Goal: Communication & Community: Share content

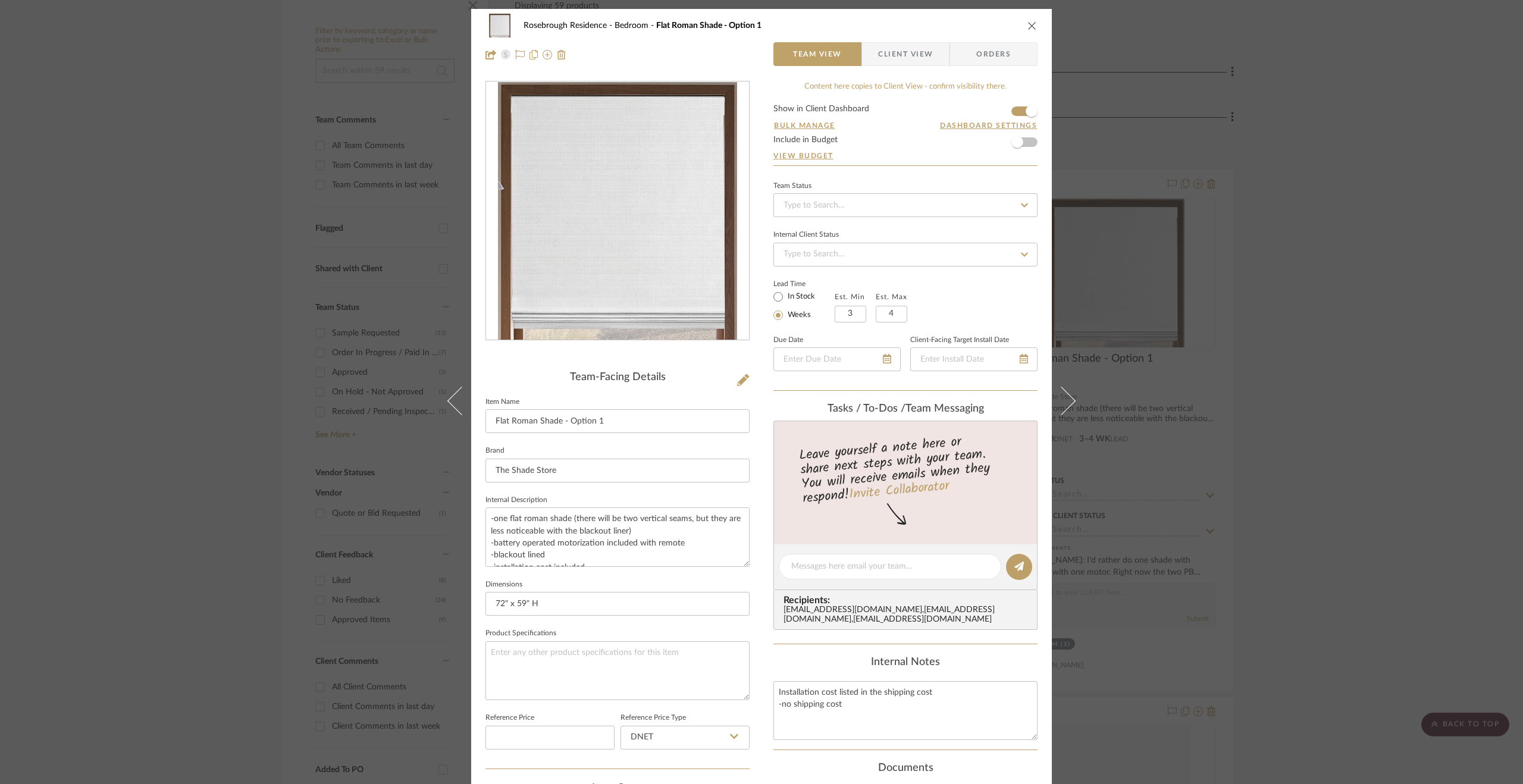
click at [882, 50] on span "Client View" at bounding box center [906, 54] width 55 height 24
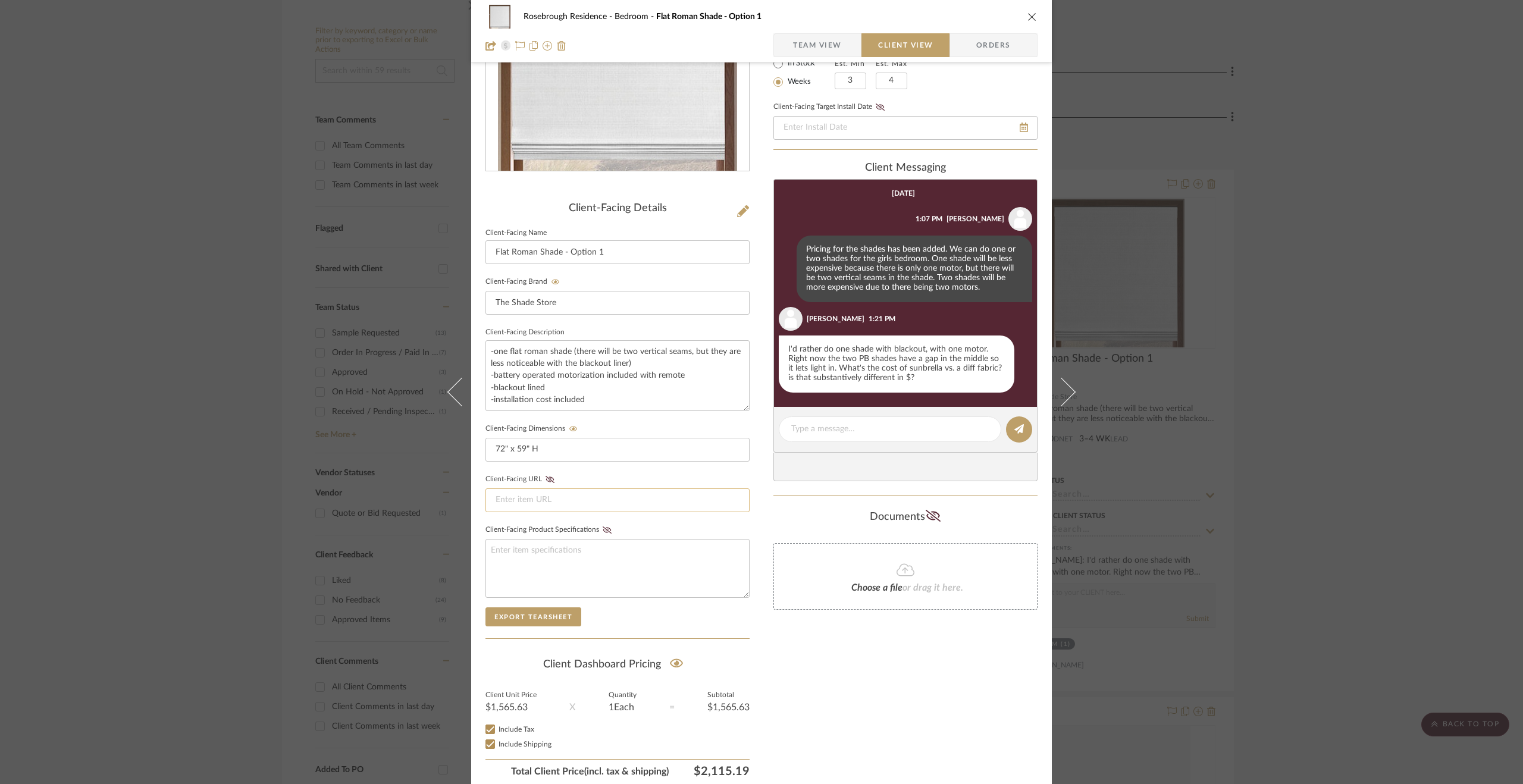
scroll to position [211, 0]
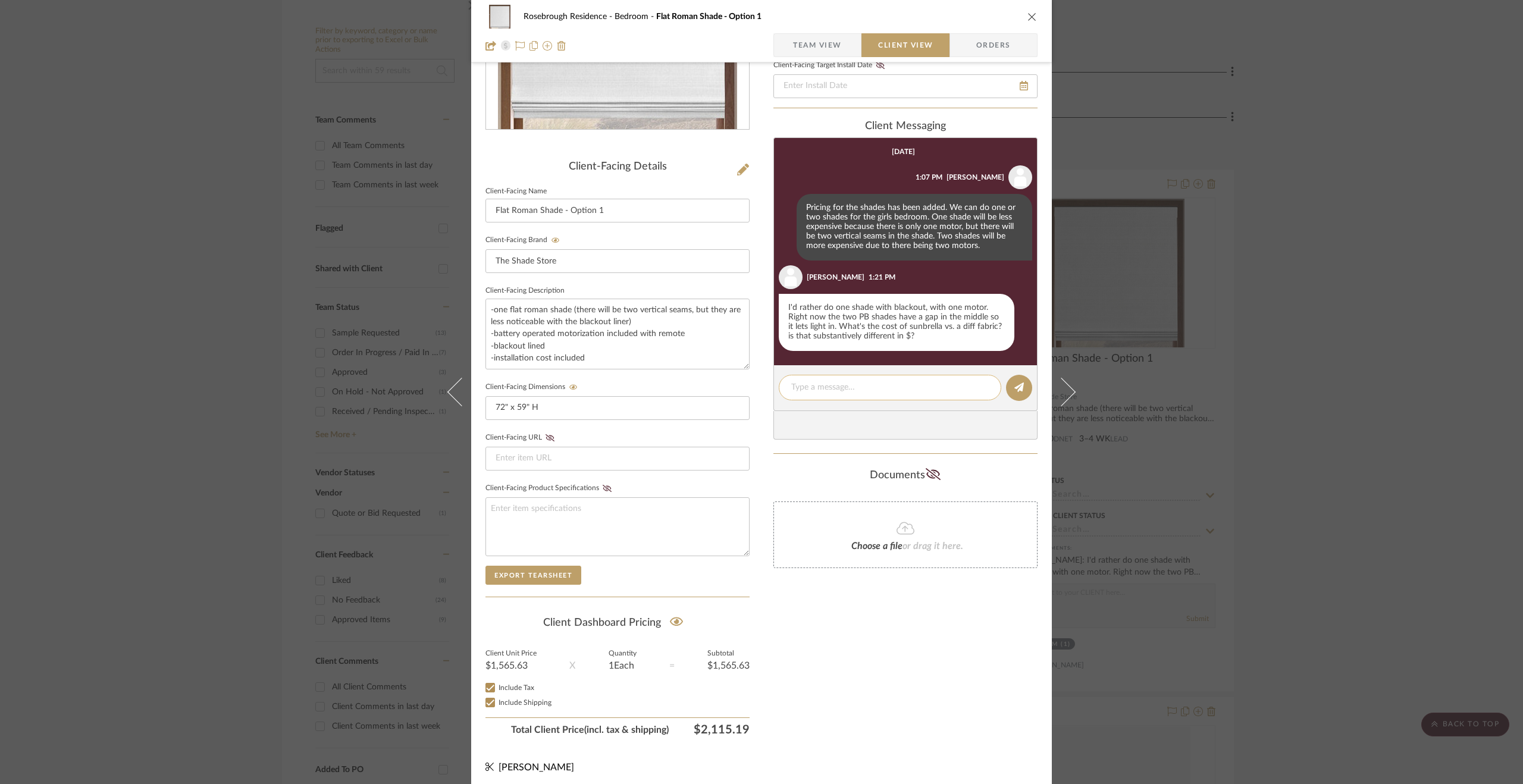
click at [866, 387] on textarea at bounding box center [890, 388] width 198 height 13
type textarea "Selecting a fabric from price group A or B would be about 5-10% less, depending…"
click at [1014, 389] on icon at bounding box center [1019, 387] width 10 height 10
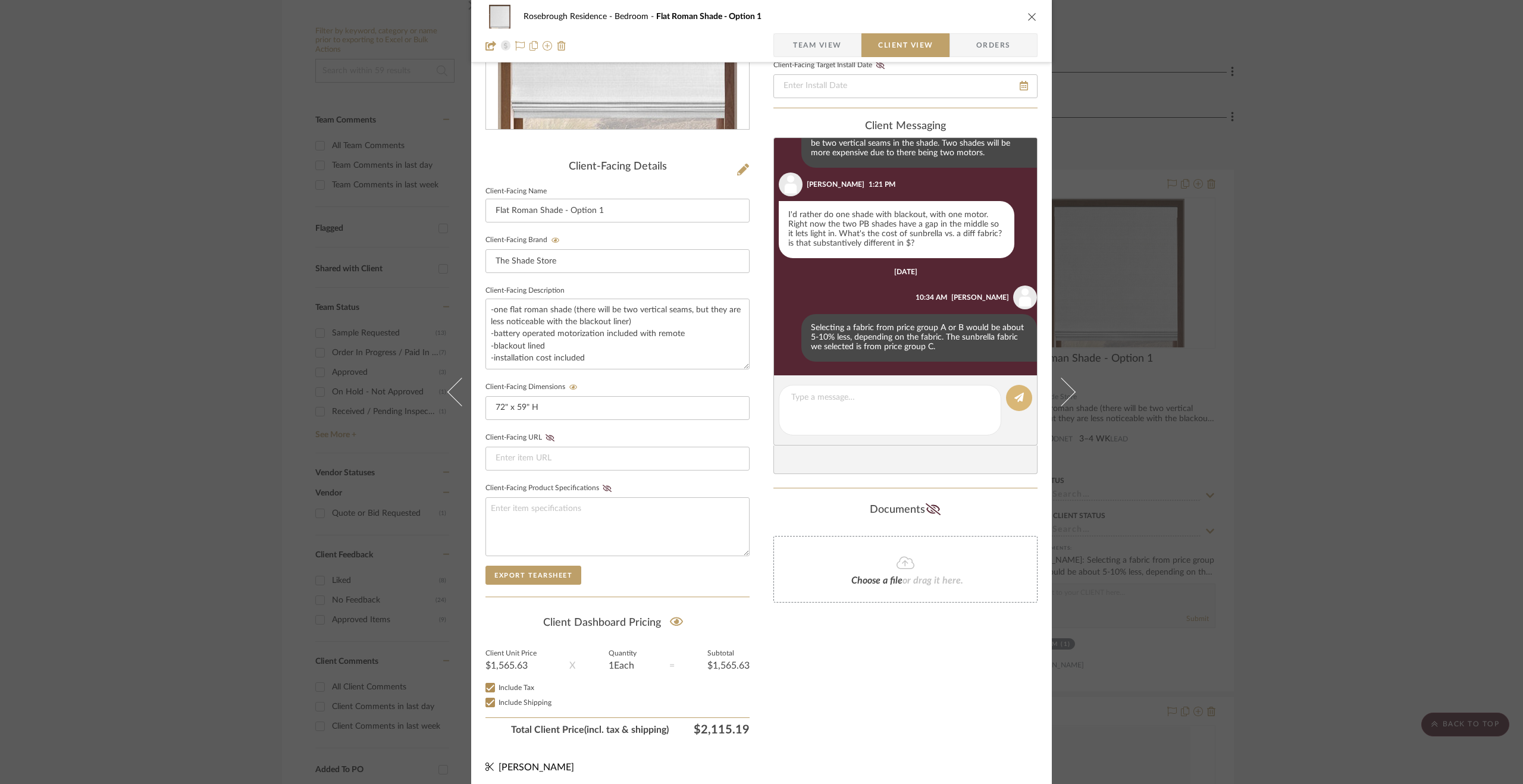
scroll to position [93, 0]
click at [1388, 548] on div "Rosebrough Residence Bedroom Flat Roman Shade - Option 1 Team View Client View …" at bounding box center [761, 392] width 1523 height 784
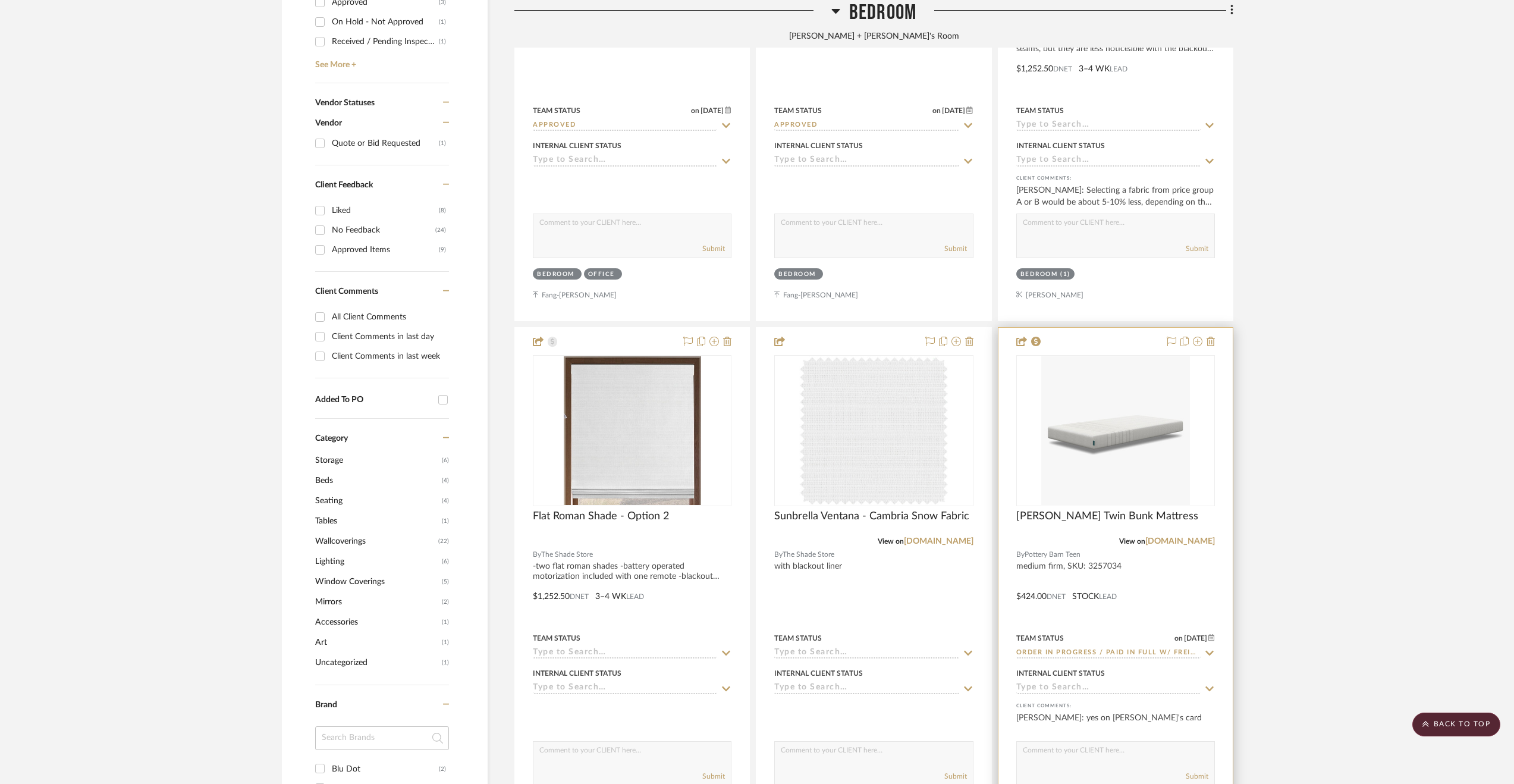
scroll to position [654, 0]
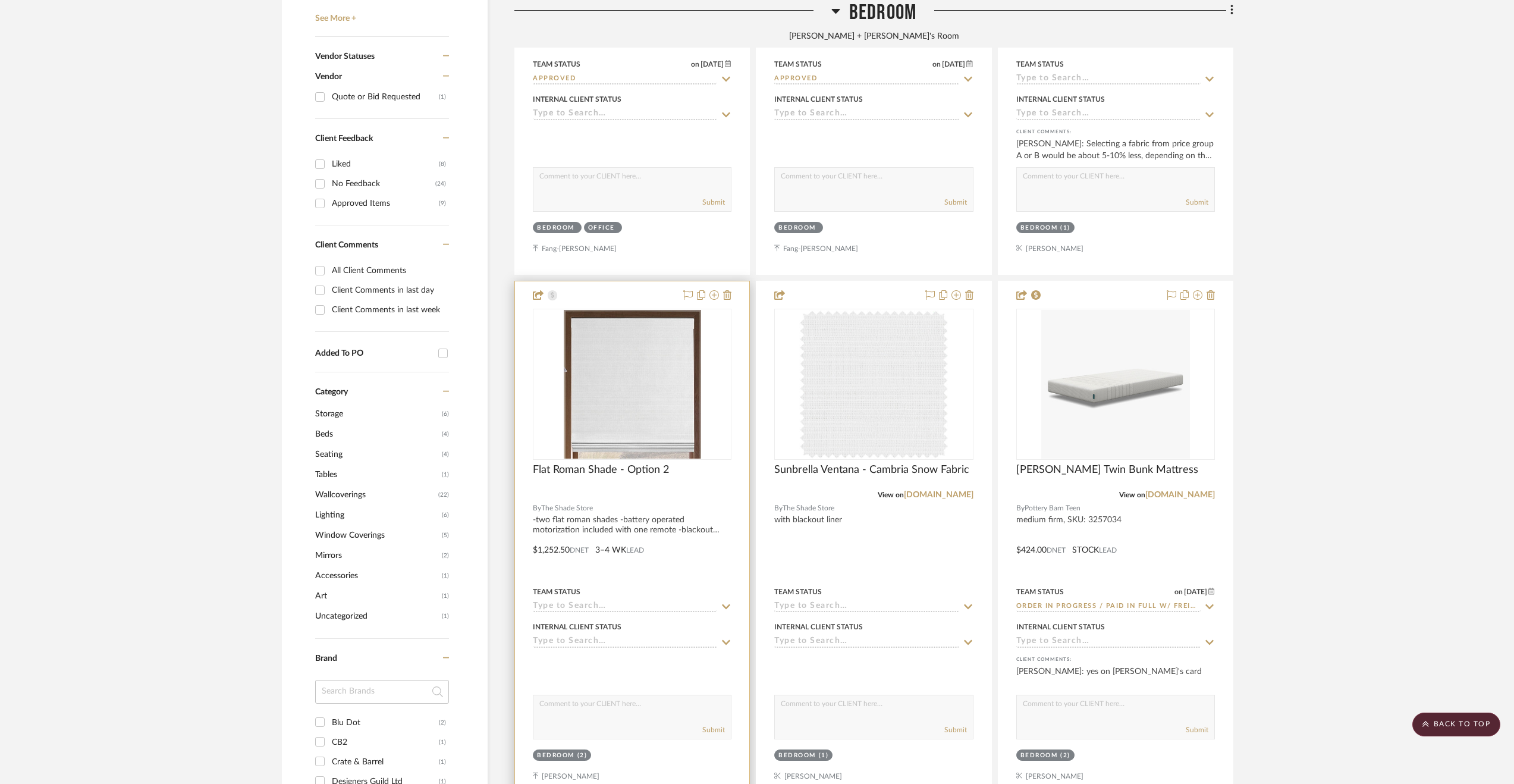
click at [629, 487] on div "Flat Roman Shade - Option 2" at bounding box center [632, 476] width 199 height 26
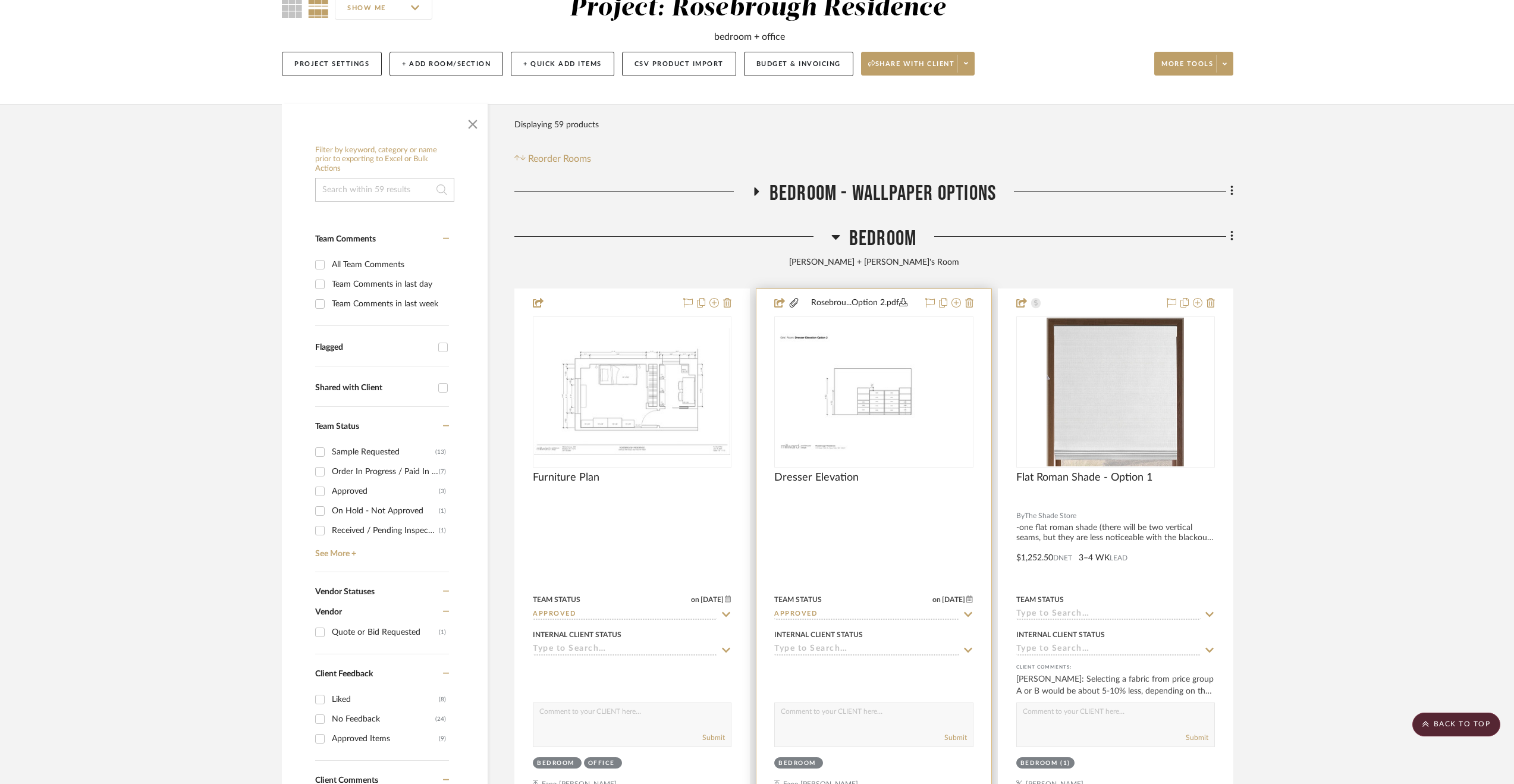
scroll to position [0, 0]
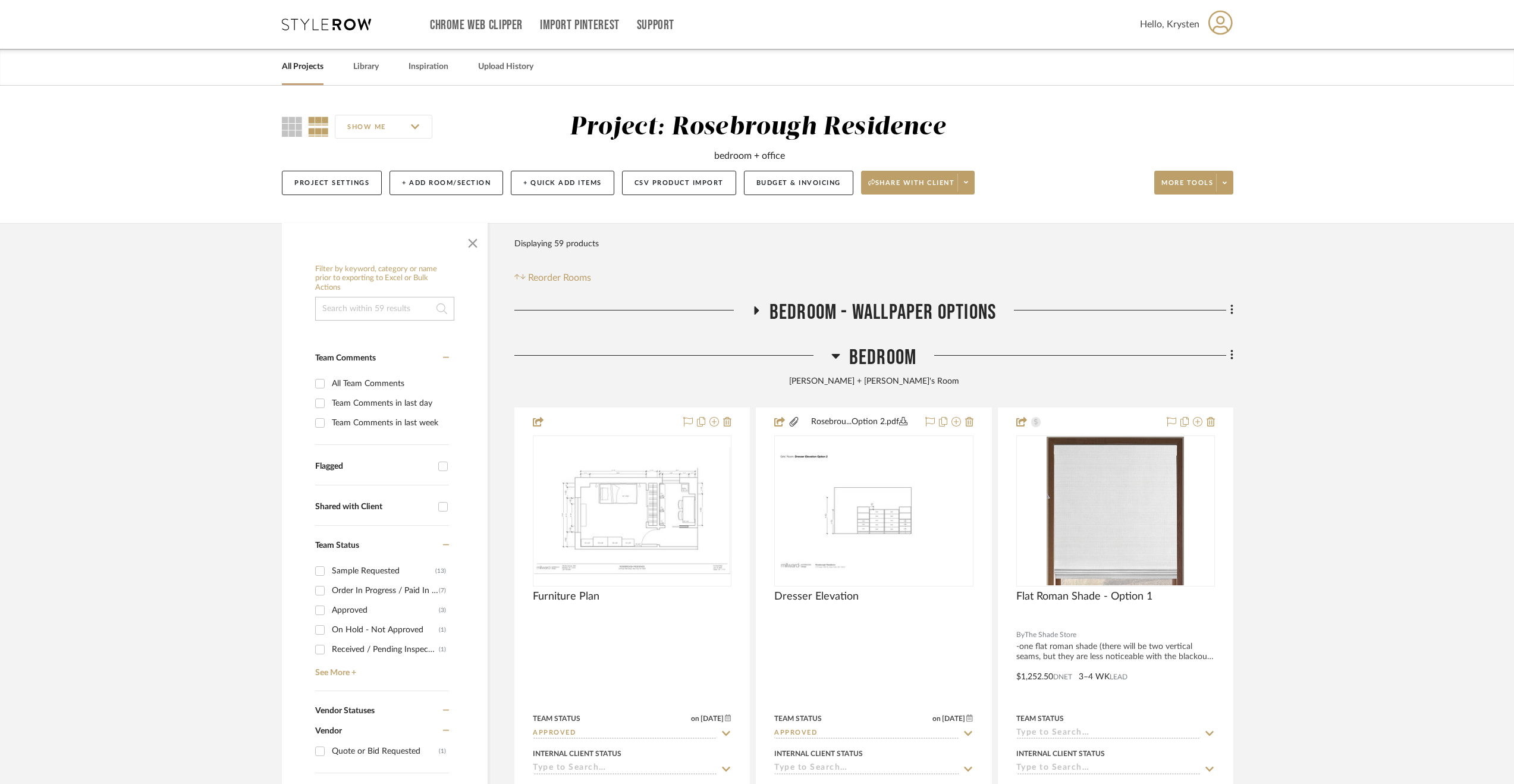
click at [852, 303] on span "Bedroom - Wallpaper Options" at bounding box center [883, 313] width 227 height 26
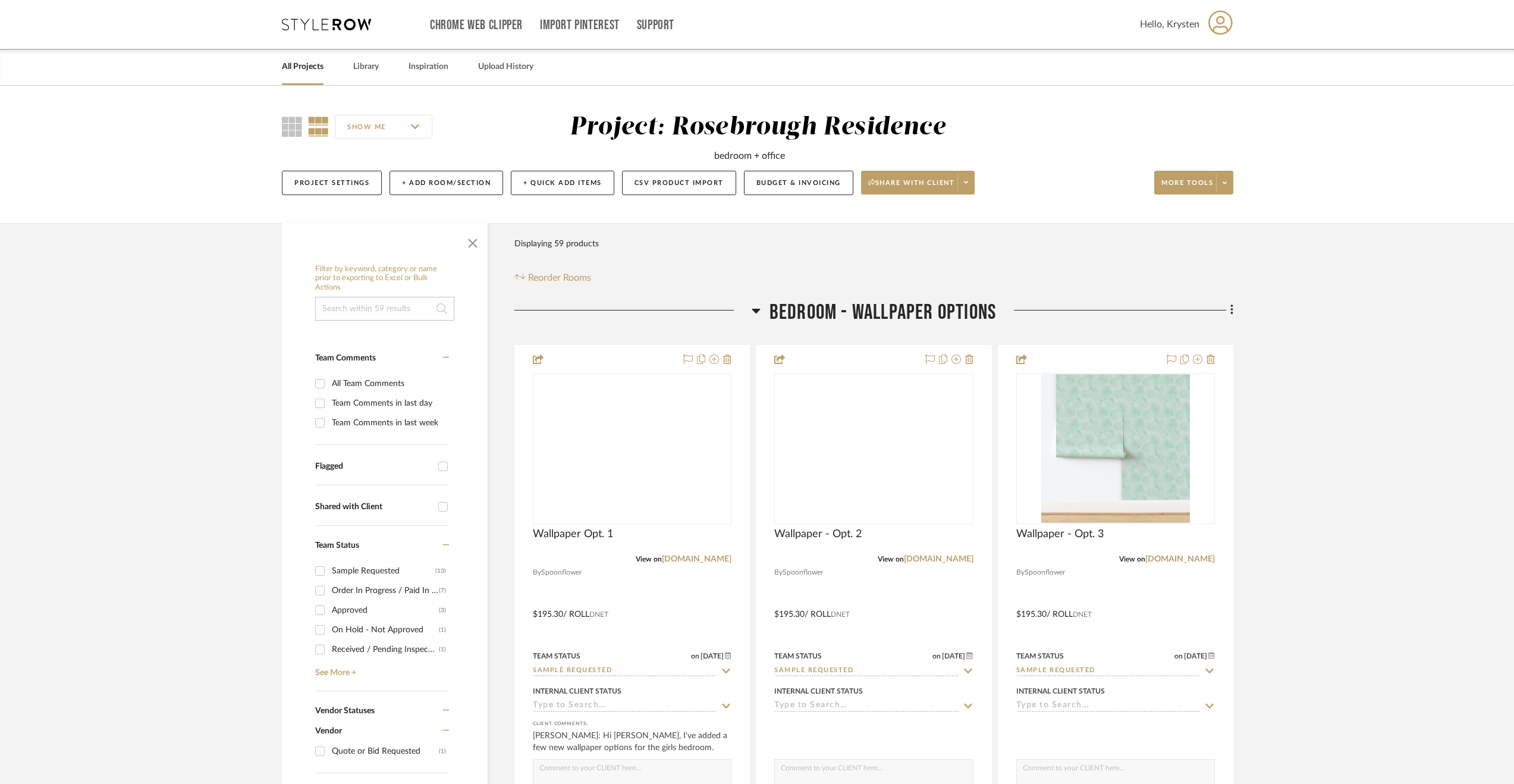
click at [850, 306] on span "Bedroom - Wallpaper Options" at bounding box center [883, 313] width 227 height 26
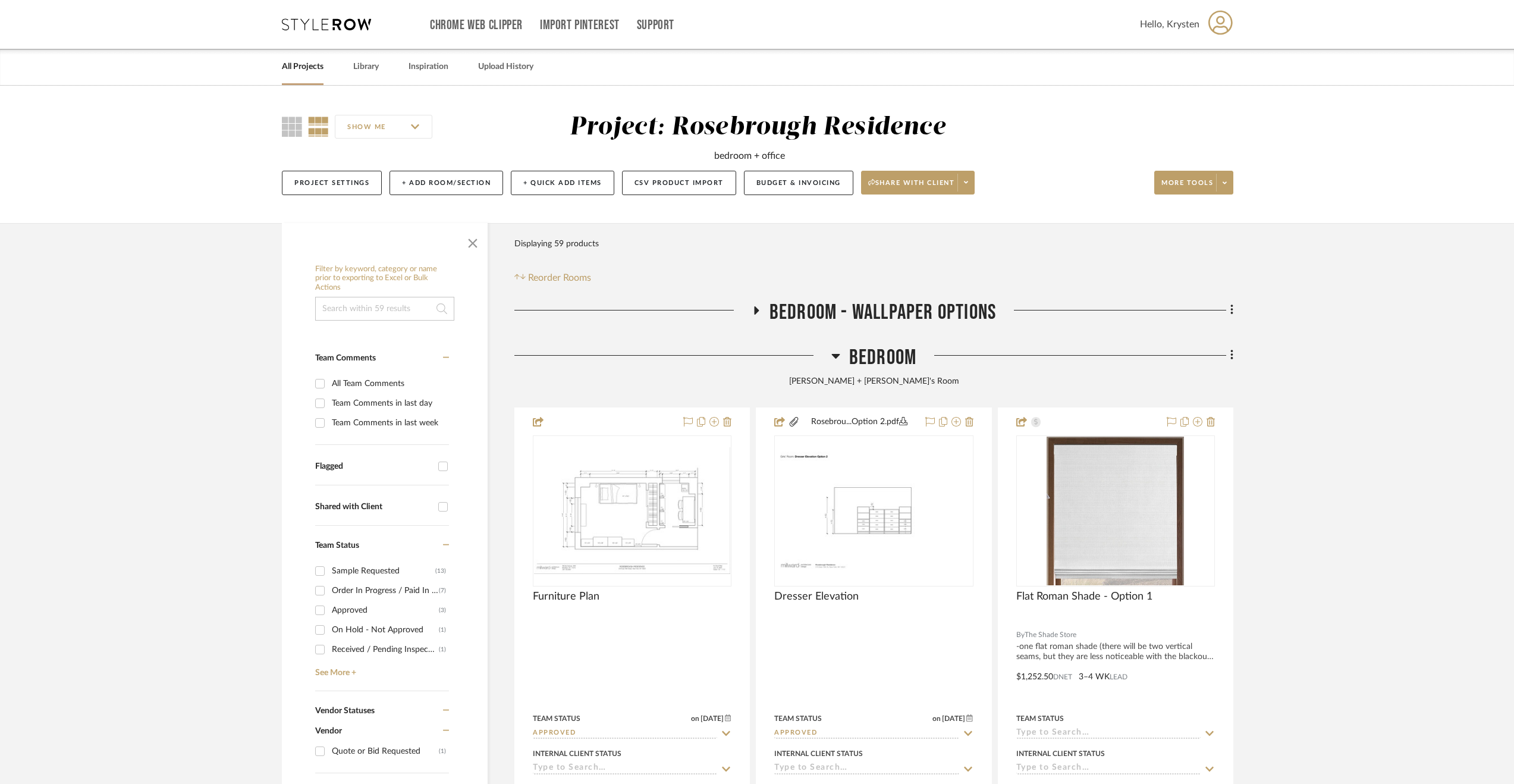
click at [879, 352] on span "Bedroom" at bounding box center [883, 357] width 67 height 26
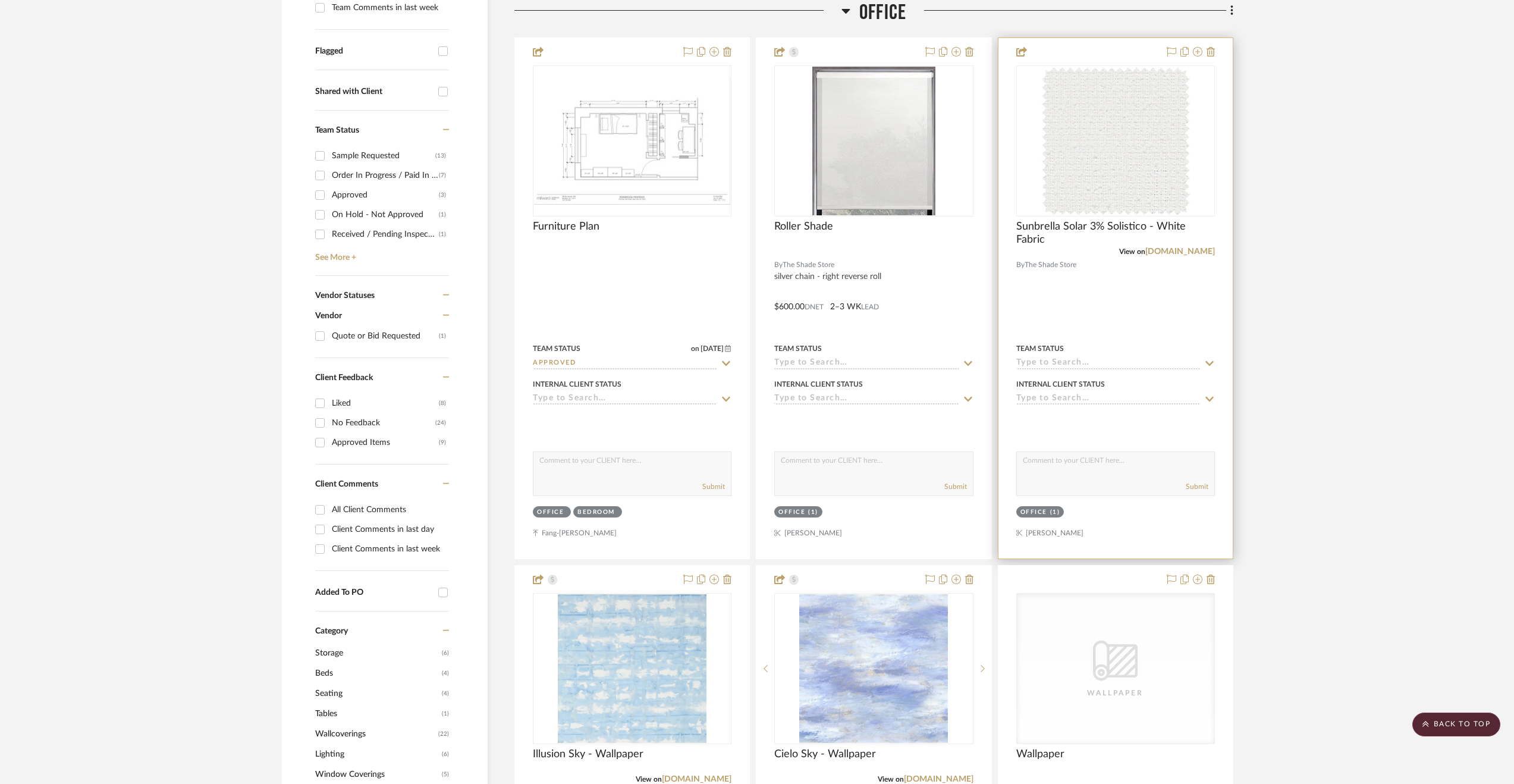
scroll to position [238, 0]
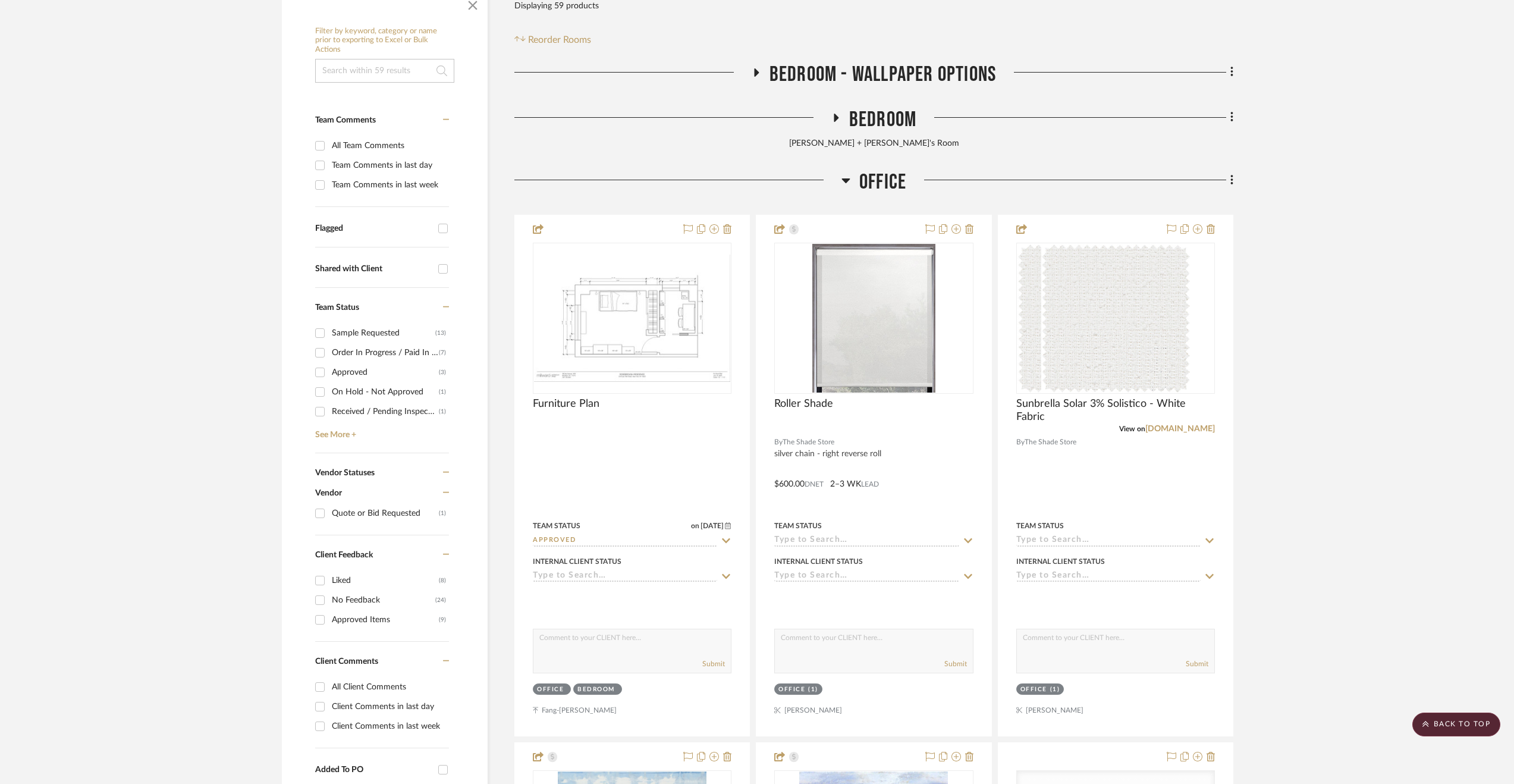
click at [865, 173] on span "Office" at bounding box center [882, 182] width 47 height 26
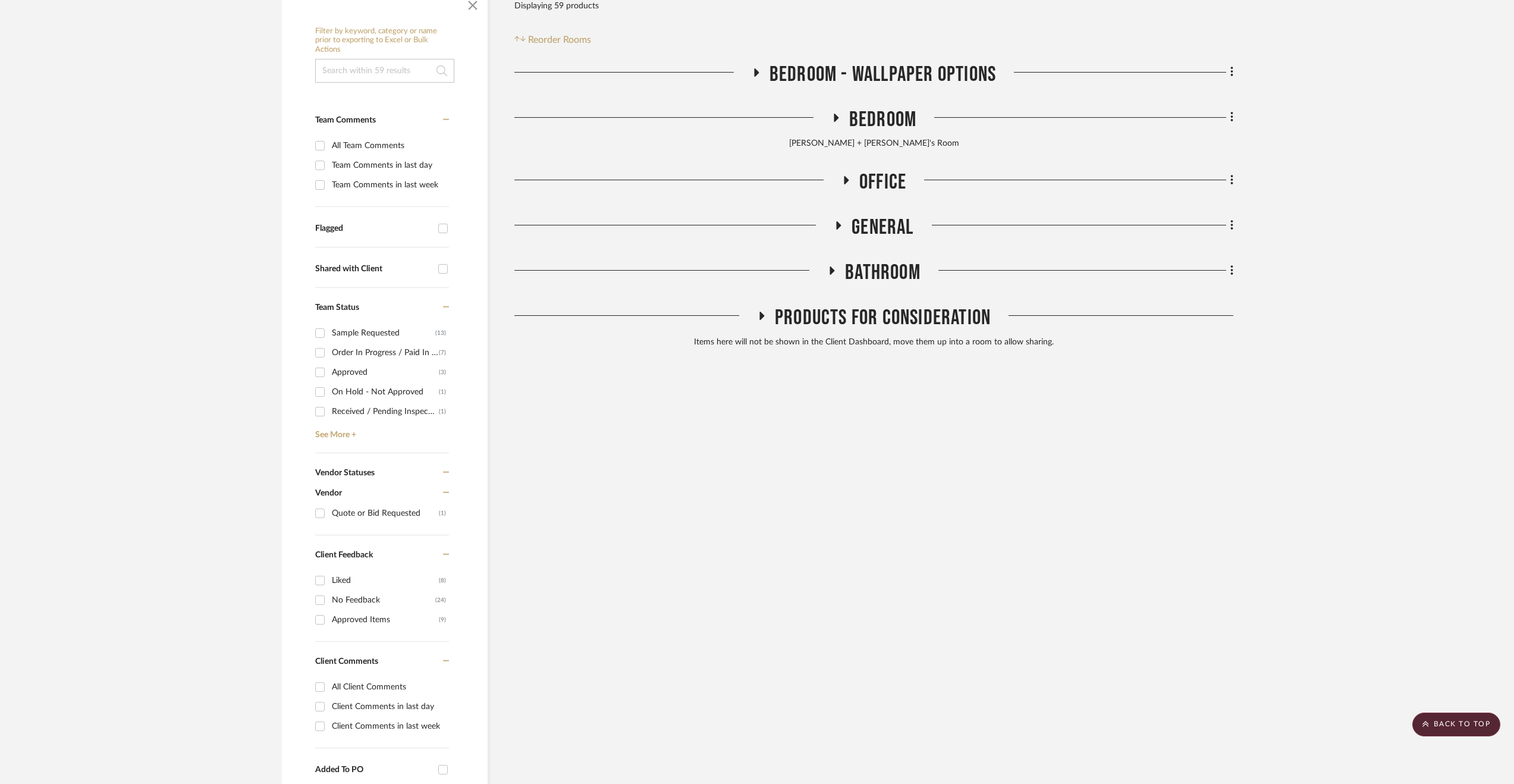
click at [913, 238] on span "General" at bounding box center [883, 227] width 62 height 26
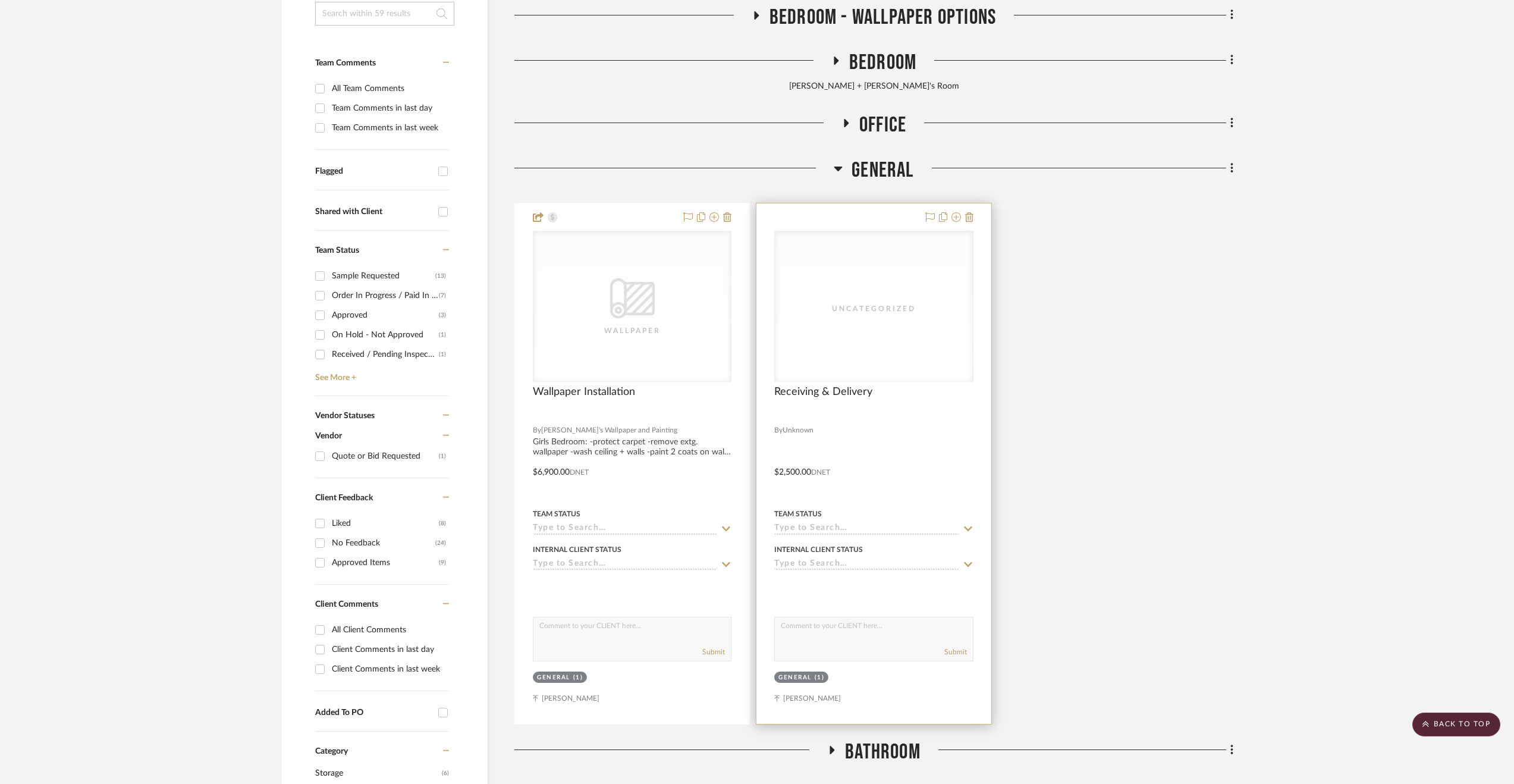
scroll to position [416, 0]
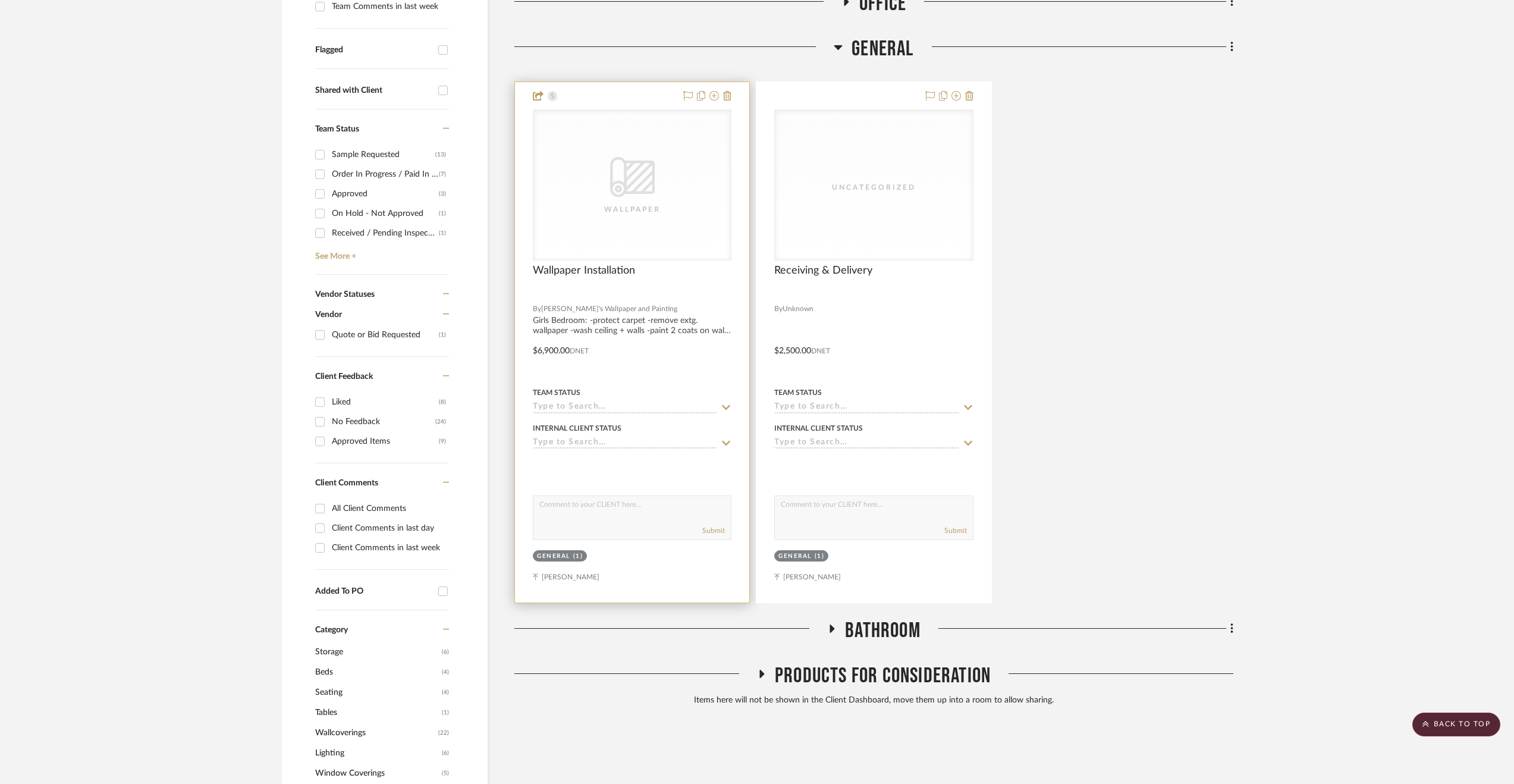
click at [721, 292] on div at bounding box center [632, 295] width 199 height 10
click at [679, 339] on div at bounding box center [633, 342] width 235 height 520
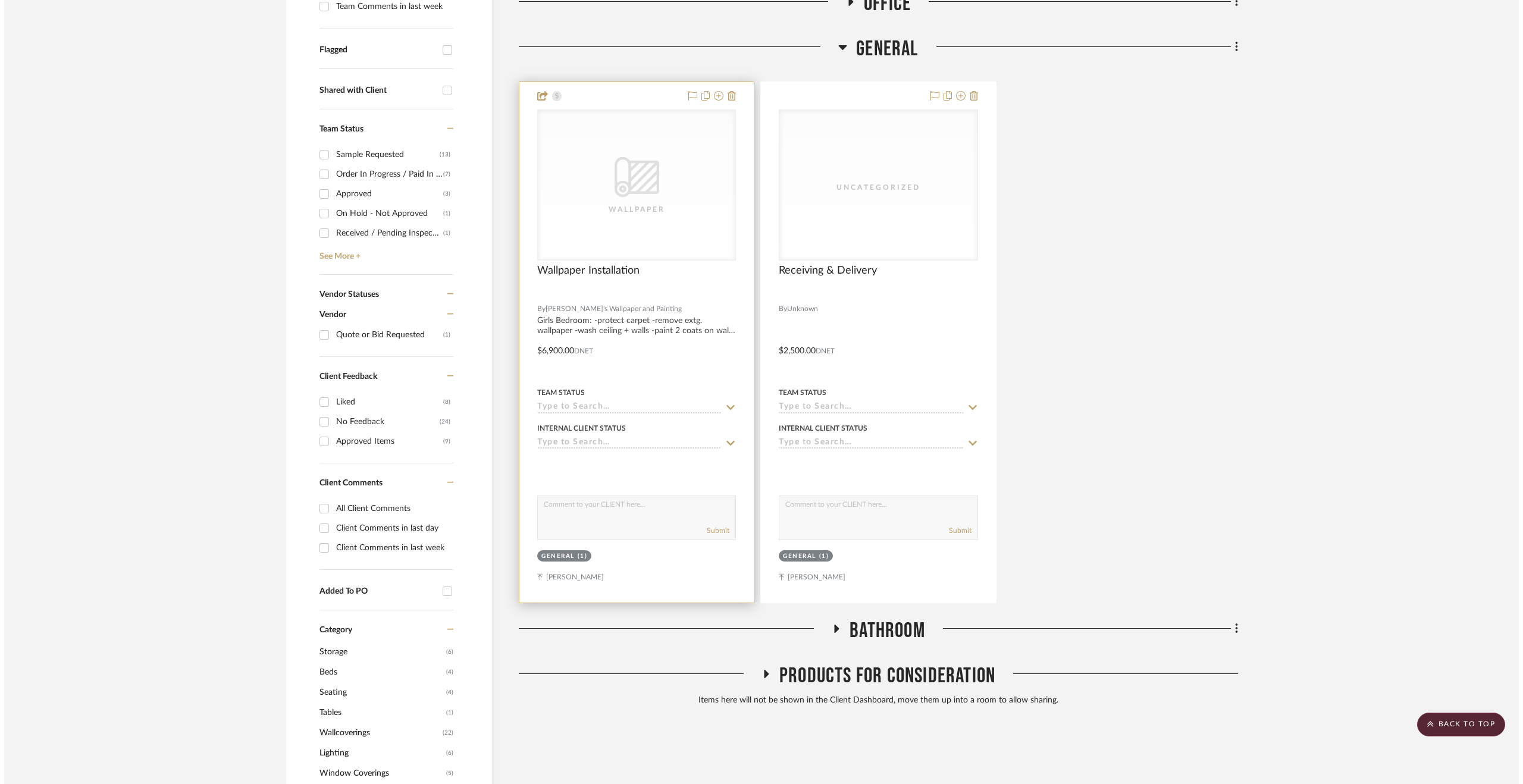
scroll to position [0, 0]
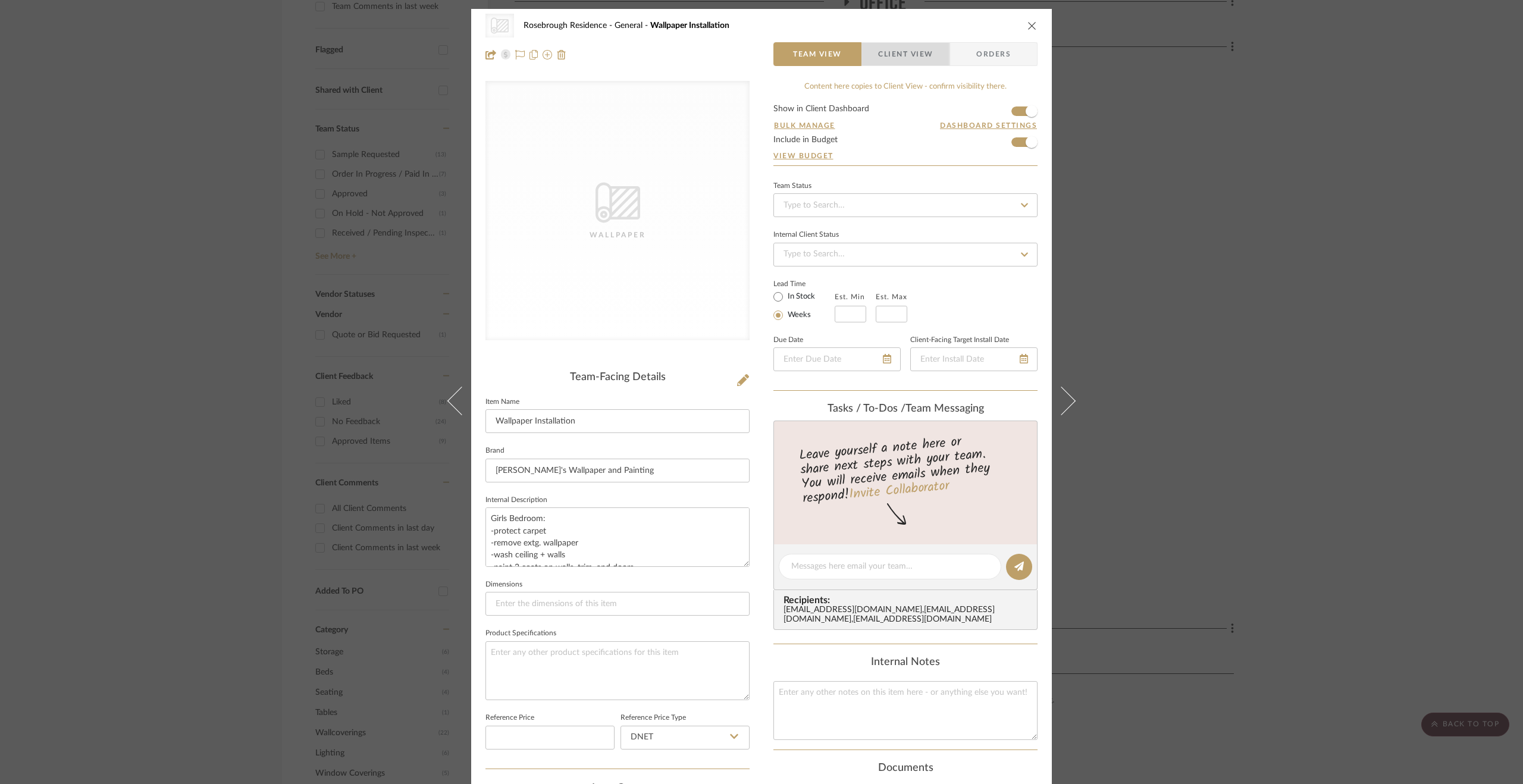
click at [897, 53] on span "Client View" at bounding box center [906, 54] width 55 height 24
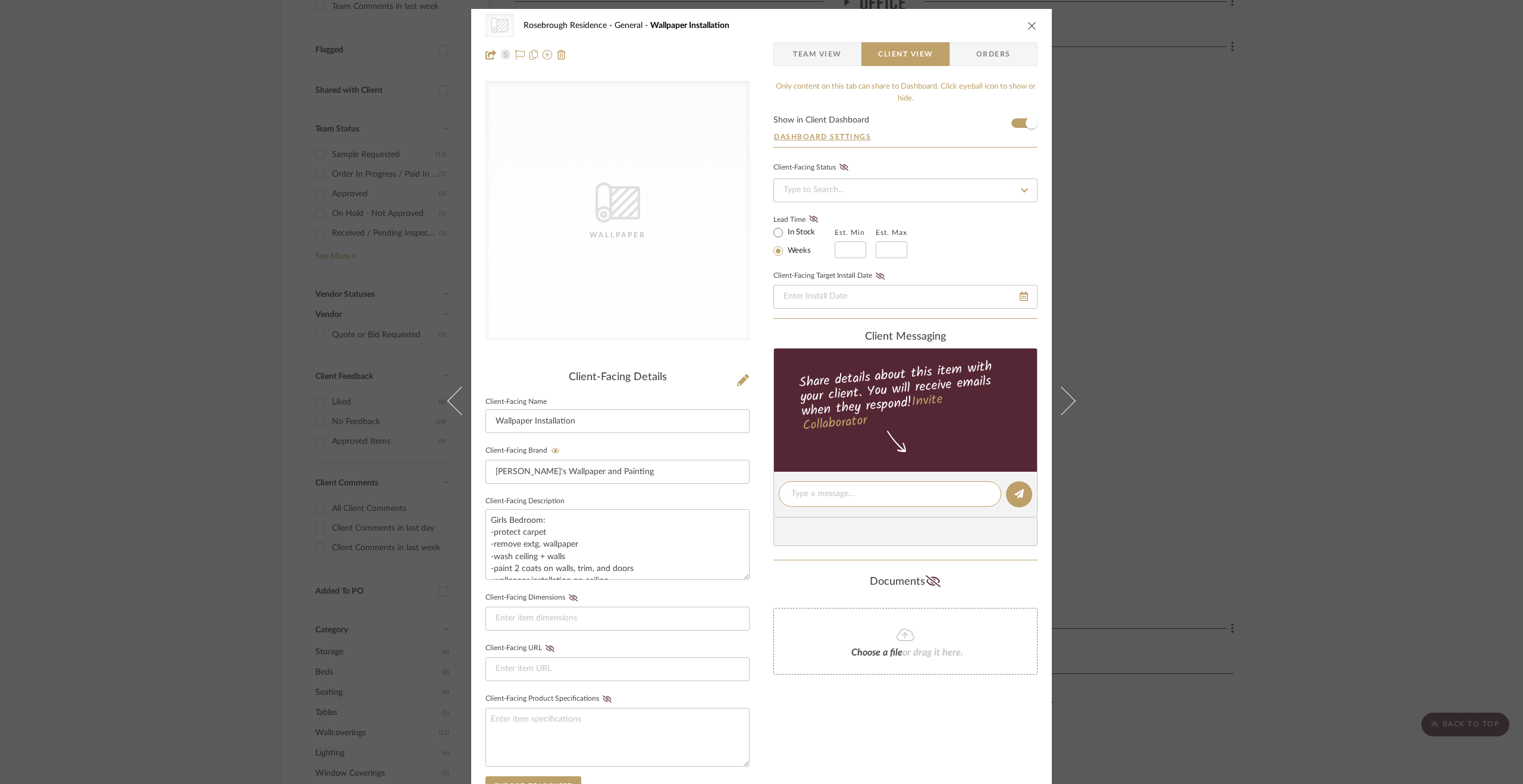
drag, startPoint x: 811, startPoint y: 494, endPoint x: 811, endPoint y: 514, distance: 20.0
click at [812, 494] on textarea at bounding box center [890, 494] width 198 height 13
click at [858, 490] on textarea "The cost and scope for the wallpaper installer has been added," at bounding box center [890, 499] width 198 height 25
type textarea "The cost and scope of work for the wallpaper installer has been added,"
click at [1012, 483] on button at bounding box center [1019, 494] width 26 height 26
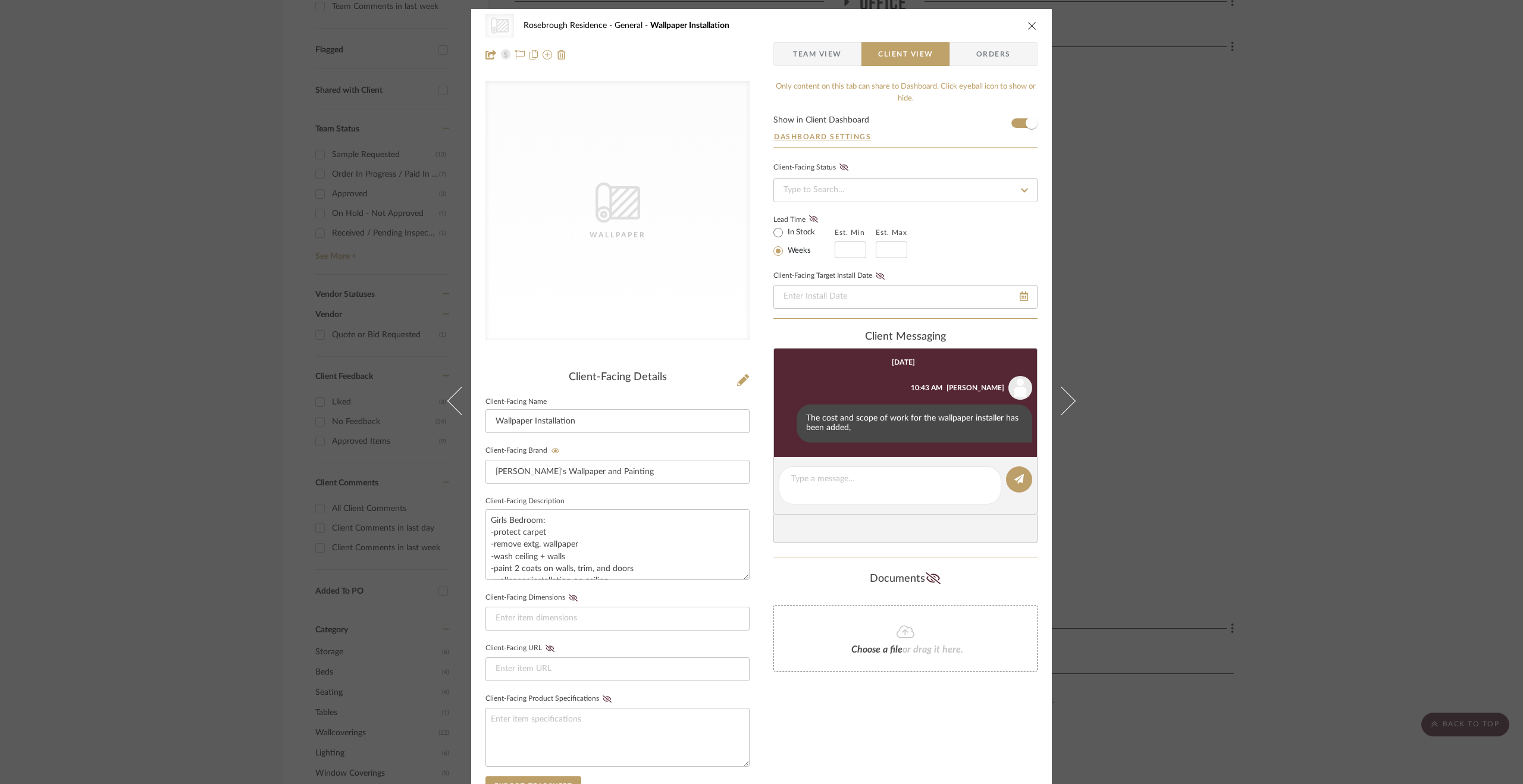
click at [1272, 294] on div "CategoryIconWallcovering Created with Sketch. Wallpaper Rosebrough Residence Ge…" at bounding box center [761, 392] width 1523 height 784
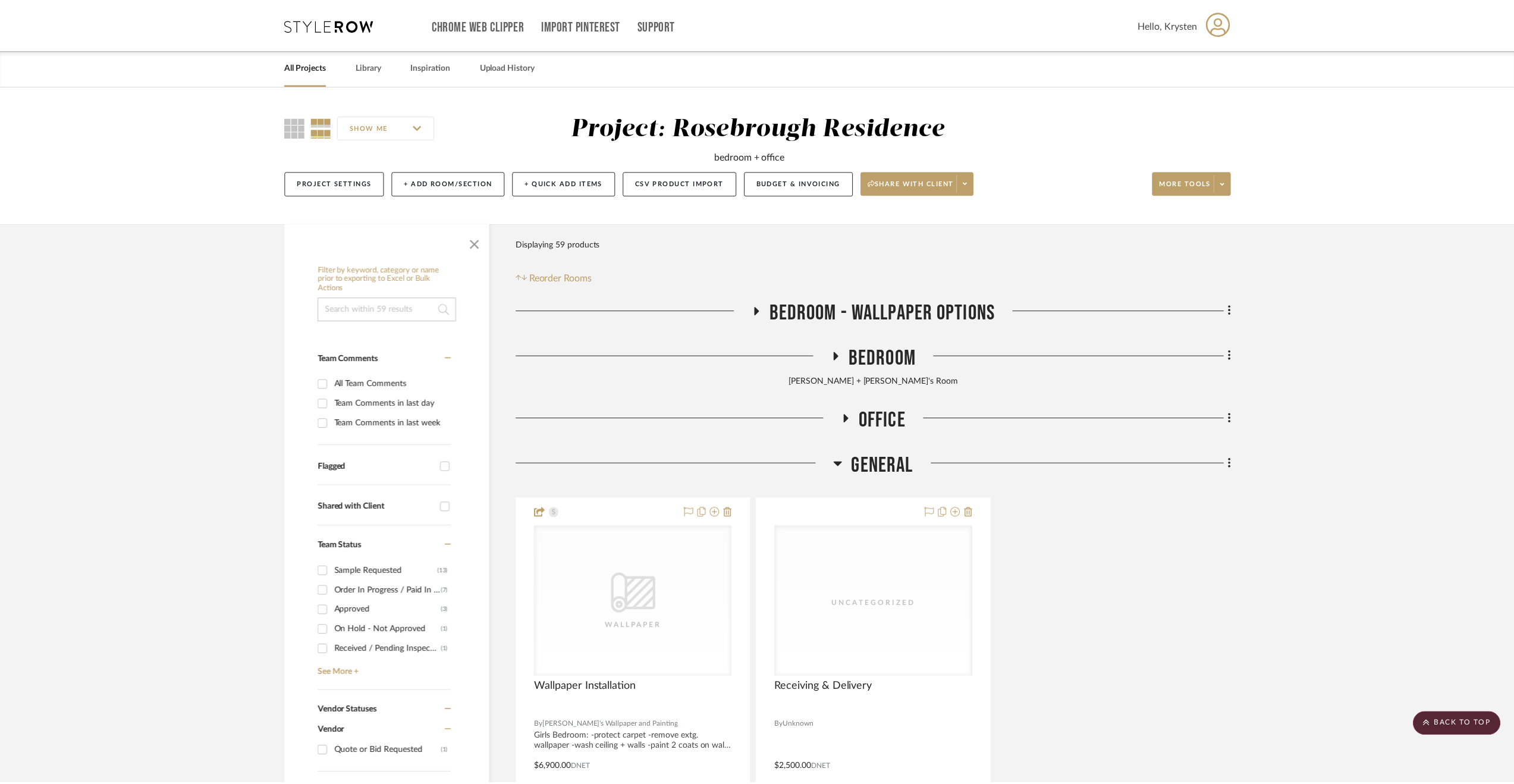
scroll to position [416, 0]
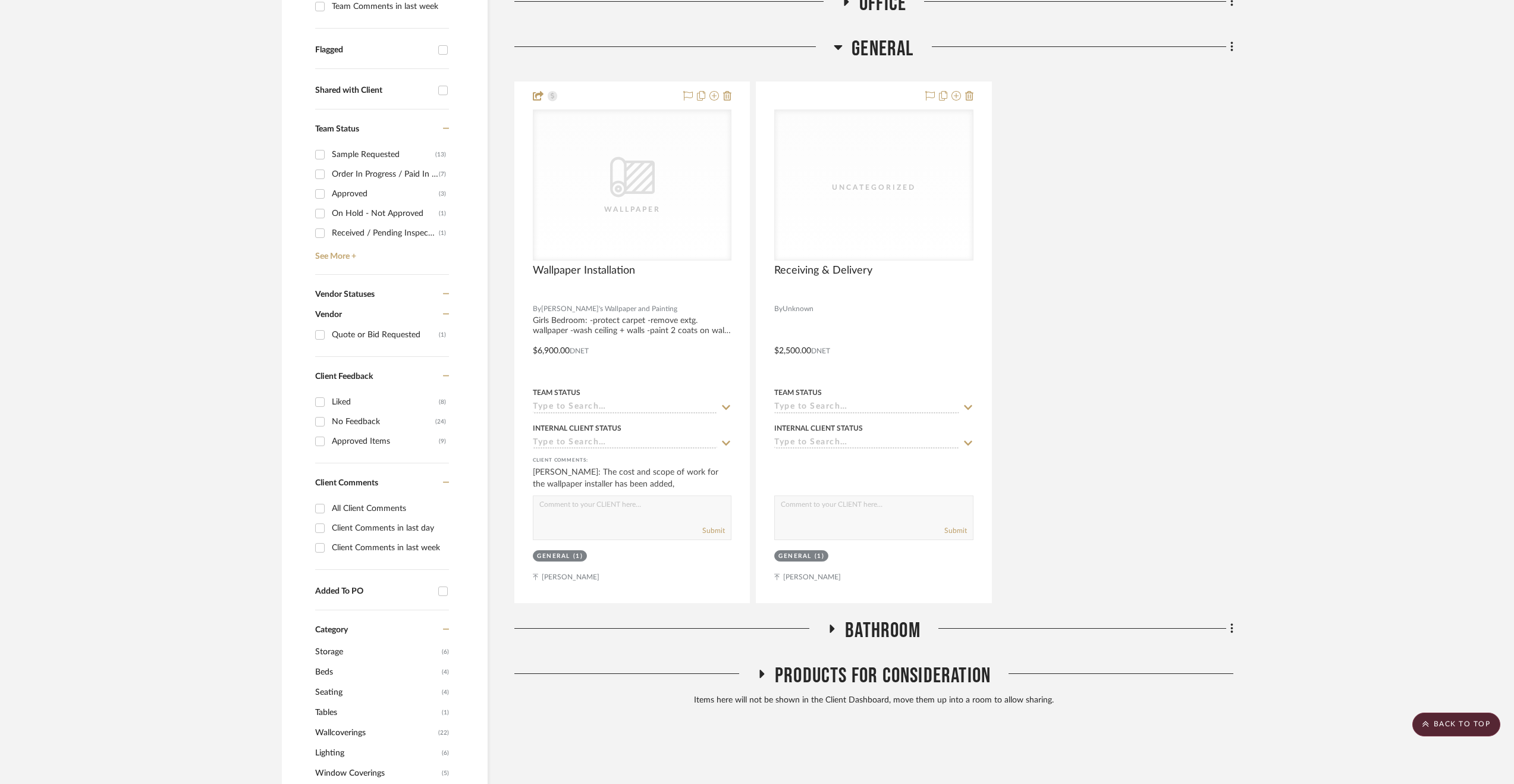
click at [889, 36] on span "General" at bounding box center [883, 49] width 62 height 26
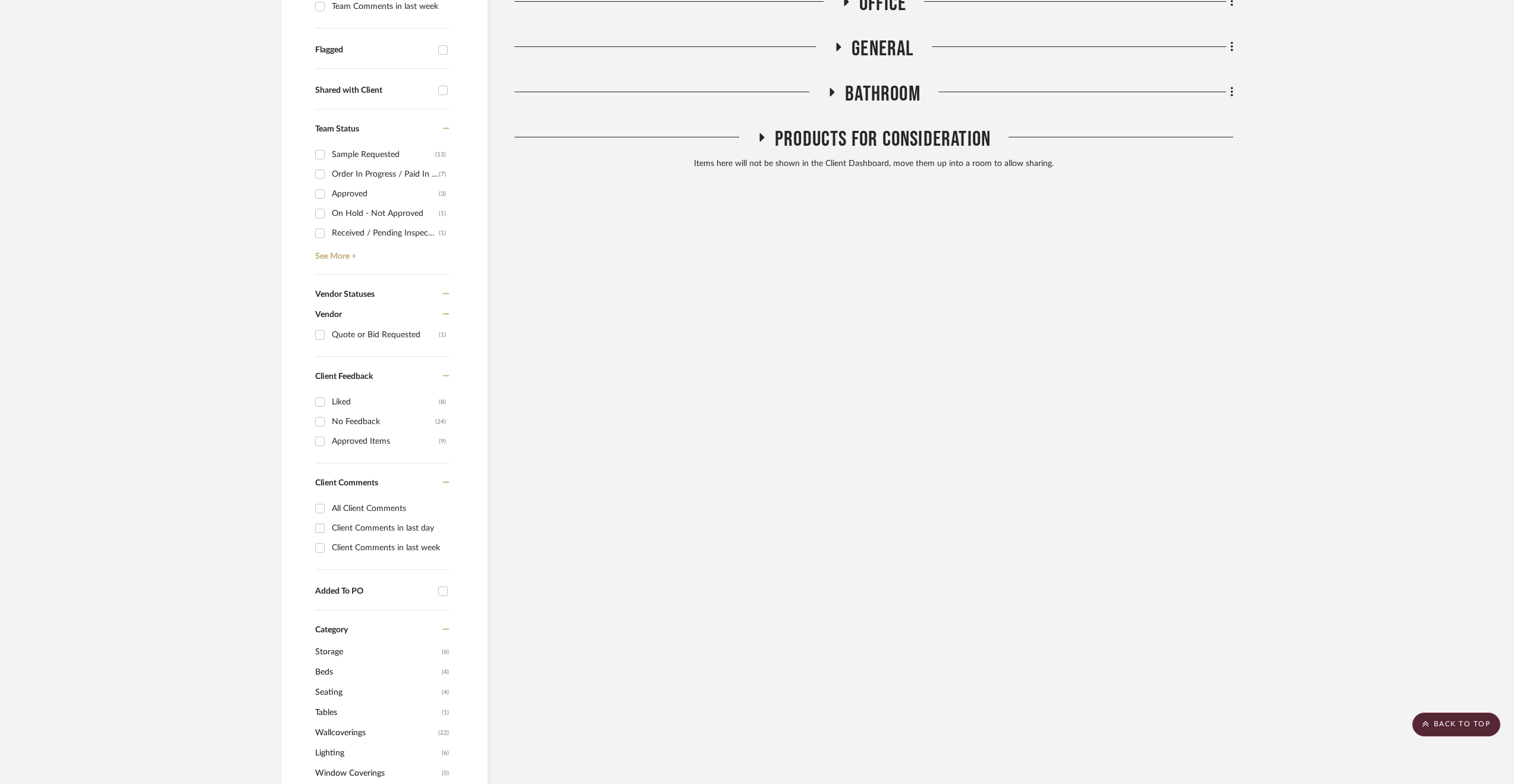
click at [907, 92] on span "Bathroom" at bounding box center [883, 94] width 76 height 26
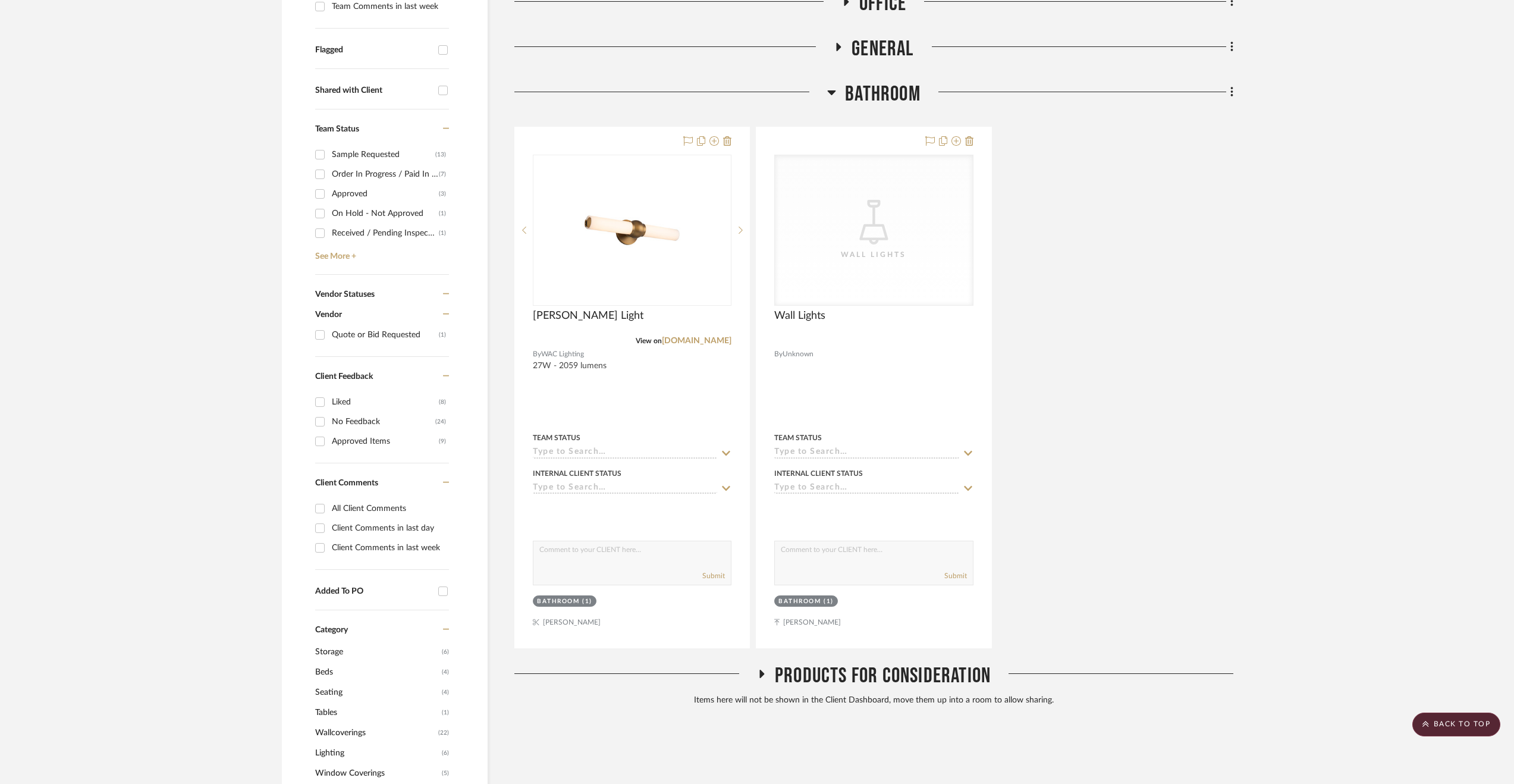
click at [906, 92] on span "Bathroom" at bounding box center [883, 94] width 76 height 26
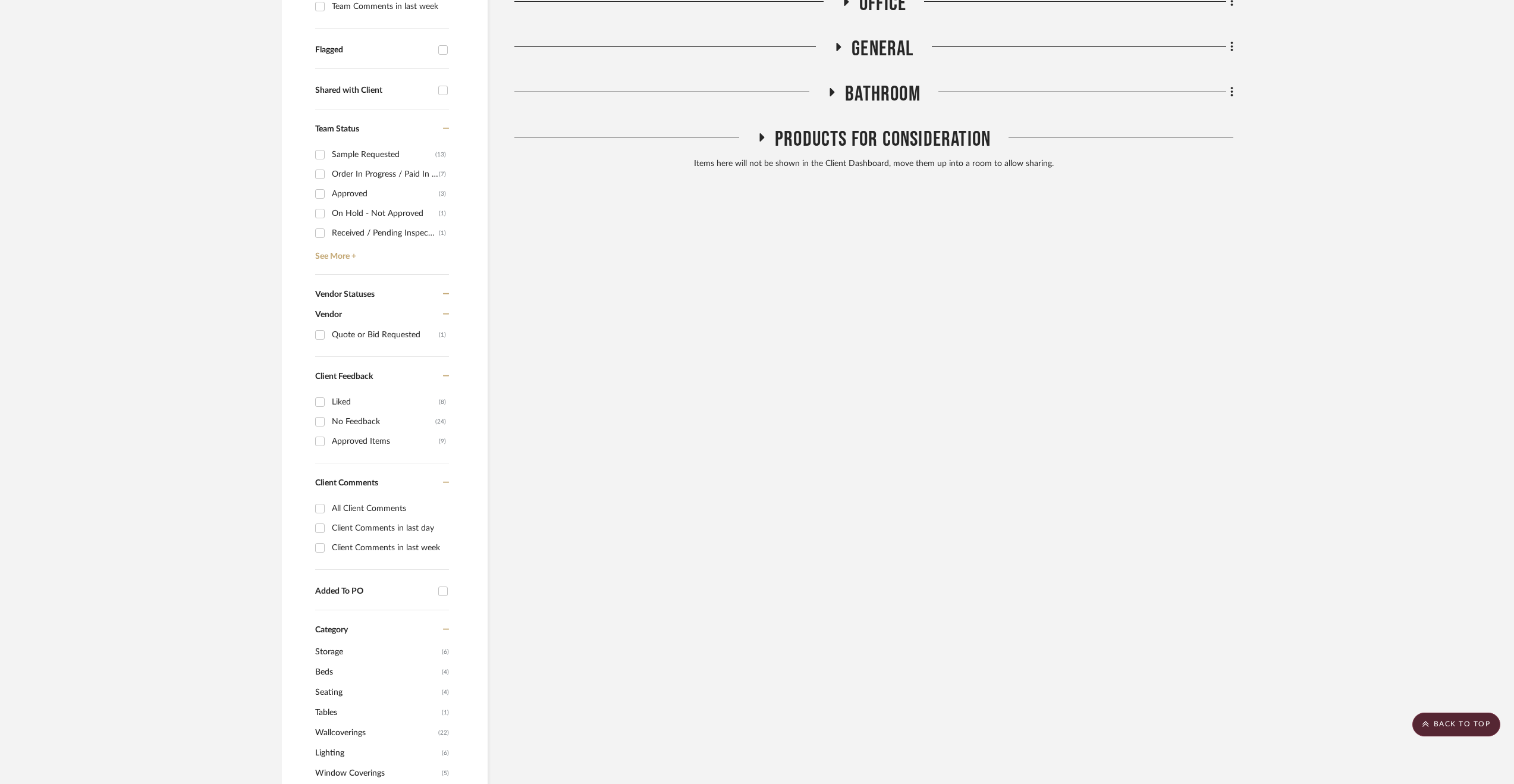
scroll to position [238, 0]
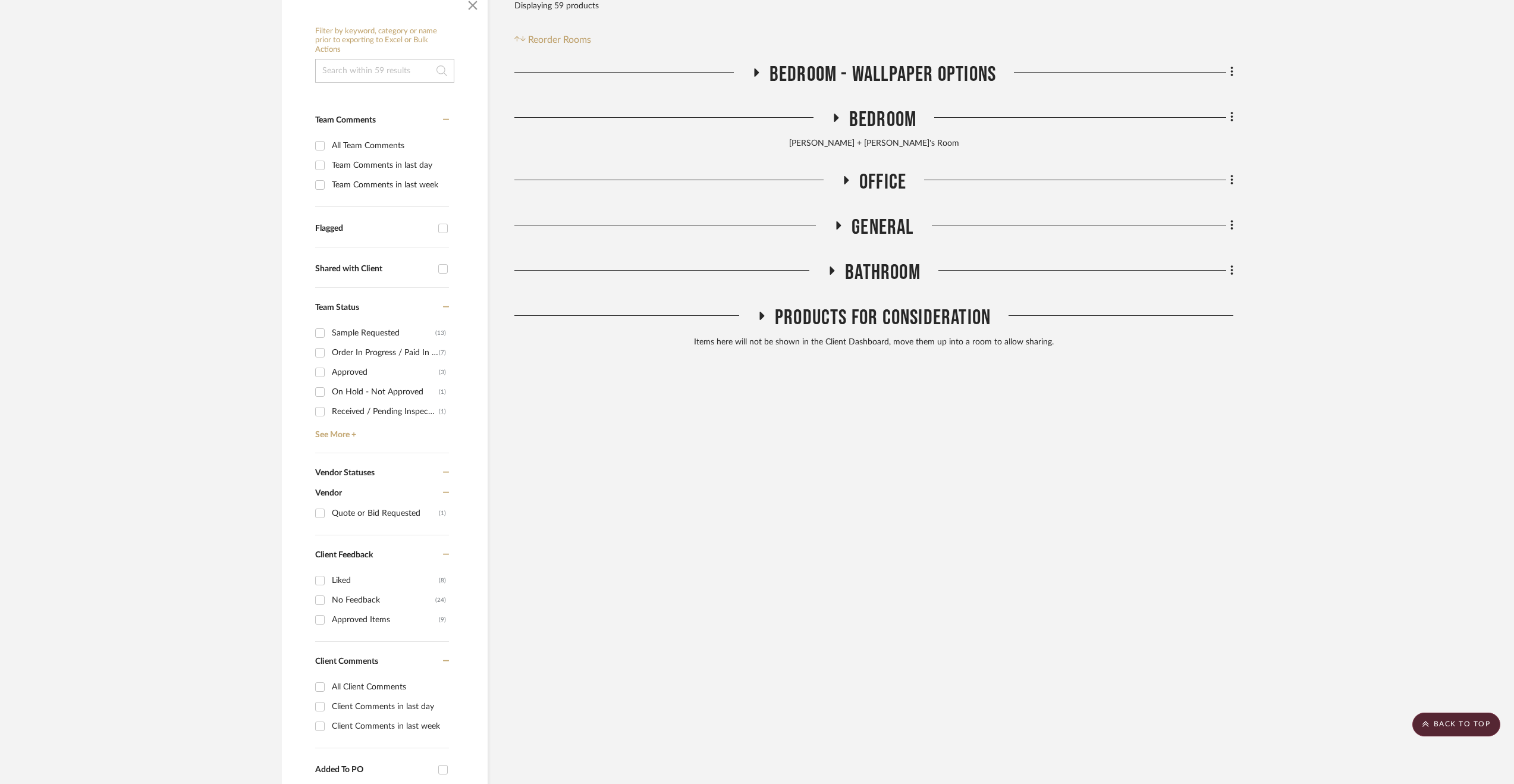
click at [877, 187] on span "Office" at bounding box center [882, 182] width 47 height 26
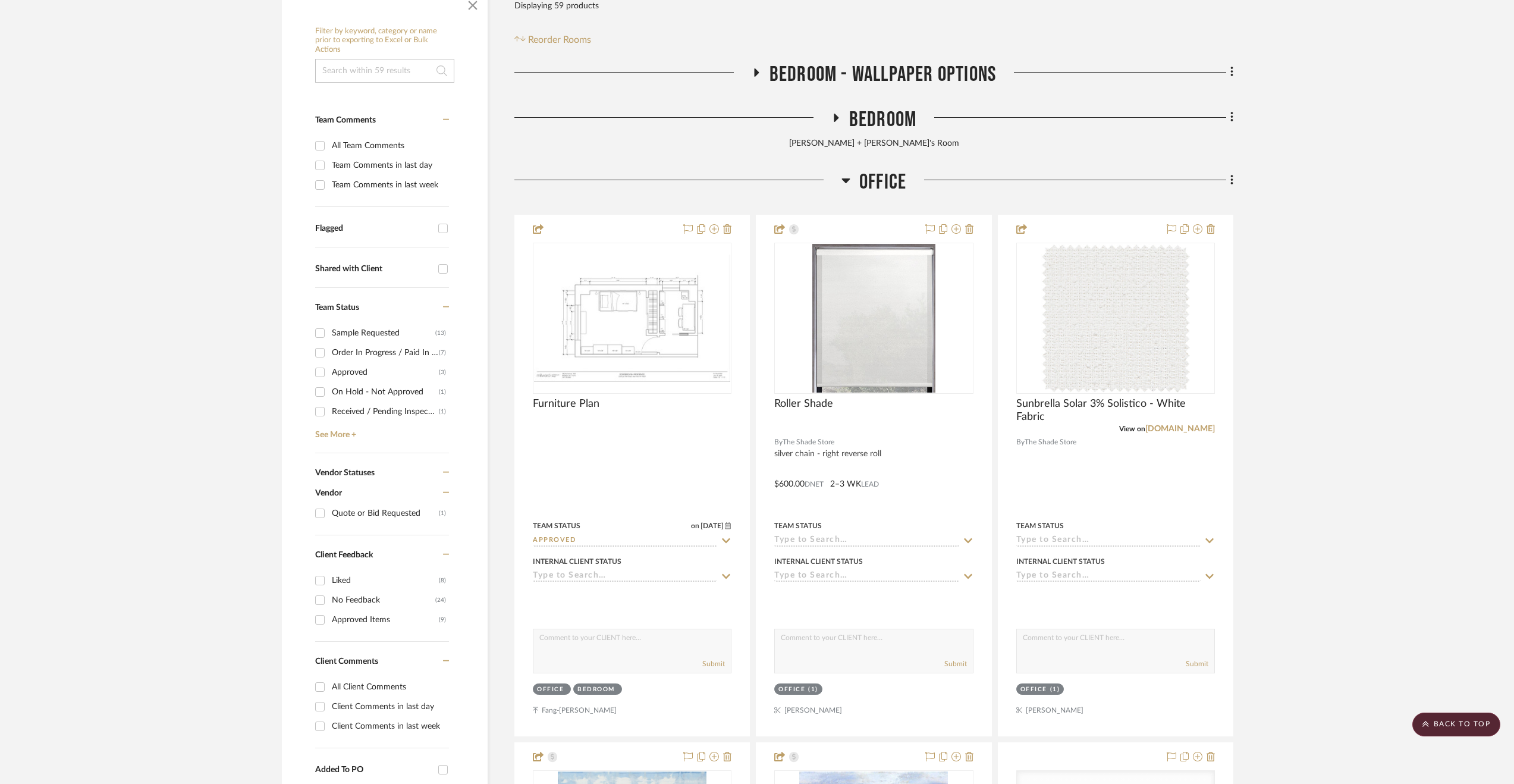
click at [878, 179] on span "Office" at bounding box center [882, 182] width 47 height 26
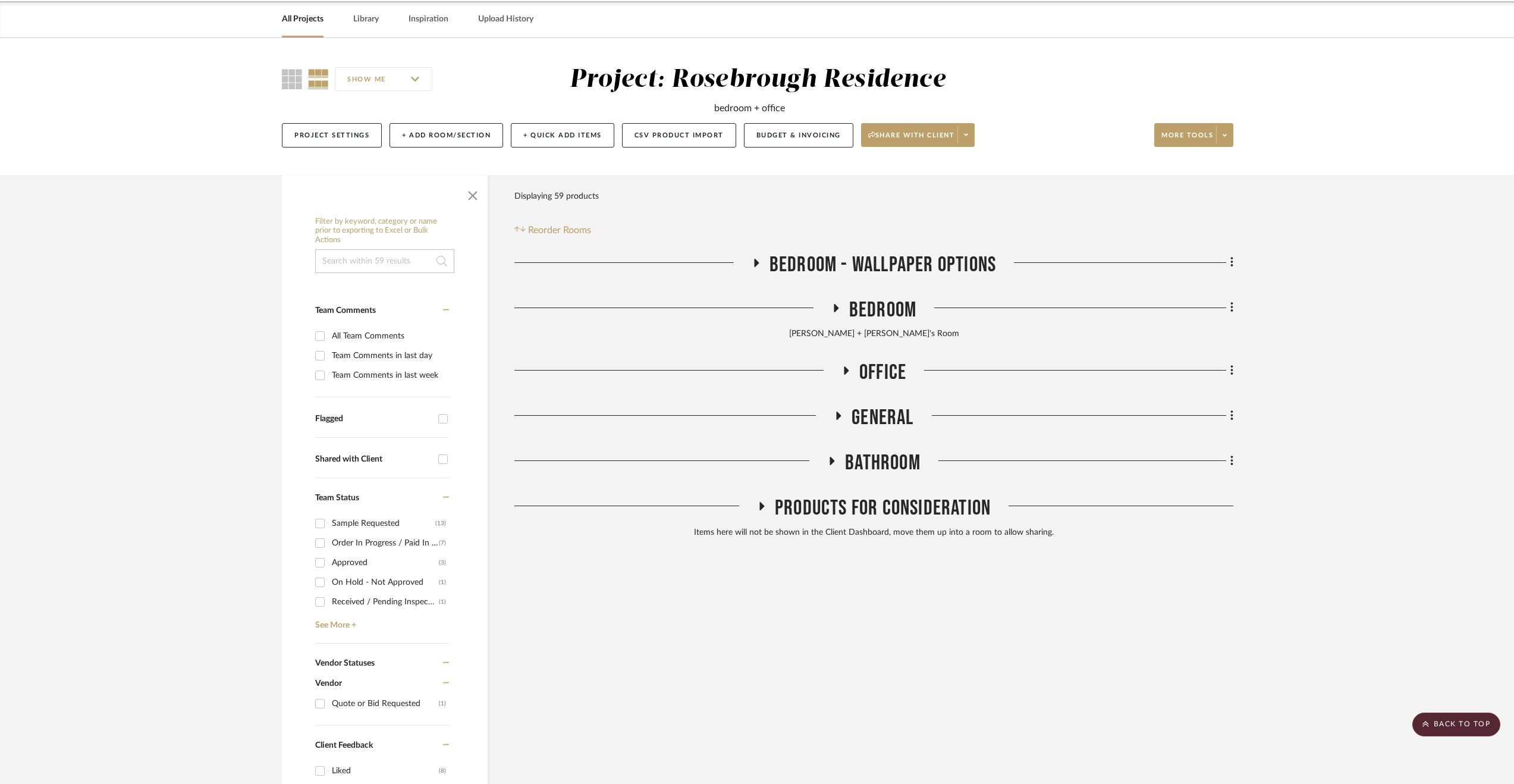
scroll to position [0, 0]
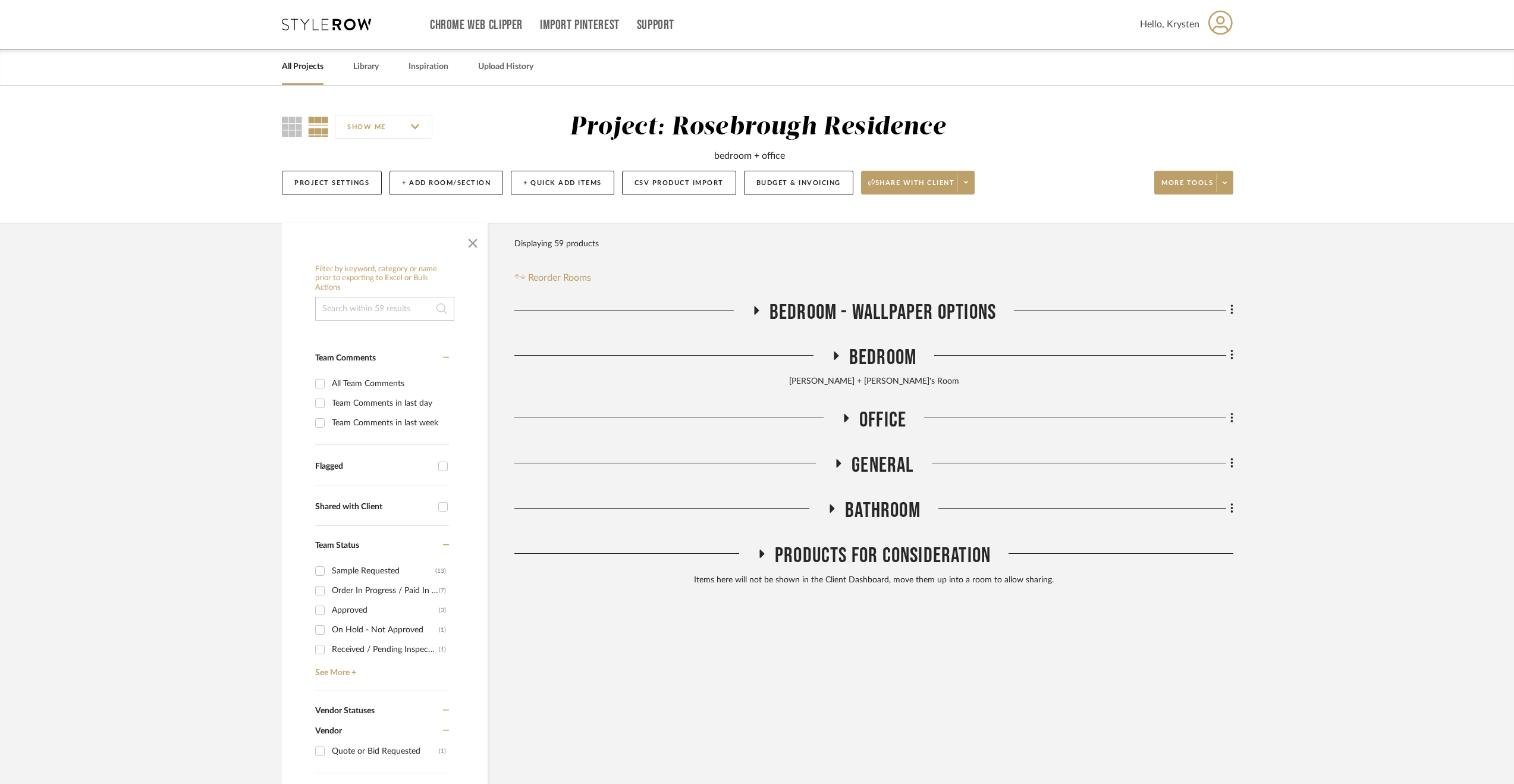
click at [345, 163] on div "Project Settings + Add Room/Section + Quick Add Items CSV Product Import Budget…" at bounding box center [757, 183] width 952 height 40
click at [345, 174] on button "Project Settings" at bounding box center [331, 183] width 100 height 25
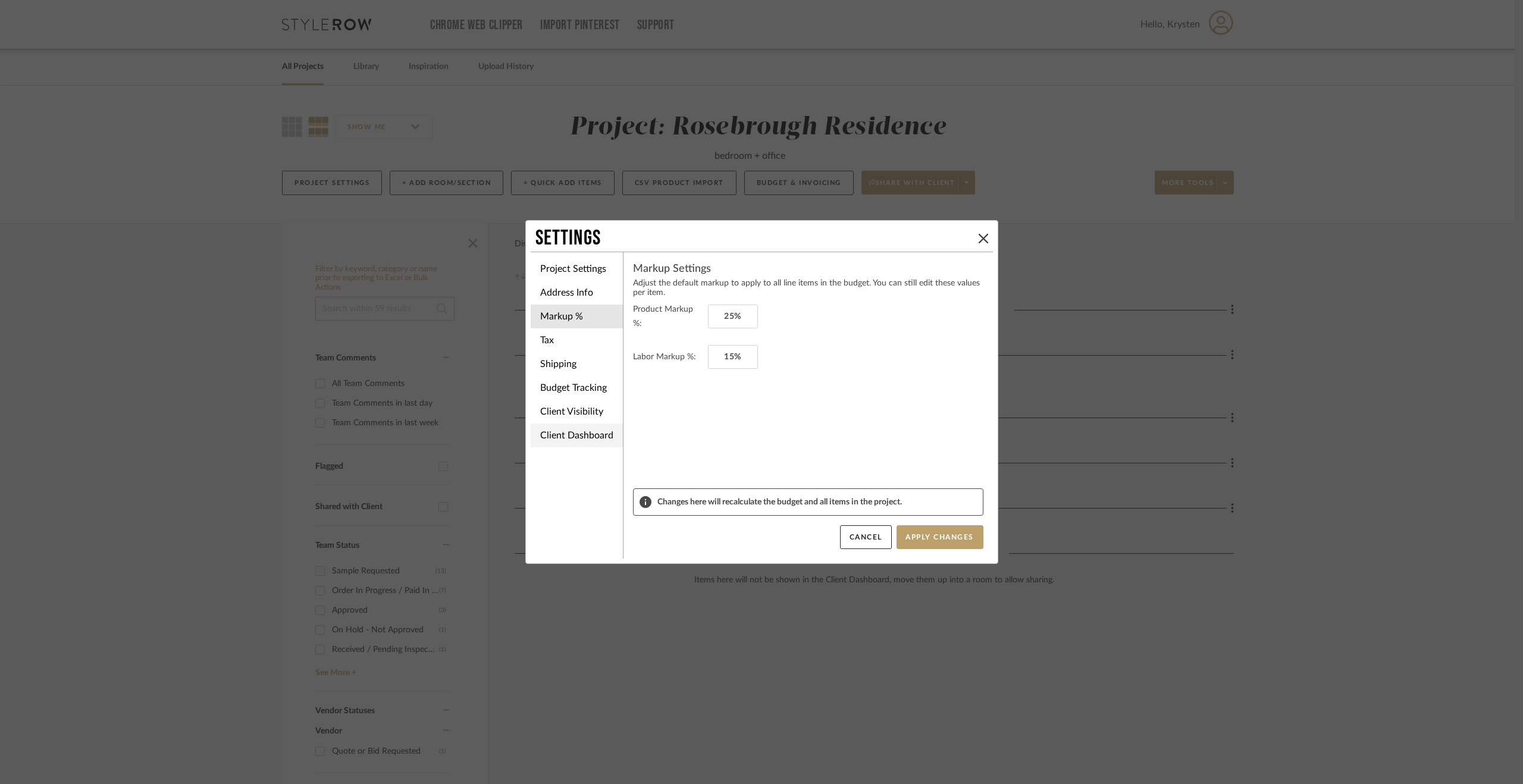
click at [590, 436] on li "Client Dashboard" at bounding box center [577, 435] width 93 height 24
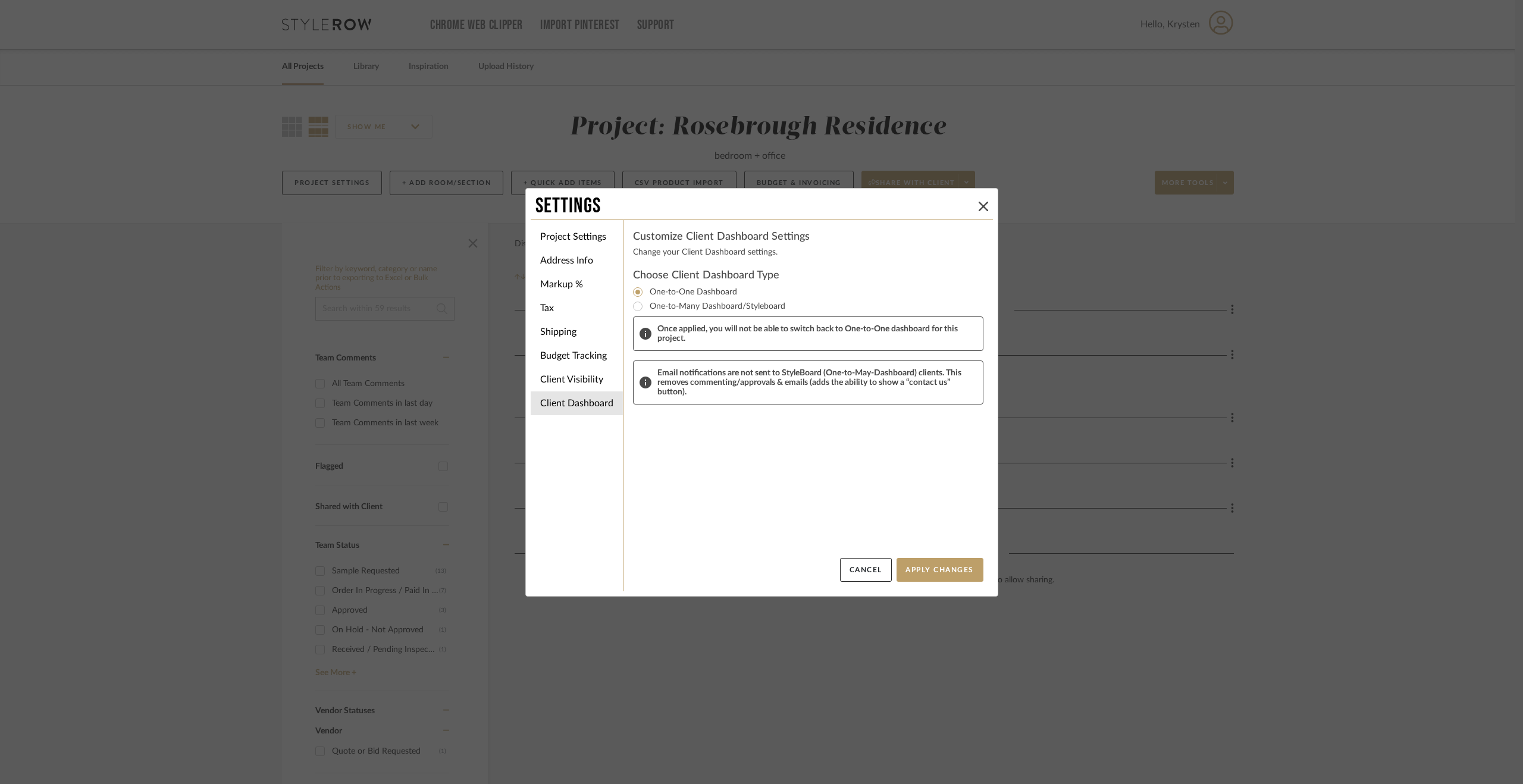
click at [640, 376] on icon at bounding box center [645, 382] width 12 height 12
click at [644, 328] on icon at bounding box center [645, 333] width 12 height 12
click at [567, 372] on li "Client Visibility" at bounding box center [577, 380] width 93 height 24
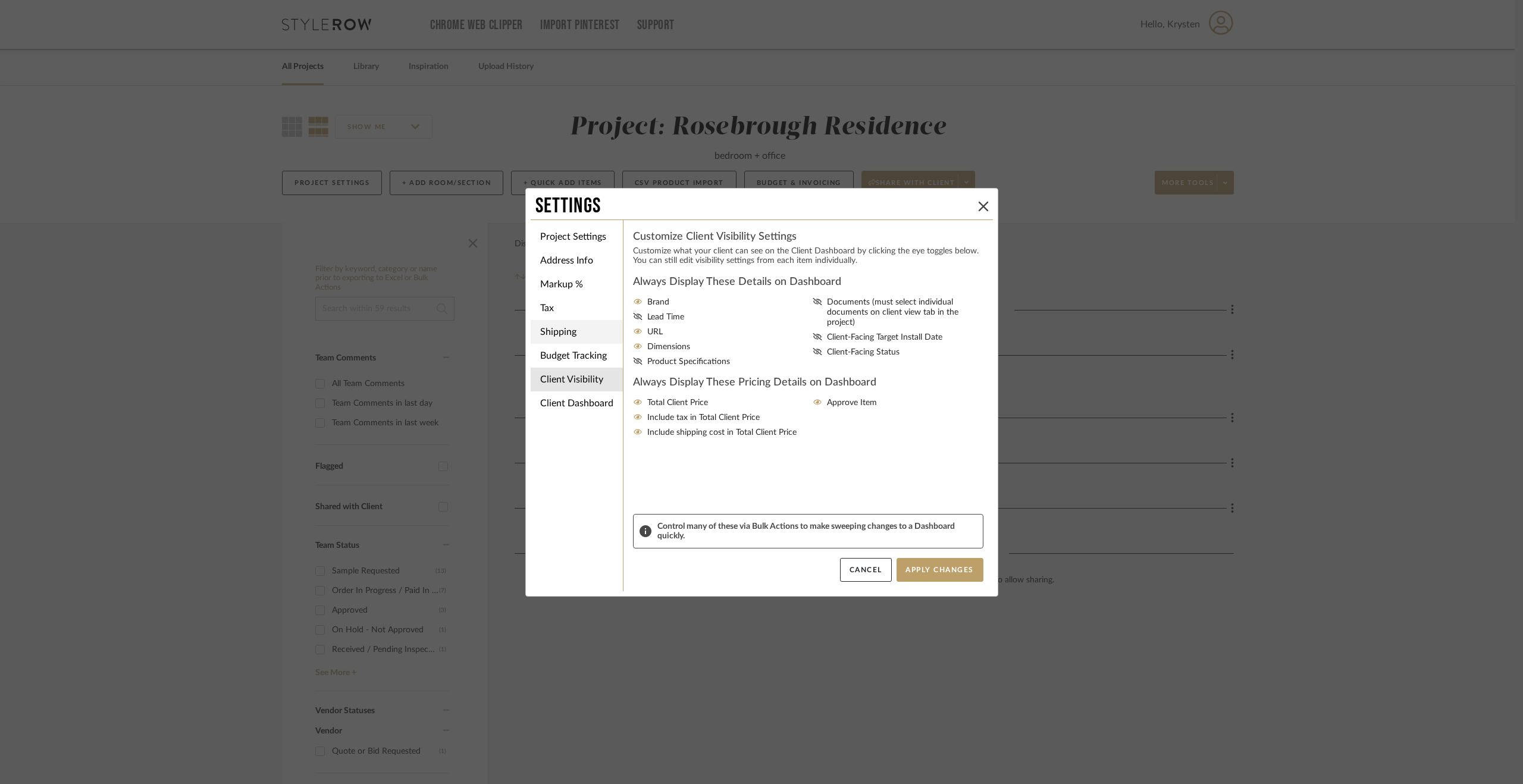
click at [566, 342] on li "Shipping" at bounding box center [577, 332] width 93 height 24
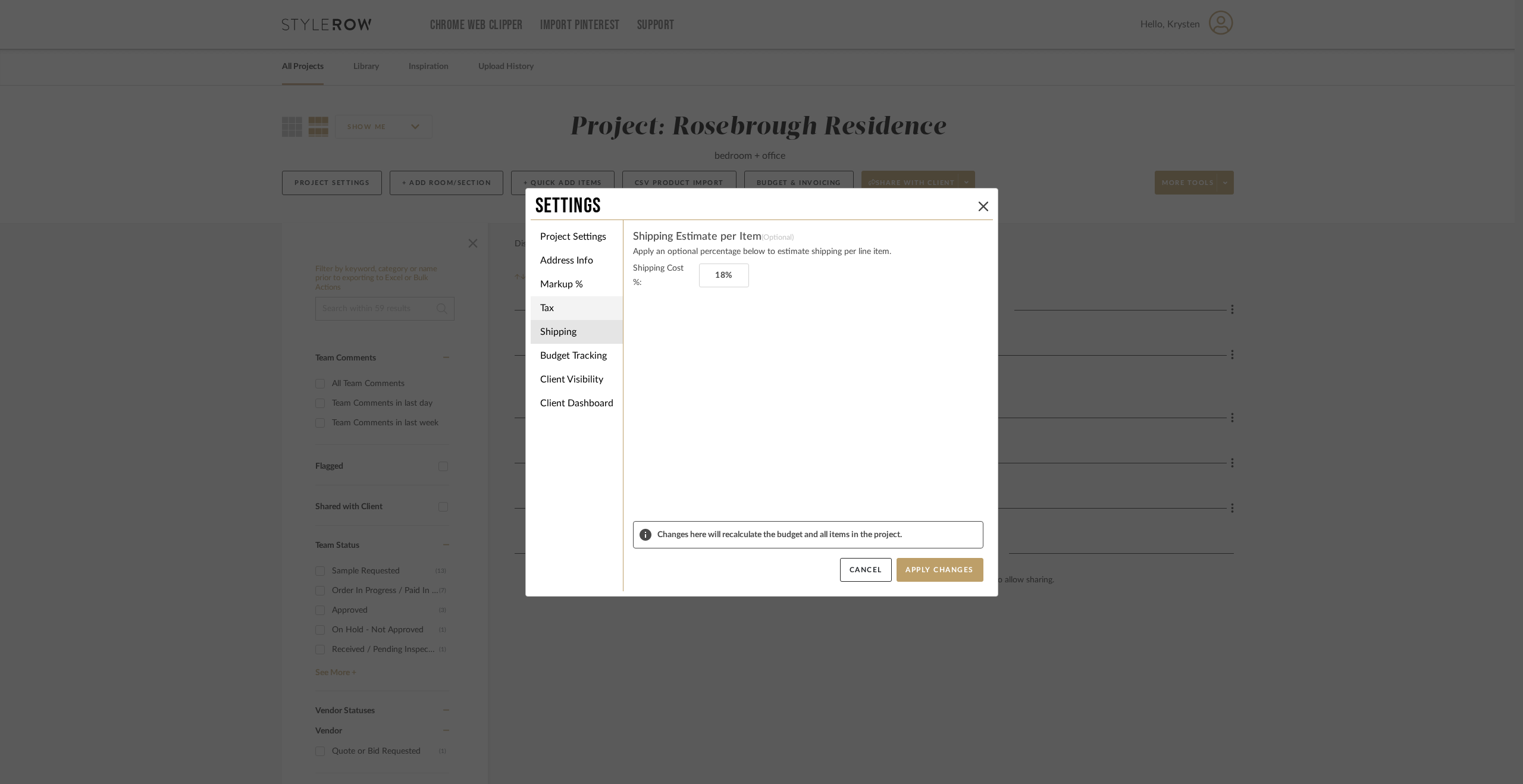
click at [560, 314] on li "Tax" at bounding box center [577, 308] width 93 height 24
type input "New York"
click at [563, 293] on li "Markup %" at bounding box center [577, 284] width 93 height 24
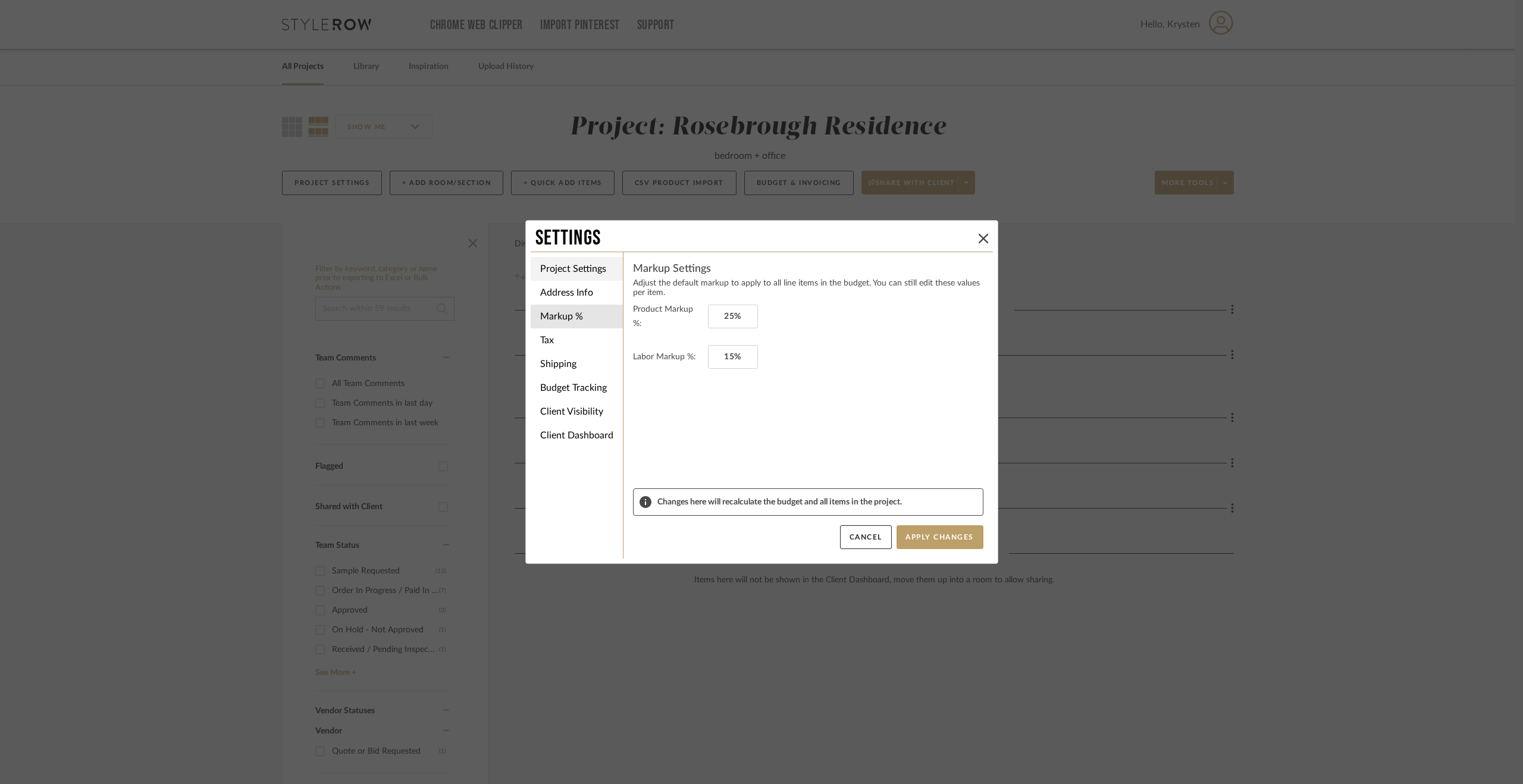
click at [571, 268] on li "Project Settings" at bounding box center [577, 269] width 93 height 24
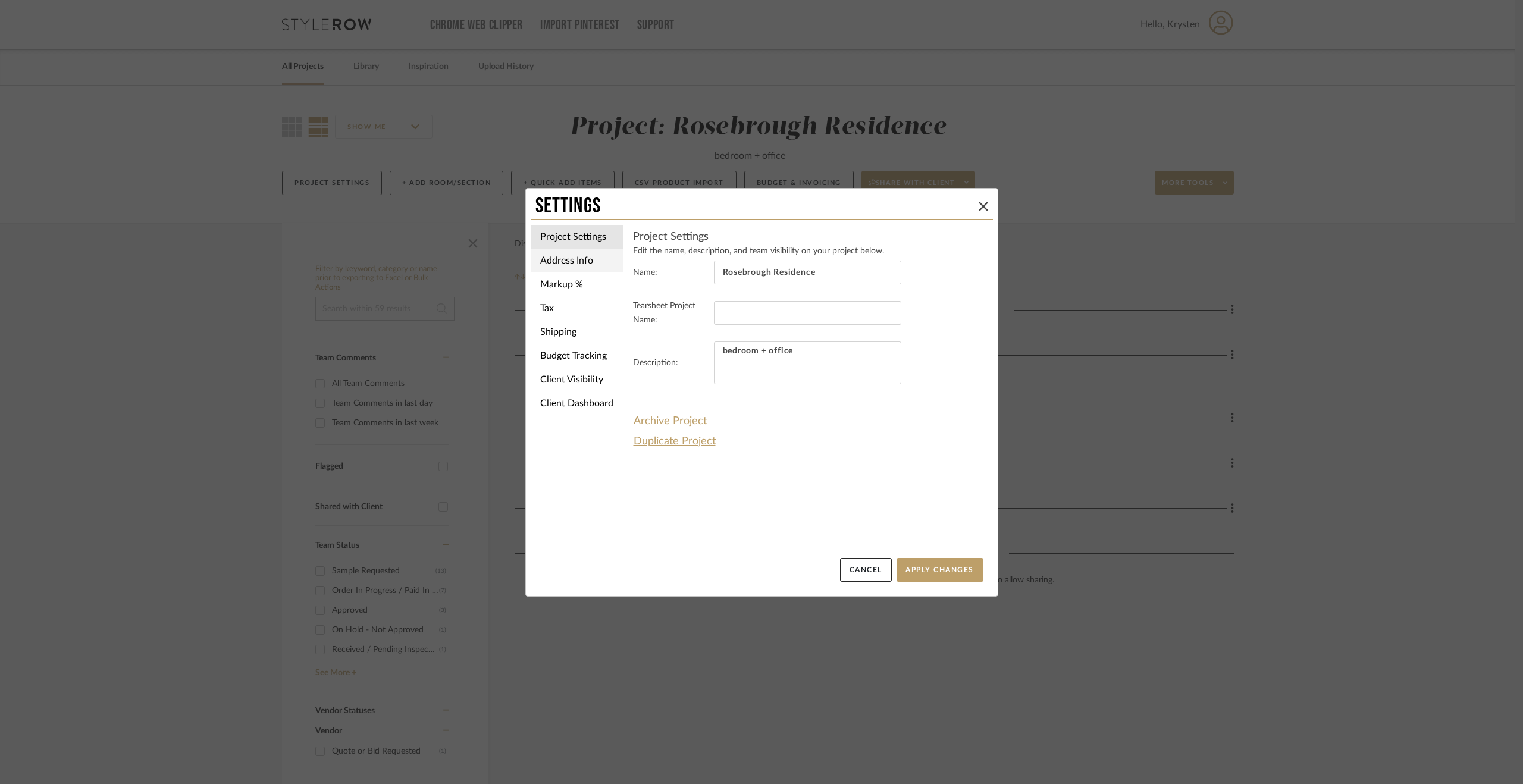
click at [594, 254] on li "Address Info" at bounding box center [577, 261] width 93 height 24
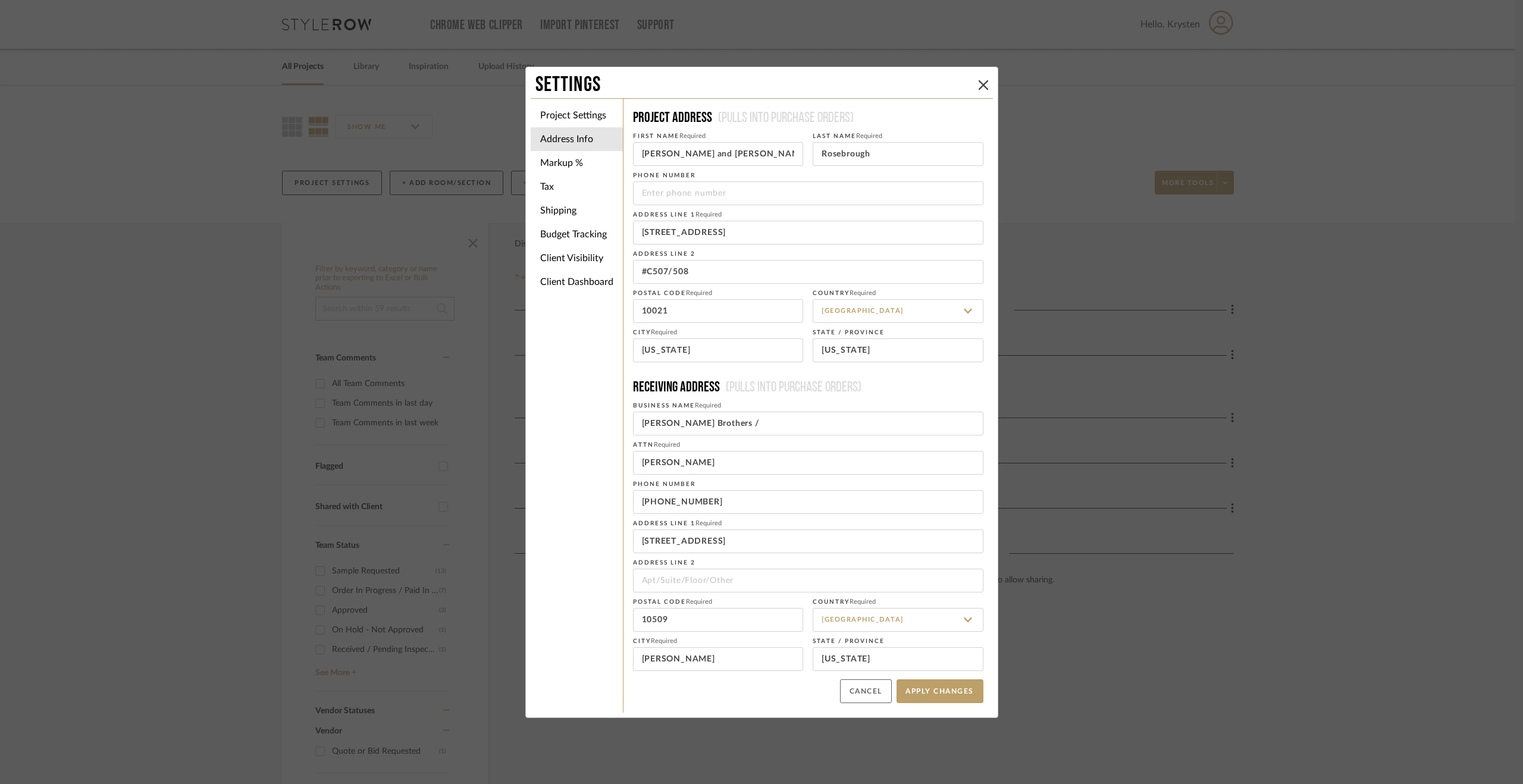
click at [878, 699] on button "Cancel" at bounding box center [866, 691] width 52 height 24
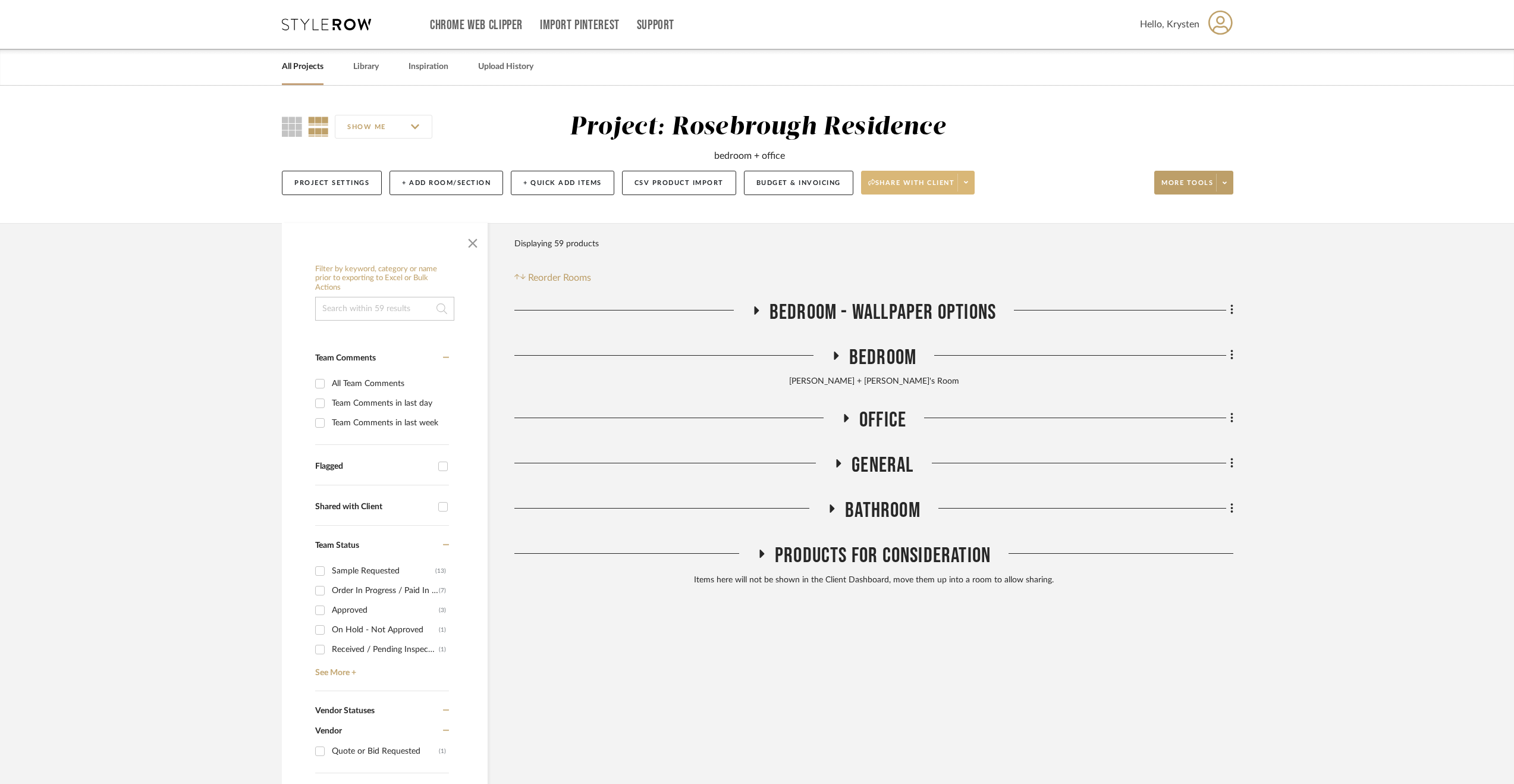
click at [944, 183] on span "Share with client" at bounding box center [912, 187] width 87 height 18
click at [944, 307] on button "View Dashboard Recipients" at bounding box center [921, 302] width 125 height 29
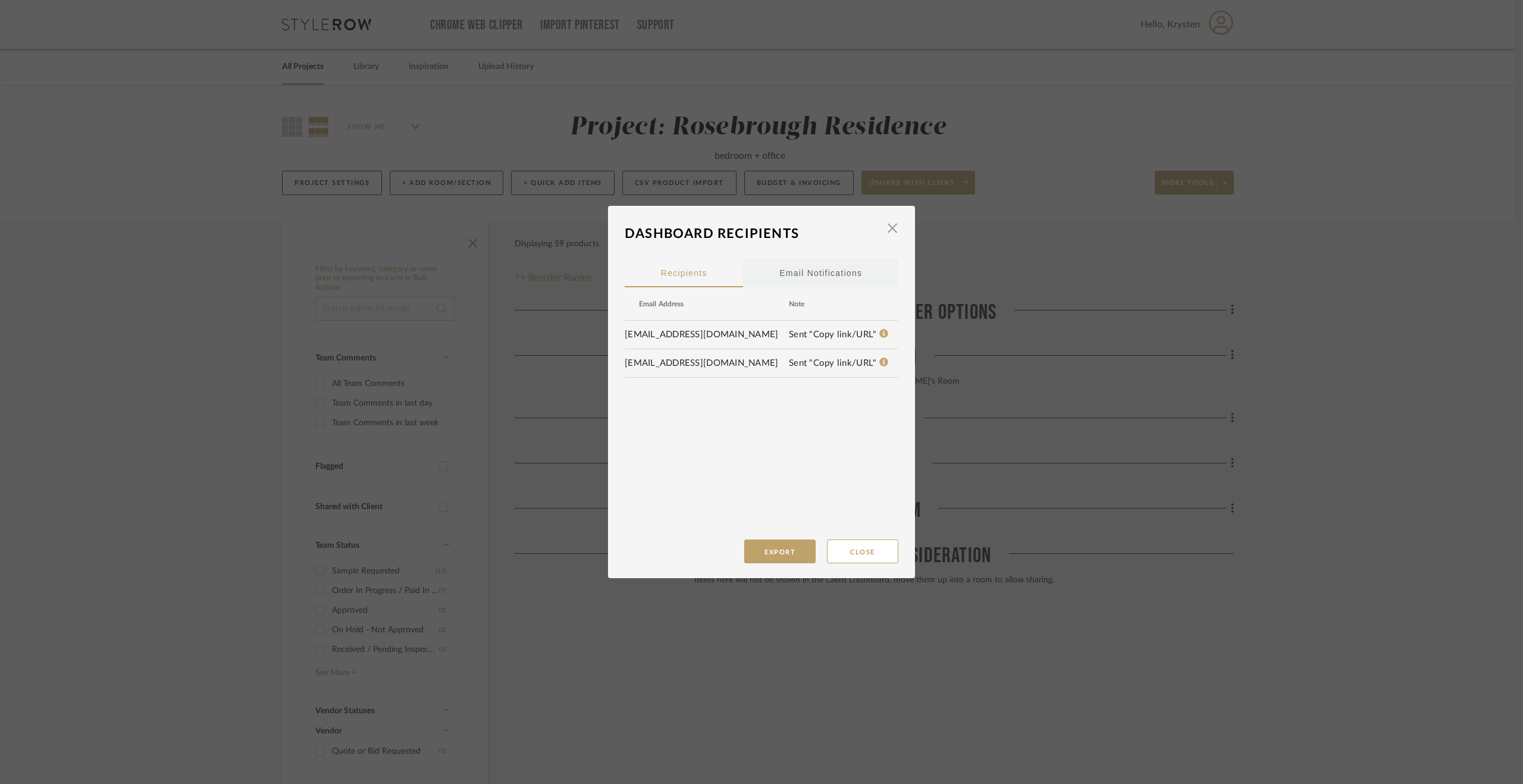
click at [822, 266] on div "Email Notifications" at bounding box center [821, 273] width 83 height 30
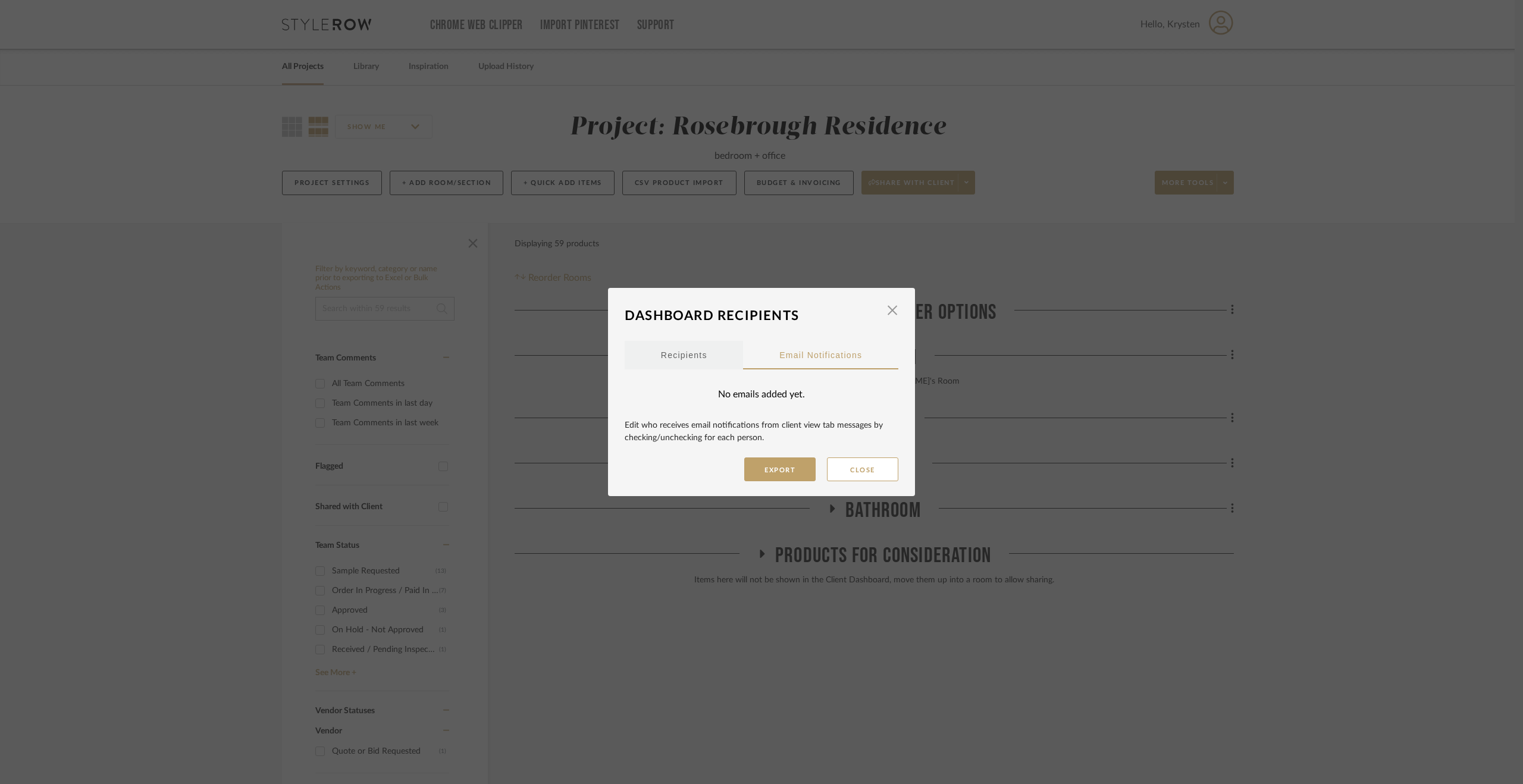
click at [664, 357] on span "Recipients" at bounding box center [684, 355] width 46 height 8
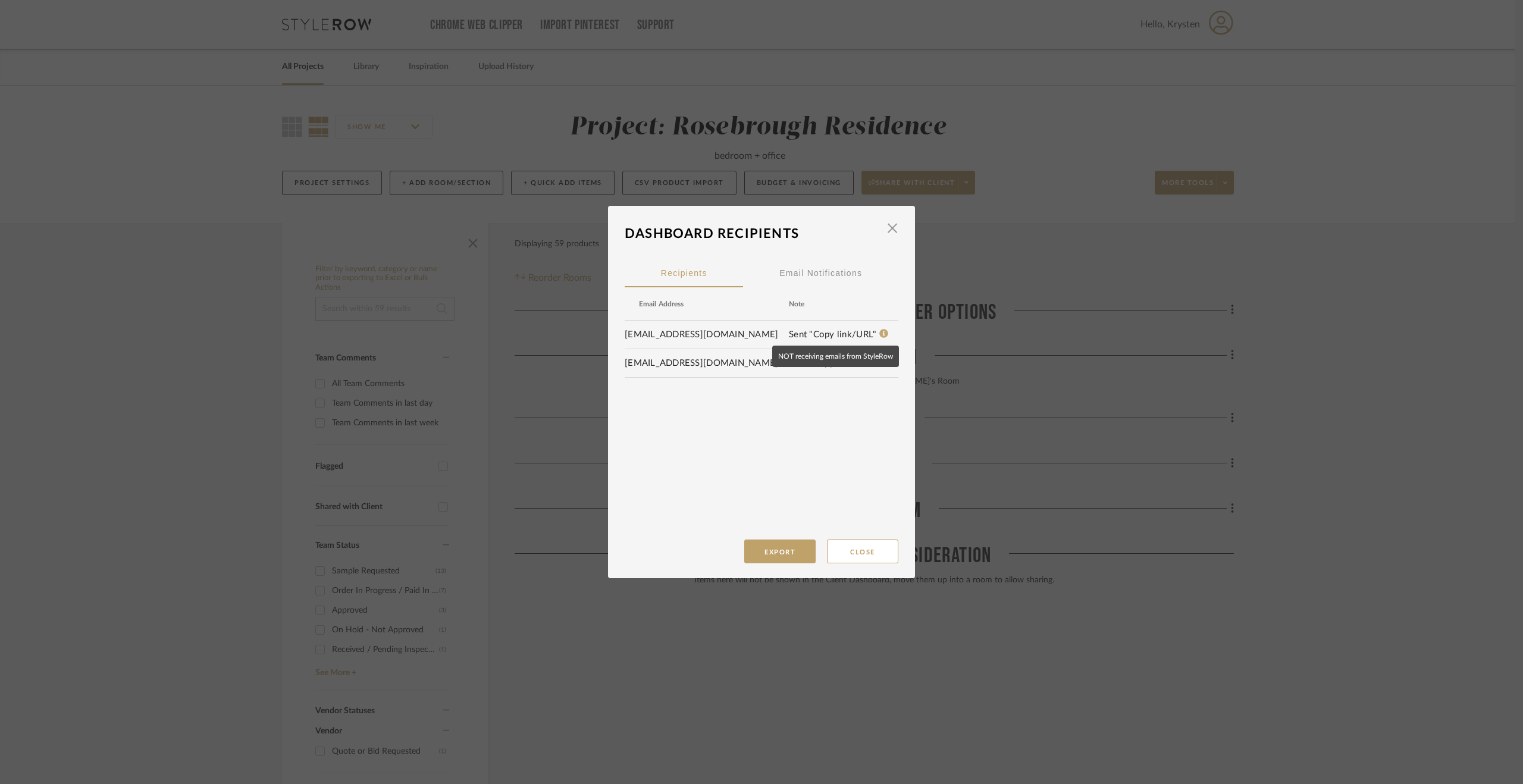
click at [880, 335] on icon at bounding box center [884, 333] width 9 height 9
click at [880, 333] on icon at bounding box center [884, 333] width 9 height 9
click at [795, 270] on div "Email Notifications" at bounding box center [821, 273] width 83 height 30
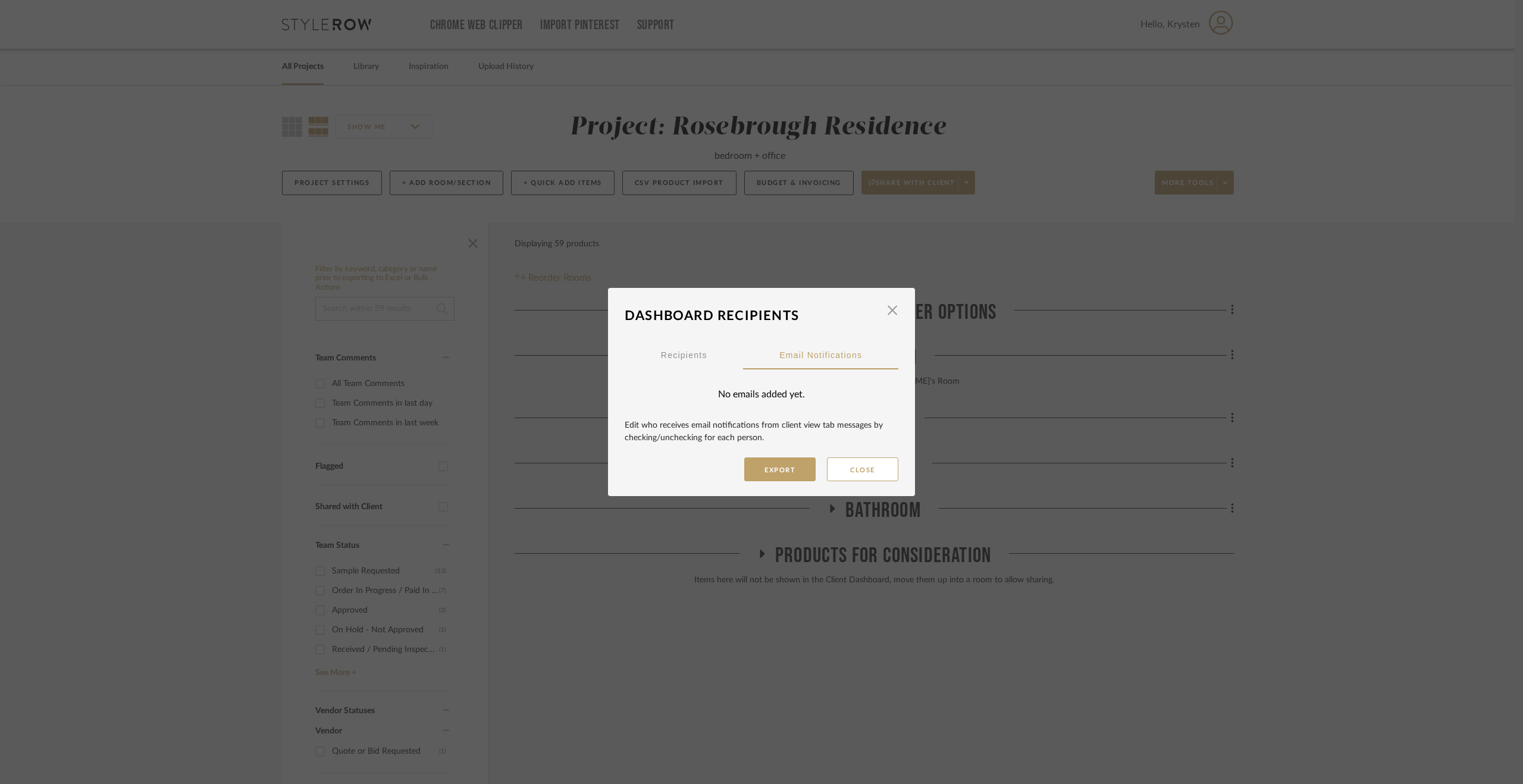
click at [712, 393] on div "No emails added yet." at bounding box center [761, 394] width 274 height 50
click at [812, 470] on div "Export Close" at bounding box center [761, 469] width 274 height 24
click at [787, 473] on button "Export" at bounding box center [779, 469] width 71 height 24
click at [856, 472] on button "Close" at bounding box center [862, 469] width 71 height 24
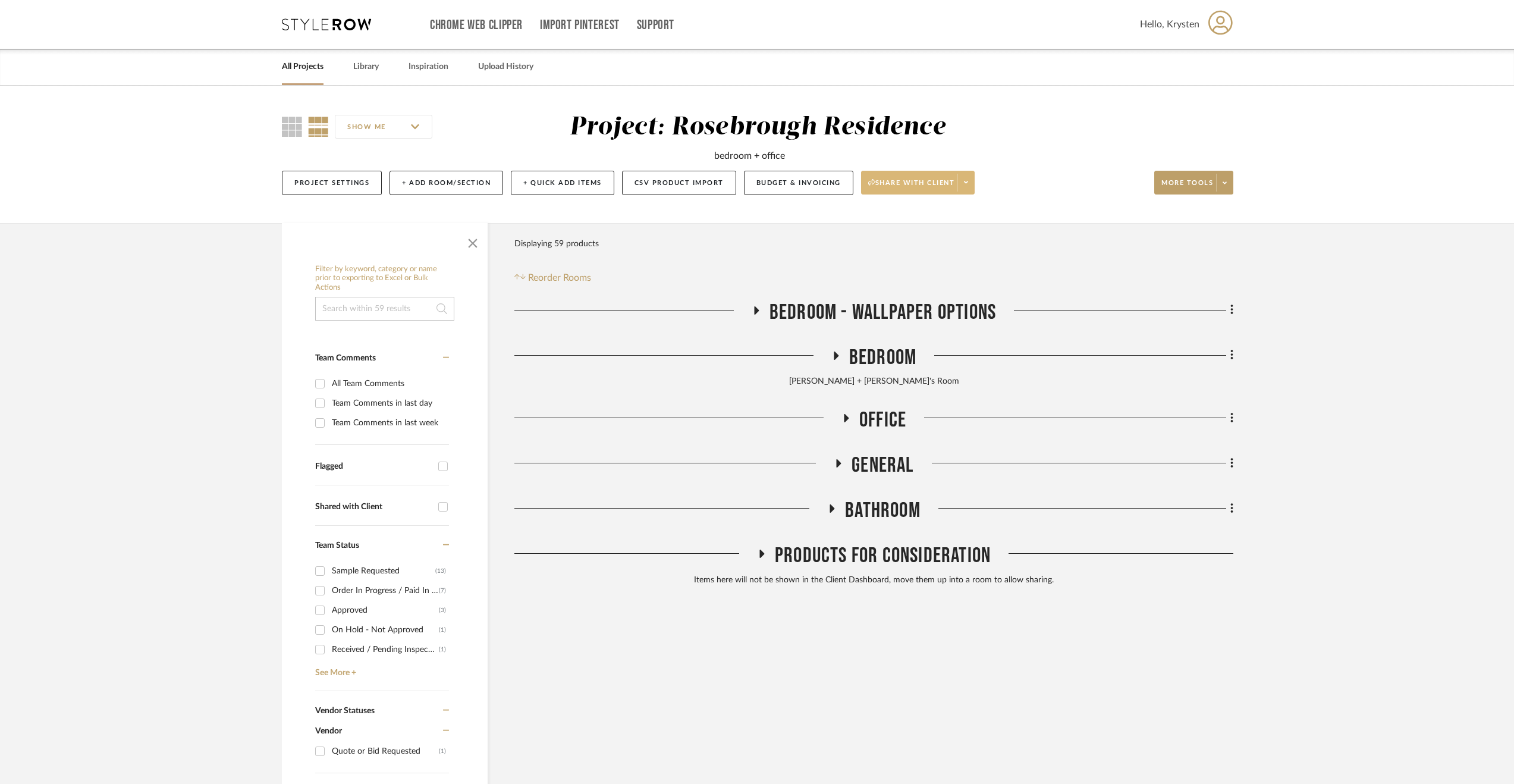
click at [922, 171] on button "Share with client" at bounding box center [918, 183] width 114 height 24
click at [923, 272] on span "View Dashboard Settings" at bounding box center [921, 274] width 101 height 10
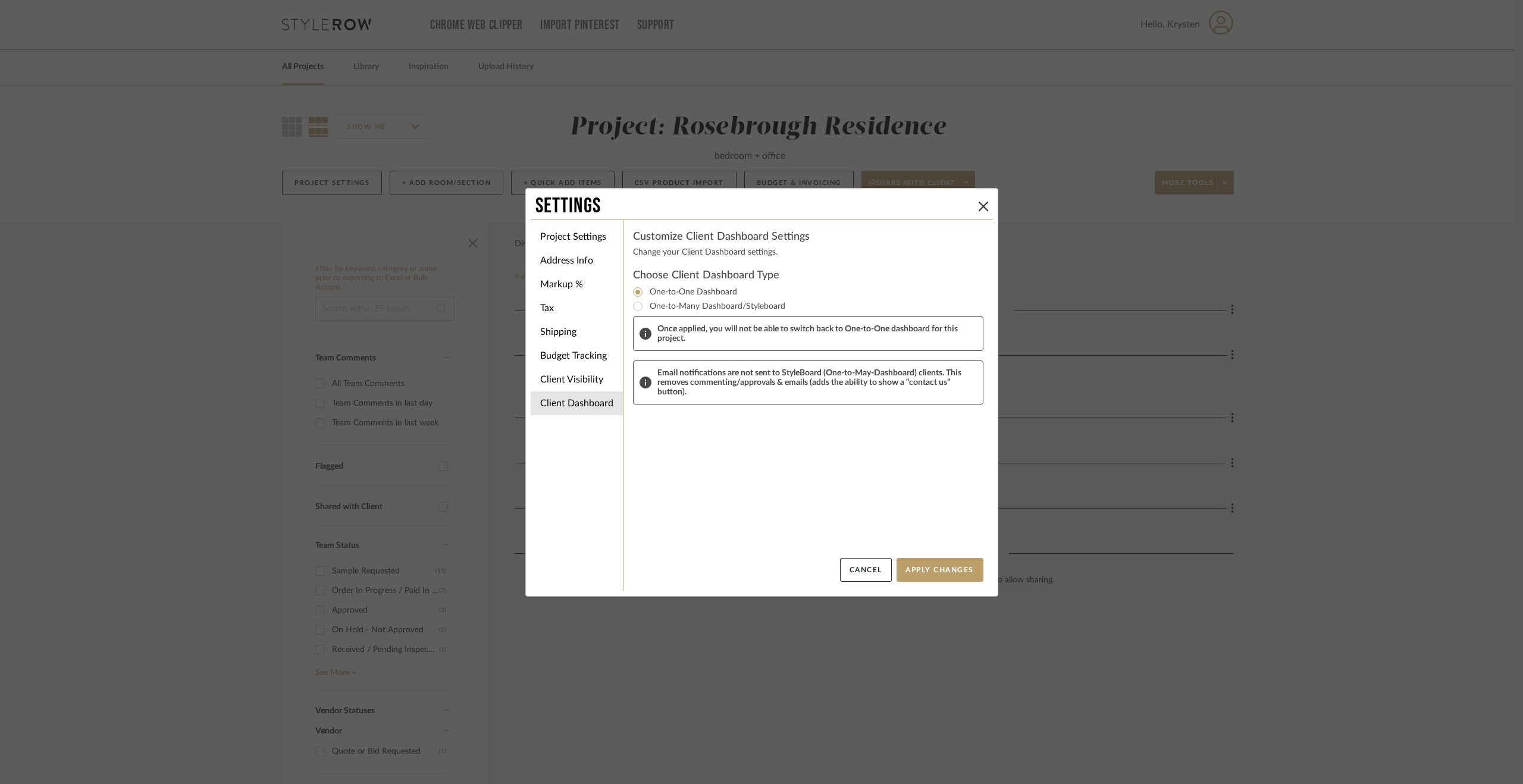
click at [698, 246] on div "Change your Client Dashboard settings." at bounding box center [807, 253] width 350 height 13
click at [674, 252] on div "Change your Client Dashboard settings." at bounding box center [807, 253] width 350 height 13
drag, startPoint x: 974, startPoint y: 207, endPoint x: 985, endPoint y: 210, distance: 11.4
click at [979, 207] on icon at bounding box center [984, 207] width 10 height 10
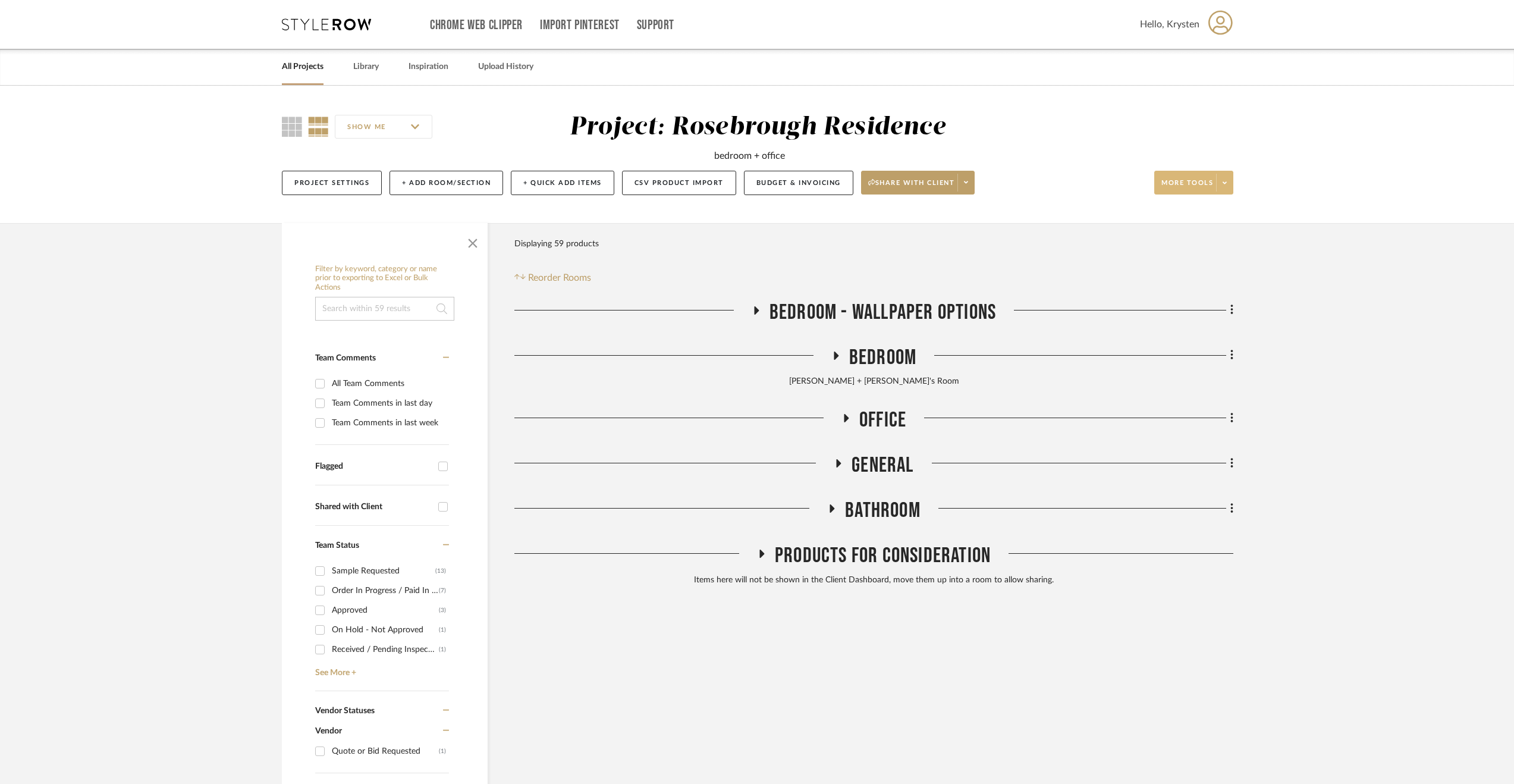
click at [1226, 183] on icon at bounding box center [1224, 183] width 4 height 6
click at [947, 174] on div at bounding box center [757, 392] width 1514 height 784
click at [944, 175] on button "Share with client" at bounding box center [918, 183] width 114 height 24
drag, startPoint x: 1358, startPoint y: 489, endPoint x: 1039, endPoint y: 461, distance: 320.2
click at [1358, 489] on div at bounding box center [757, 392] width 1514 height 784
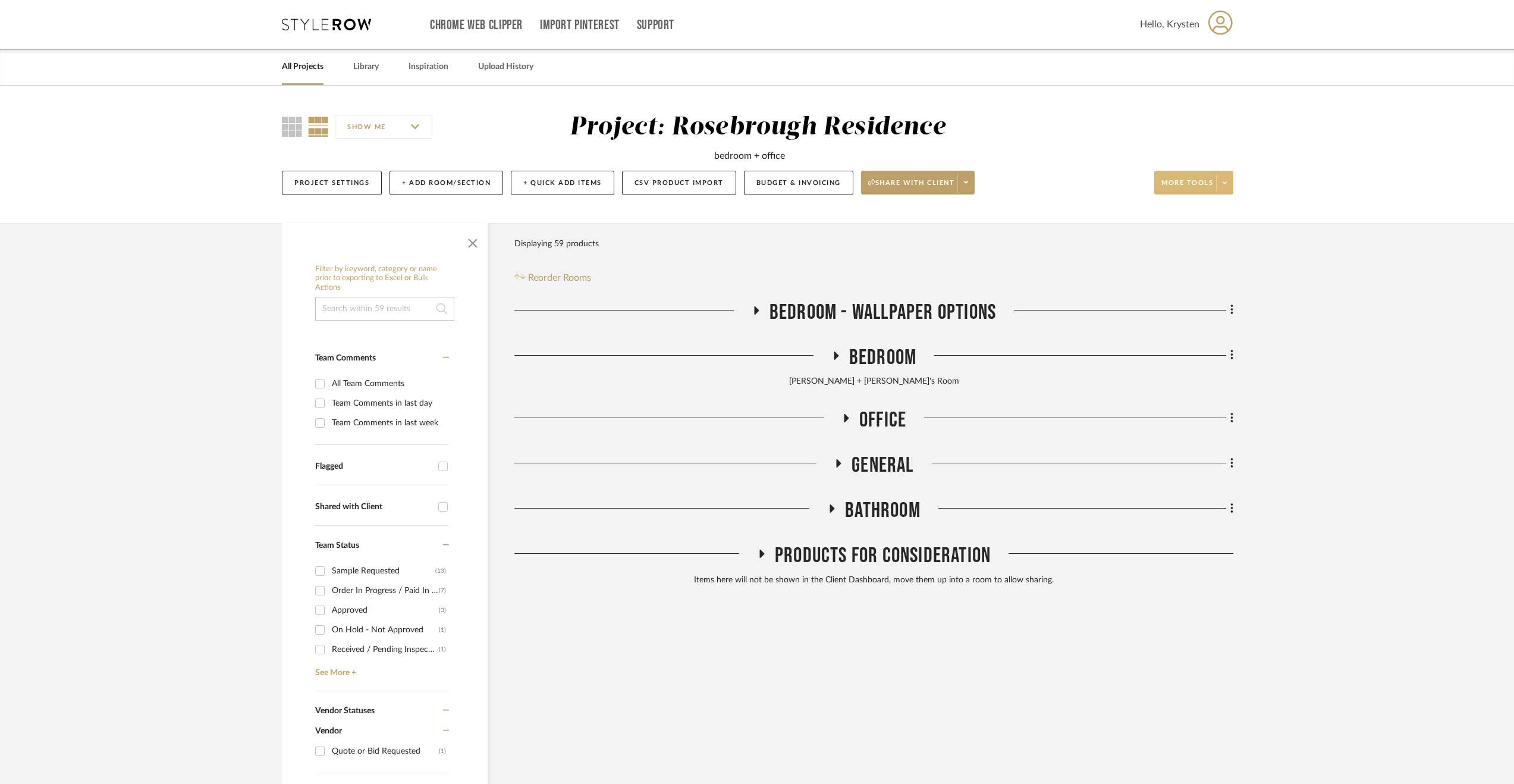
click at [863, 421] on span "Office" at bounding box center [882, 420] width 47 height 26
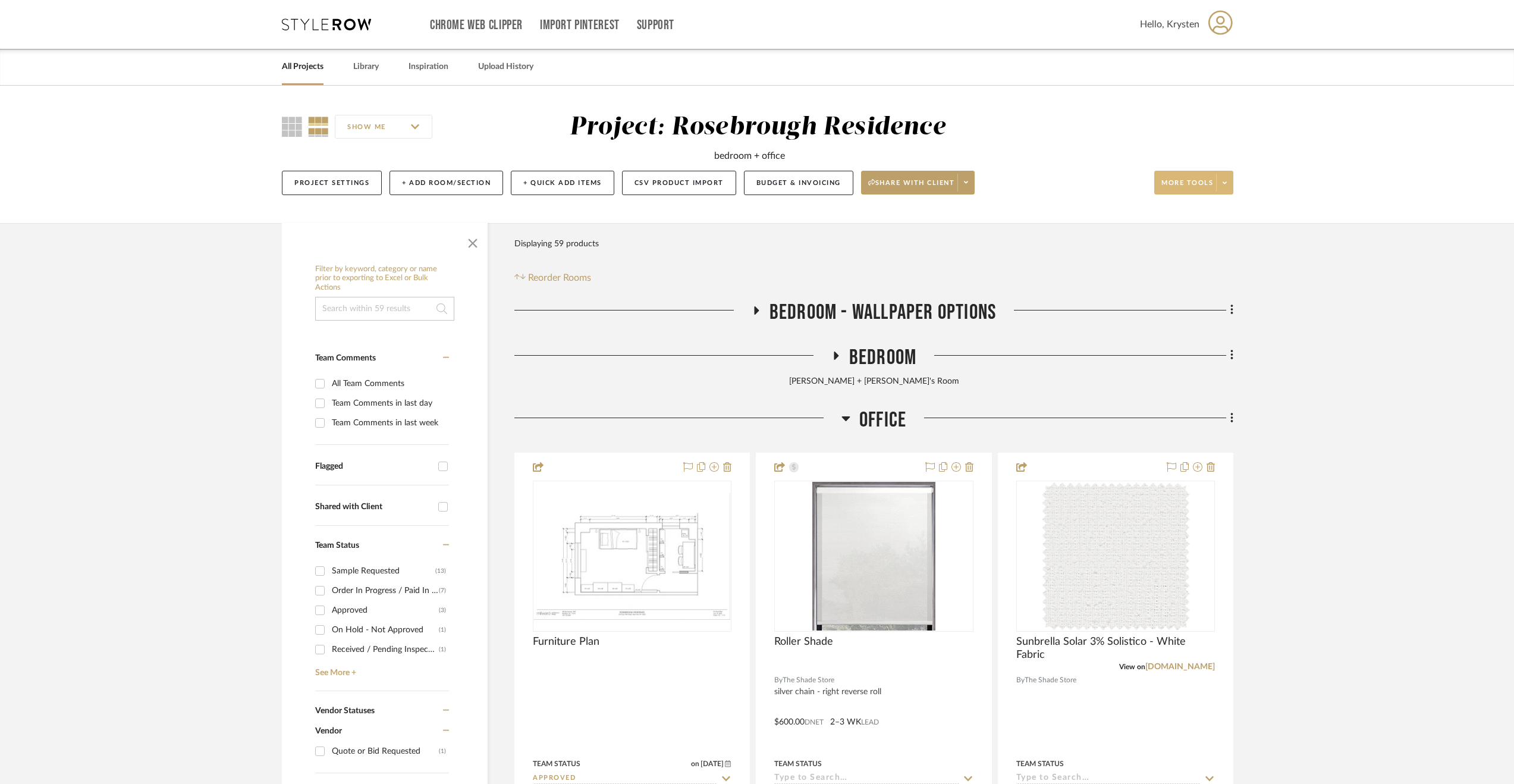
drag, startPoint x: 866, startPoint y: 422, endPoint x: 866, endPoint y: 434, distance: 12.0
click at [866, 422] on span "Office" at bounding box center [882, 420] width 47 height 26
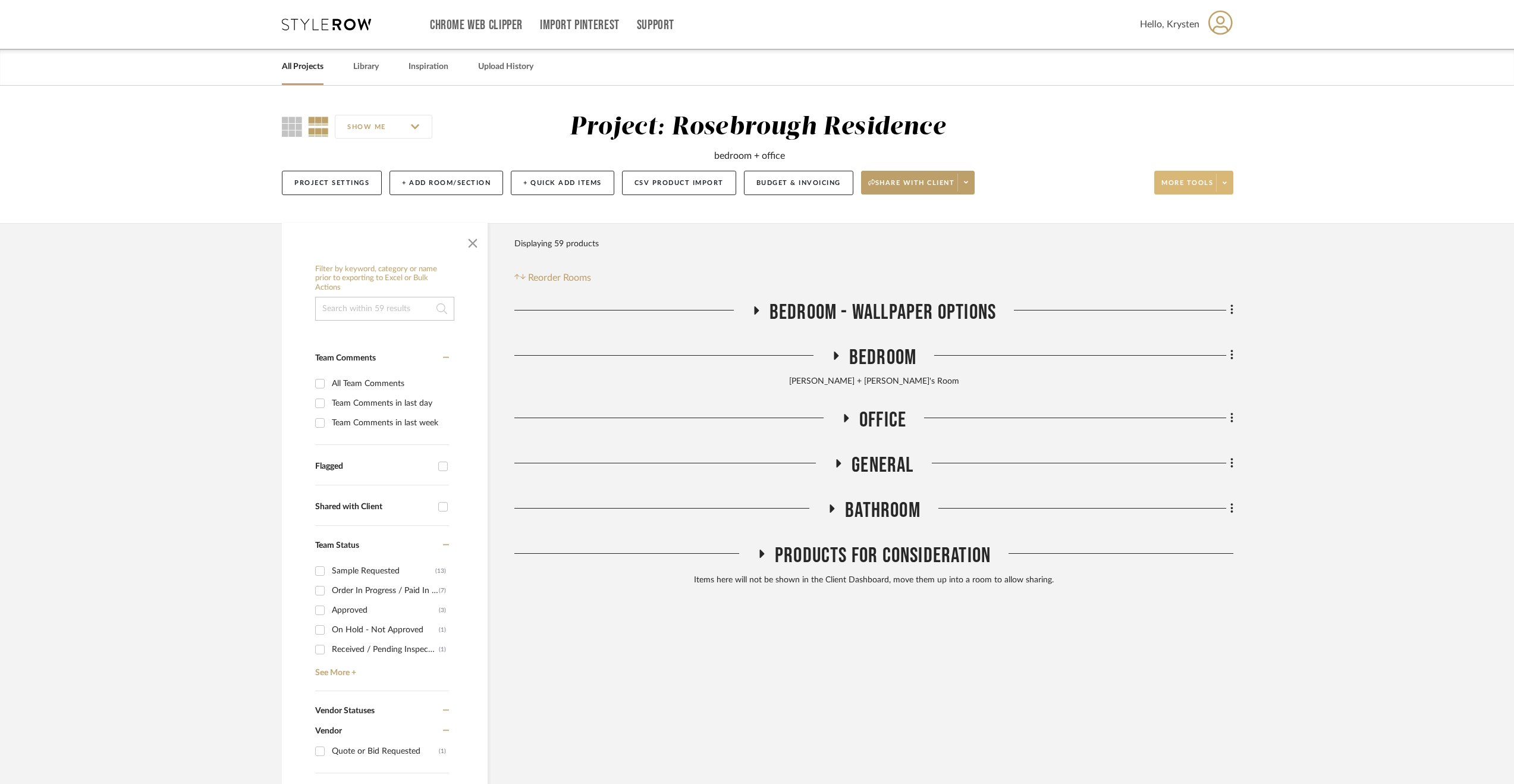
click at [869, 456] on span "General" at bounding box center [883, 465] width 62 height 26
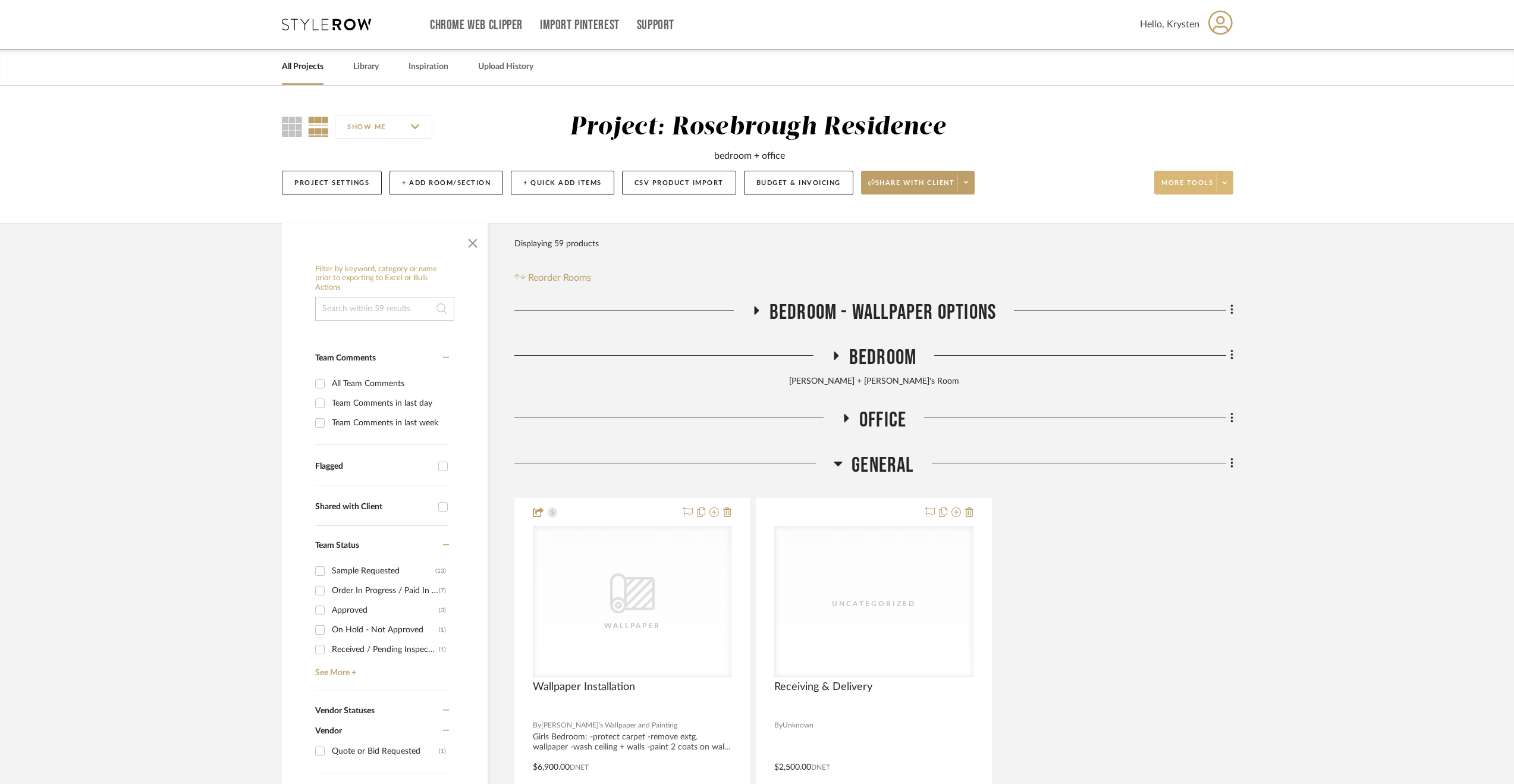
click at [869, 456] on span "General" at bounding box center [883, 465] width 62 height 26
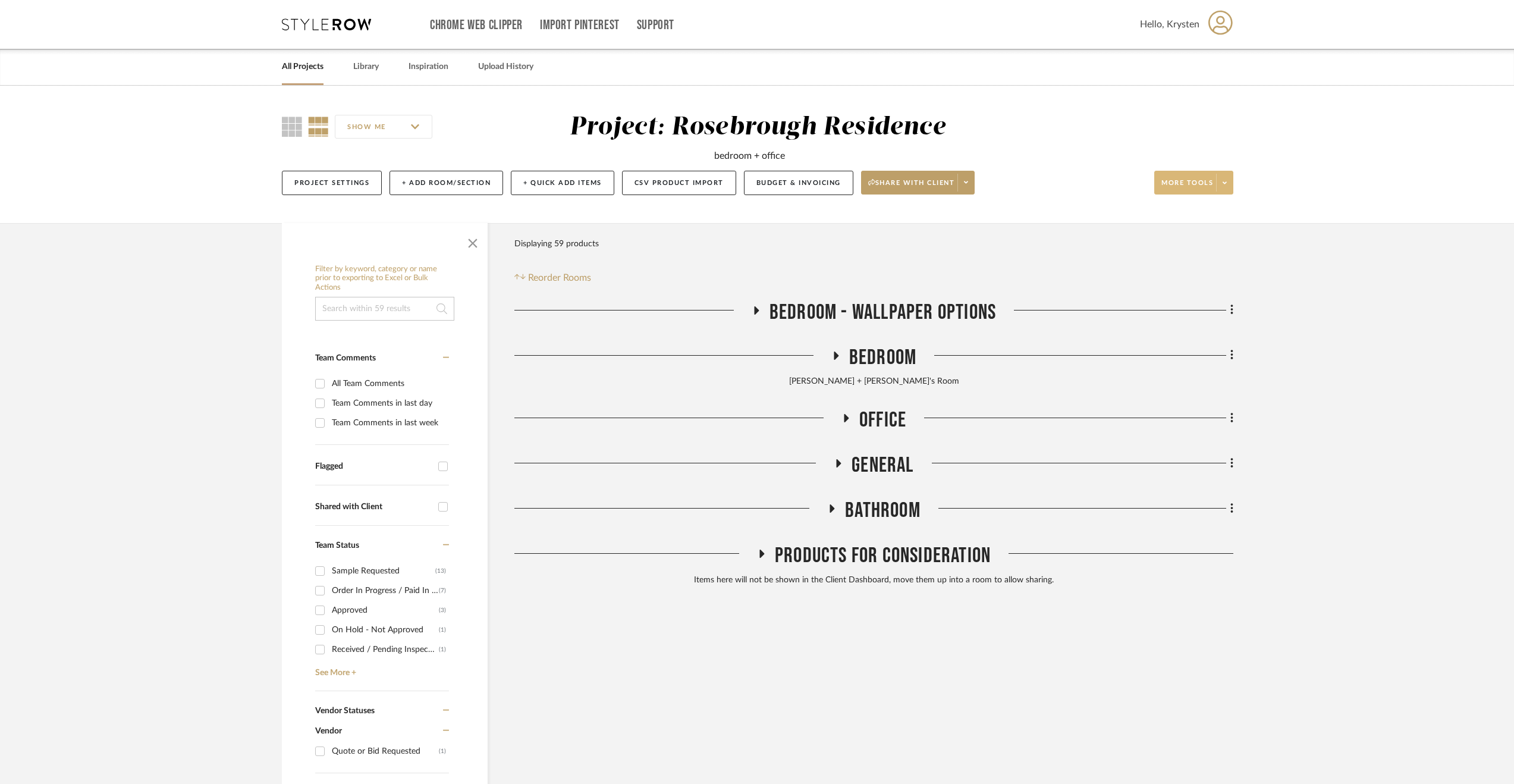
click at [869, 496] on div "Bedroom - Wallpaper Options Bedroom Grace + Audrey's Room Office General Bathro…" at bounding box center [873, 445] width 719 height 291
click at [860, 513] on span "Bathroom" at bounding box center [883, 510] width 76 height 26
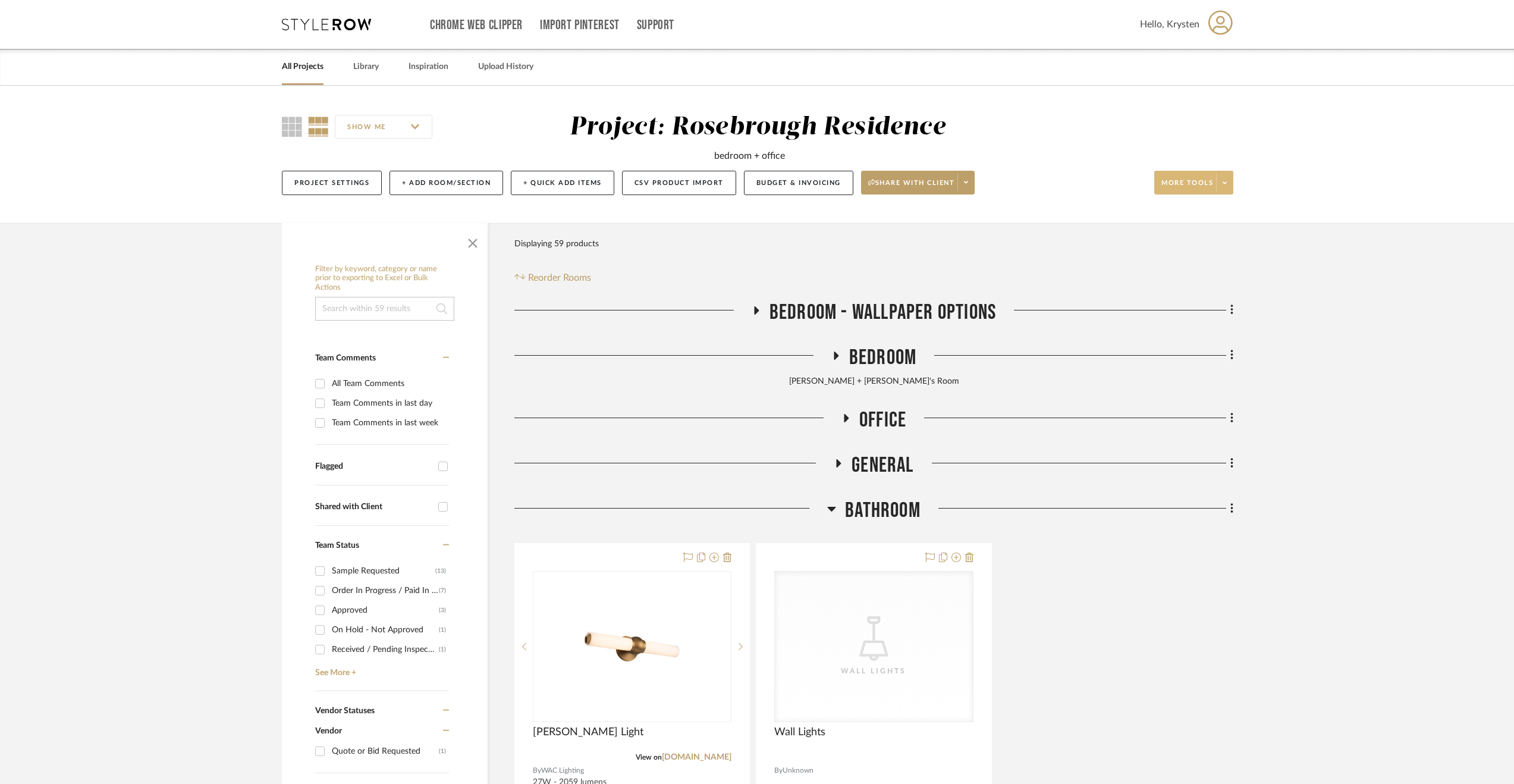
click at [856, 509] on span "Bathroom" at bounding box center [883, 510] width 76 height 26
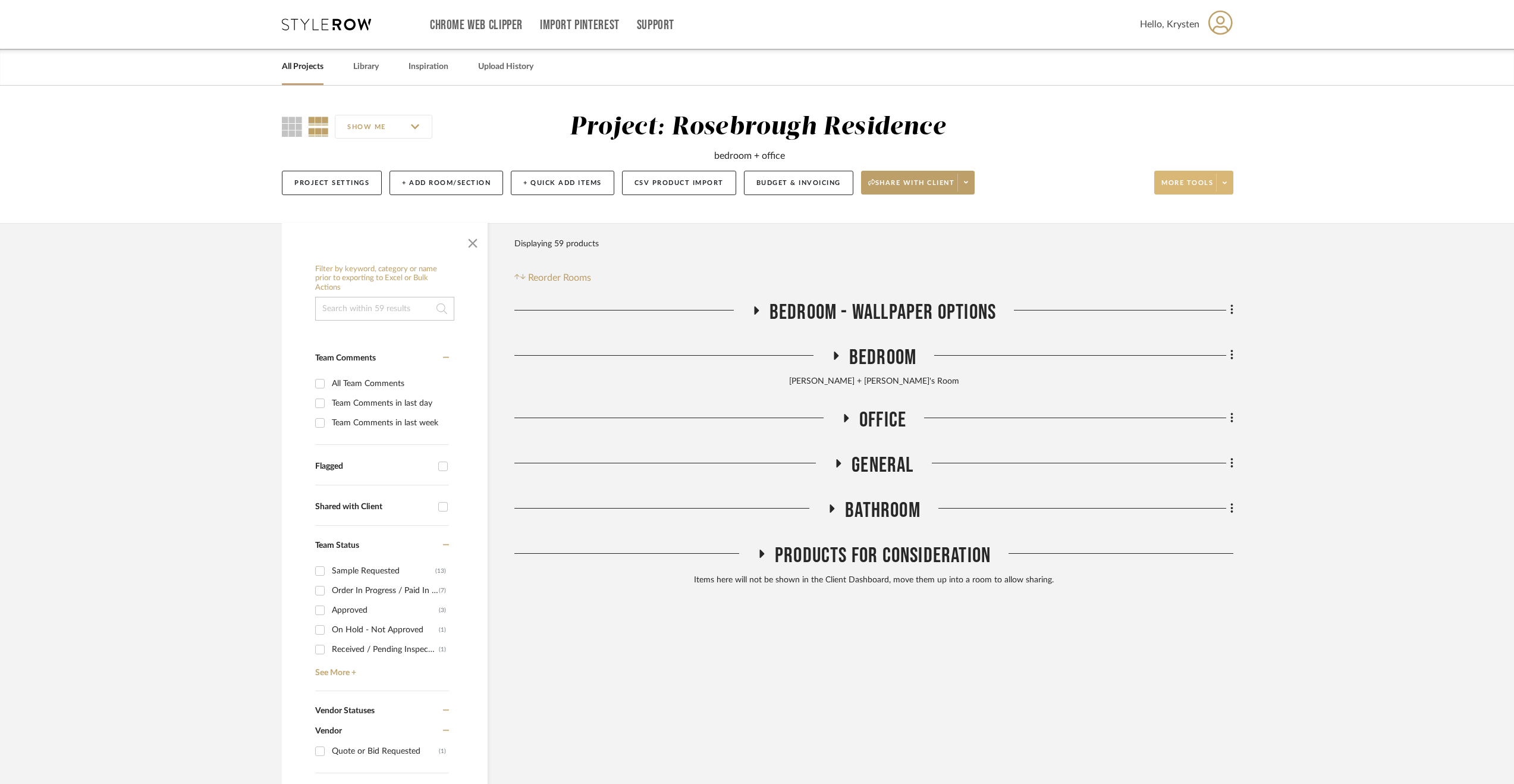
click at [887, 415] on span "Office" at bounding box center [882, 420] width 47 height 26
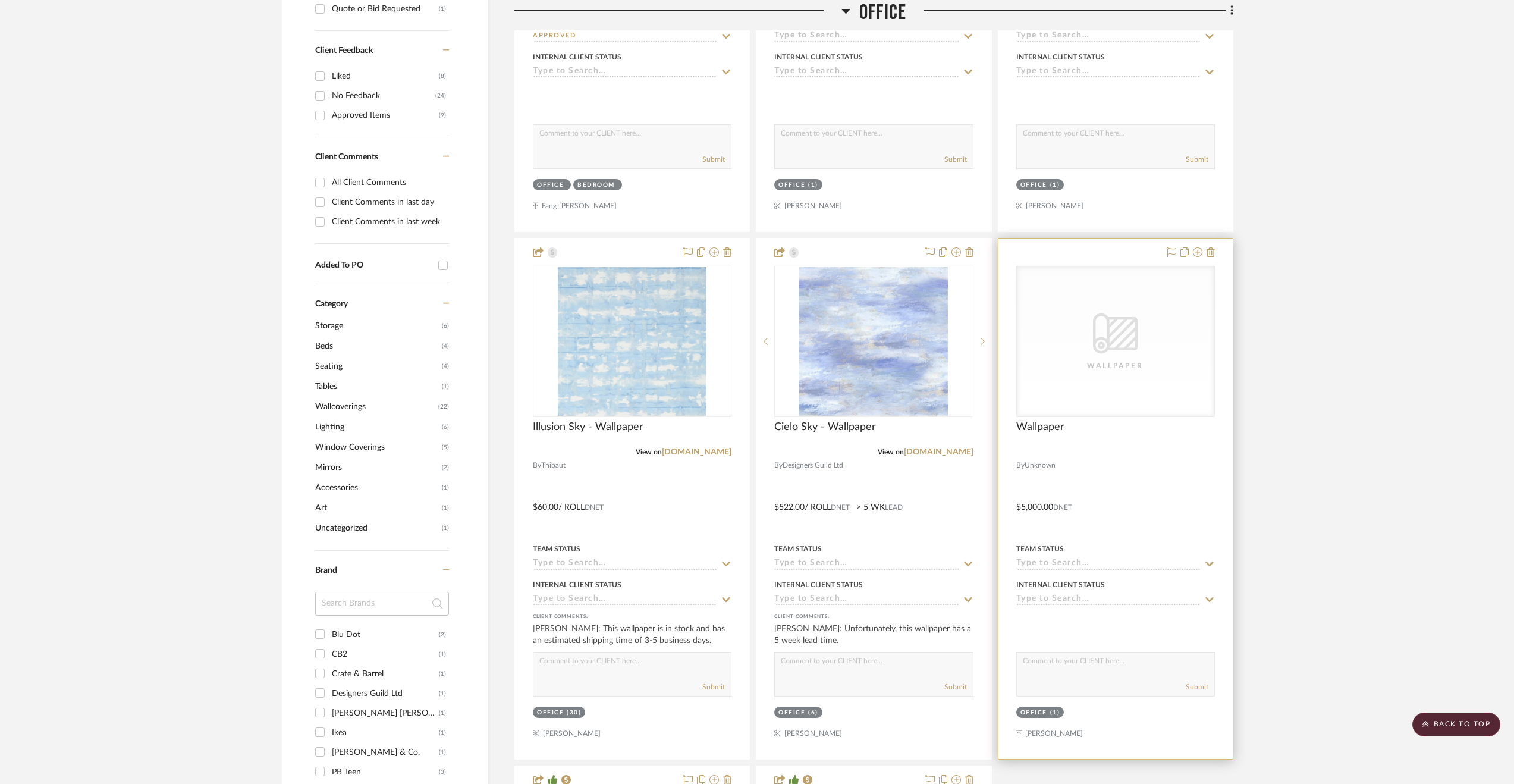
scroll to position [833, 0]
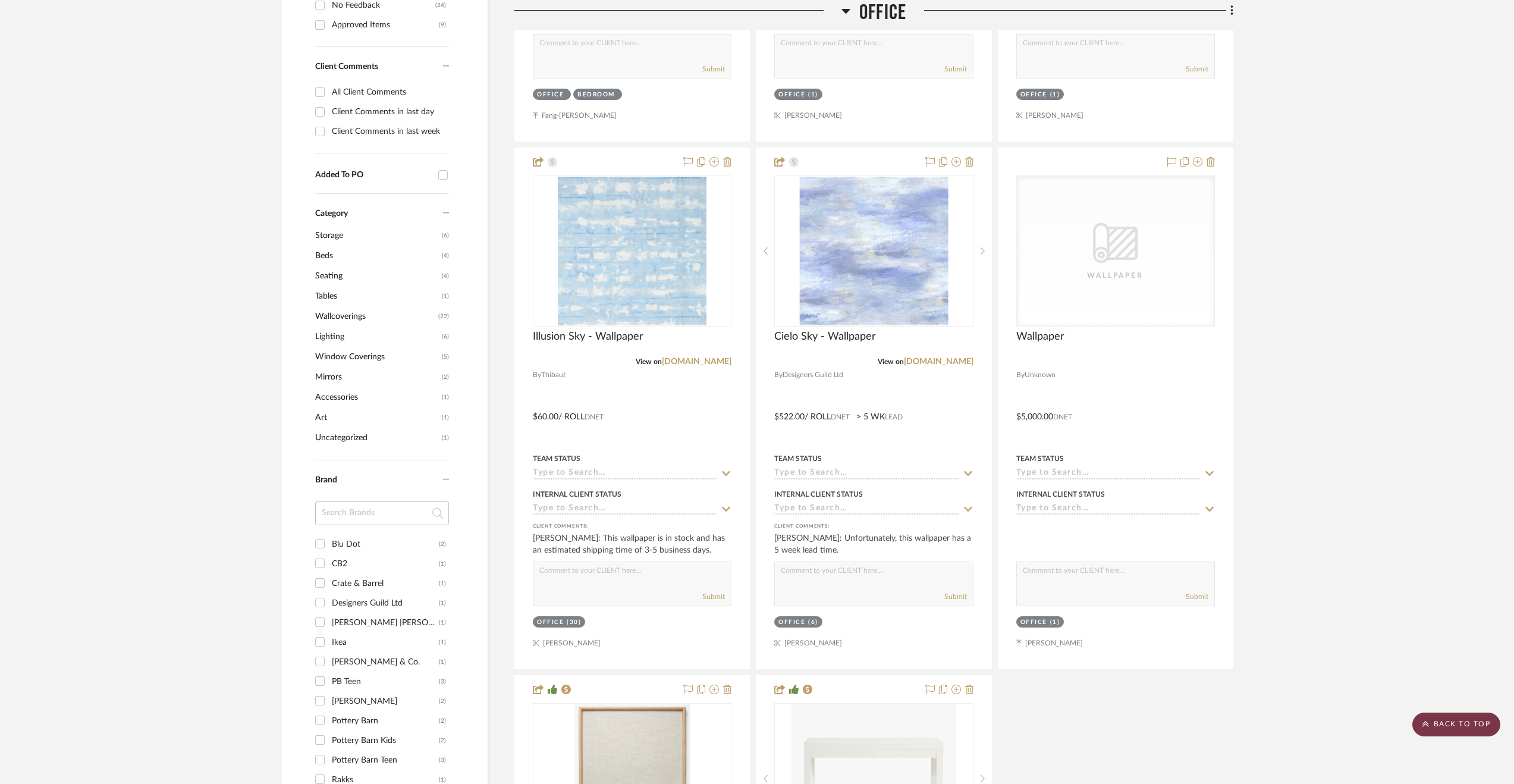
click at [1462, 731] on scroll-to-top-button "BACK TO TOP" at bounding box center [1457, 724] width 88 height 24
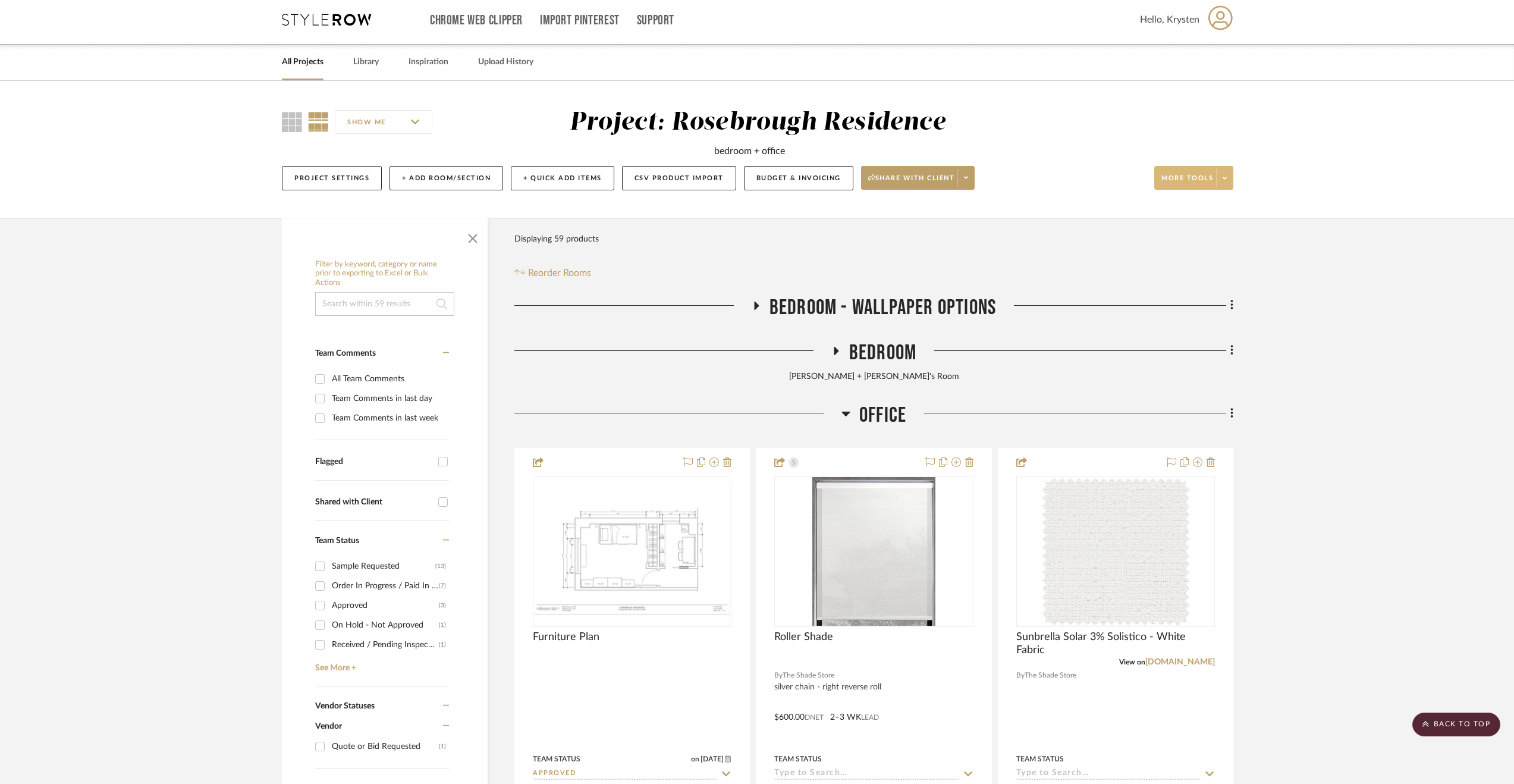
scroll to position [0, 0]
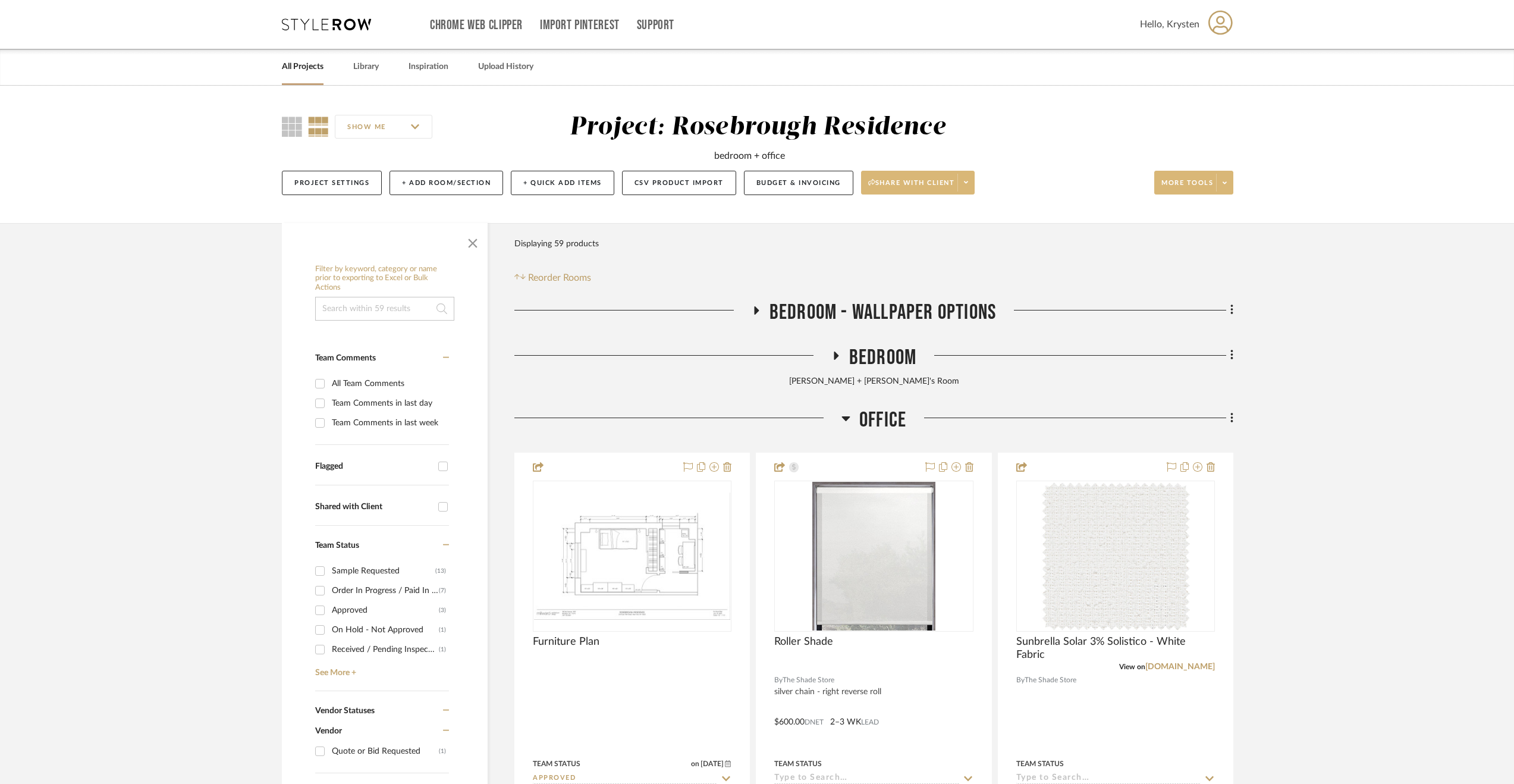
click at [893, 175] on button "Share with client" at bounding box center [918, 183] width 114 height 24
click at [932, 231] on button "Generate URL to Share" at bounding box center [921, 245] width 125 height 29
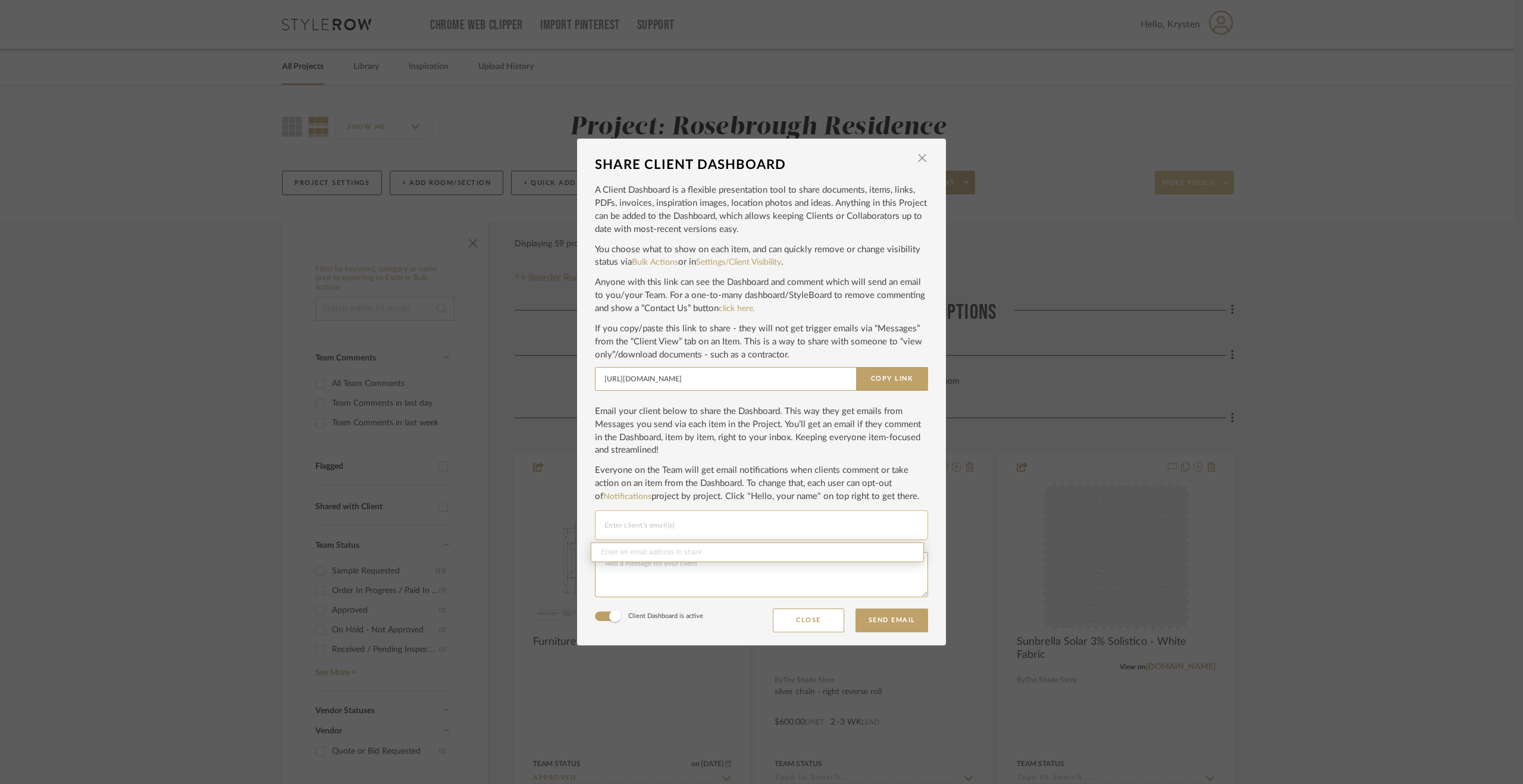
click at [645, 524] on input "Email selection" at bounding box center [762, 525] width 314 height 14
type input "b"
click at [626, 527] on input "Email selection" at bounding box center [762, 525] width 314 height 14
paste input "carechiang@gmail.com"
type input "carechiang@gmail.com"
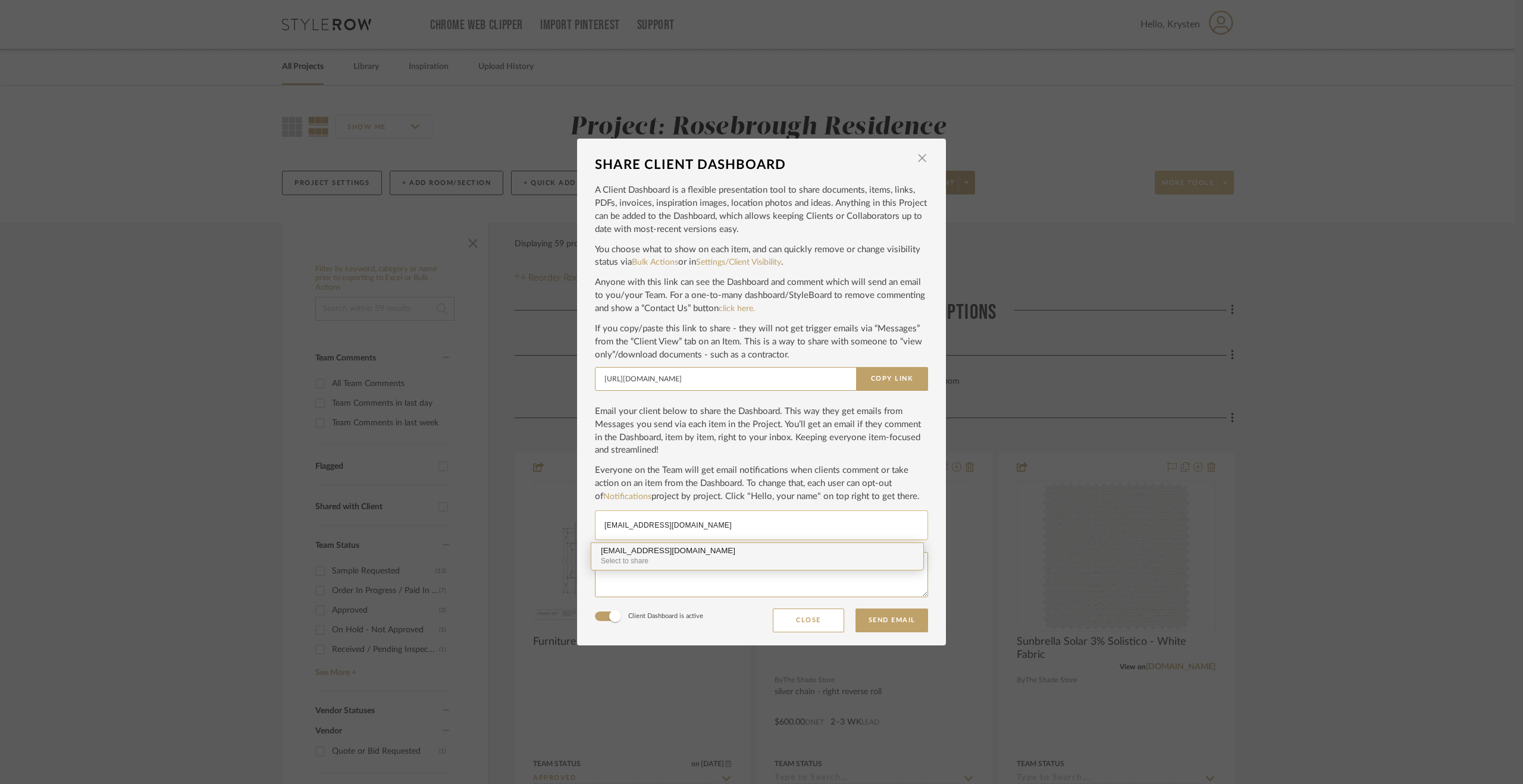
click at [692, 557] on div "Select to share" at bounding box center [757, 561] width 313 height 11
click at [772, 525] on input "Email selection" at bounding box center [845, 525] width 146 height 14
paste input "ben@benrosebrough.com"
type input "ben@benrosebrough.com"
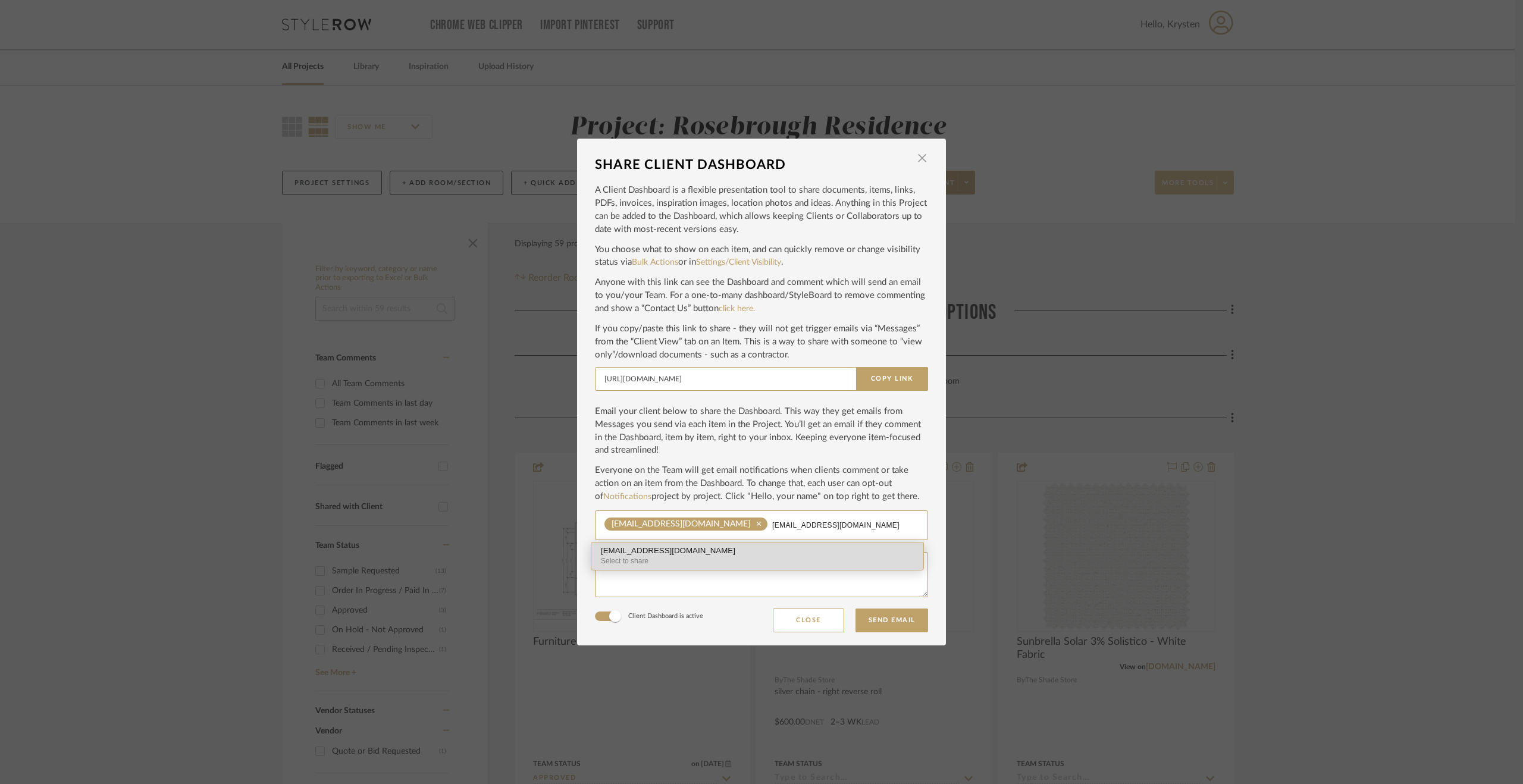
click at [640, 557] on div "Select to share" at bounding box center [757, 561] width 313 height 11
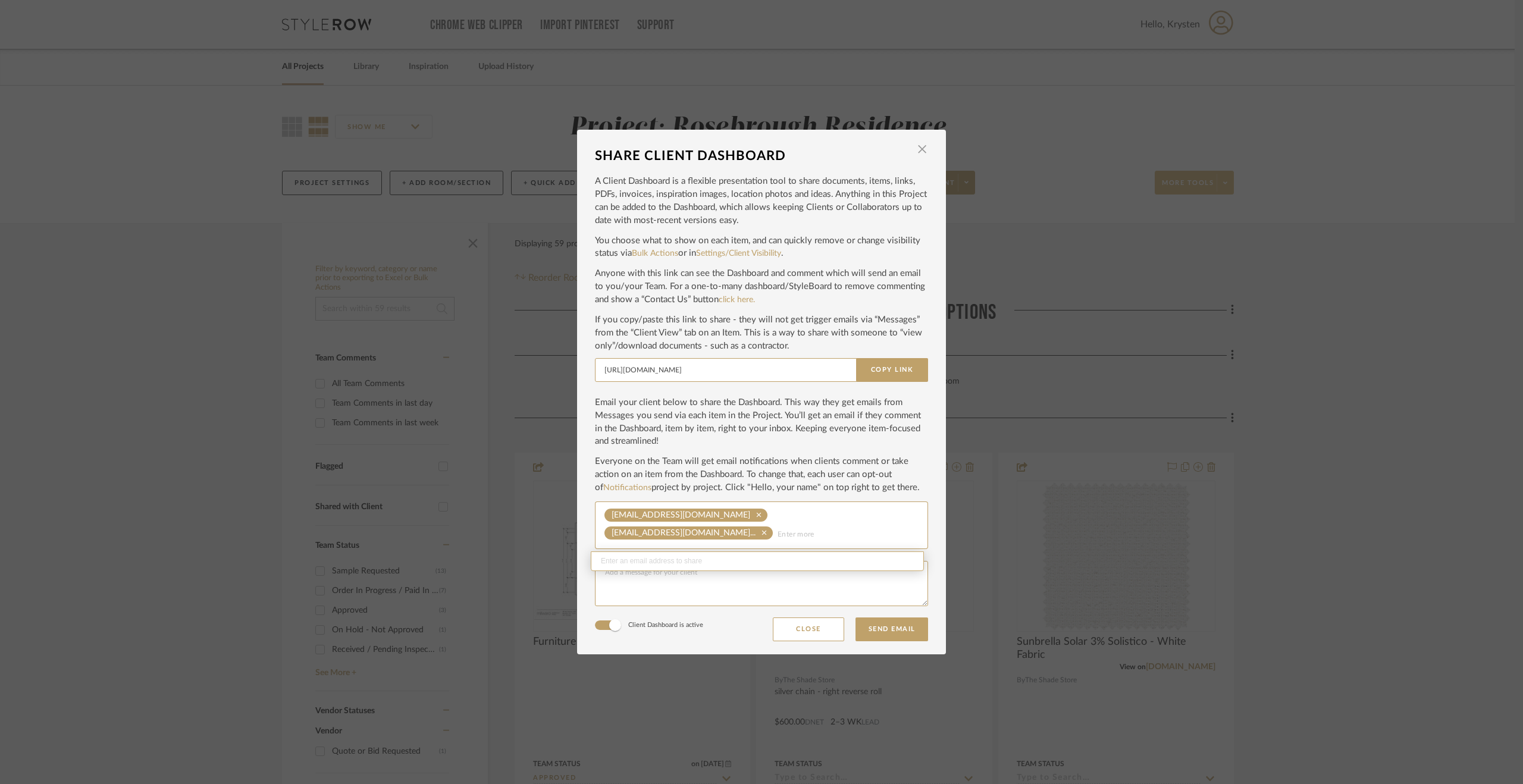
click at [715, 628] on div "Client Dashboard is active Close Send Email" at bounding box center [762, 629] width 333 height 24
click at [906, 630] on button "Send Email" at bounding box center [891, 629] width 73 height 24
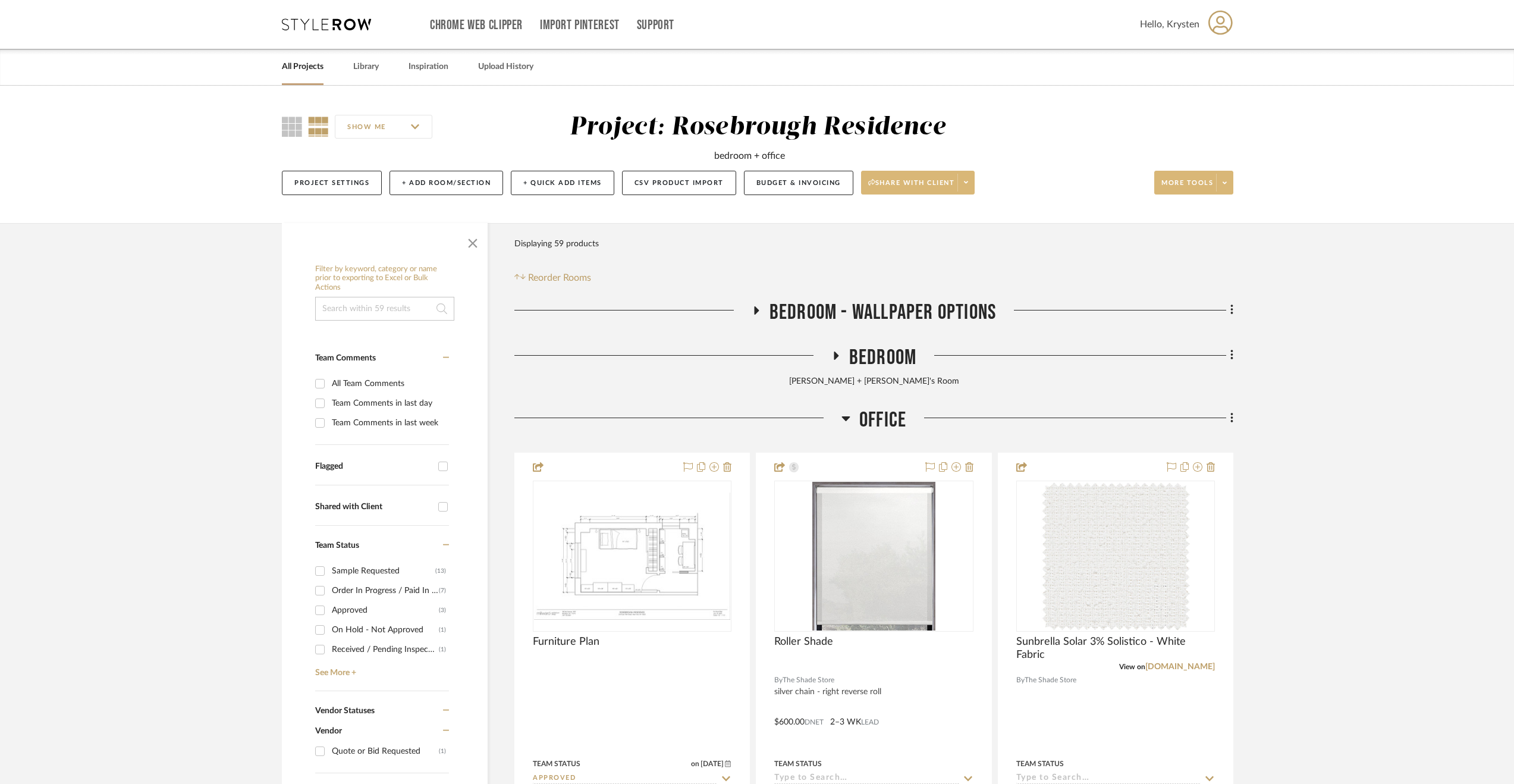
click at [913, 188] on span "Share with client" at bounding box center [912, 187] width 87 height 18
click at [953, 232] on button "Generate URL to Share" at bounding box center [921, 245] width 125 height 29
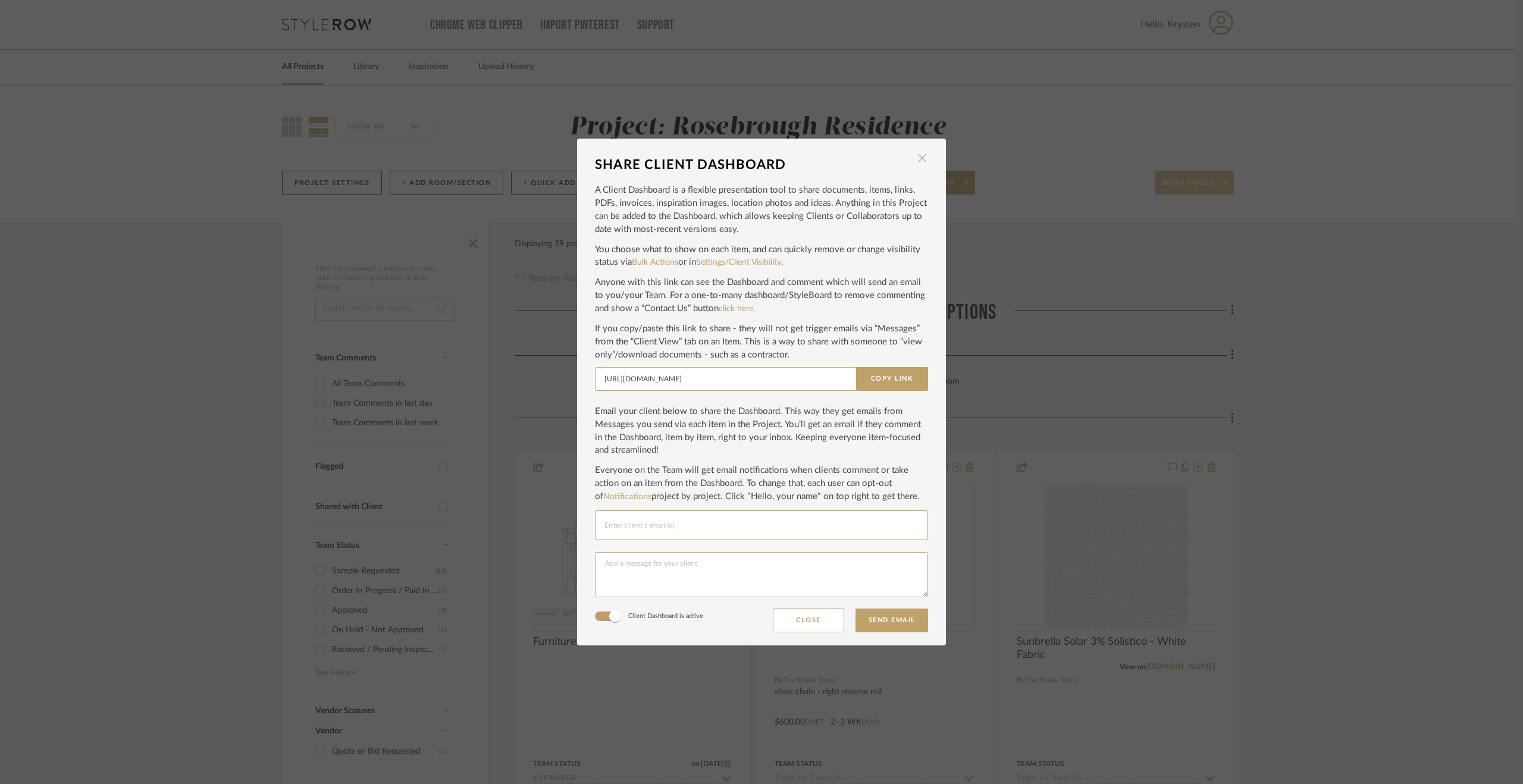
click at [918, 156] on span "button" at bounding box center [922, 158] width 24 height 24
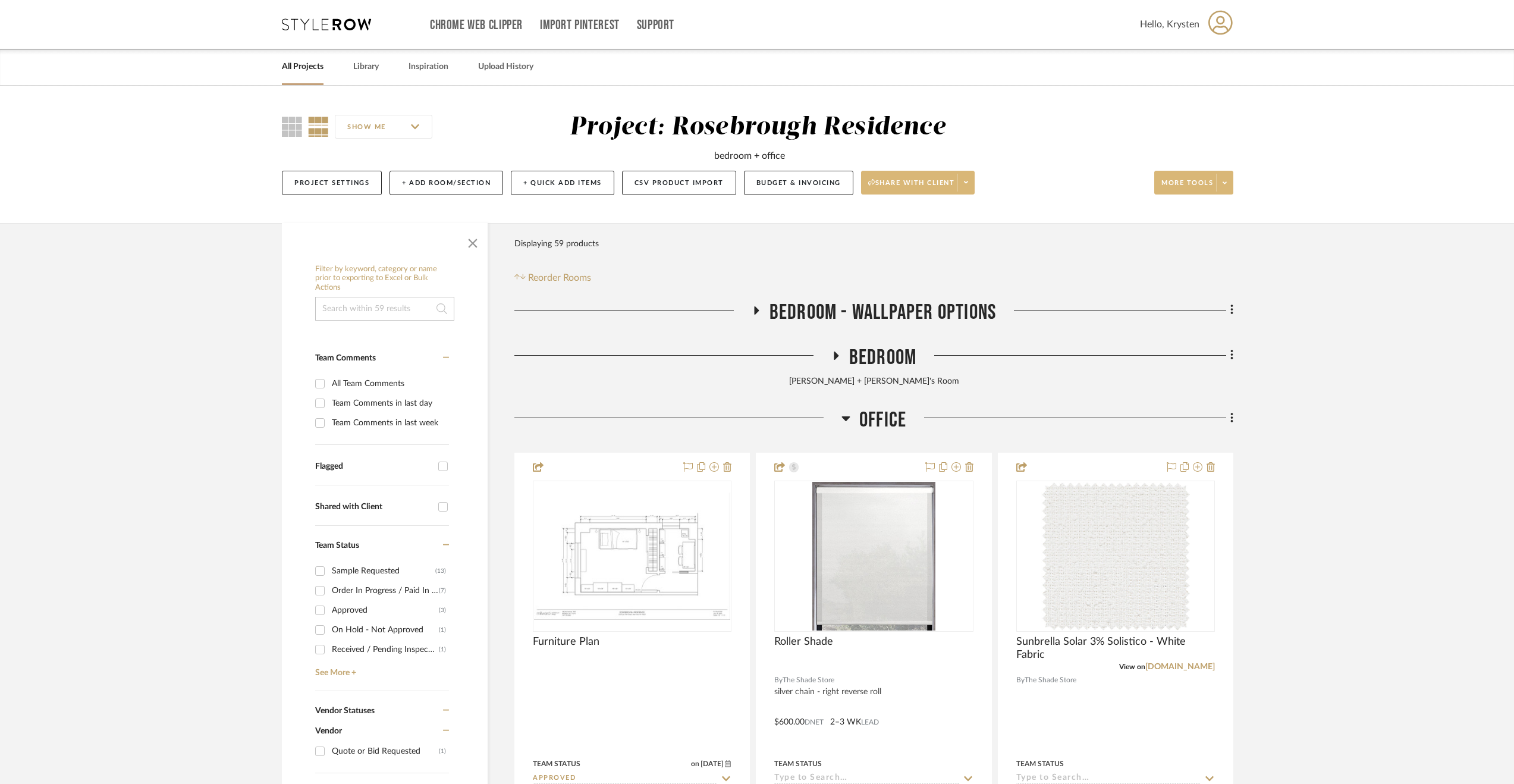
click at [952, 177] on button "Share with client" at bounding box center [918, 183] width 114 height 24
drag, startPoint x: 1456, startPoint y: 357, endPoint x: 1446, endPoint y: 353, distance: 10.8
click at [1456, 357] on div at bounding box center [757, 392] width 1514 height 784
click at [933, 168] on div "Project Settings + Add Room/Section + Quick Add Items CSV Product Import Budget…" at bounding box center [757, 183] width 952 height 40
click at [930, 181] on span "Share with client" at bounding box center [912, 187] width 87 height 18
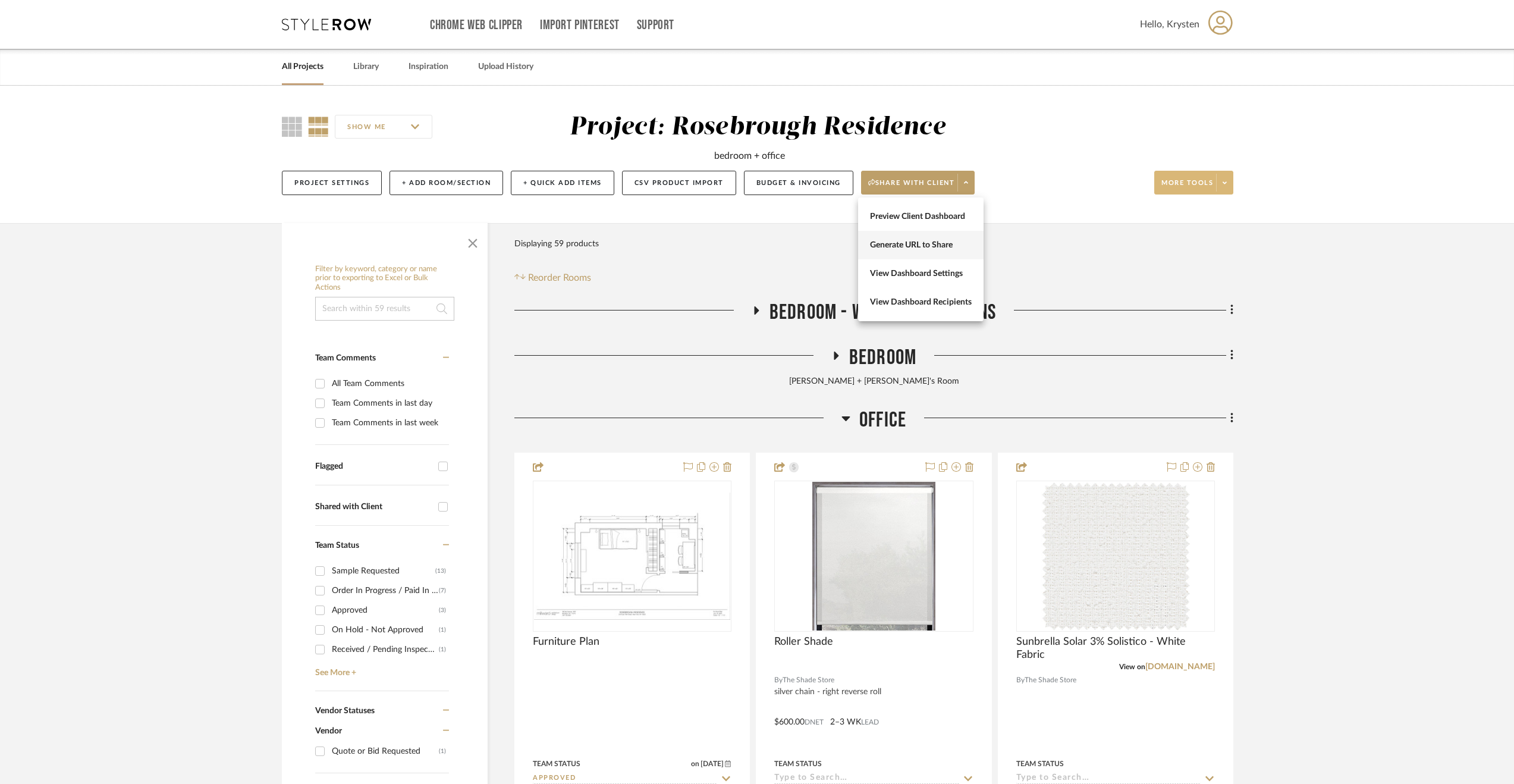
click at [928, 246] on span "Generate URL to Share" at bounding box center [921, 245] width 101 height 10
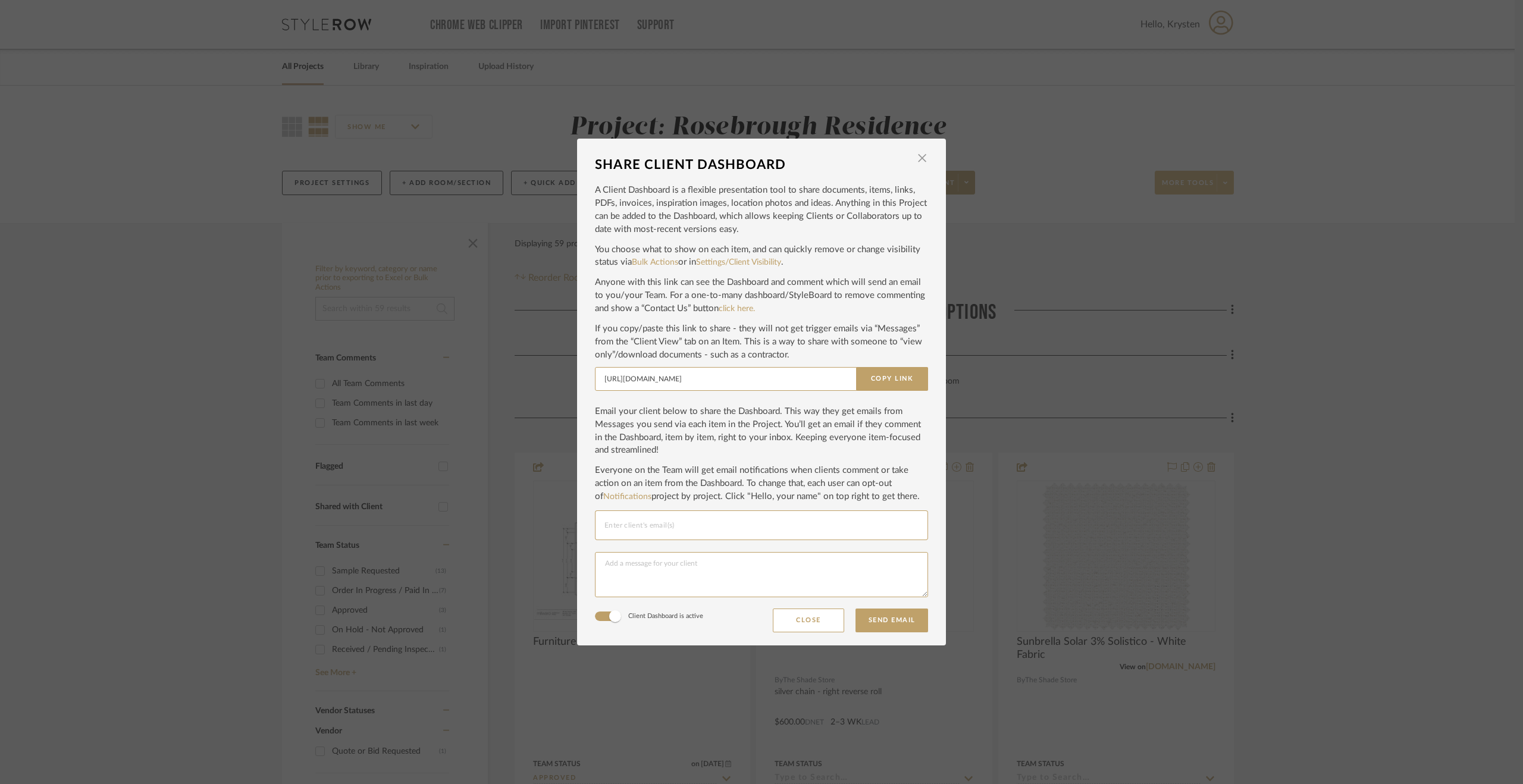
click at [749, 258] on link "Settings/Client Visibility" at bounding box center [738, 262] width 85 height 8
click at [921, 161] on span "button" at bounding box center [922, 158] width 24 height 24
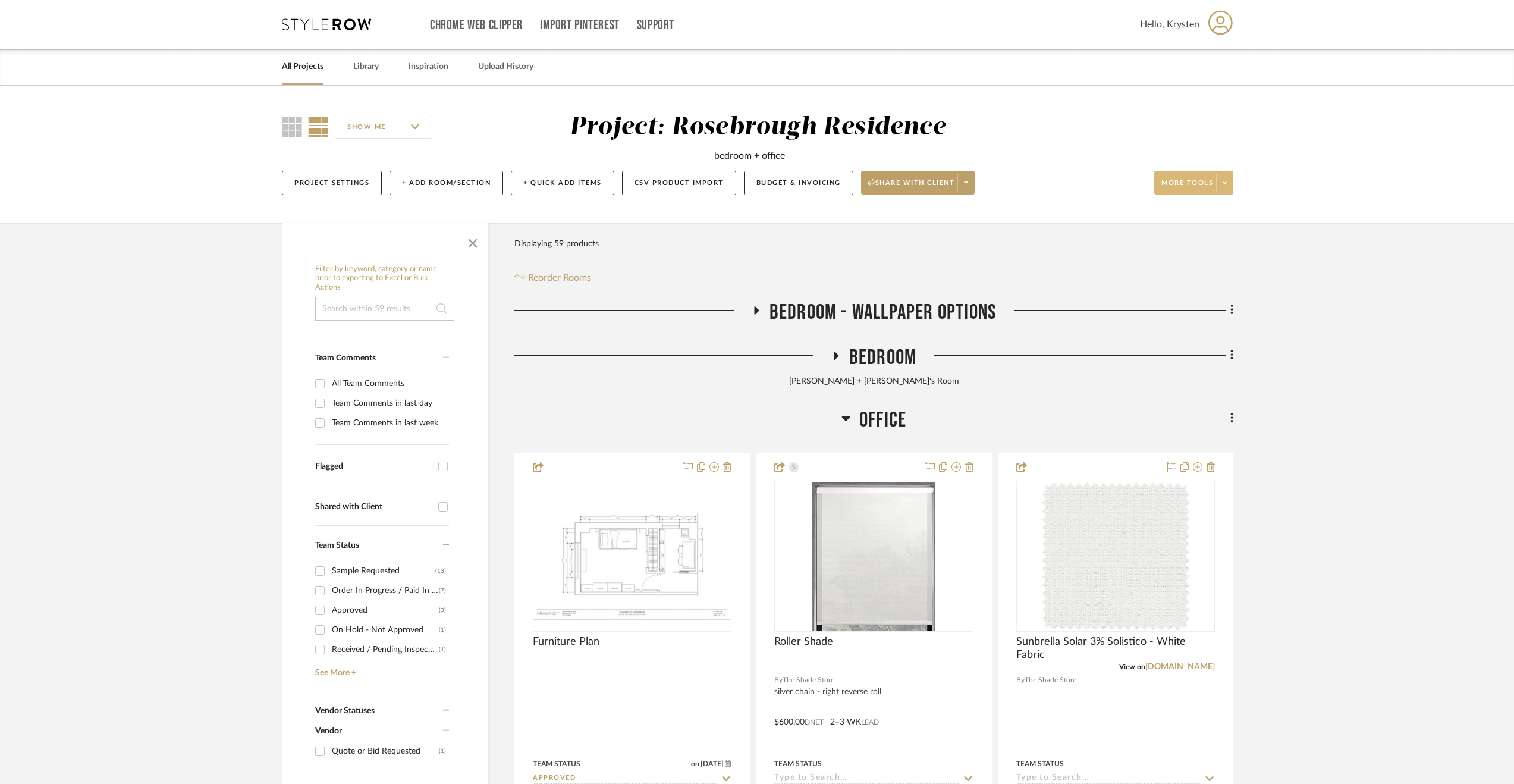
click at [892, 420] on span "Office" at bounding box center [882, 420] width 47 height 26
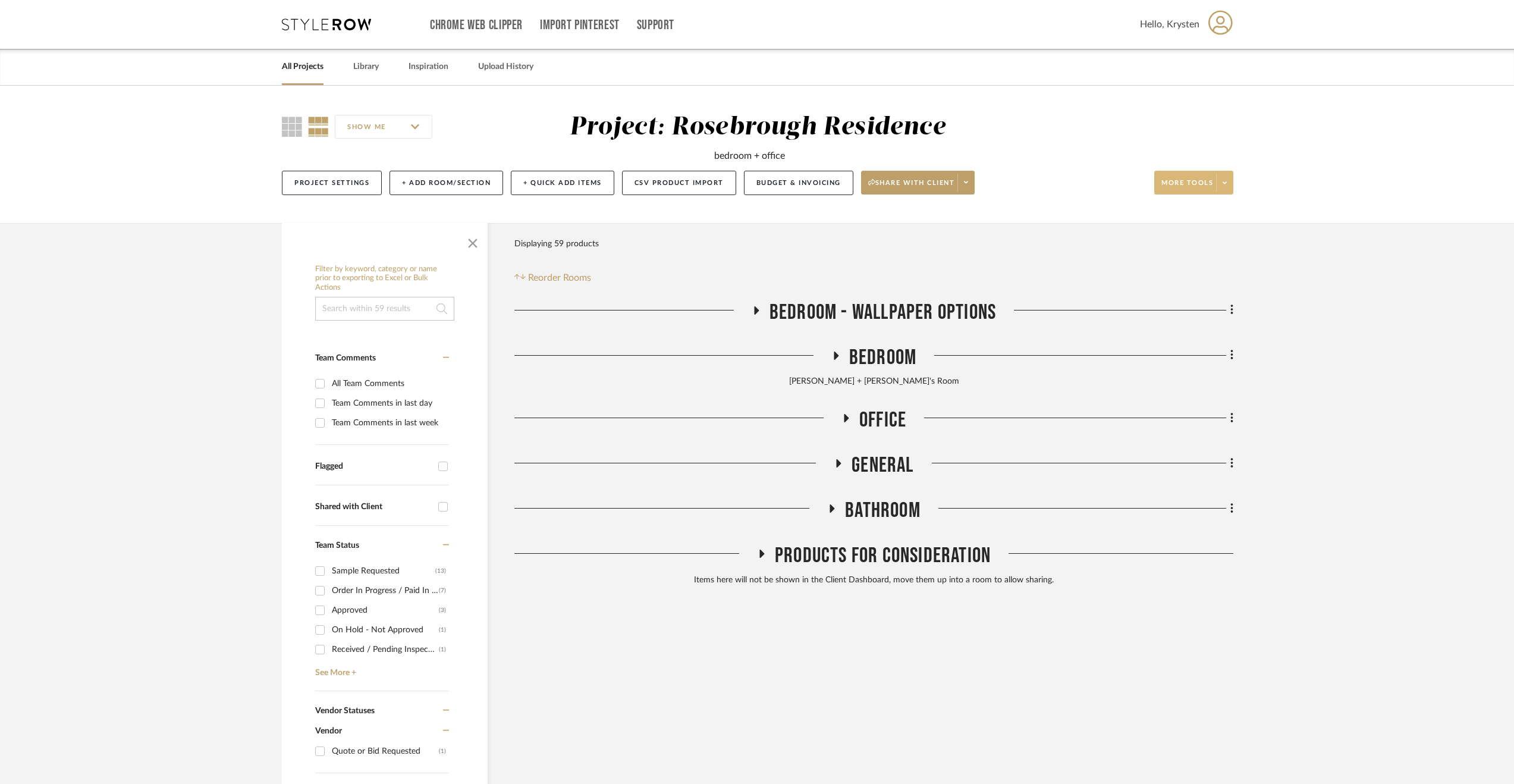
click at [869, 475] on span "General" at bounding box center [883, 465] width 62 height 26
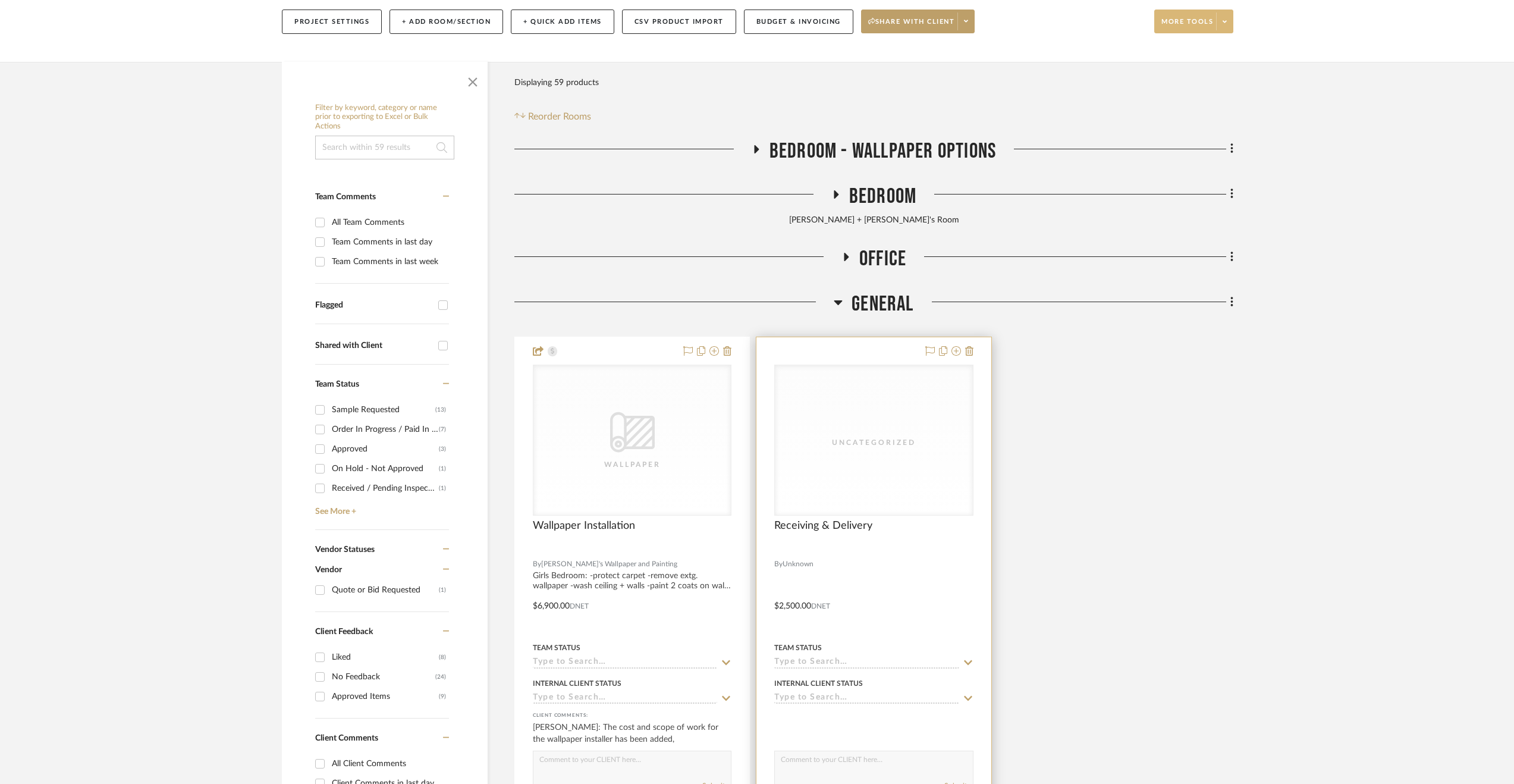
scroll to position [238, 0]
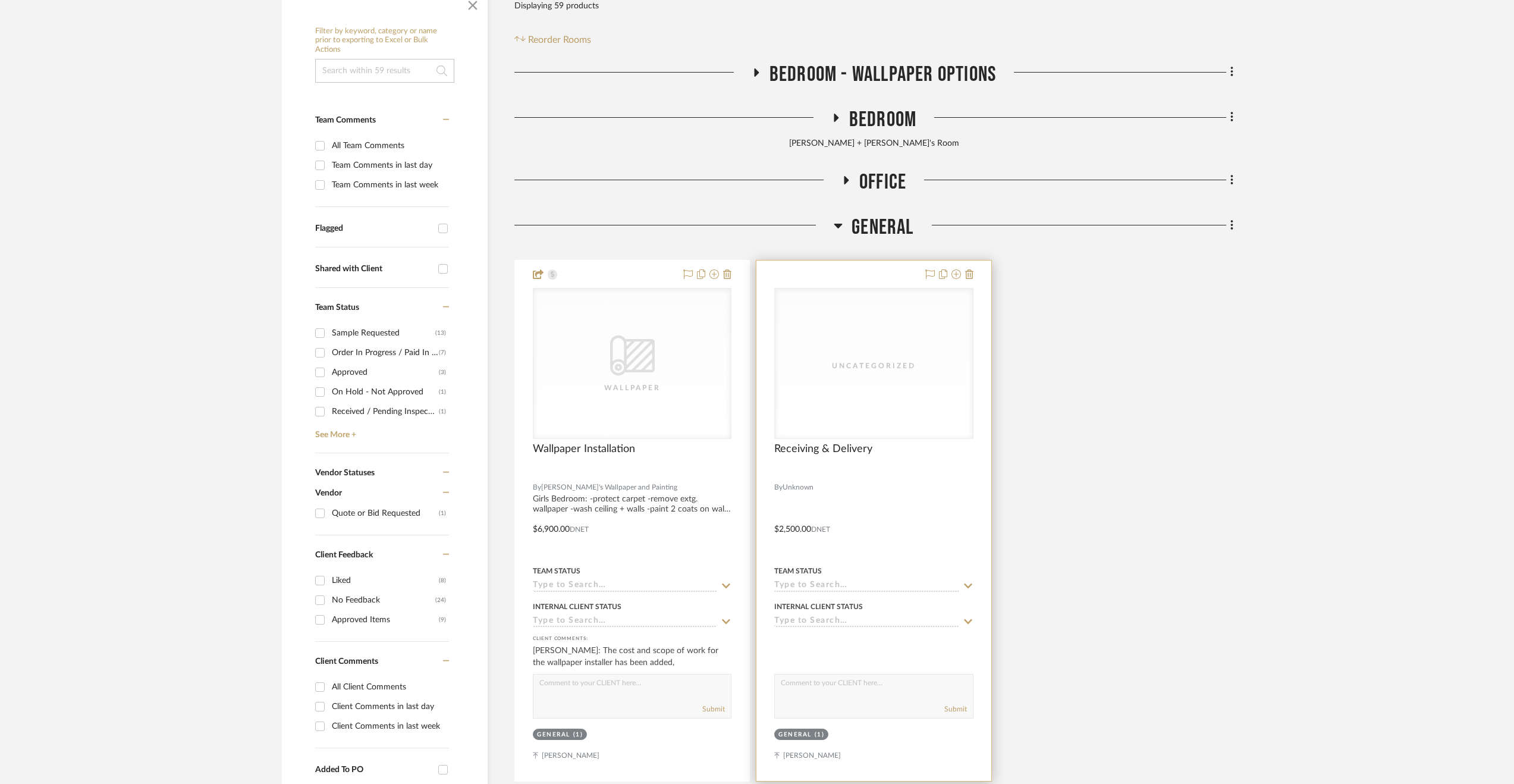
click at [894, 530] on div at bounding box center [873, 521] width 235 height 520
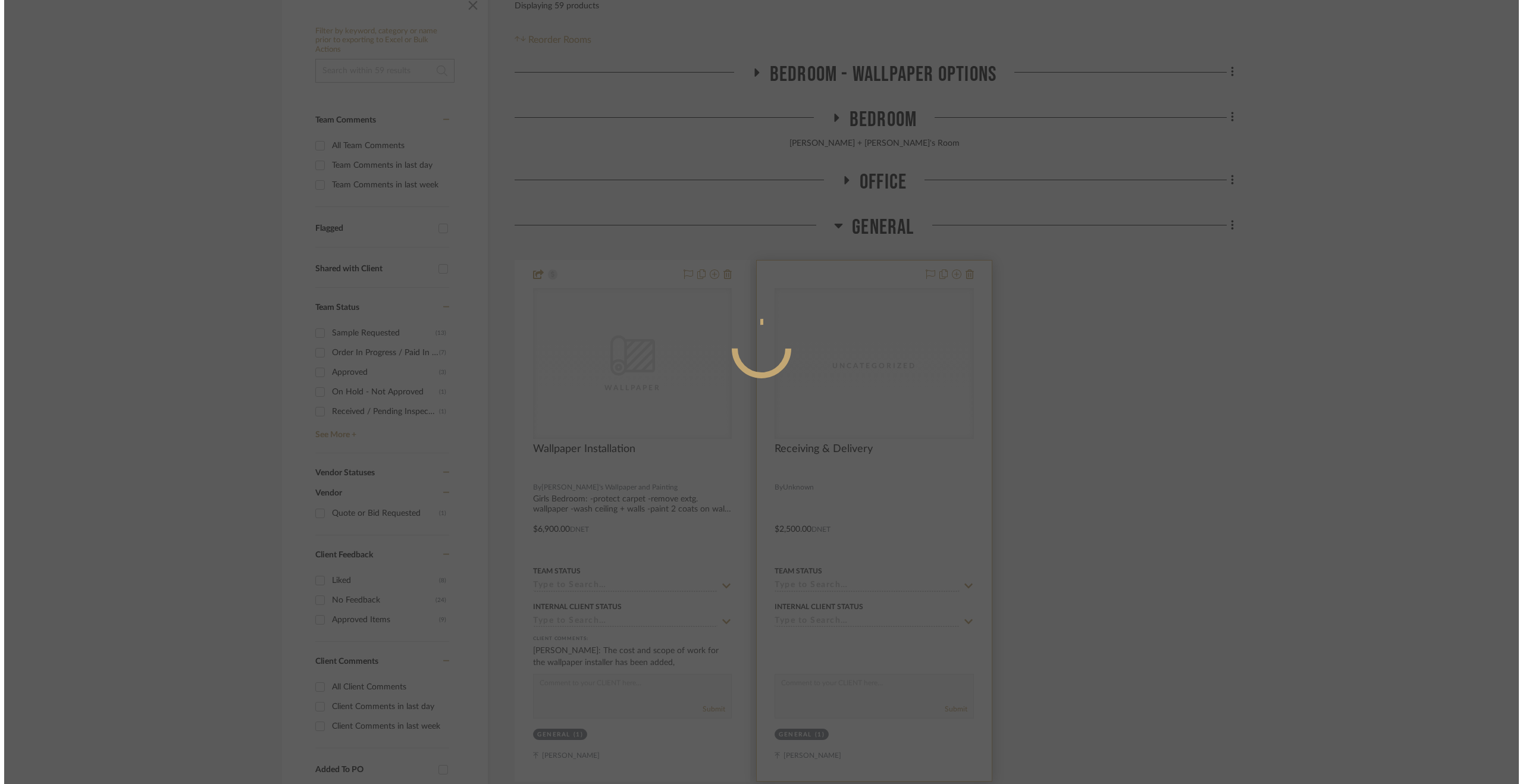
scroll to position [0, 0]
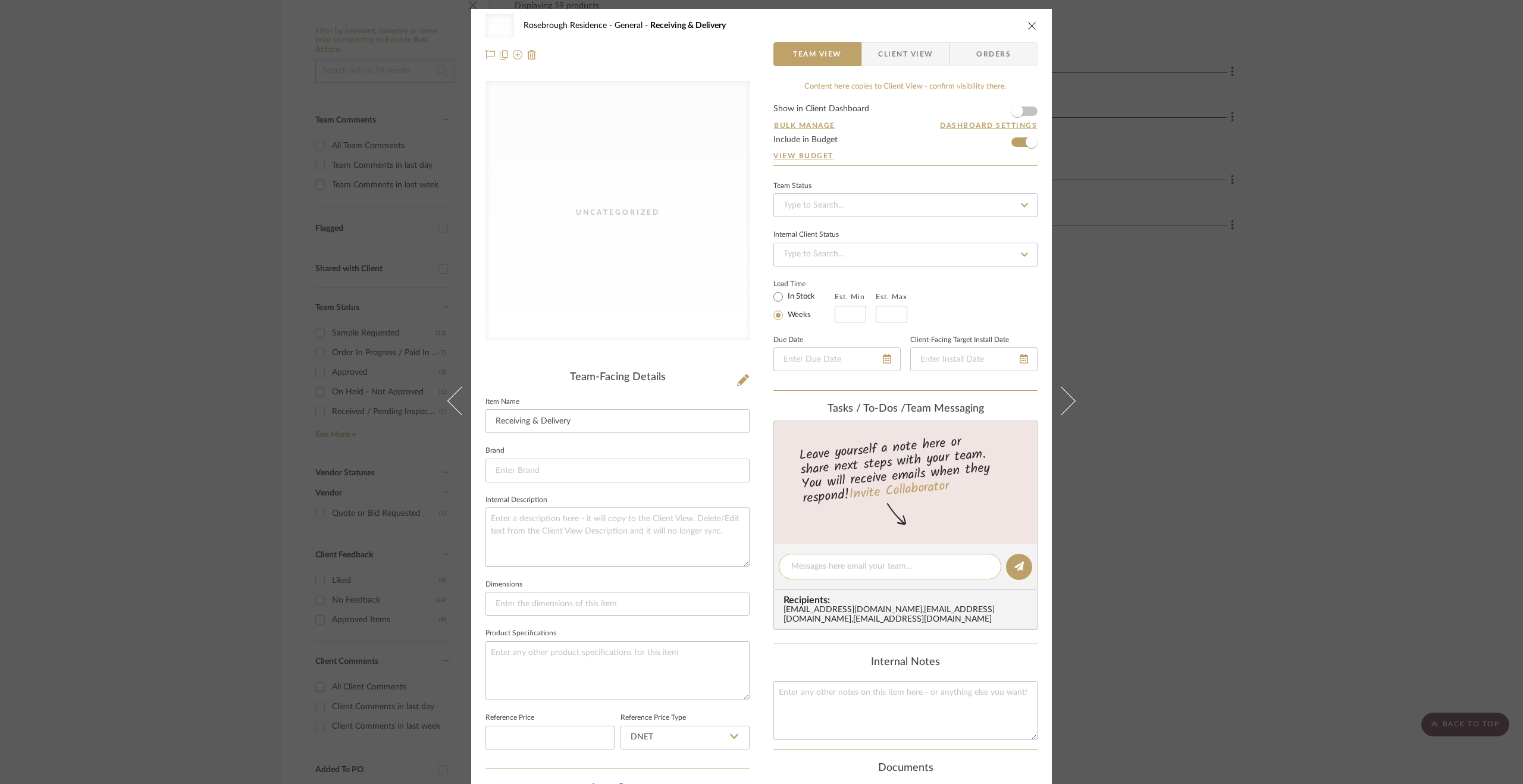
click at [882, 565] on textarea at bounding box center [890, 566] width 198 height 13
click at [807, 569] on textarea "Addittional $1440" at bounding box center [890, 566] width 198 height 13
click at [904, 561] on textarea "Additional $1440" at bounding box center [890, 566] width 198 height 13
type textarea "Additional $1440 to hand wall mirror, memo board, and anchor furniture to walls."
click at [1016, 565] on icon at bounding box center [1019, 566] width 10 height 10
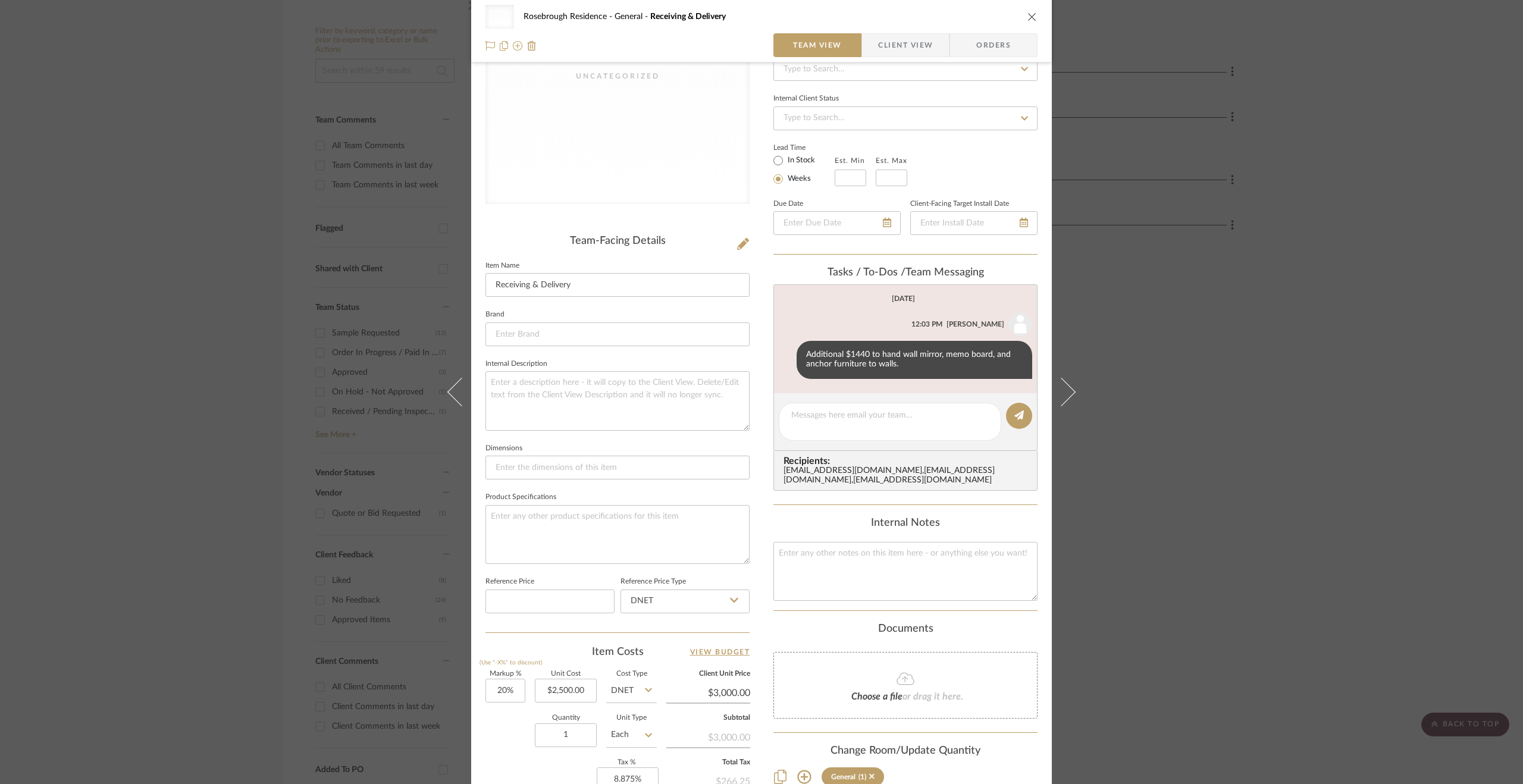
scroll to position [319, 0]
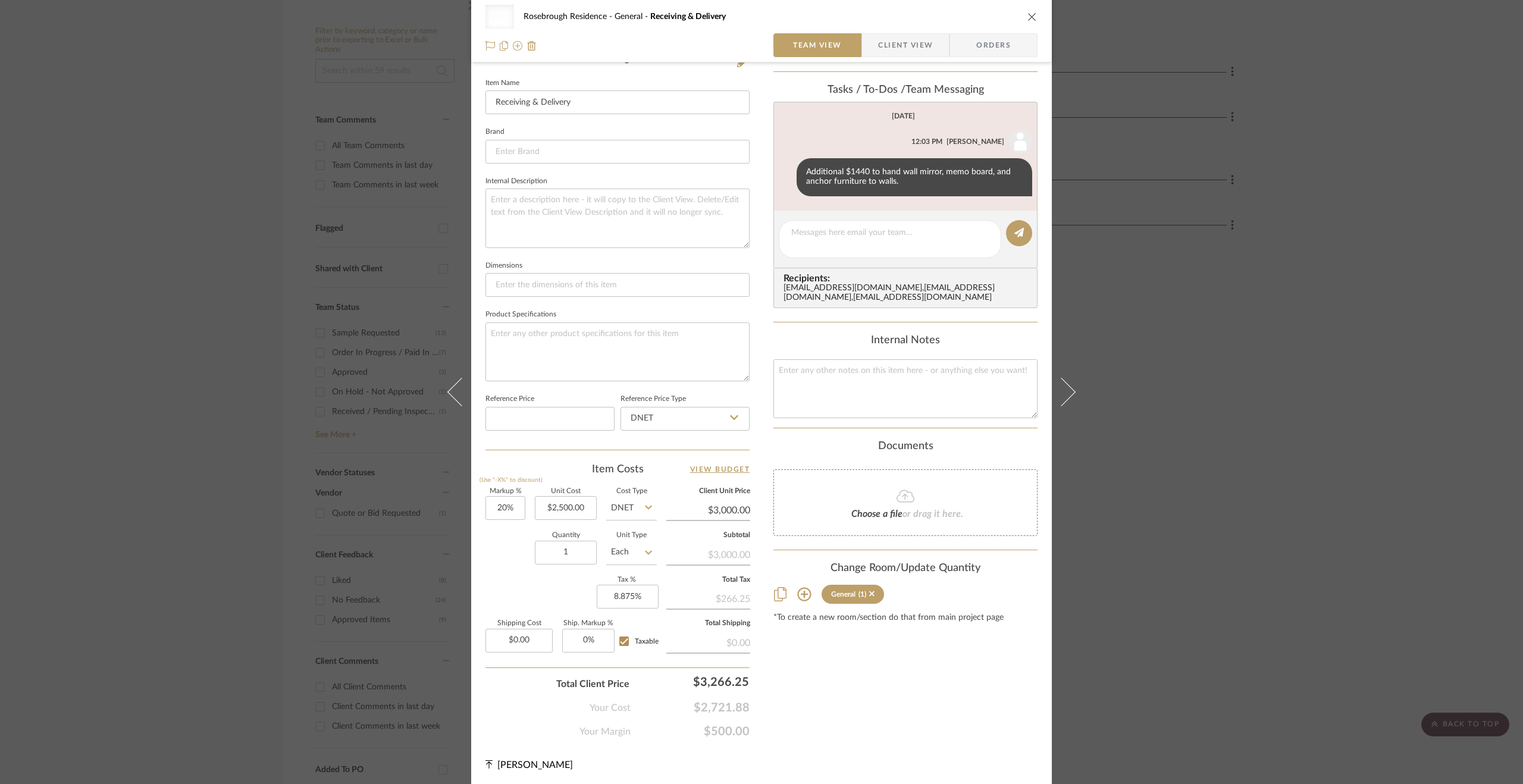
click at [1374, 311] on div "Uncategorized Rosebrough Residence General Receiving & Delivery Team View Clien…" at bounding box center [761, 392] width 1523 height 784
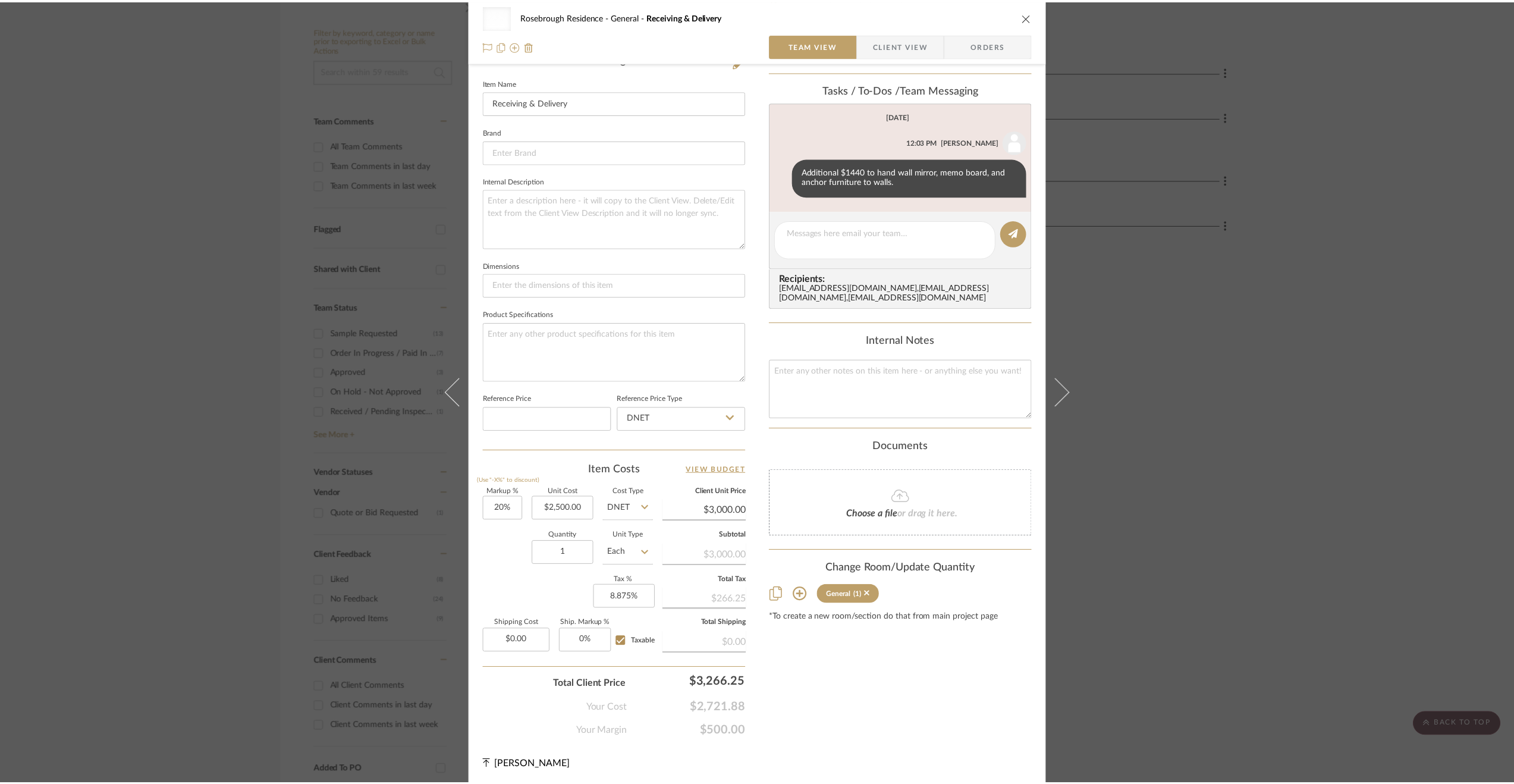
scroll to position [238, 0]
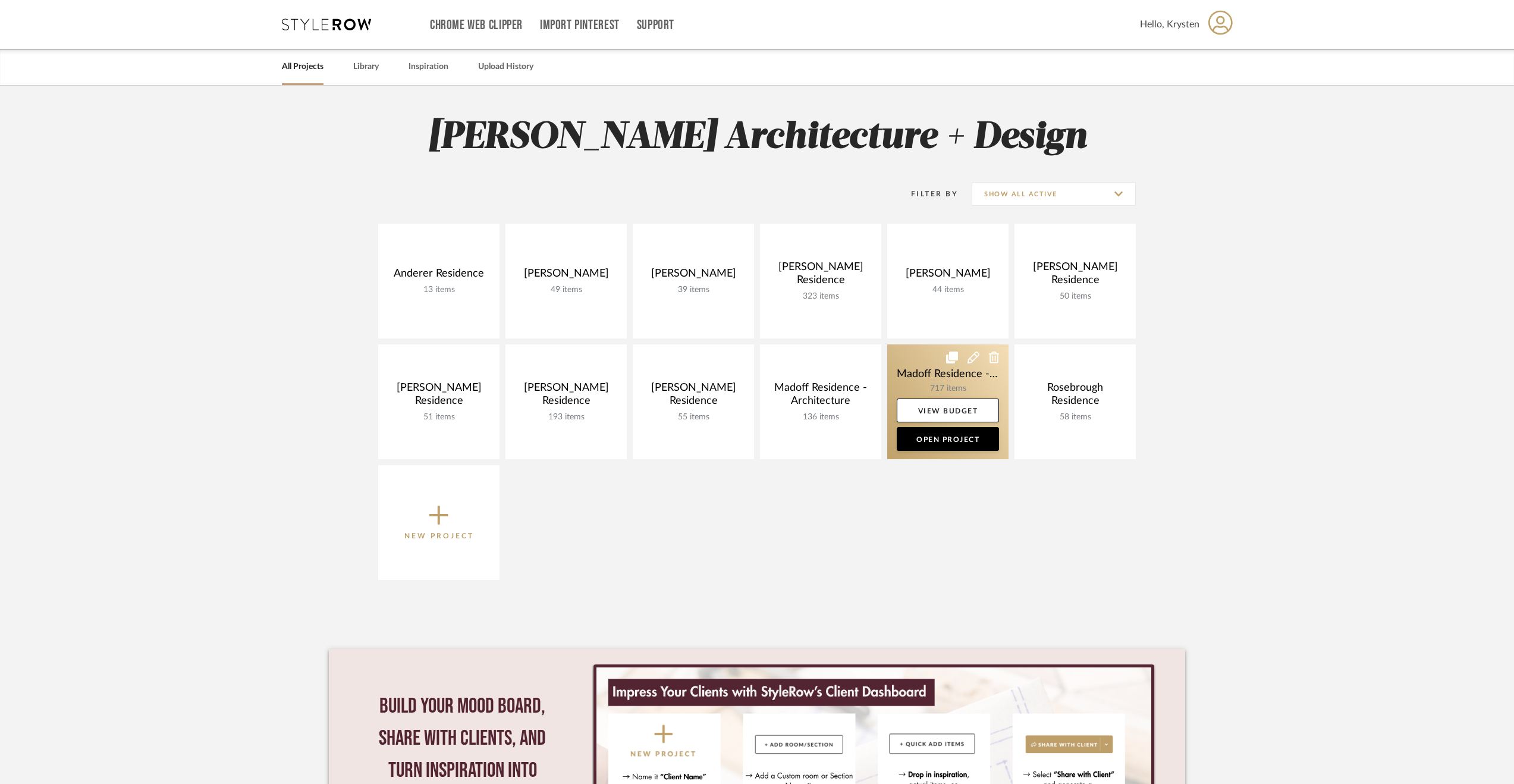
click at [918, 356] on link at bounding box center [948, 402] width 121 height 115
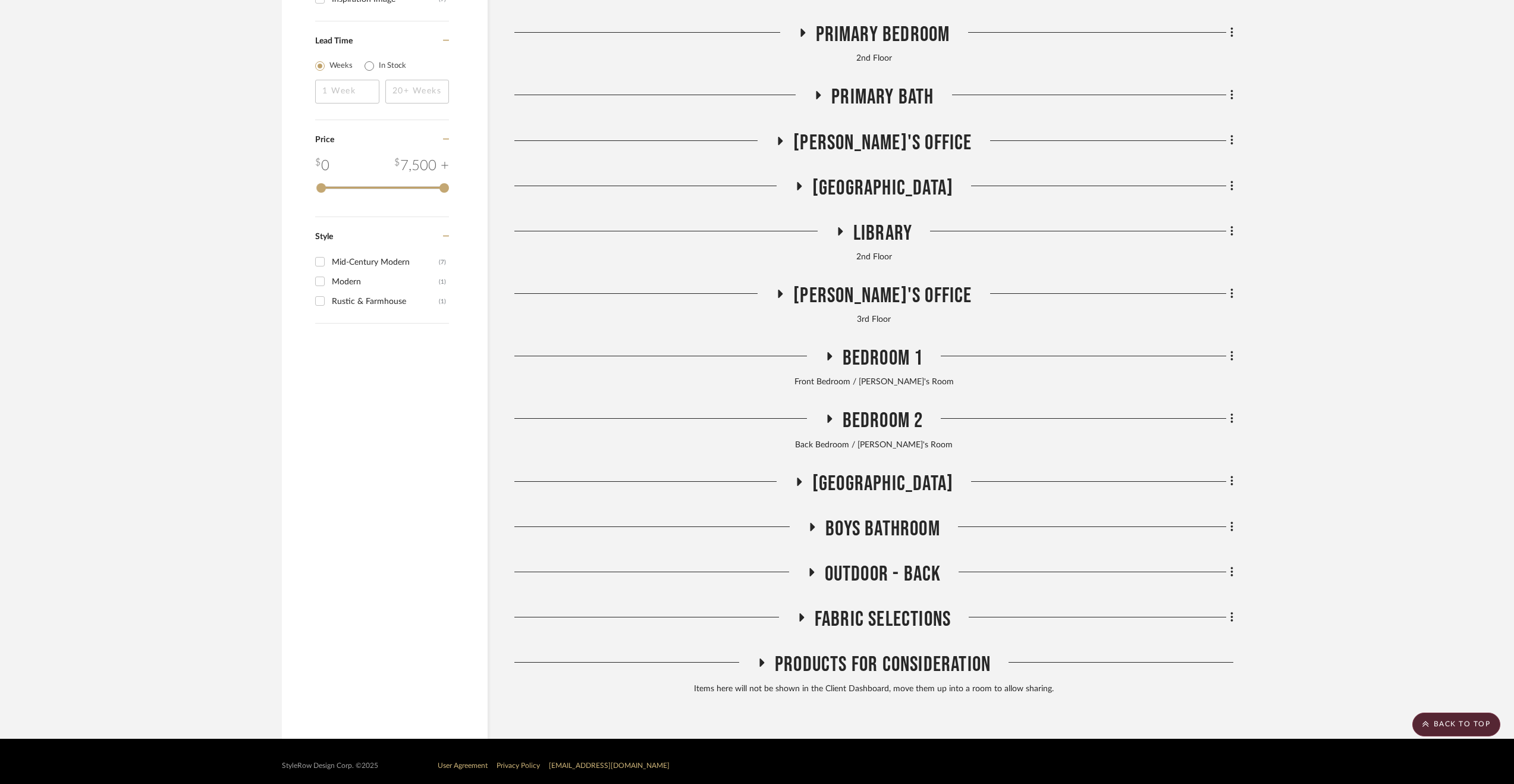
scroll to position [2451, 0]
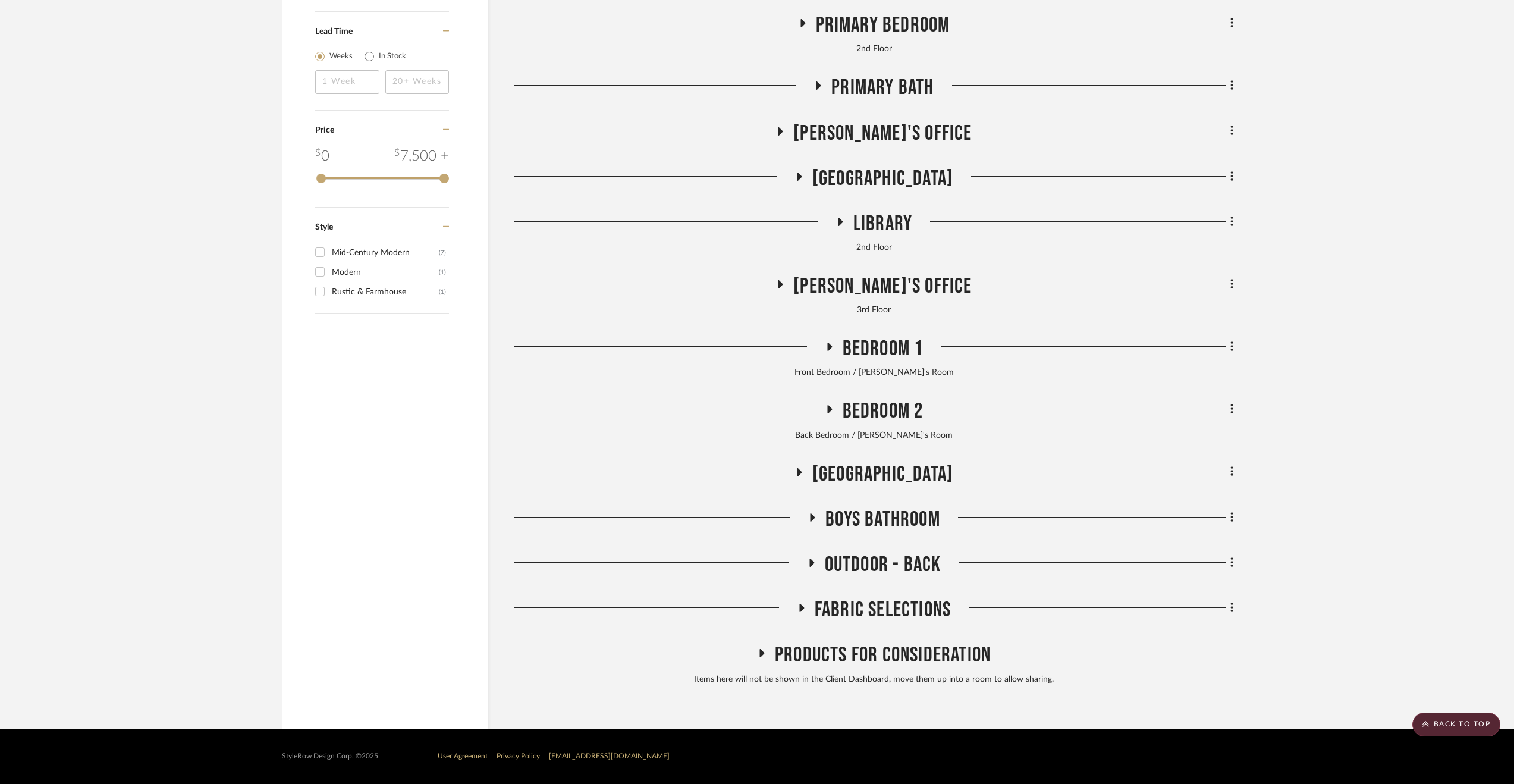
click at [870, 558] on span "Outdoor - Back" at bounding box center [883, 565] width 116 height 26
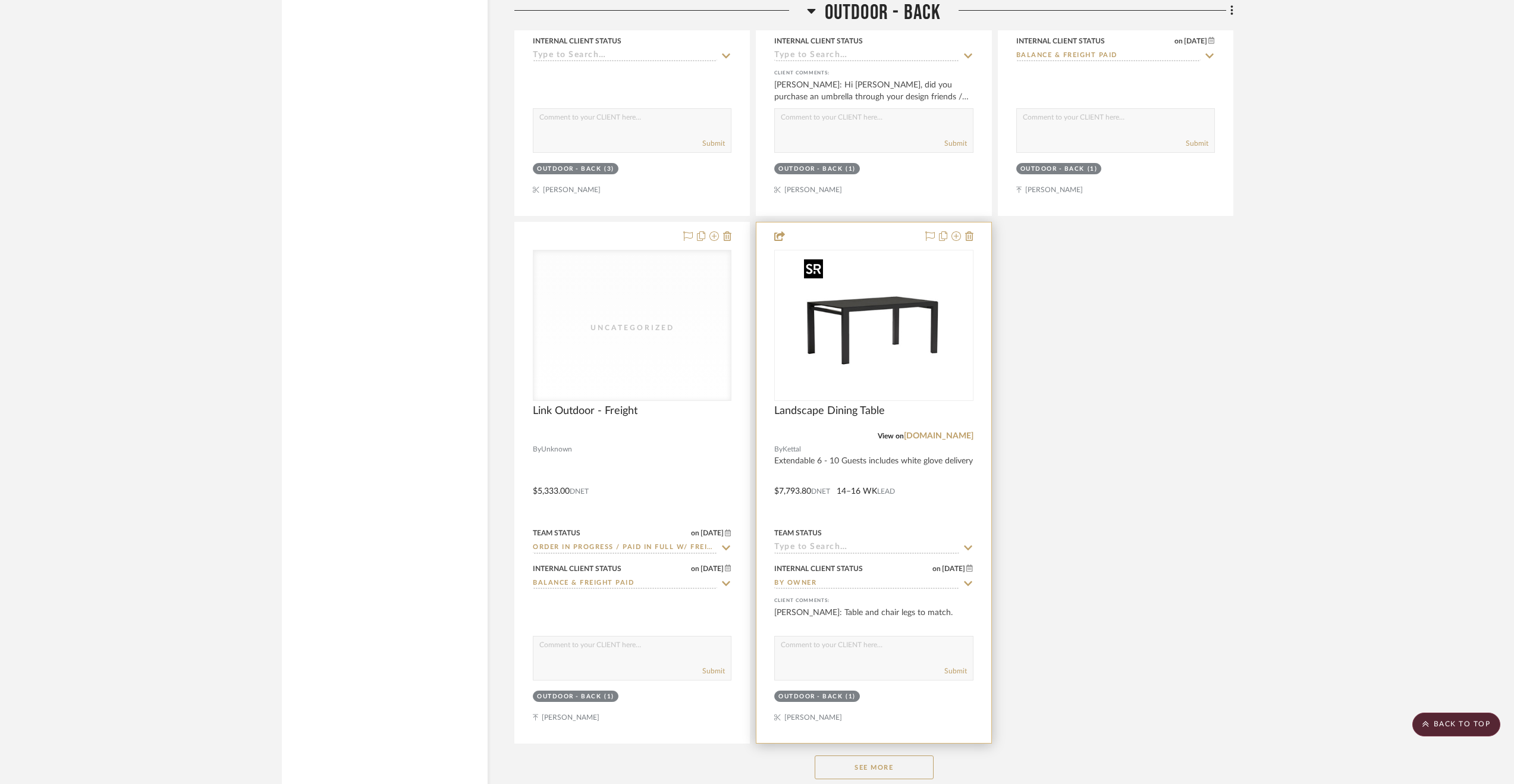
scroll to position [4091, 0]
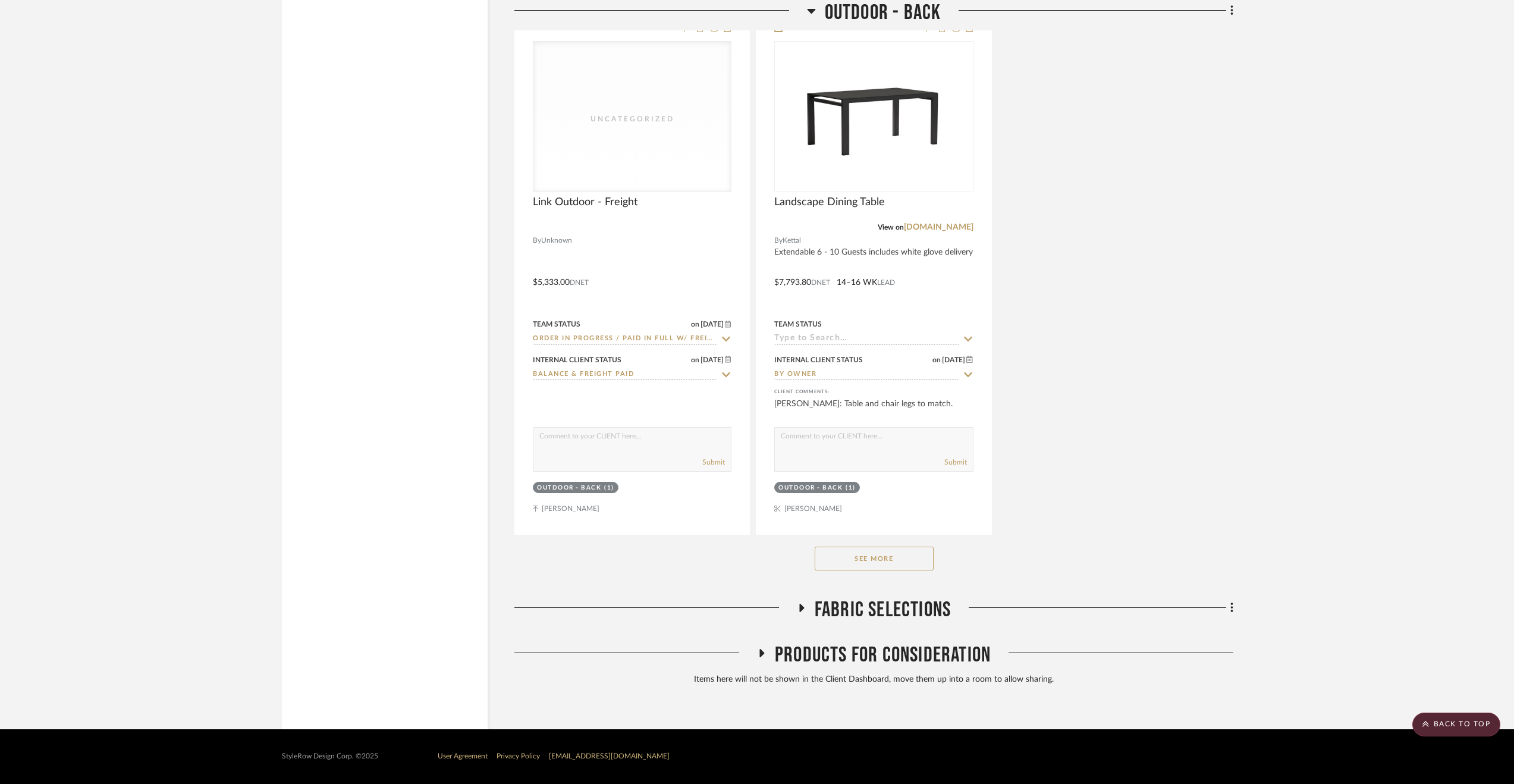
click at [869, 562] on button "See More" at bounding box center [873, 558] width 119 height 24
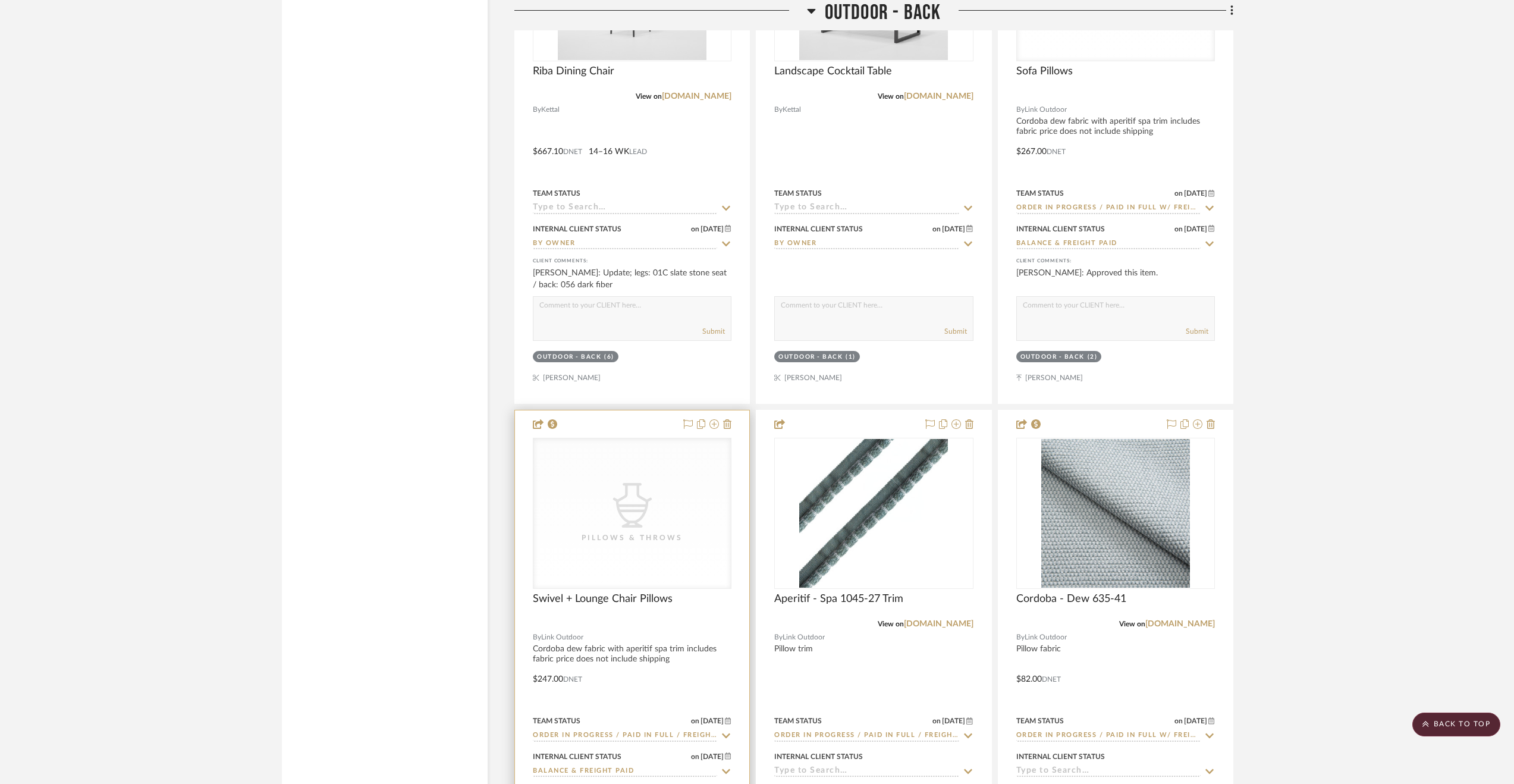
scroll to position [4982, 0]
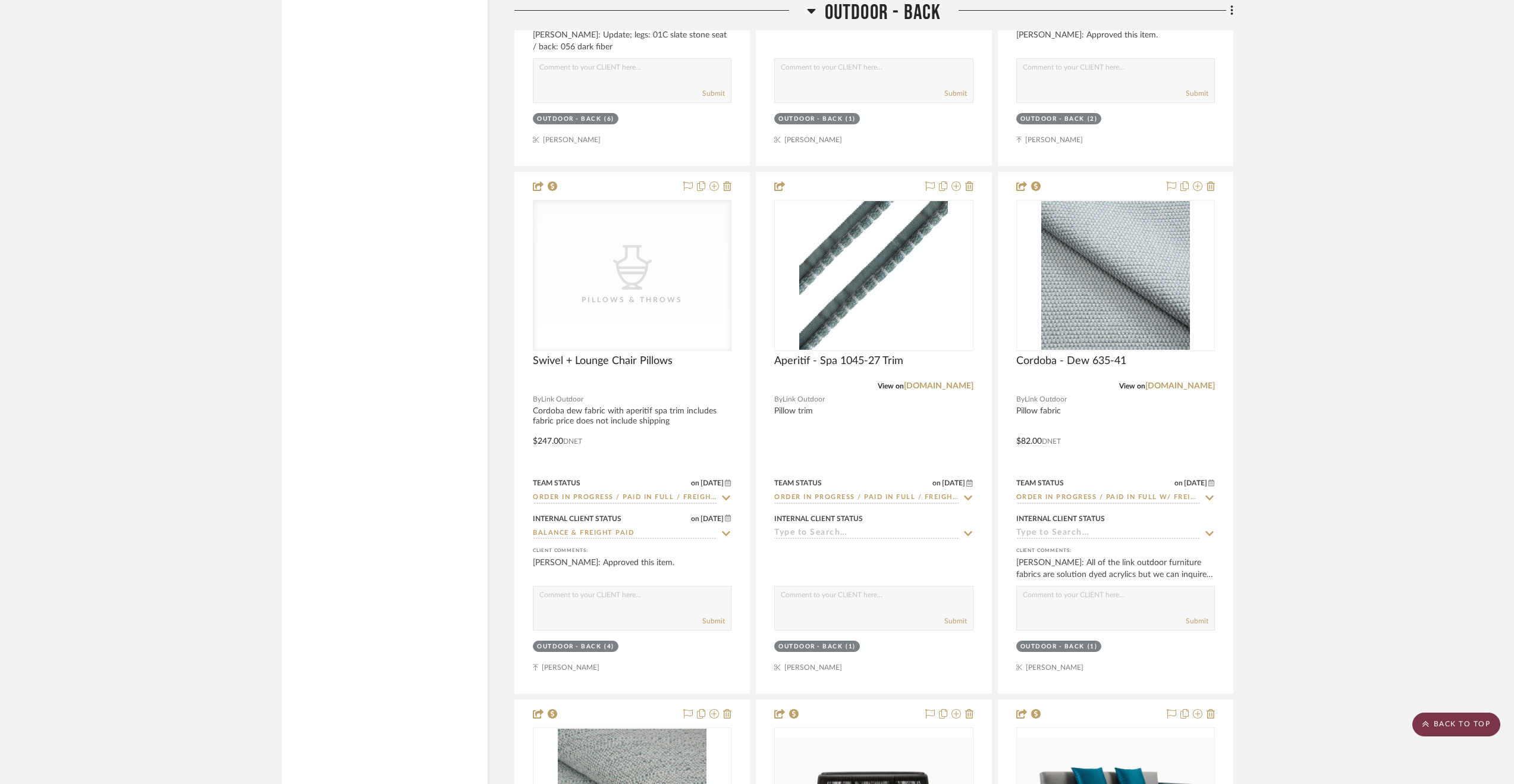
click at [1428, 719] on scroll-to-top-button "BACK TO TOP" at bounding box center [1457, 724] width 88 height 24
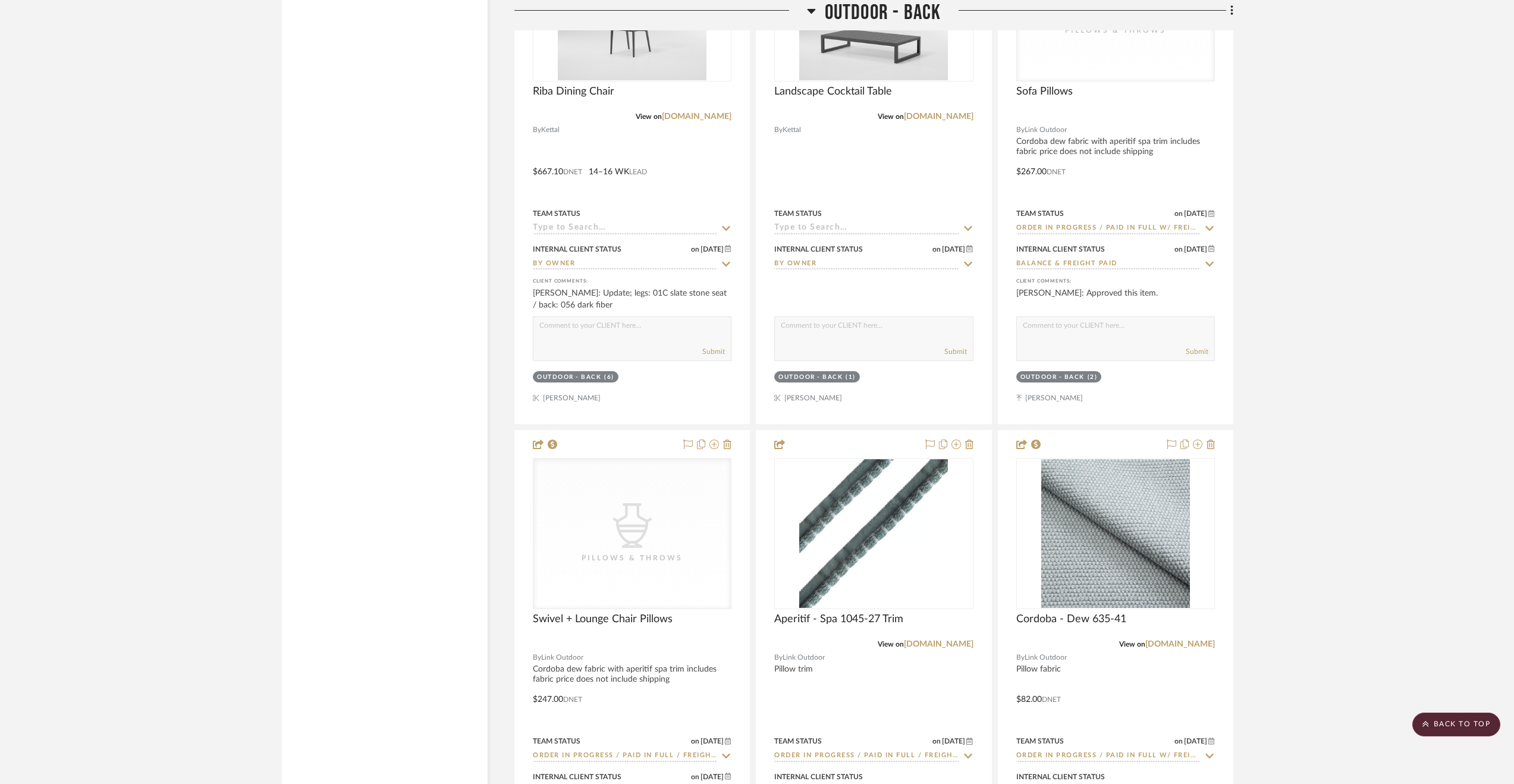
scroll to position [4735, 0]
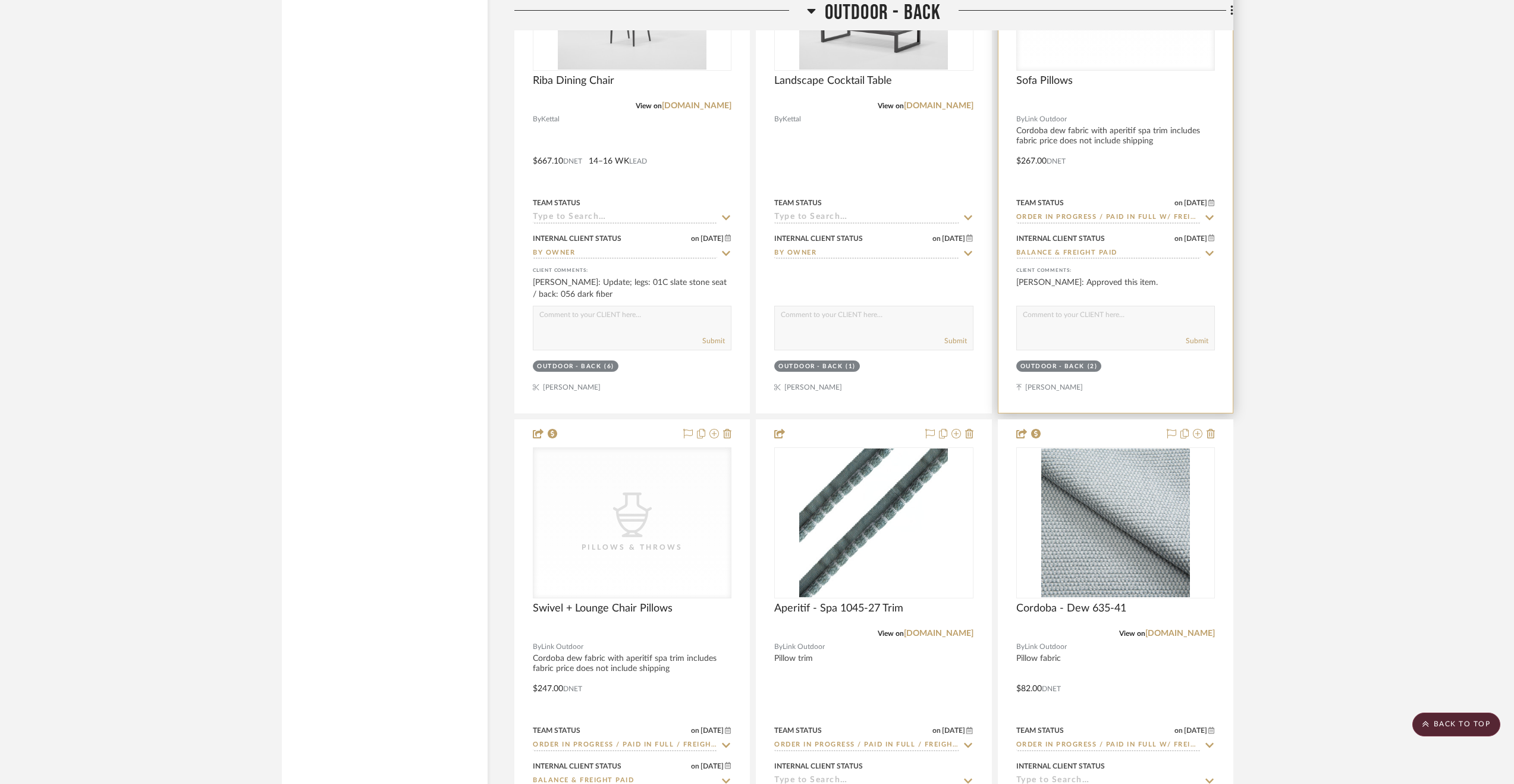
click at [1113, 171] on div at bounding box center [1116, 152] width 235 height 520
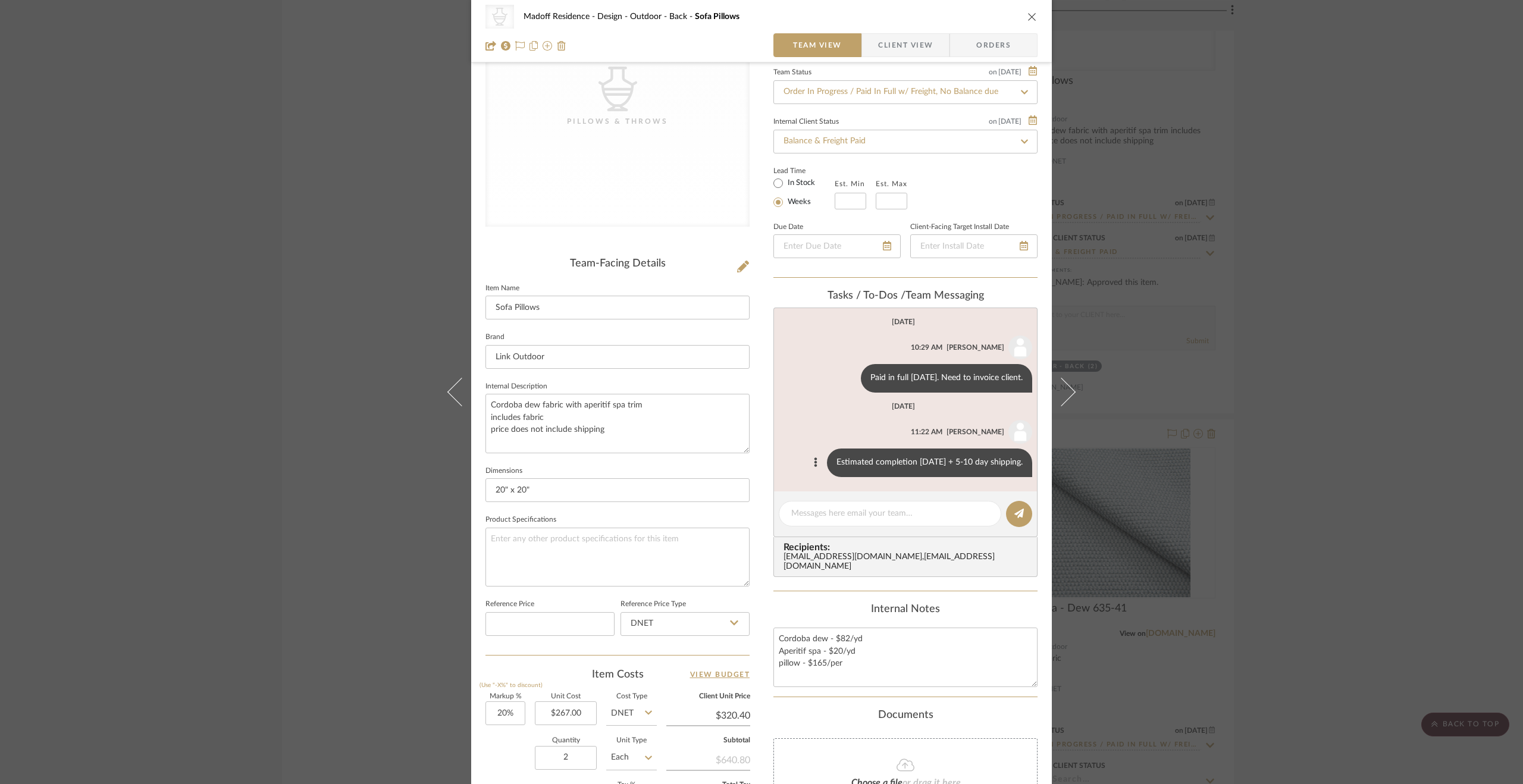
scroll to position [319, 0]
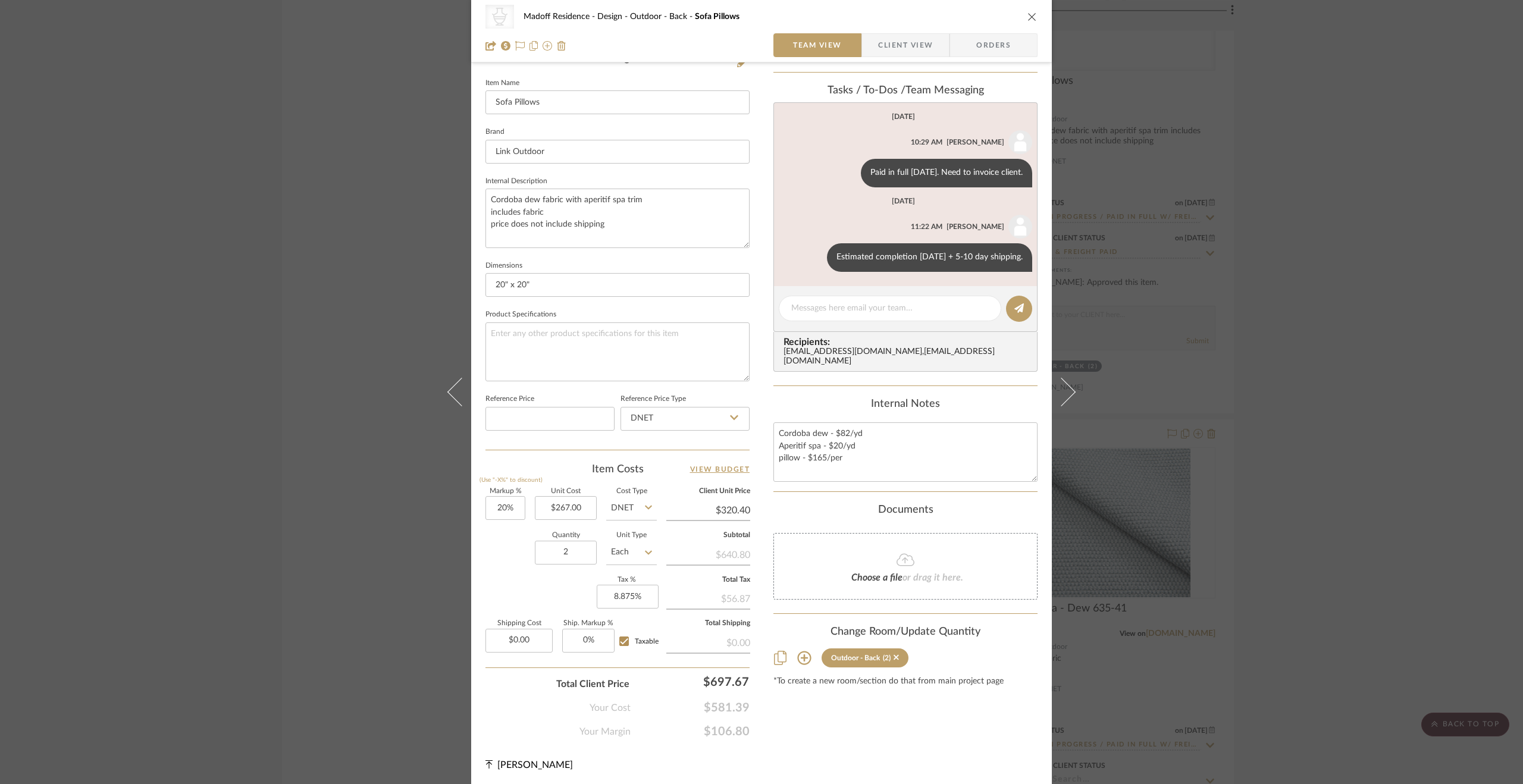
click at [1422, 415] on div "CategoryIconAccessories Created with Sketch. Pillows & Throws Madoff Residence …" at bounding box center [761, 392] width 1523 height 784
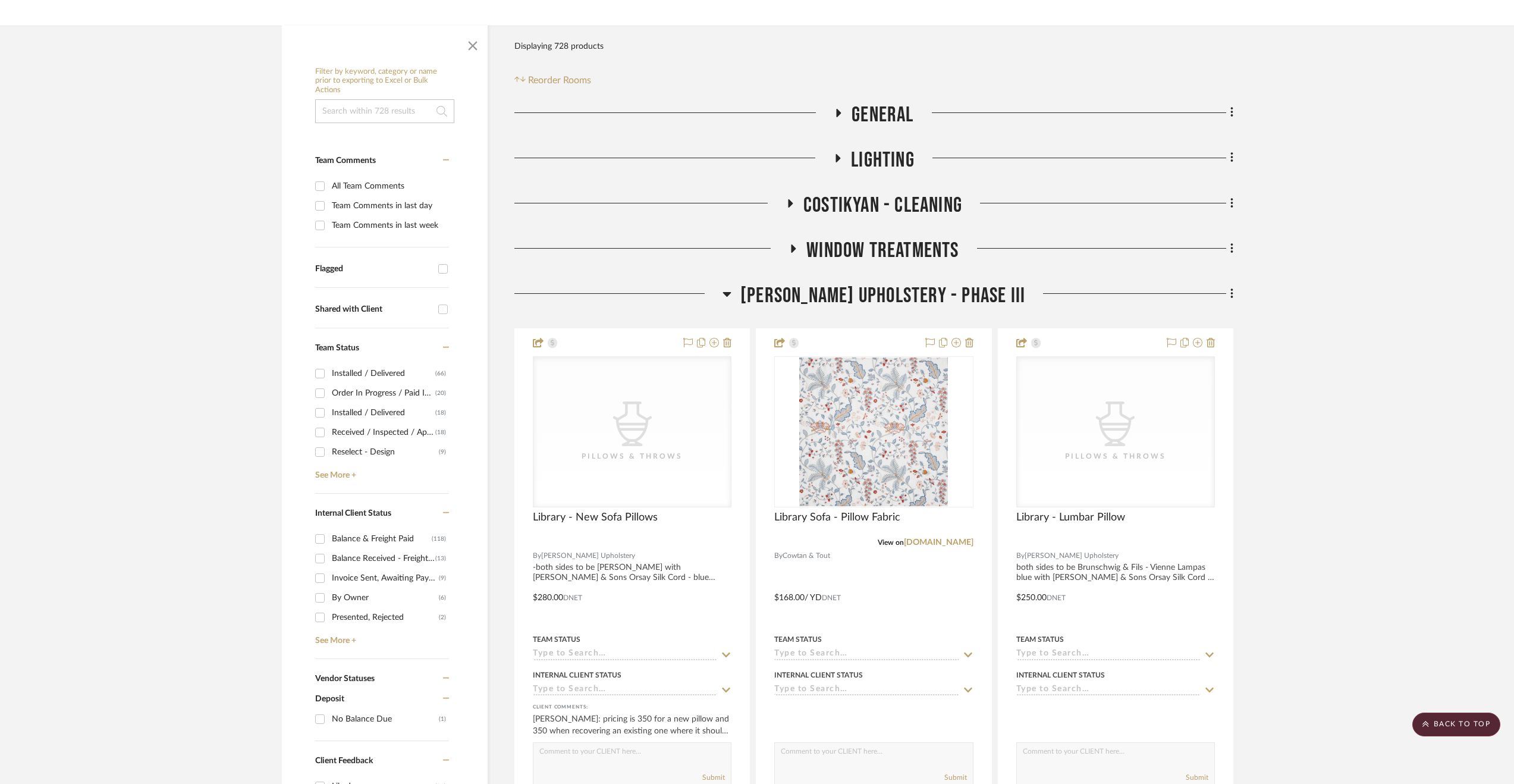
scroll to position [508, 0]
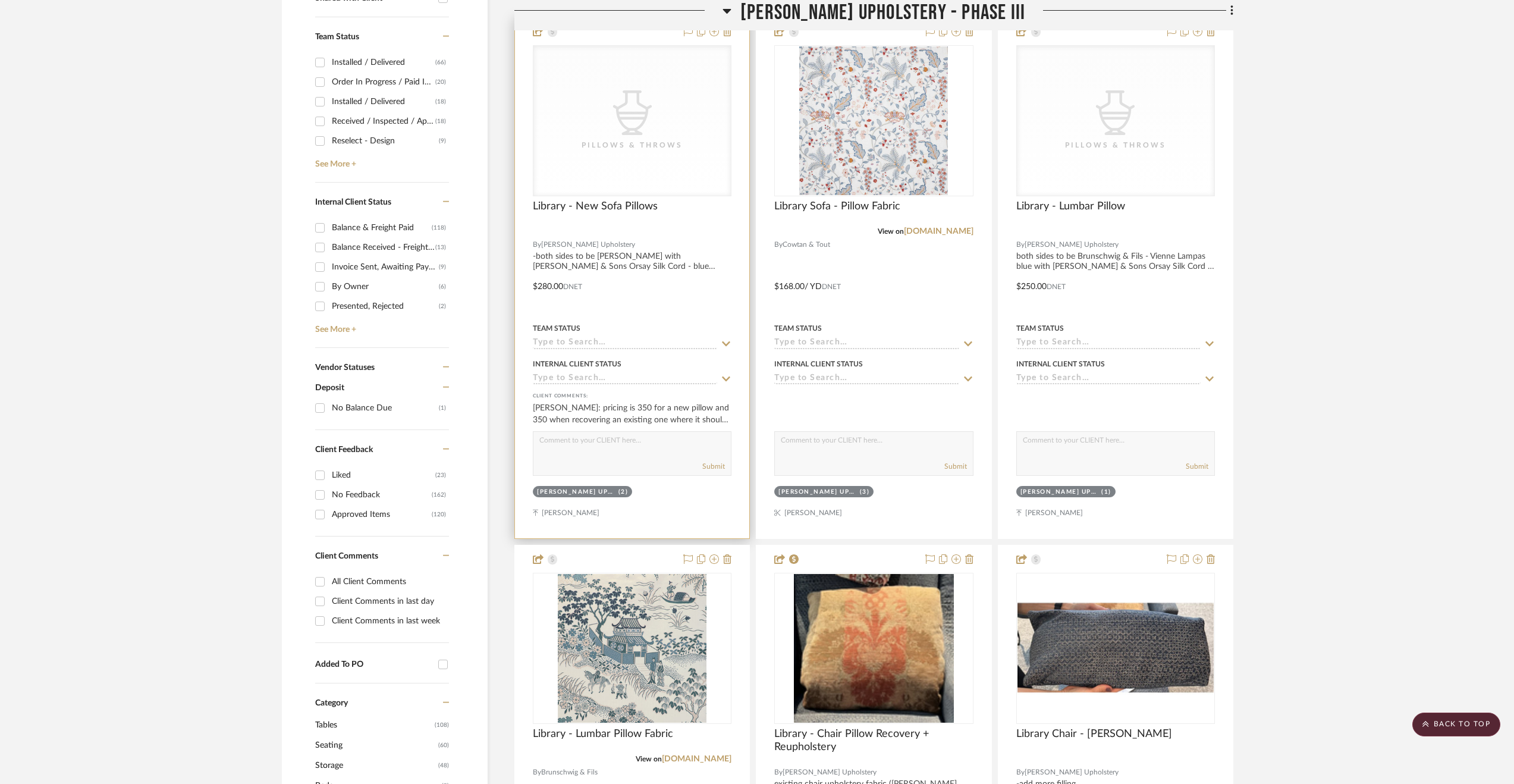
click at [654, 227] on div at bounding box center [632, 230] width 199 height 10
click at [664, 289] on div at bounding box center [633, 278] width 235 height 520
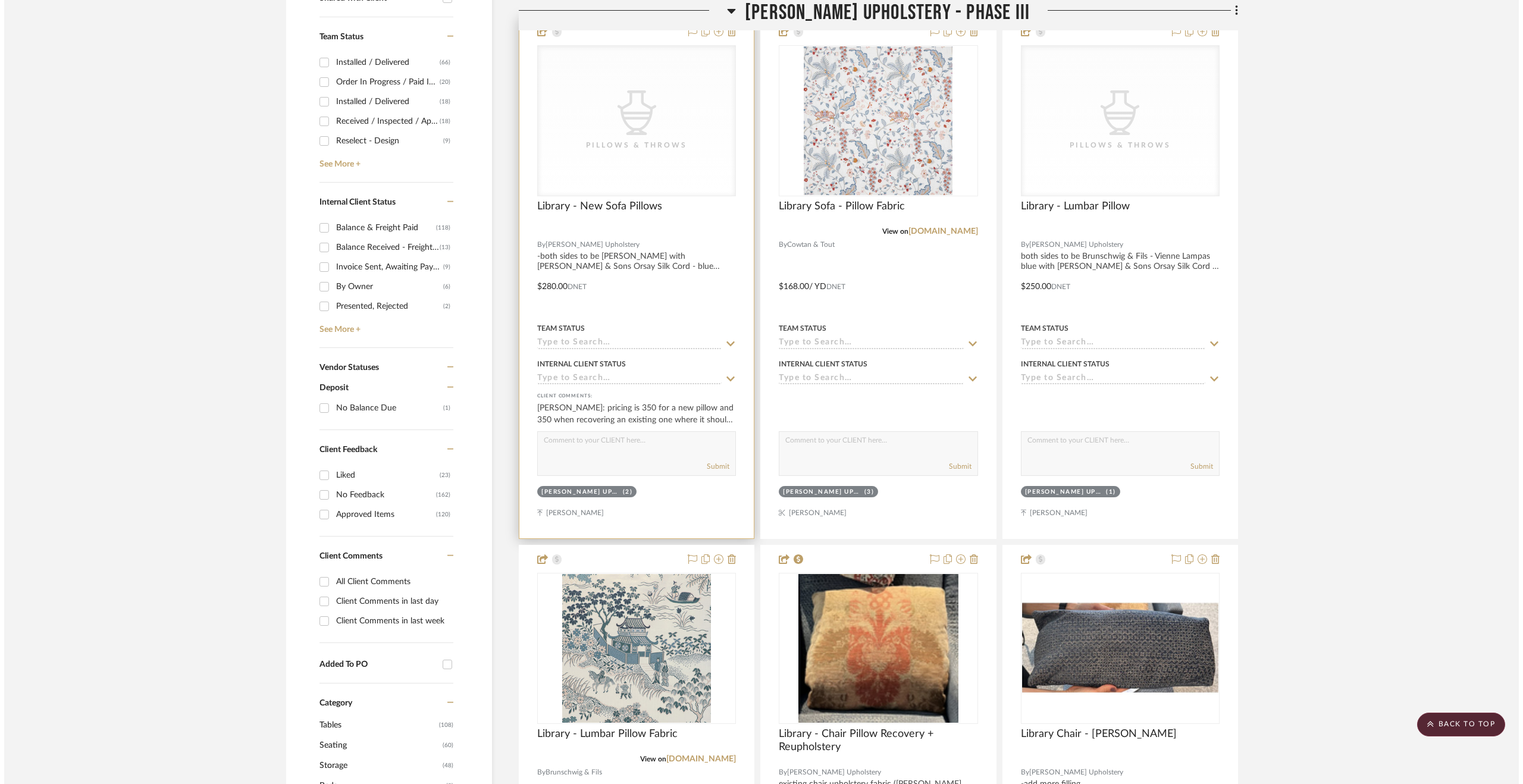
scroll to position [0, 0]
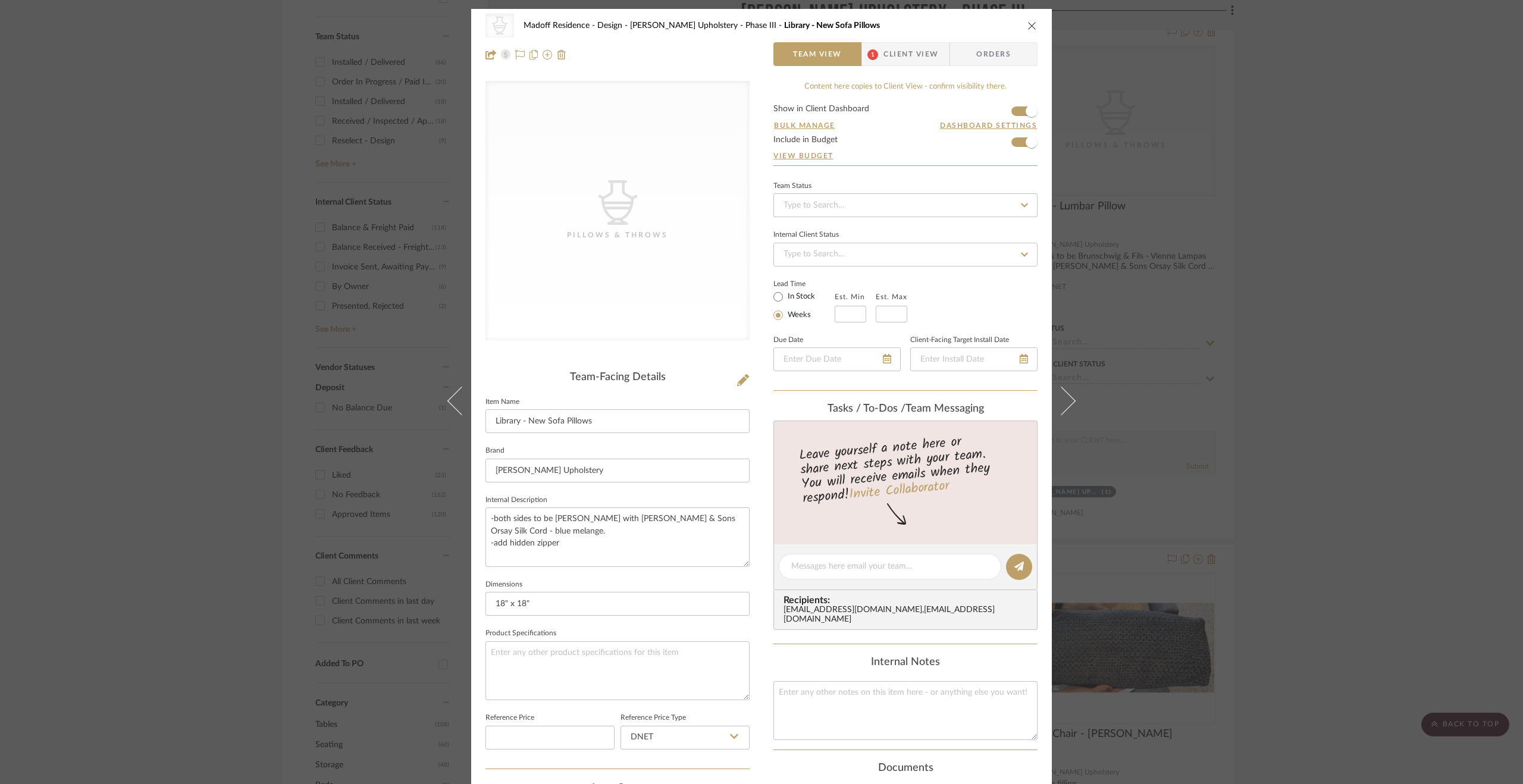
click at [925, 61] on span "Client View" at bounding box center [910, 54] width 55 height 24
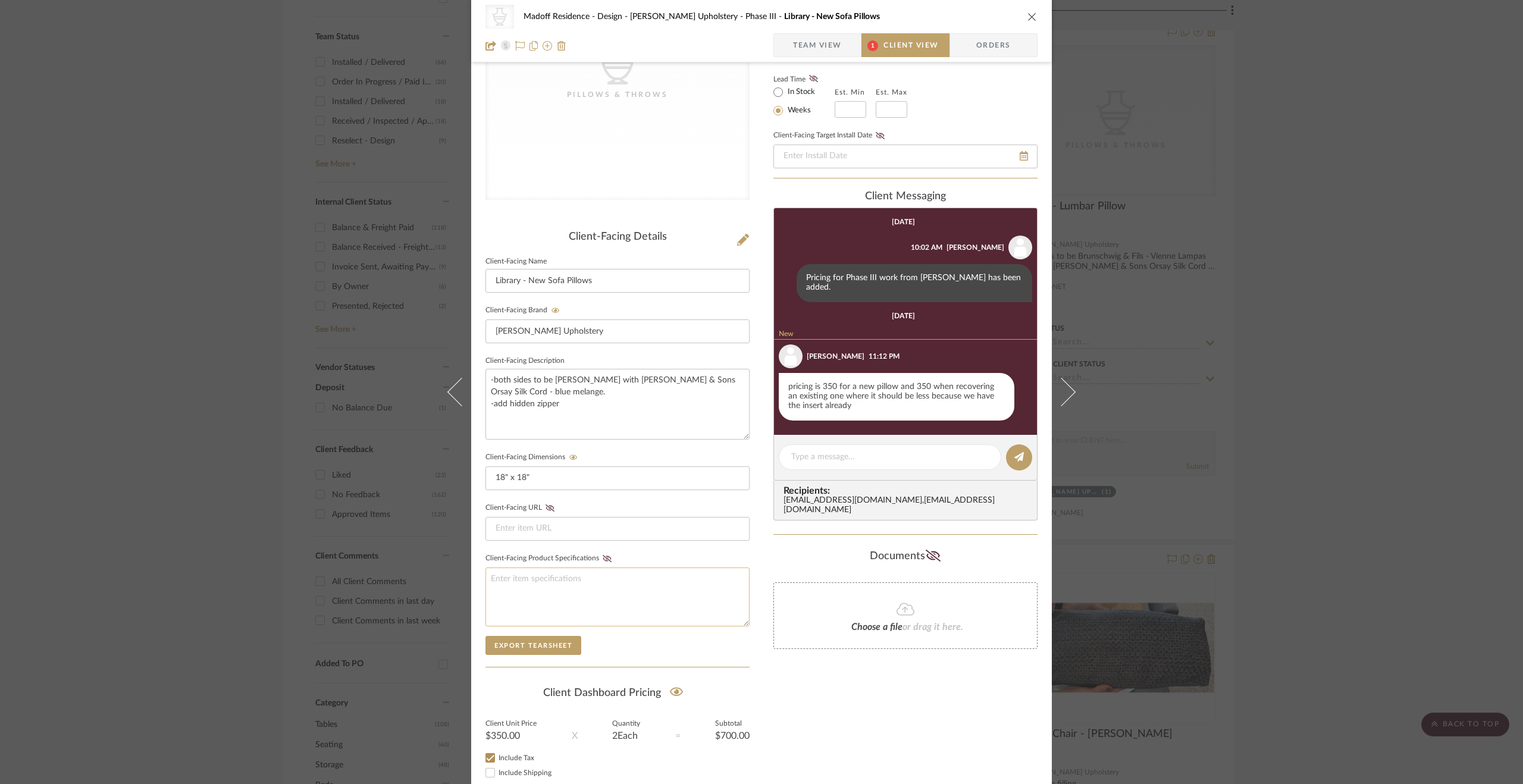
scroll to position [211, 0]
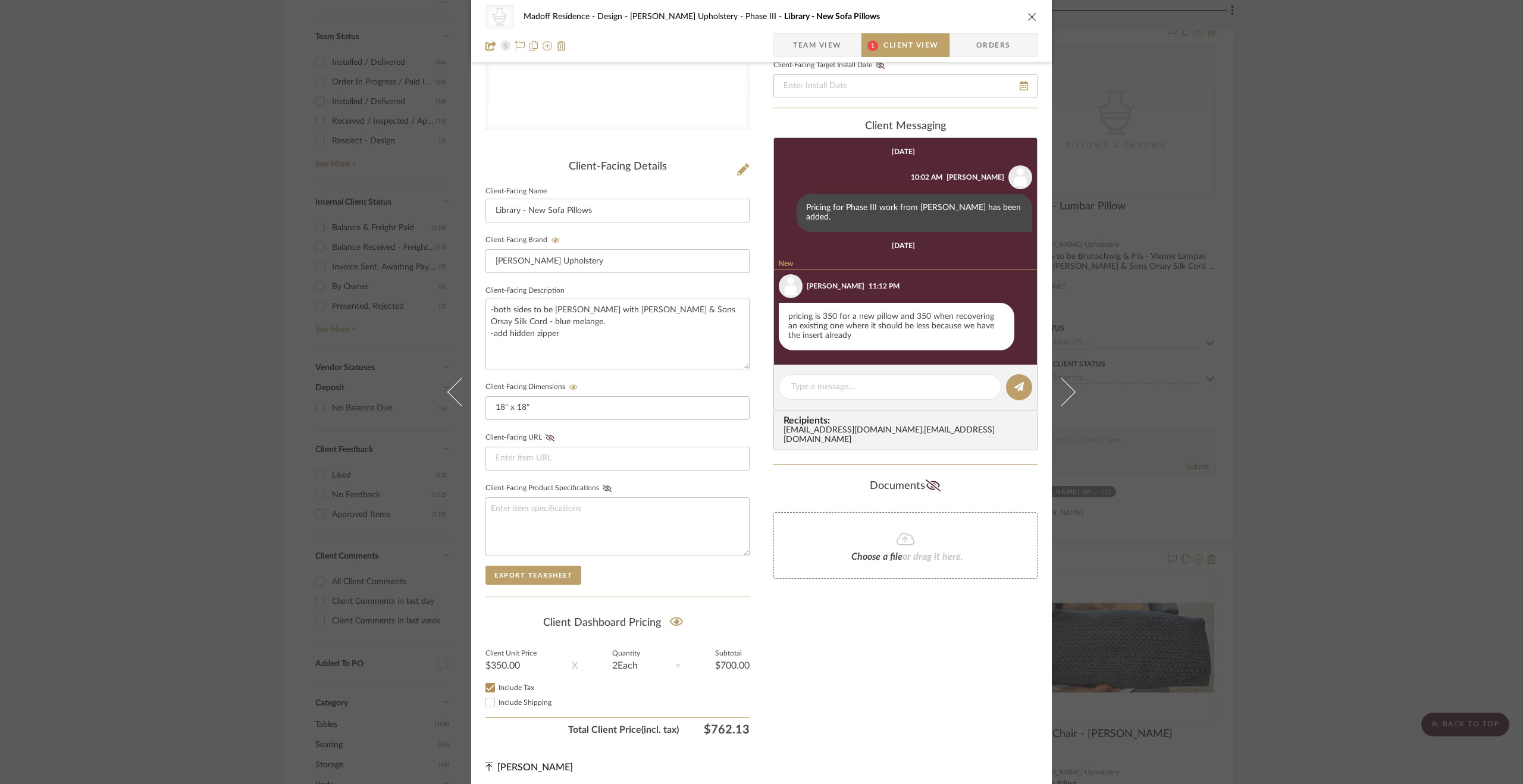
click at [1305, 522] on div "CategoryIconAccessories Created with Sketch. Pillows & Throws Madoff Residence …" at bounding box center [761, 392] width 1523 height 784
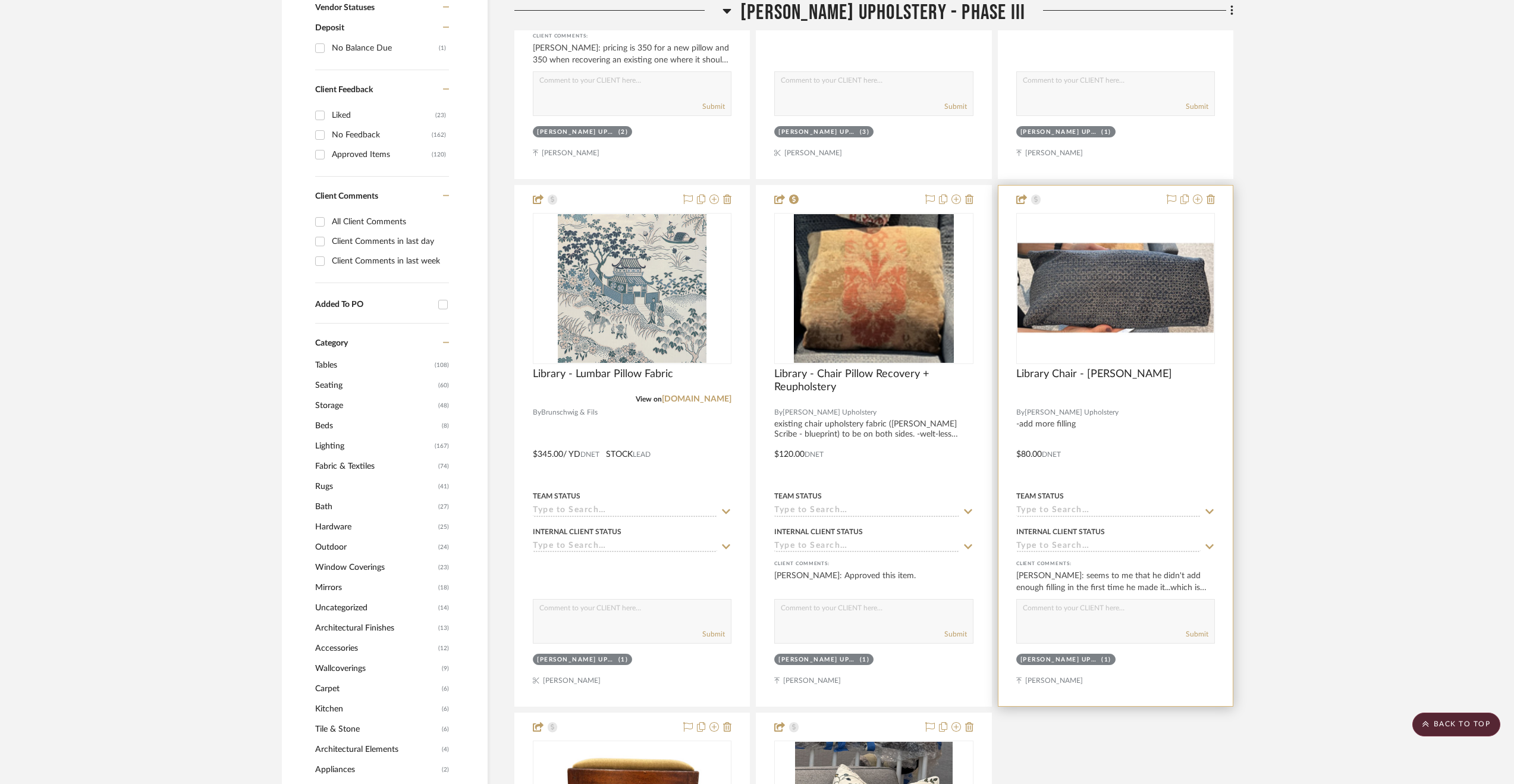
scroll to position [924, 0]
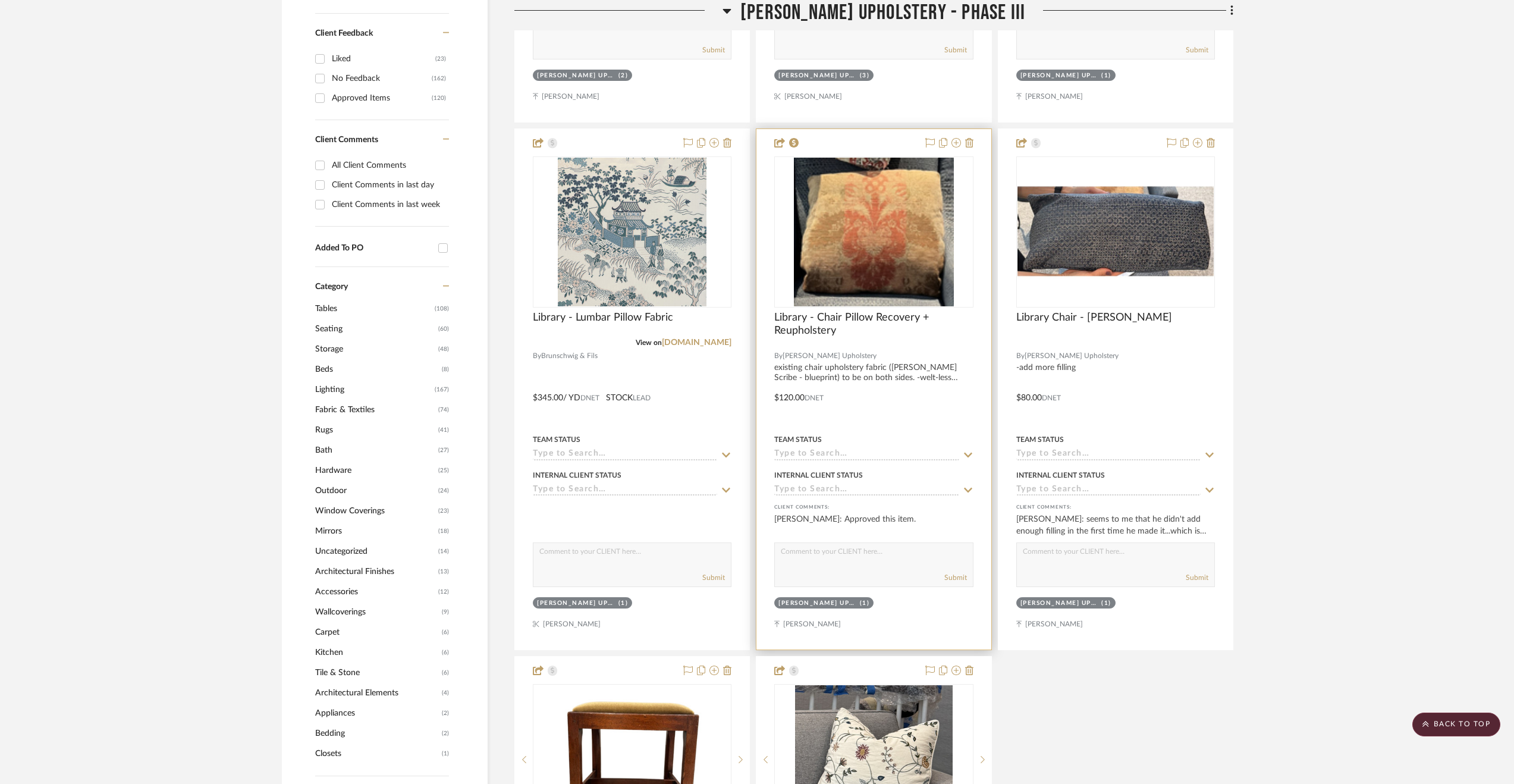
click at [943, 342] on div at bounding box center [873, 342] width 199 height 10
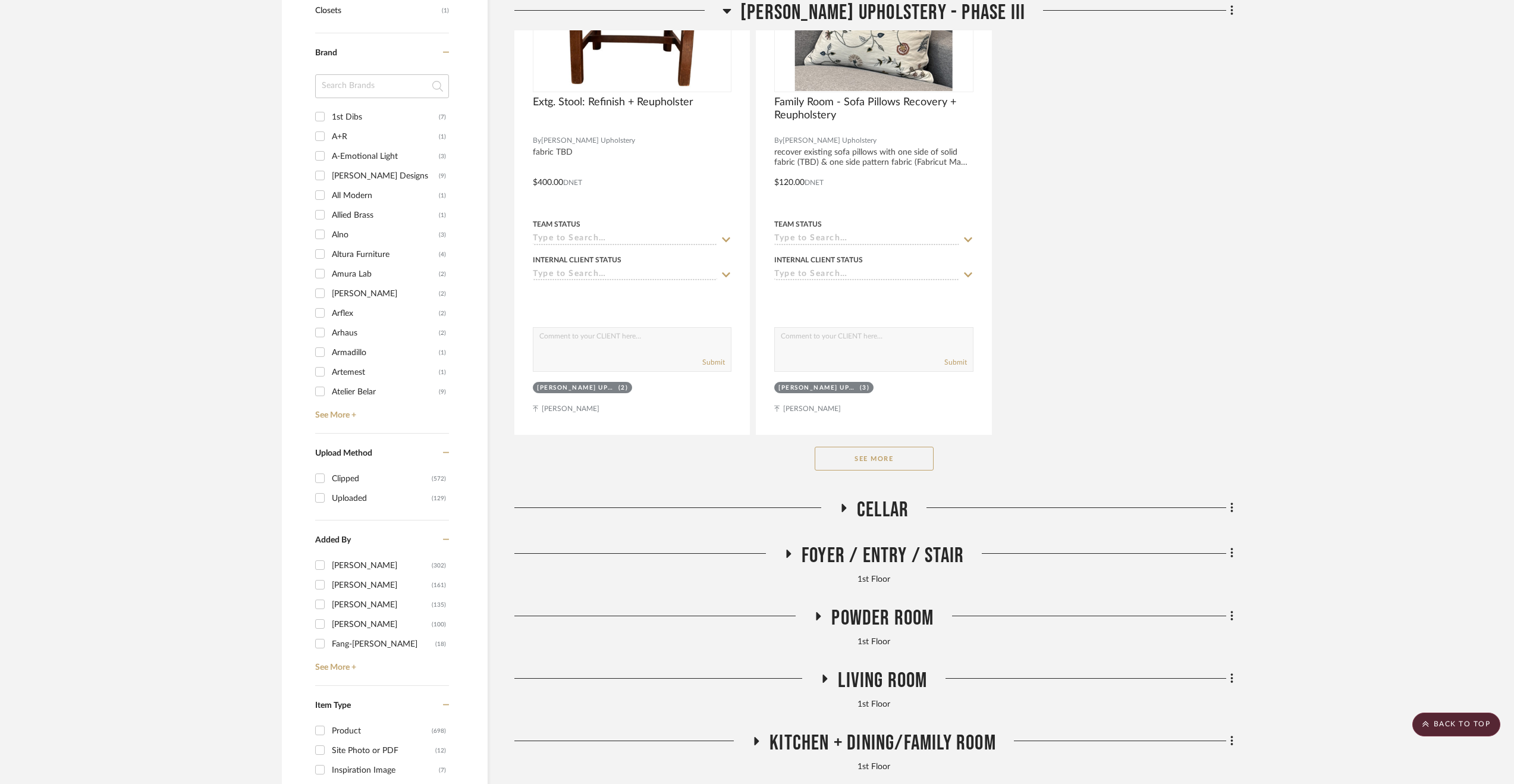
scroll to position [1757, 0]
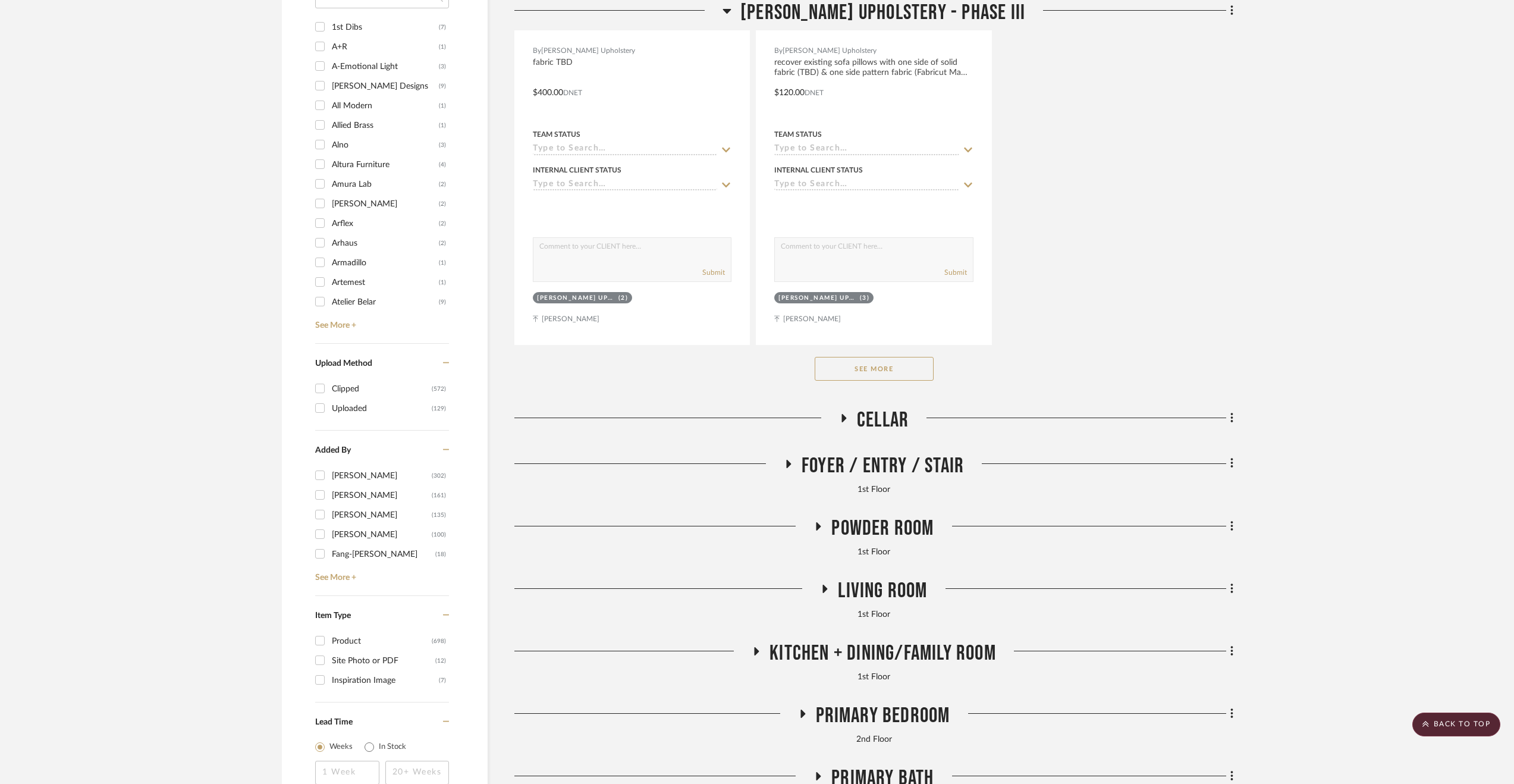
click at [865, 374] on button "See More" at bounding box center [873, 368] width 119 height 24
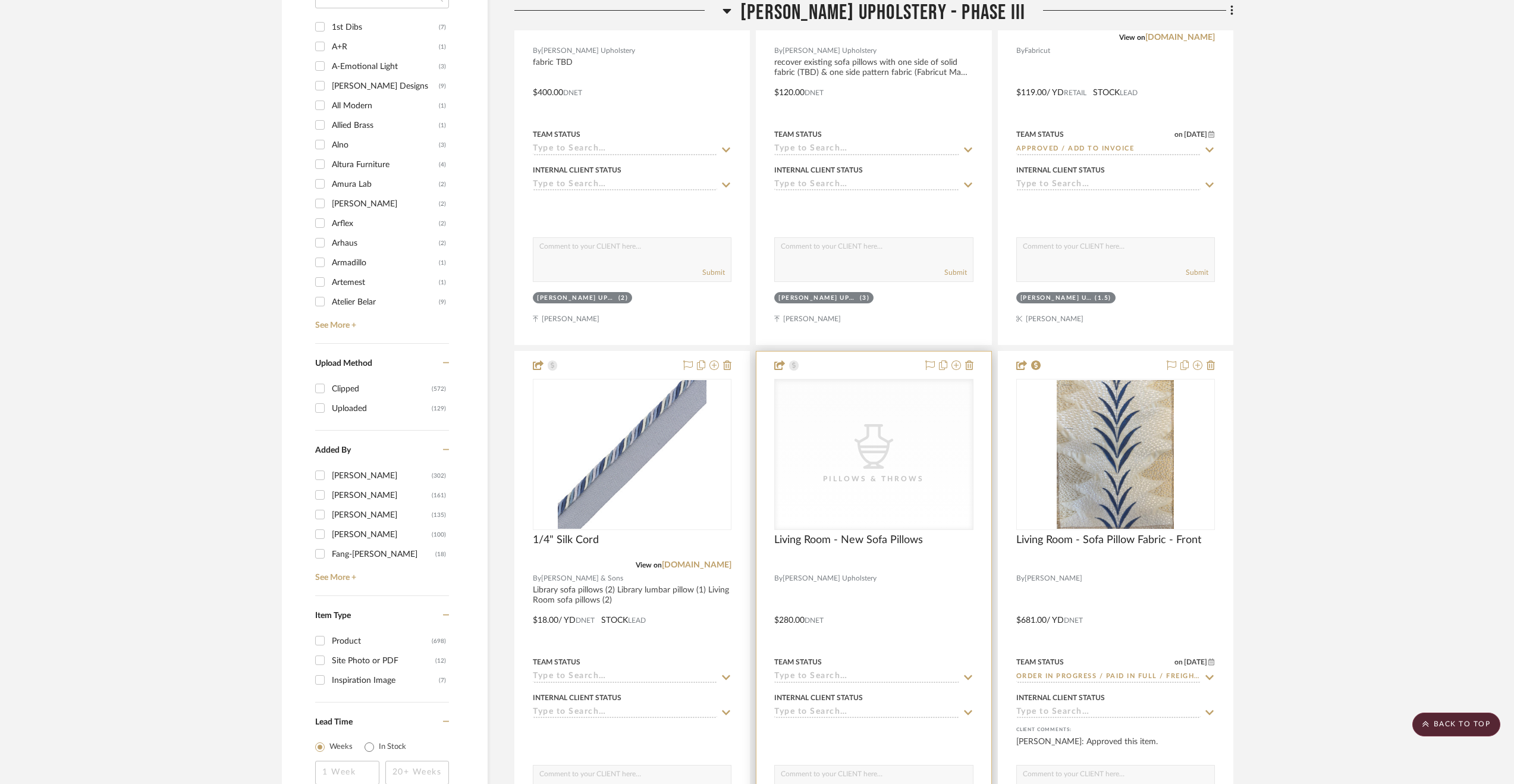
click at [905, 621] on div at bounding box center [873, 612] width 235 height 520
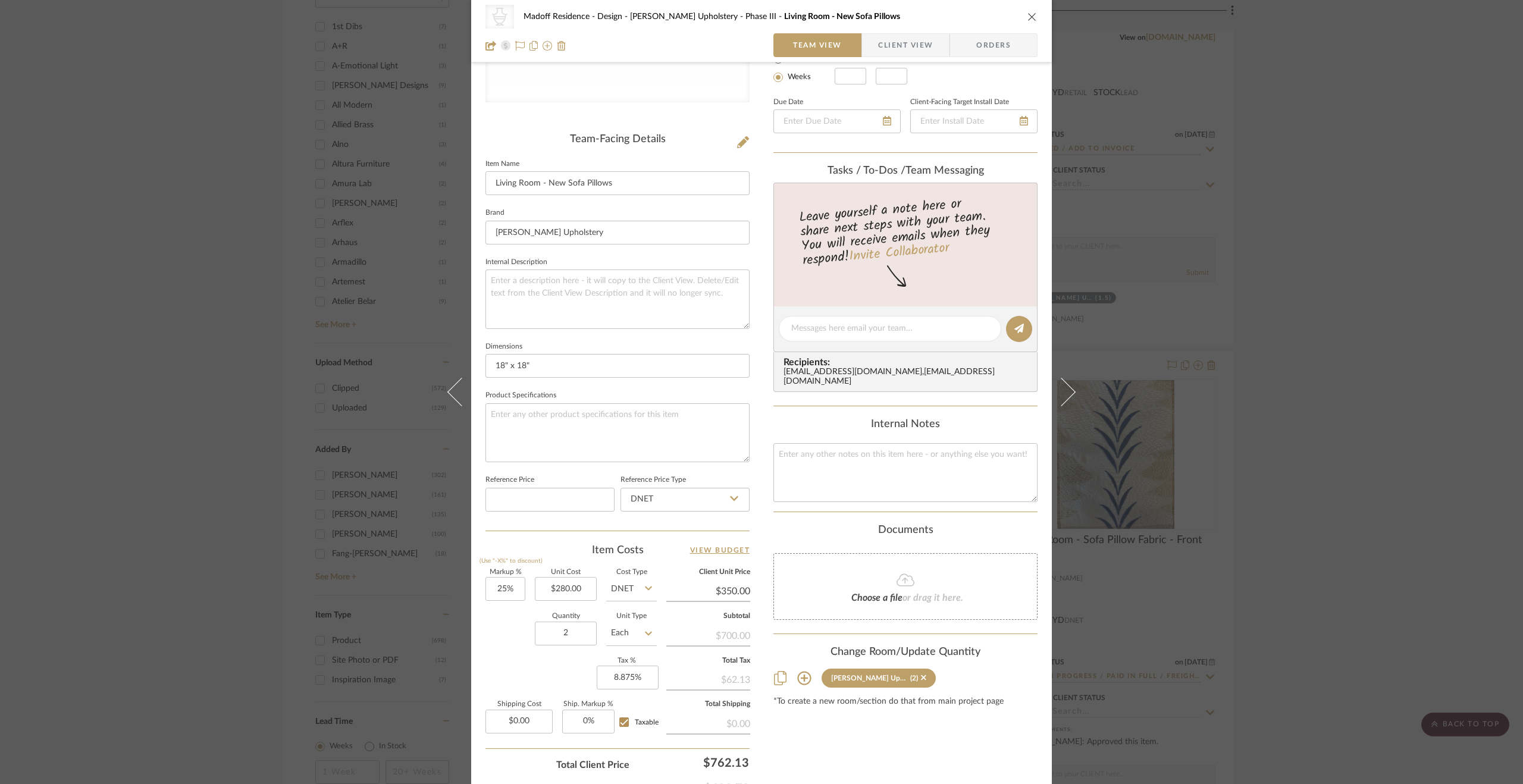
scroll to position [319, 0]
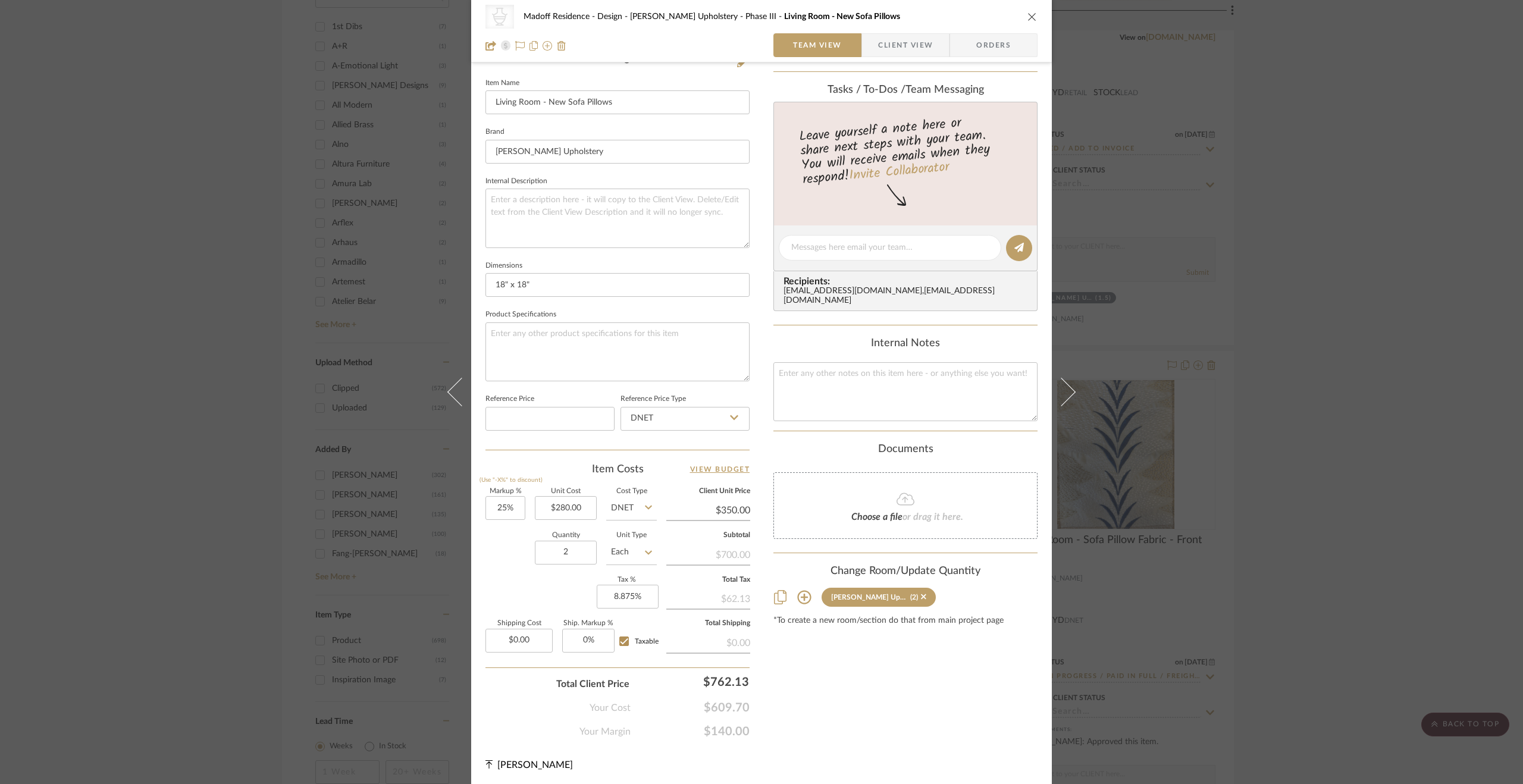
click at [1404, 381] on div "CategoryIconAccessories Created with Sketch. Pillows & Throws Madoff Residence …" at bounding box center [761, 392] width 1523 height 784
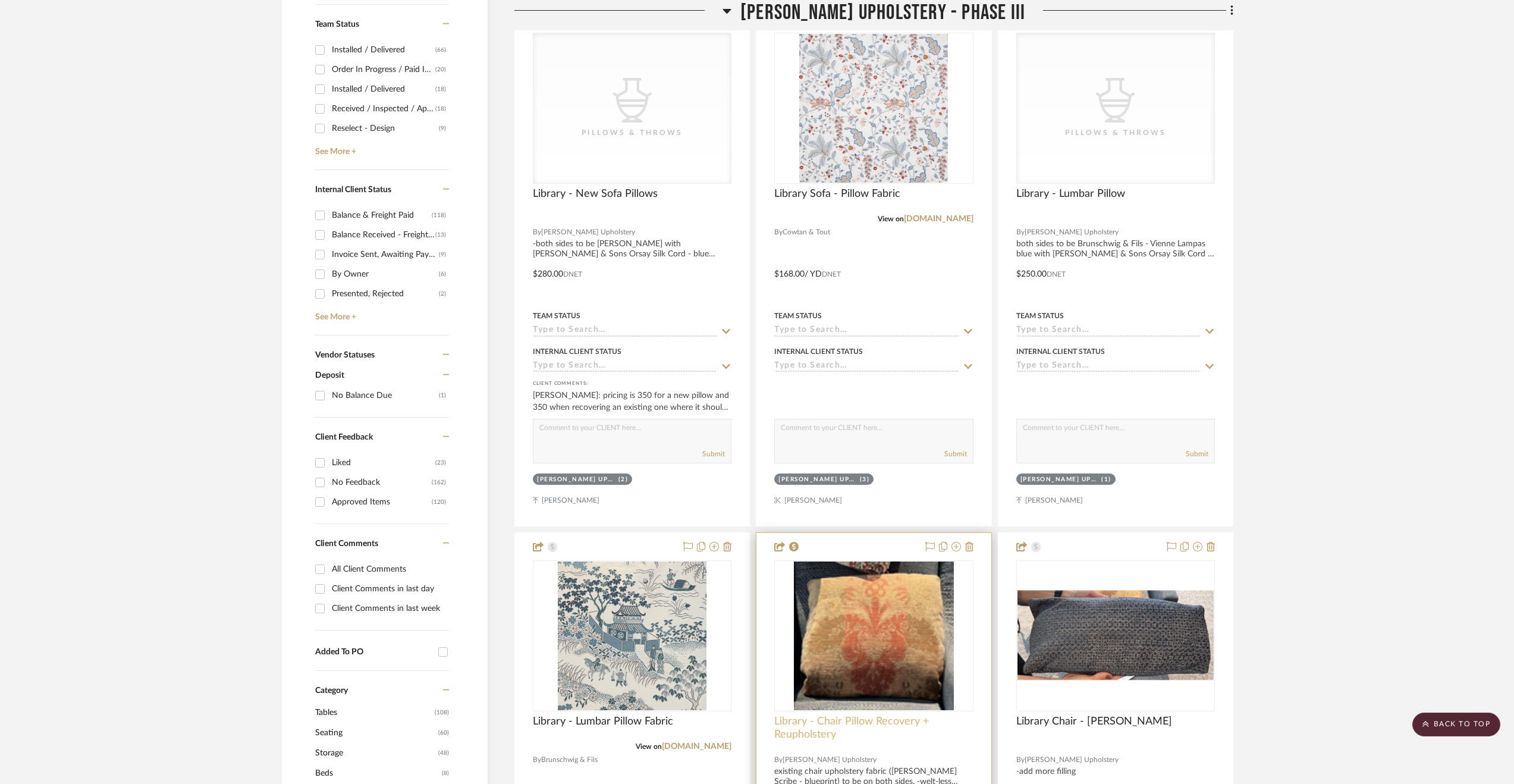
scroll to position [389, 0]
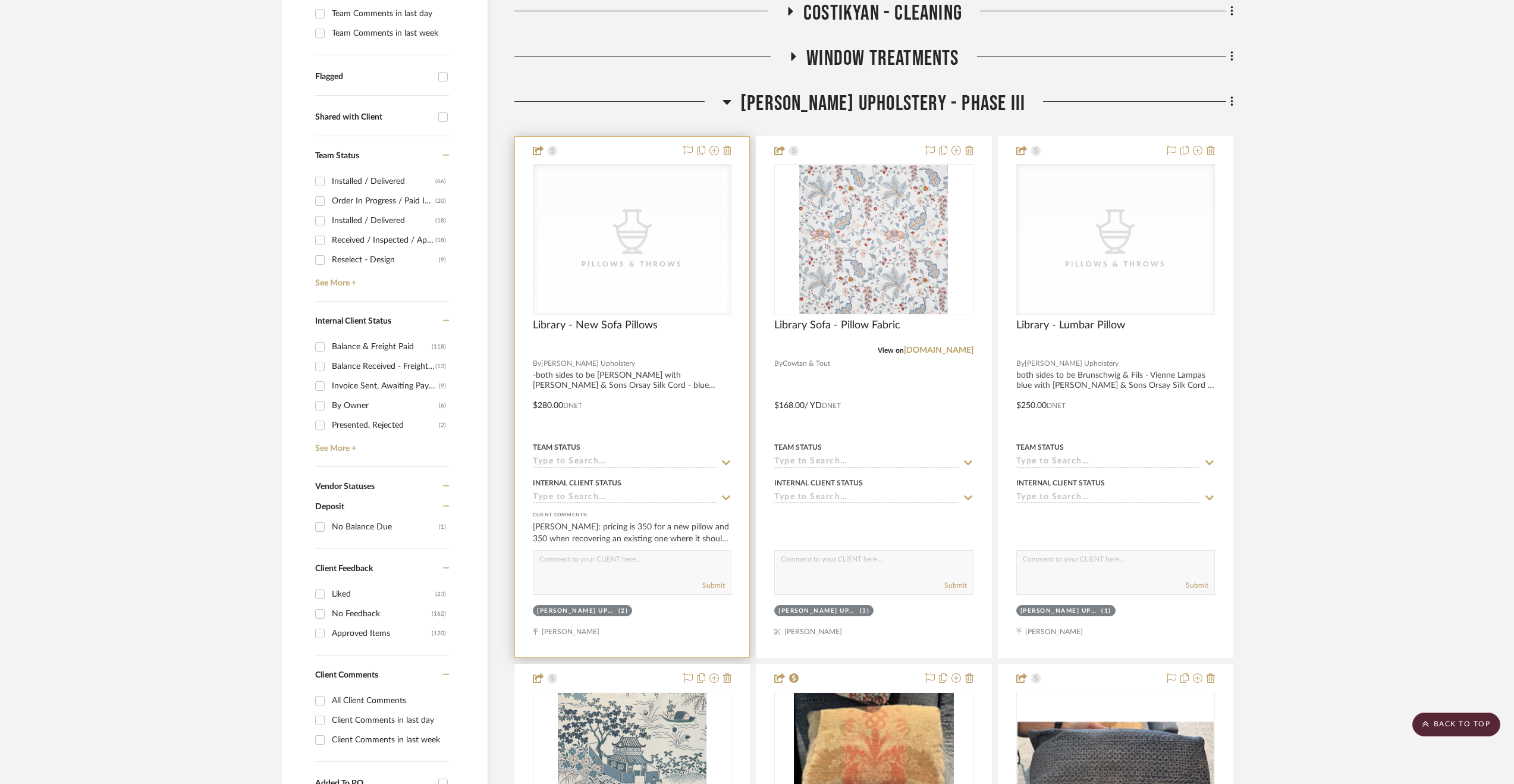
click at [698, 462] on input at bounding box center [625, 463] width 184 height 11
click at [684, 427] on div at bounding box center [633, 396] width 235 height 520
click at [657, 388] on div at bounding box center [633, 396] width 235 height 520
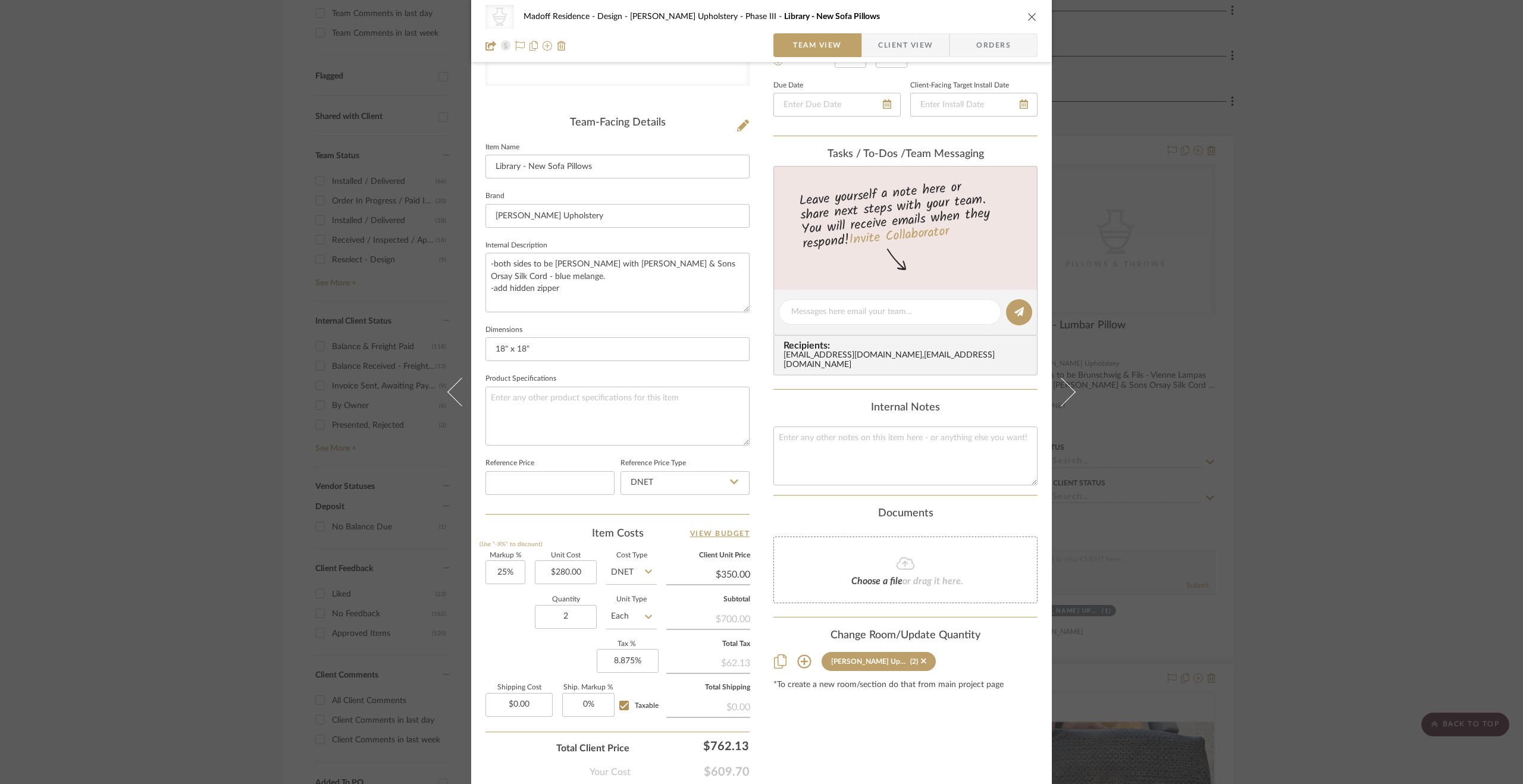
scroll to position [319, 0]
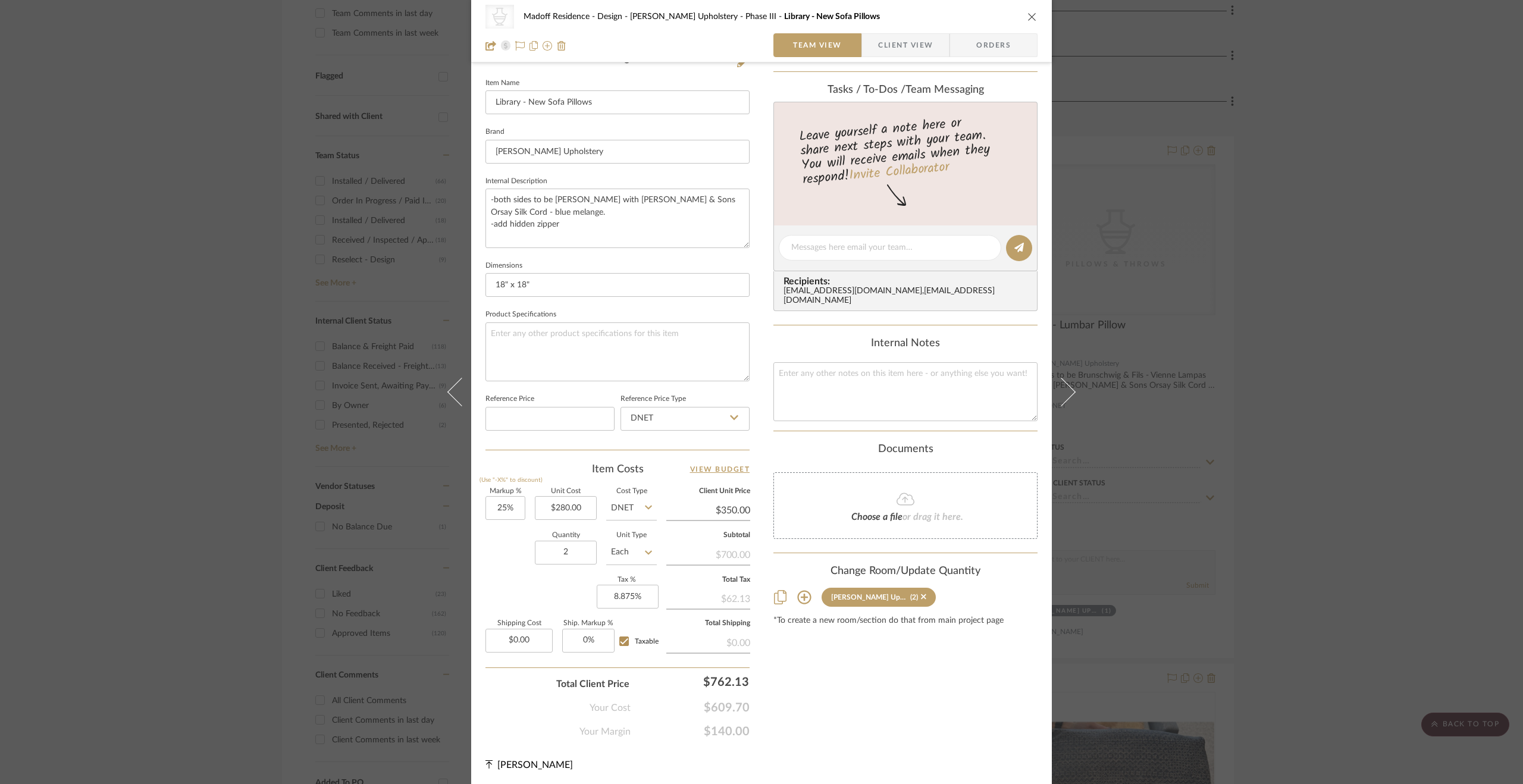
click at [1269, 521] on div "CategoryIconAccessories Created with Sketch. Pillows & Throws Madoff Residence …" at bounding box center [761, 392] width 1523 height 784
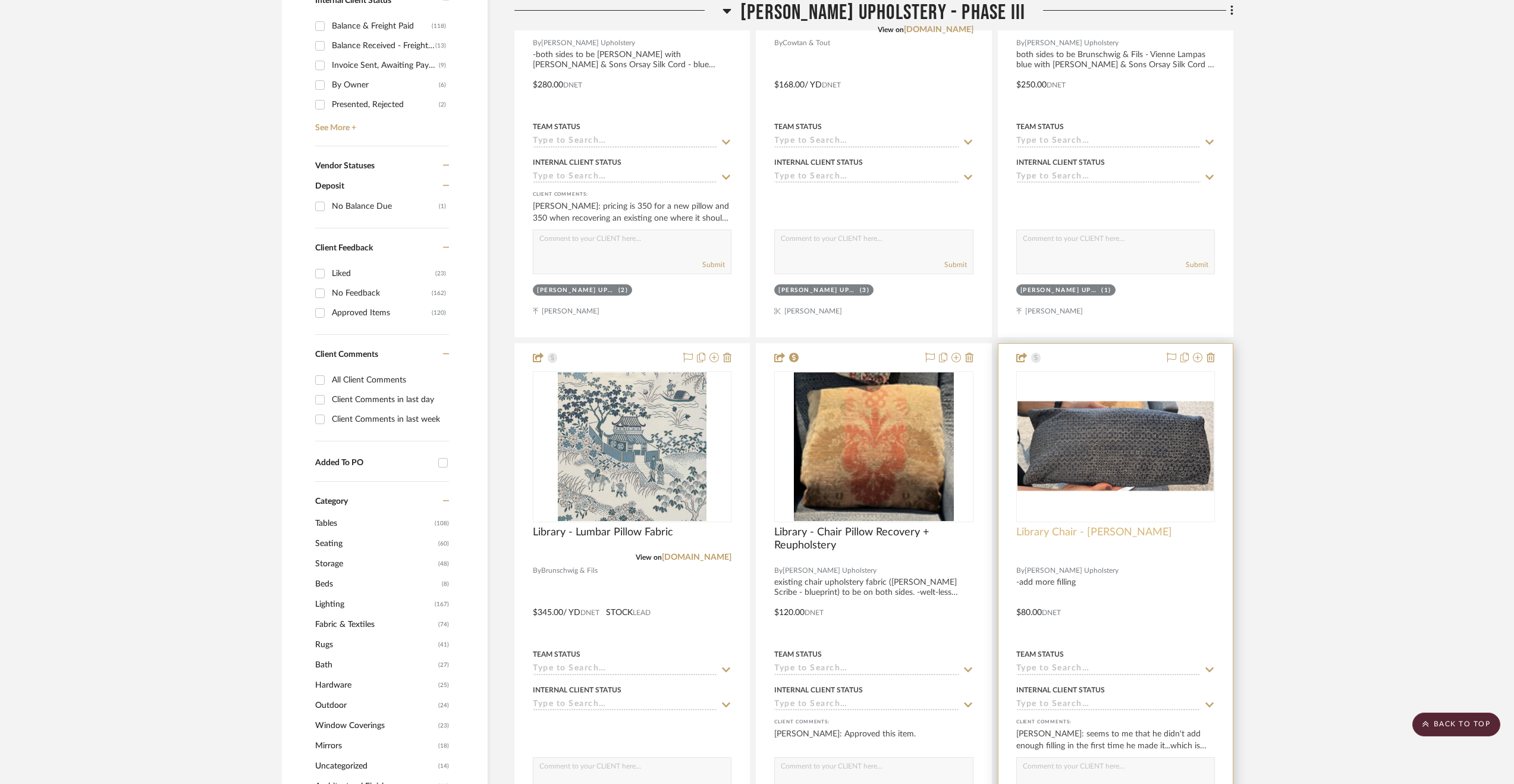
scroll to position [747, 0]
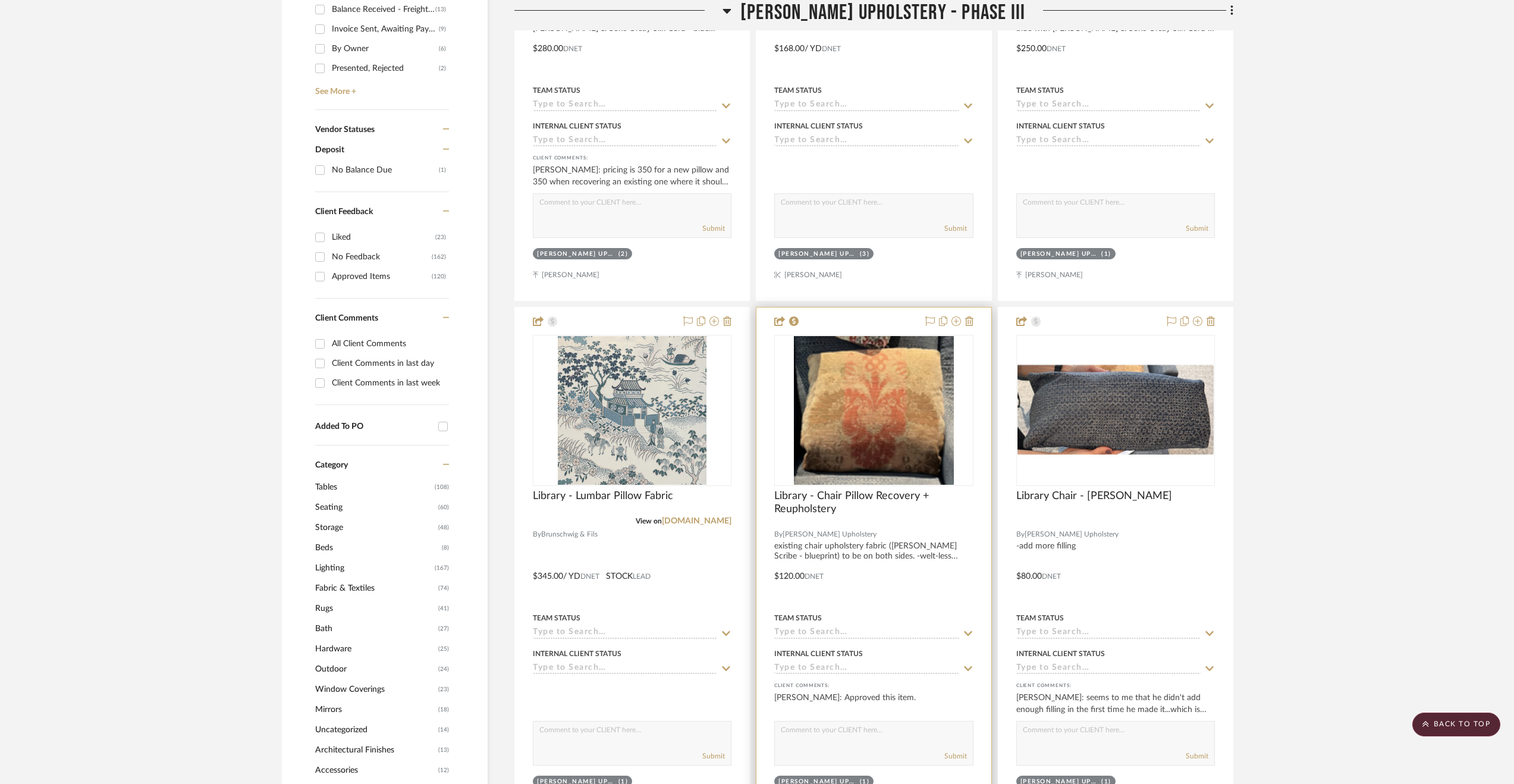
click at [906, 569] on div at bounding box center [873, 567] width 235 height 520
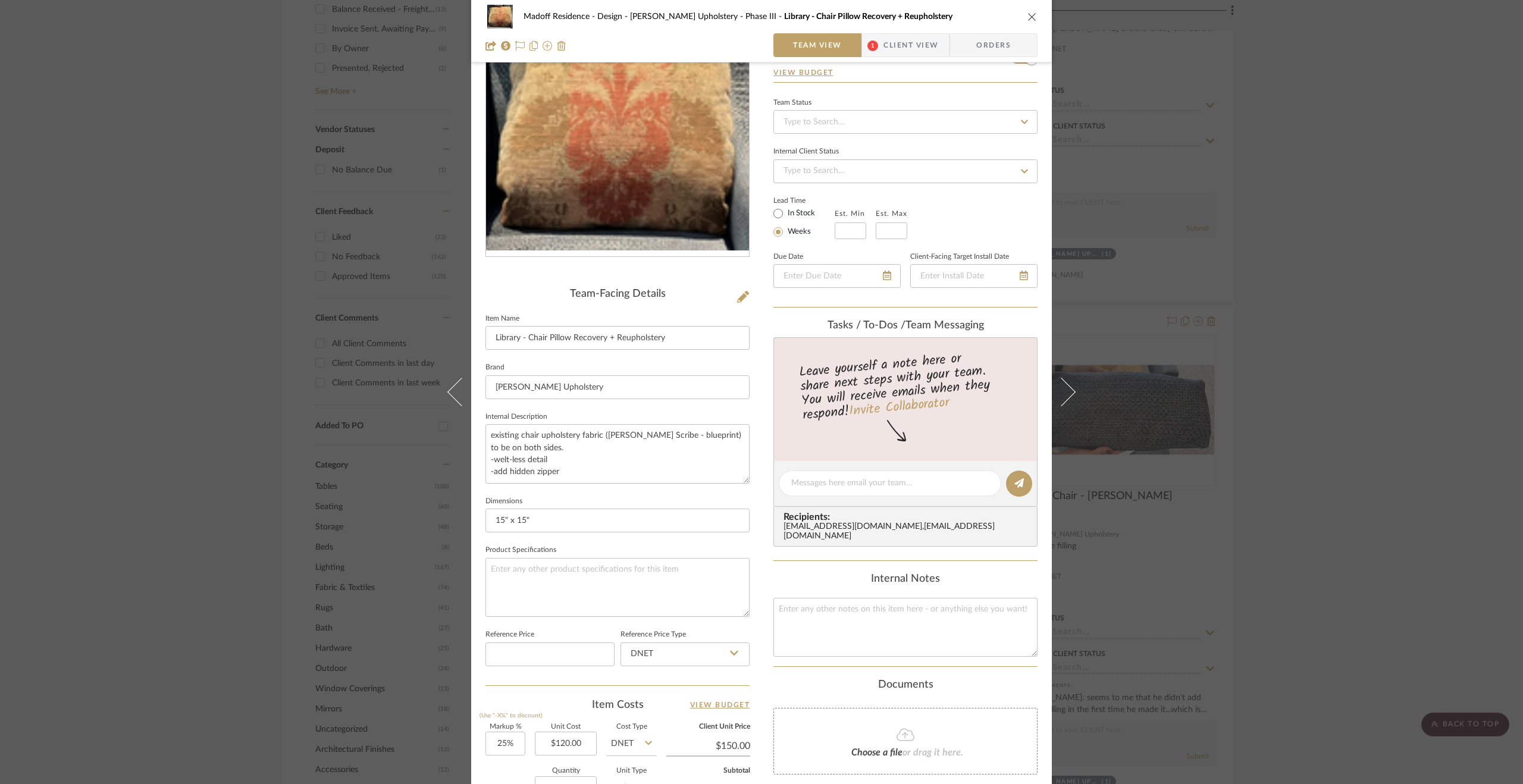
scroll to position [81, 0]
click at [1311, 519] on div "Madoff Residence - Design Walter's Upholstery - Phase III Library - Chair Pillo…" at bounding box center [761, 392] width 1523 height 784
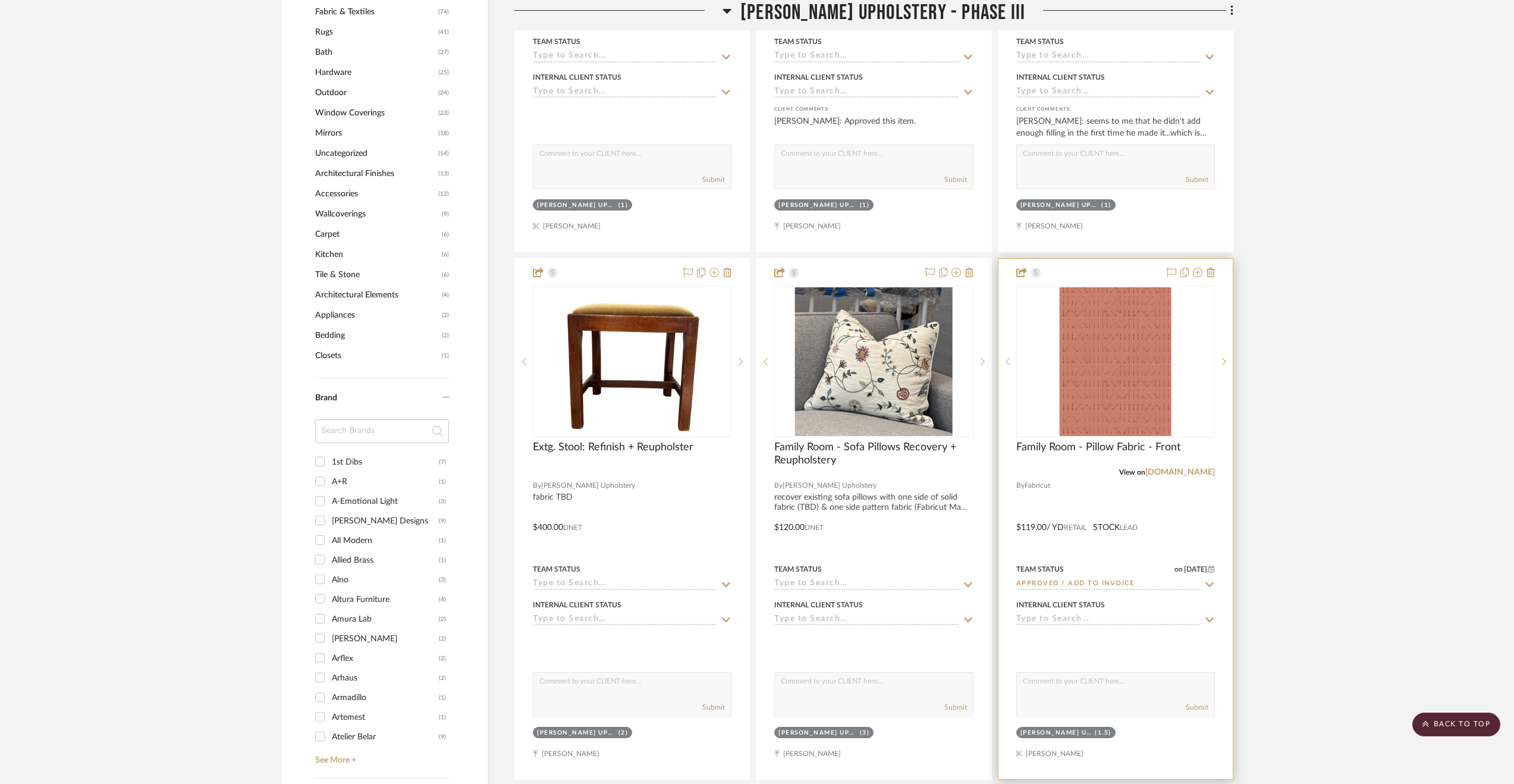
scroll to position [1341, 0]
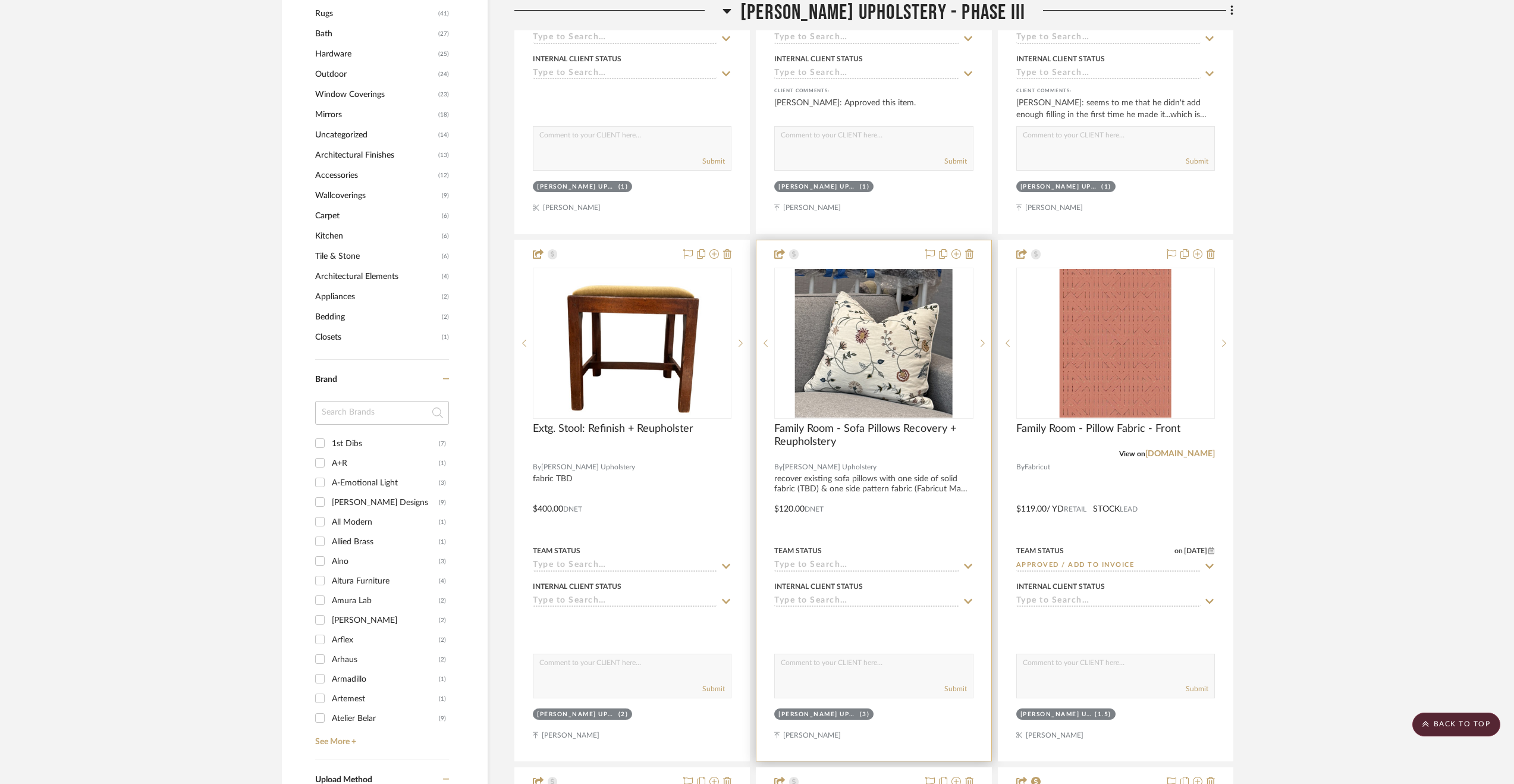
click at [910, 492] on div at bounding box center [873, 500] width 235 height 520
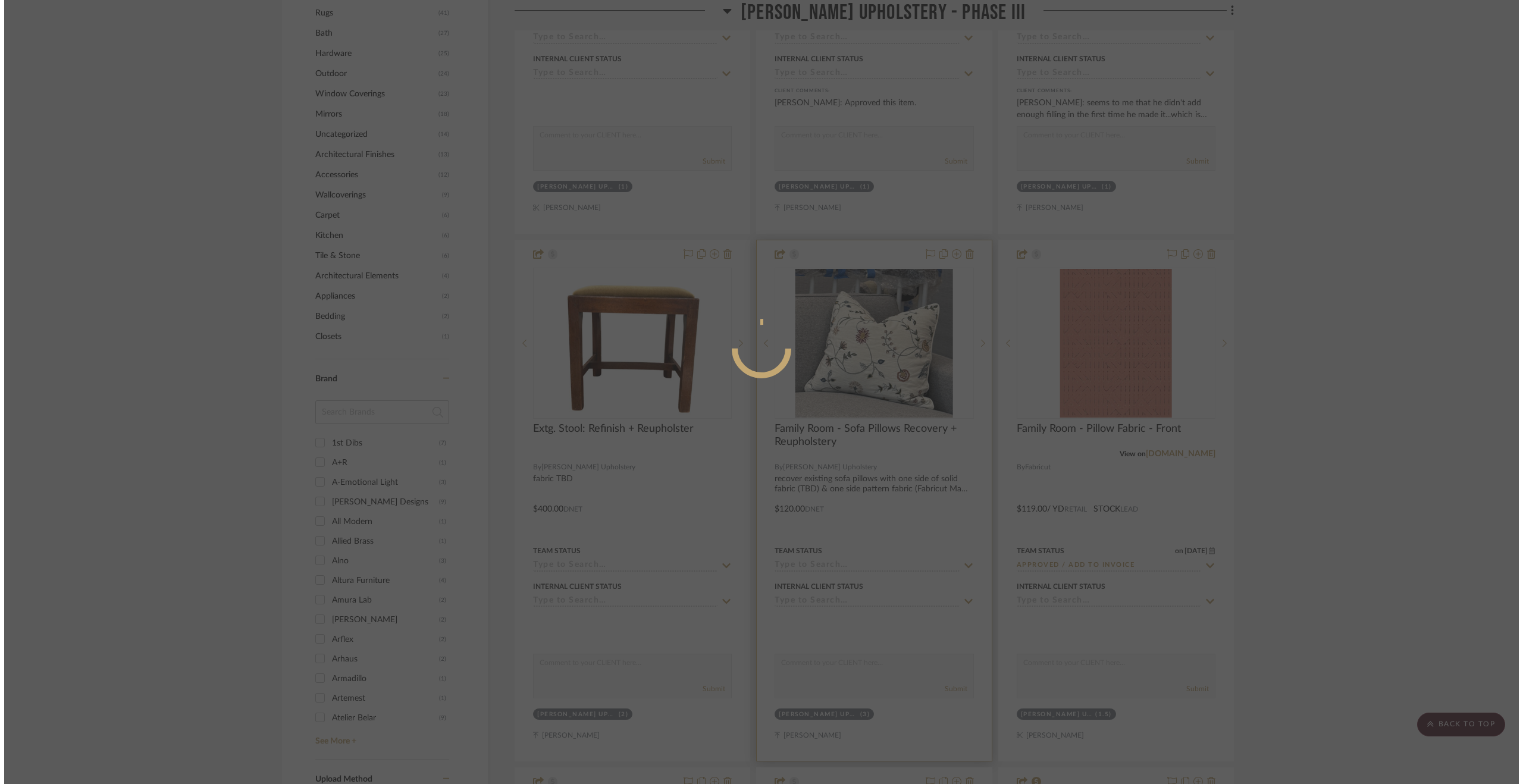
scroll to position [0, 0]
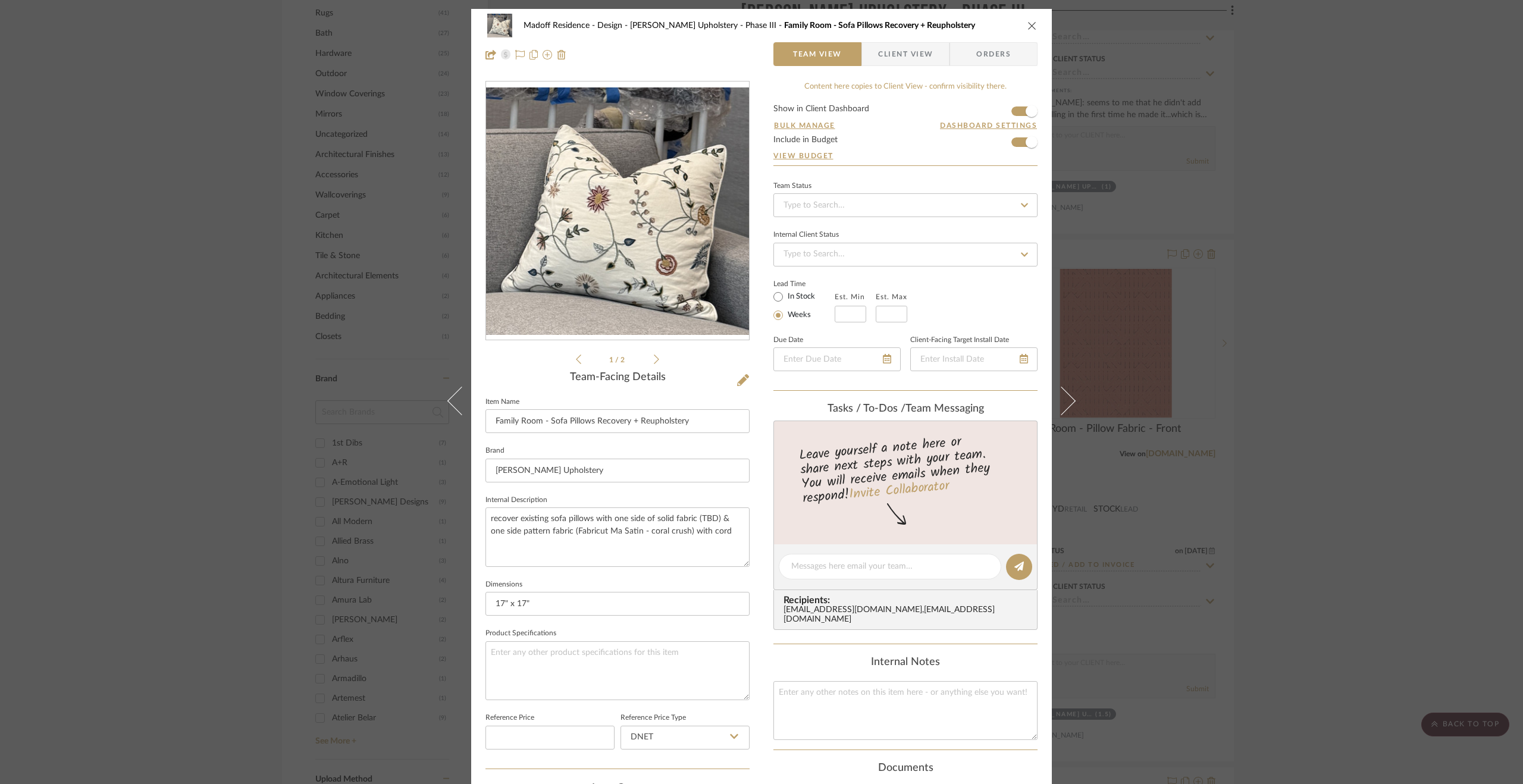
click at [906, 57] on span "Client View" at bounding box center [906, 54] width 55 height 24
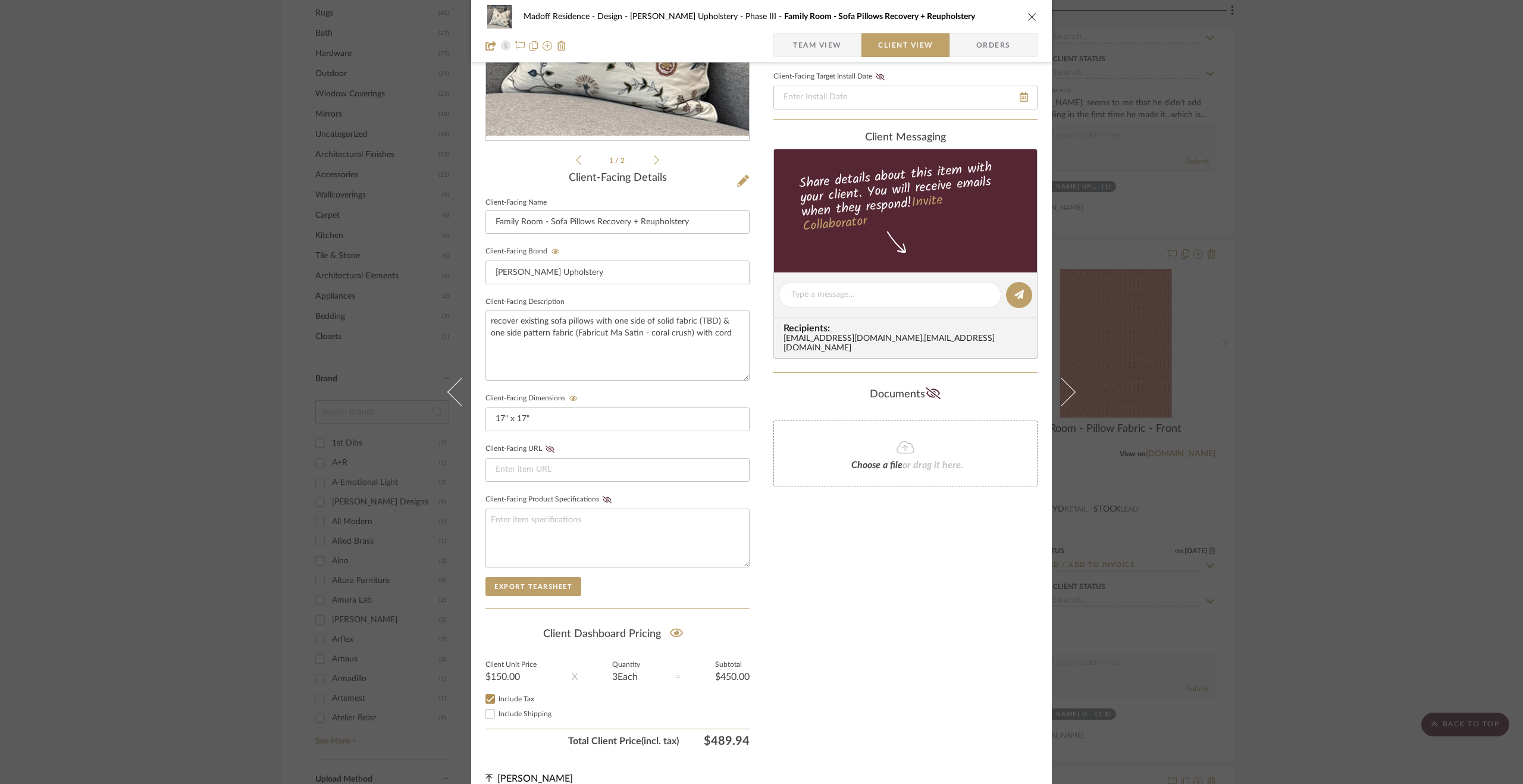
scroll to position [211, 0]
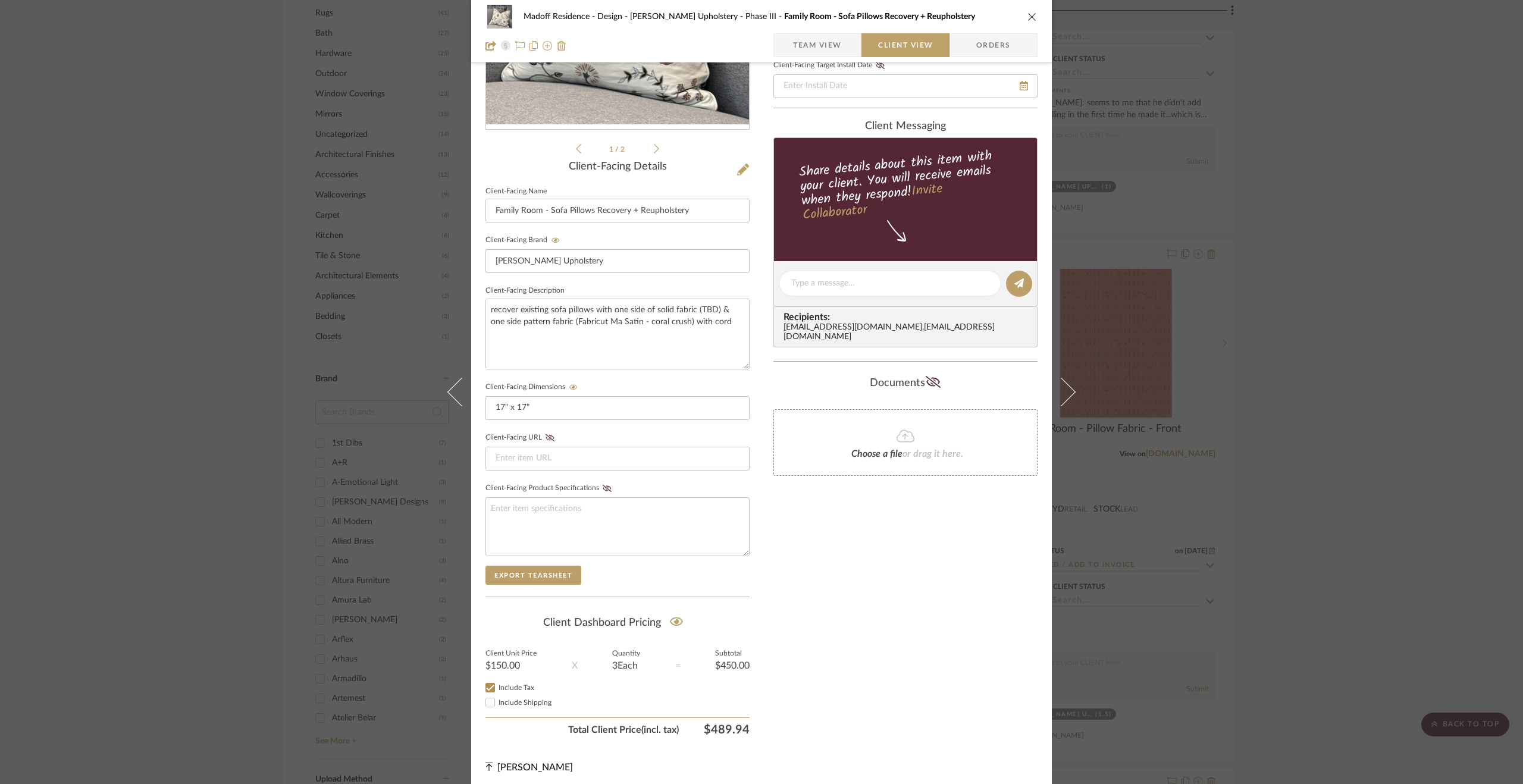
click at [1362, 601] on div "Madoff Residence - Design Walter's Upholstery - Phase III Family Room - Sofa Pi…" at bounding box center [761, 392] width 1523 height 784
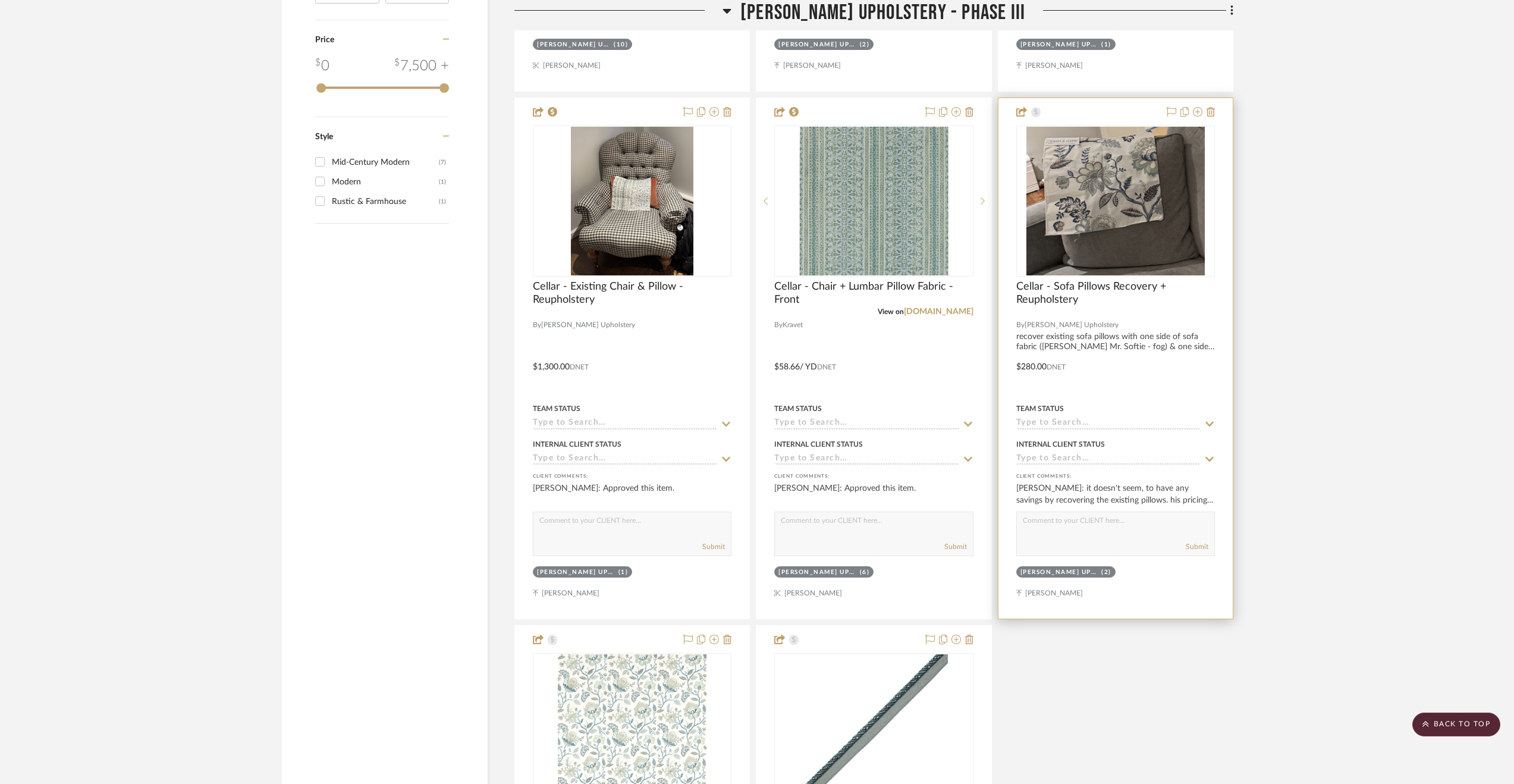
scroll to position [2590, 0]
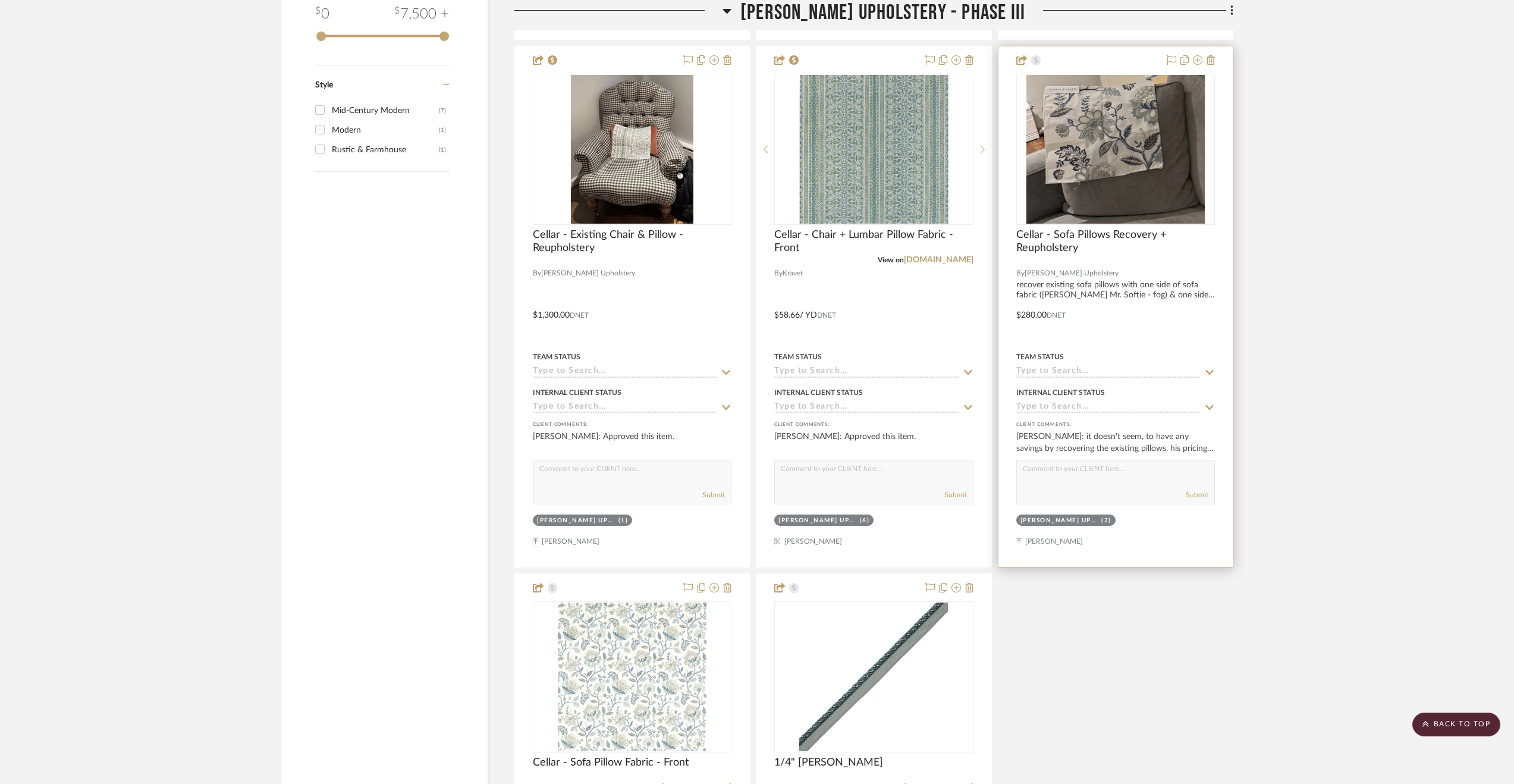
click at [1064, 305] on div at bounding box center [1116, 306] width 235 height 520
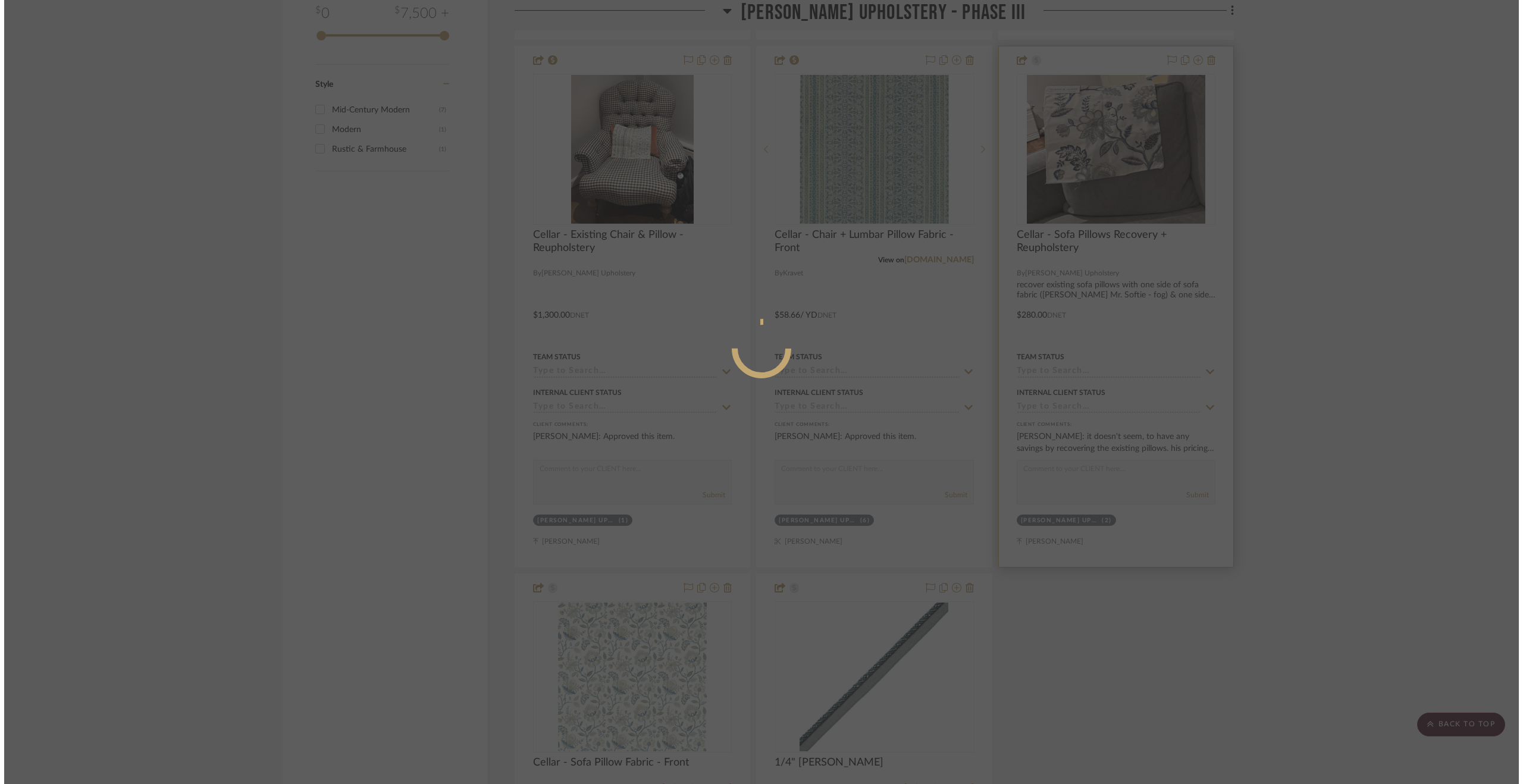
scroll to position [0, 0]
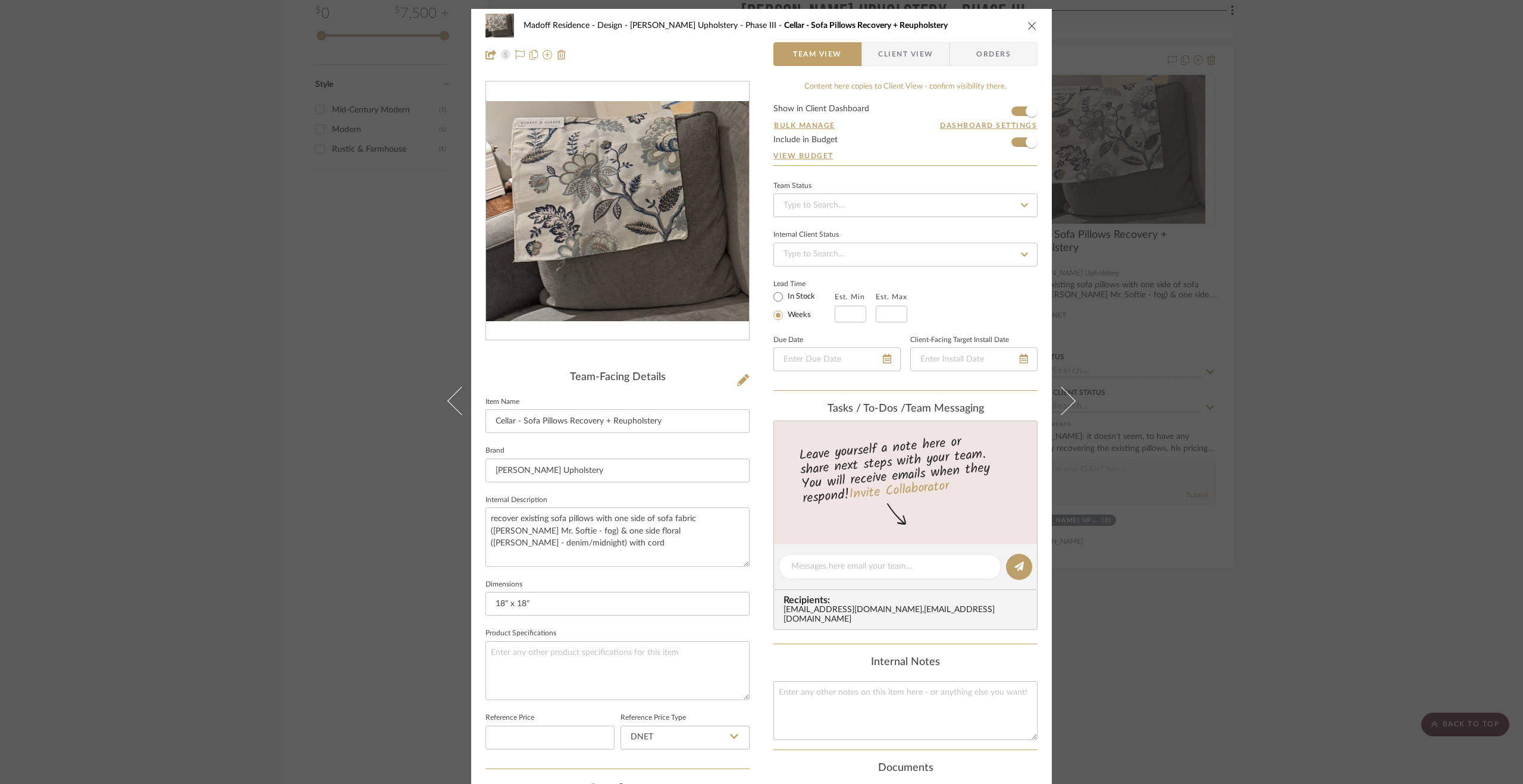
click at [933, 64] on span "Client View" at bounding box center [905, 54] width 87 height 24
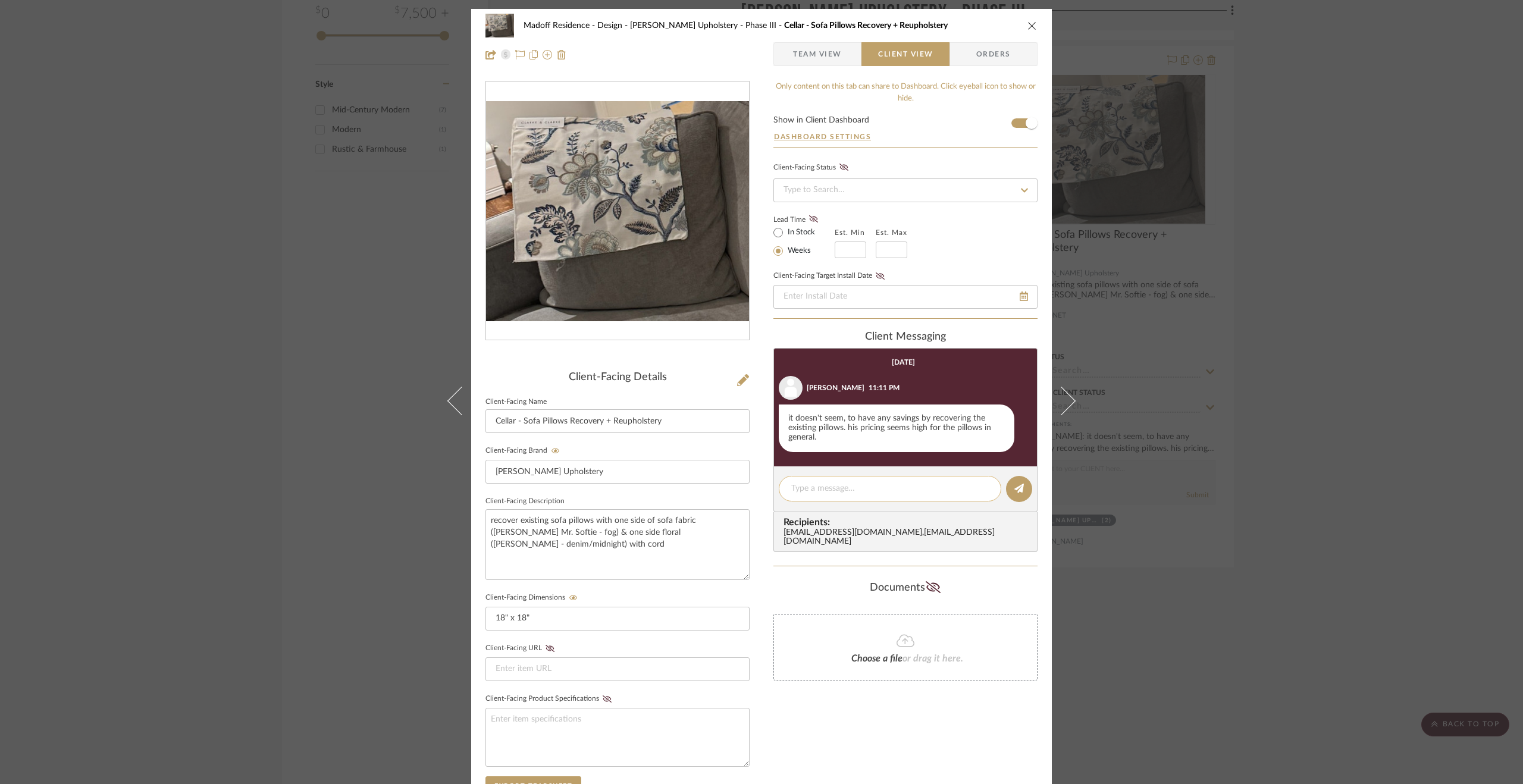
click at [885, 487] on textarea at bounding box center [890, 489] width 198 height 13
click at [926, 498] on textarea "These pillows are priced the same as new pillows I think because we're essentia…" at bounding box center [890, 494] width 198 height 25
drag, startPoint x: 902, startPoint y: 502, endPoint x: 978, endPoint y: 499, distance: 76.1
click at [978, 499] on textarea "These pillows are priced the same as new pillows I think because we're essentia…" at bounding box center [890, 494] width 198 height 25
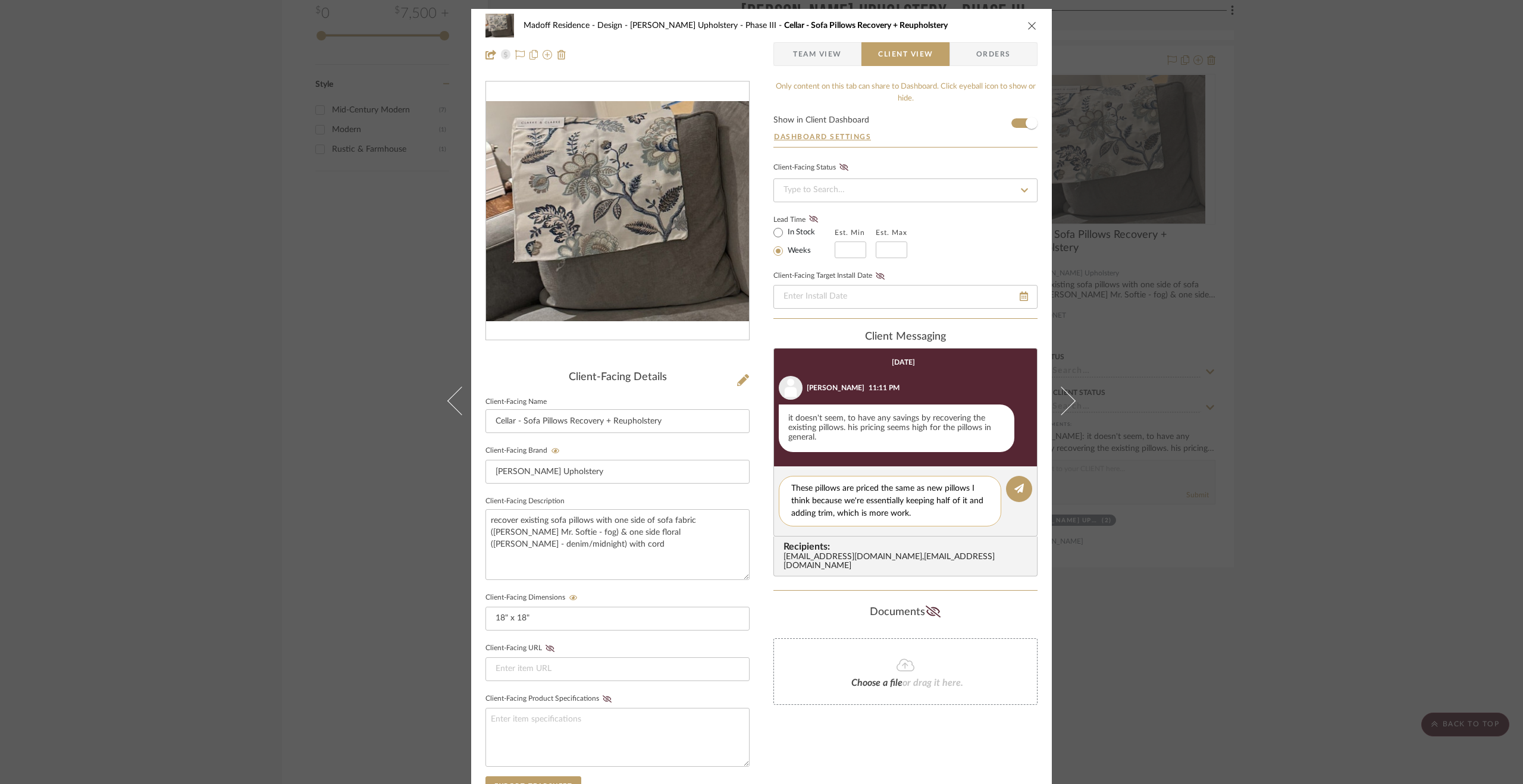
type textarea "These pillows are priced the same as new pillows I think because we're essentia…"
drag, startPoint x: 929, startPoint y: 513, endPoint x: 783, endPoint y: 487, distance: 148.3
click at [783, 487] on div "These pillows are priced the same as new pillows I think because we're essentia…" at bounding box center [890, 500] width 223 height 50
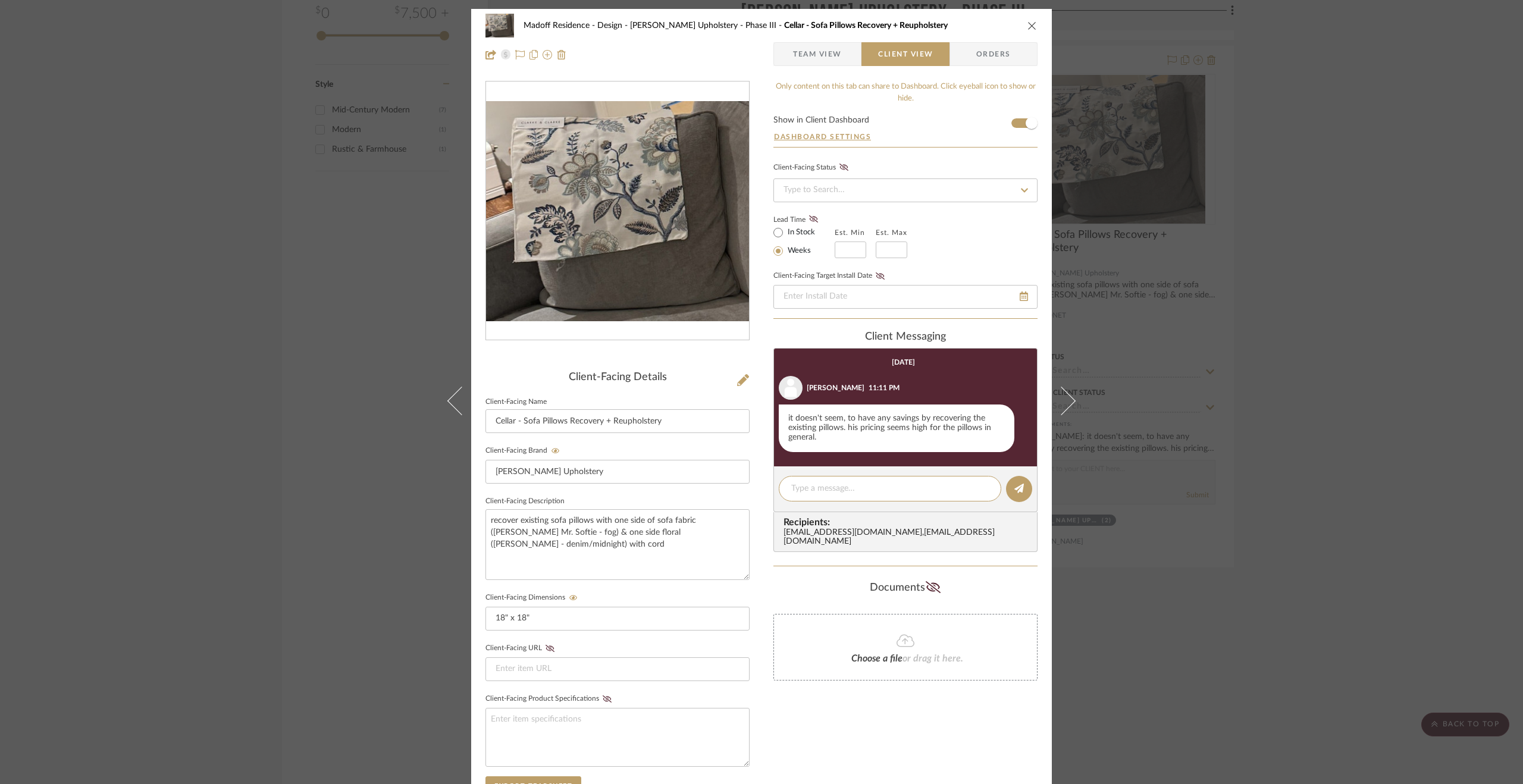
click at [1387, 475] on div "Madoff Residence - Design Walter's Upholstery - Phase III Cellar - Sofa Pillows…" at bounding box center [761, 392] width 1523 height 784
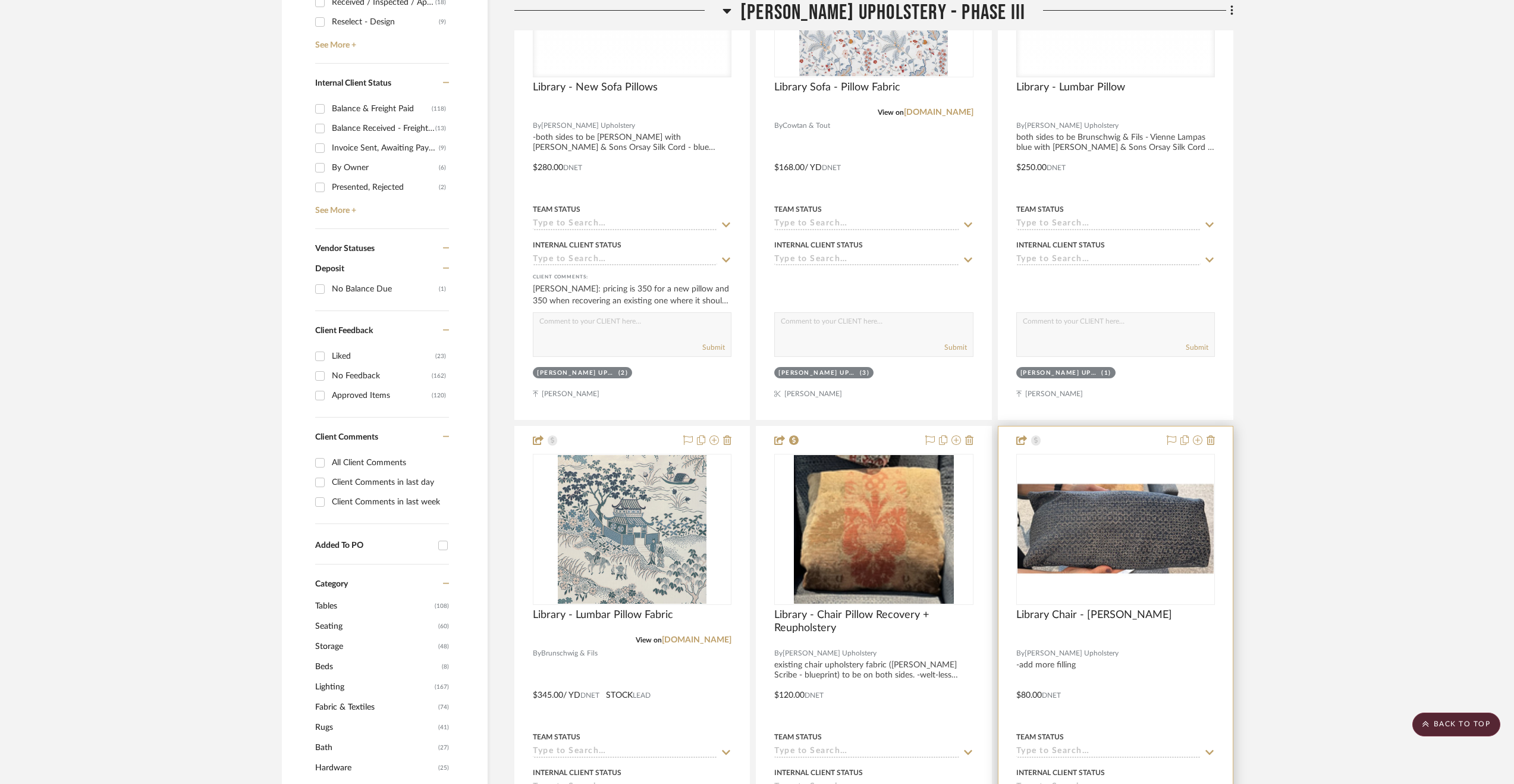
scroll to position [389, 0]
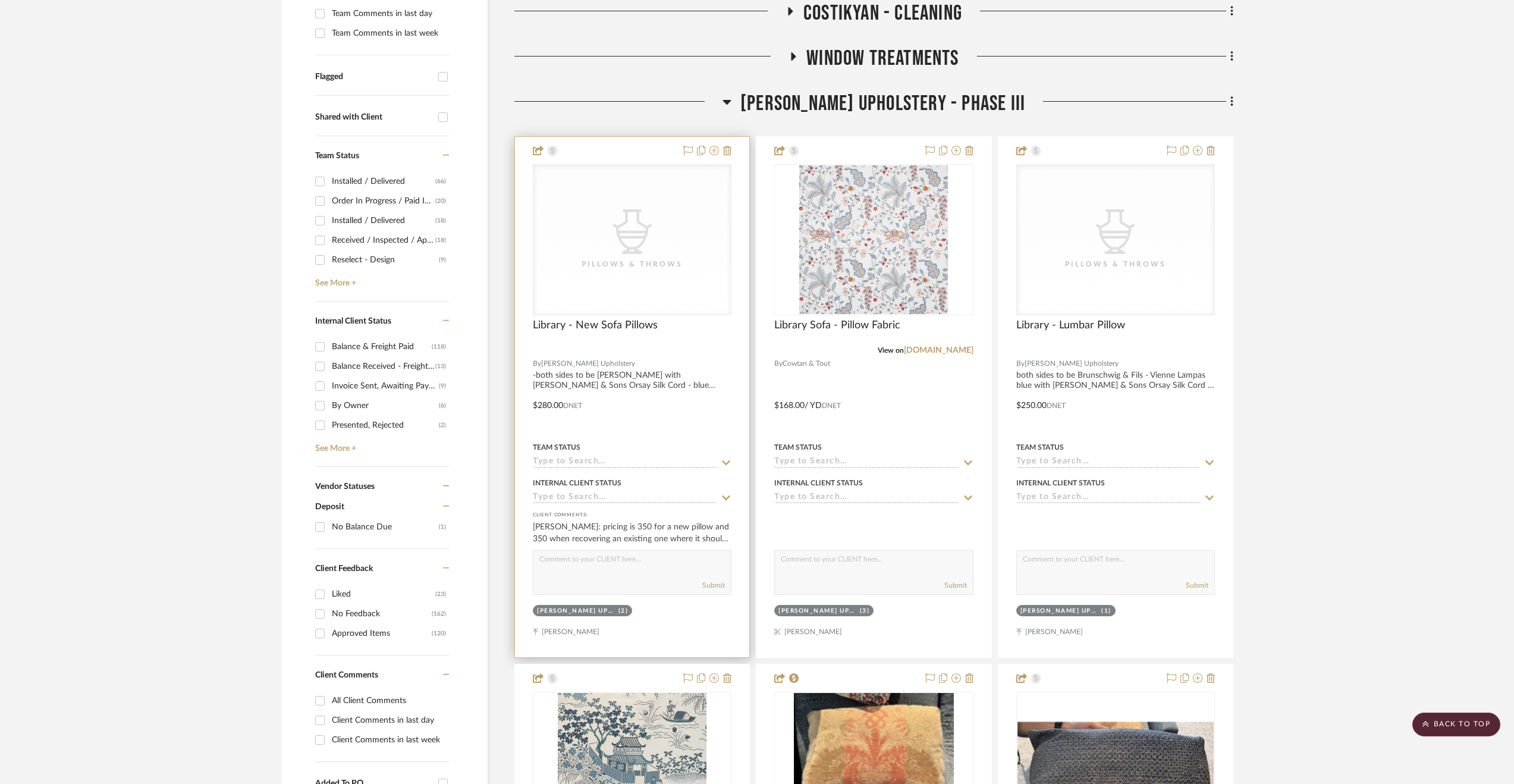
click at [700, 434] on div at bounding box center [633, 396] width 235 height 520
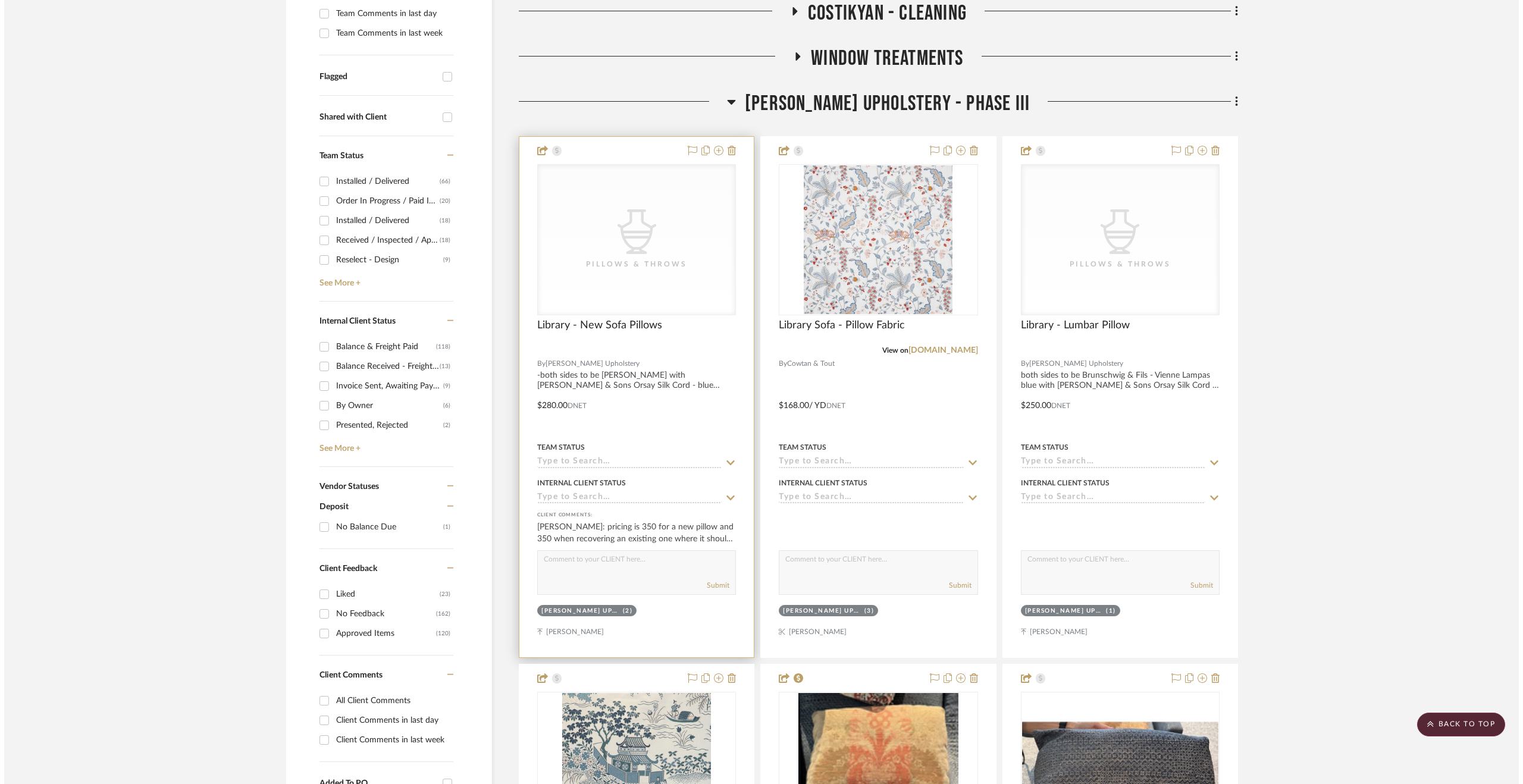
scroll to position [0, 0]
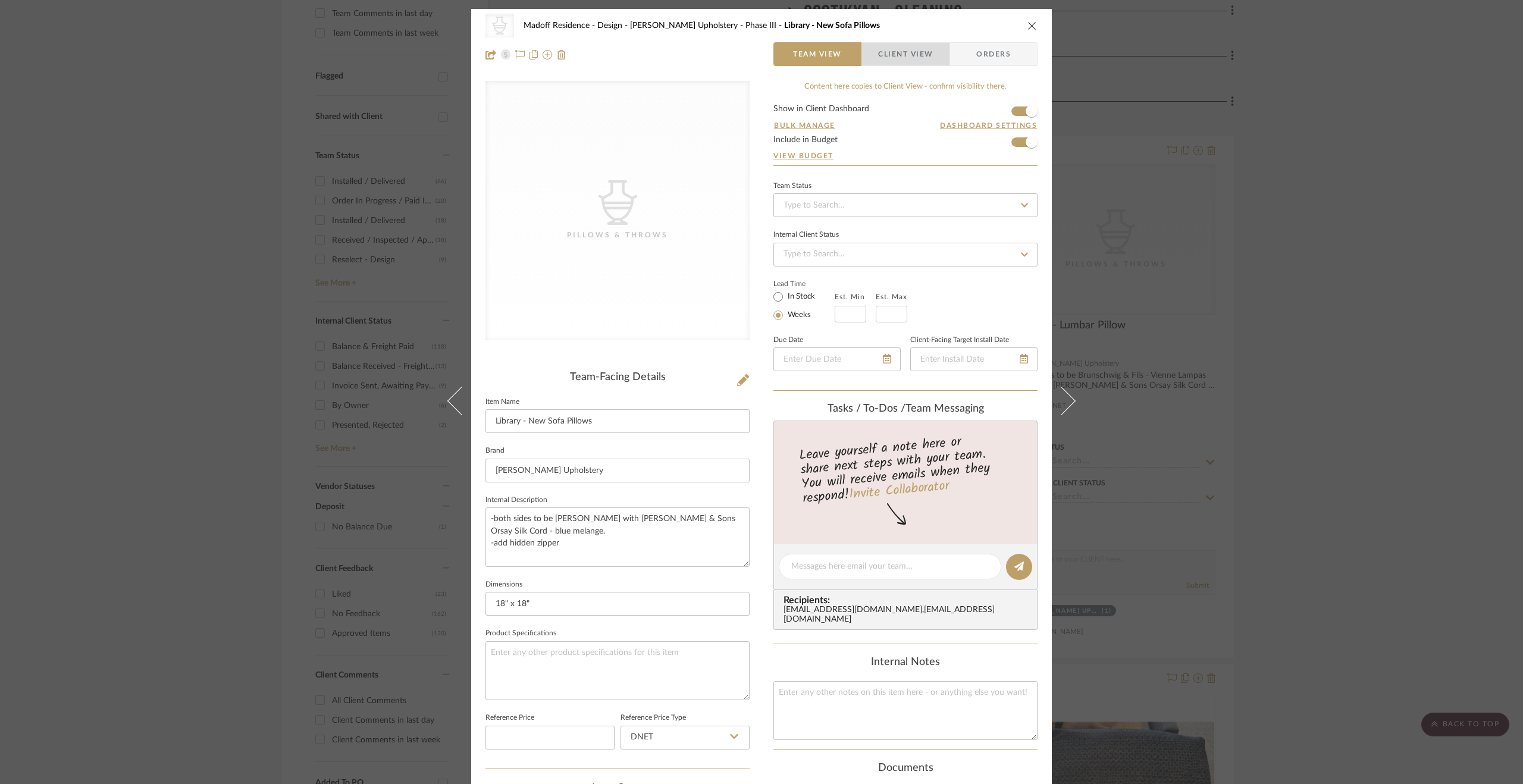
click at [929, 57] on span "Client View" at bounding box center [905, 54] width 87 height 24
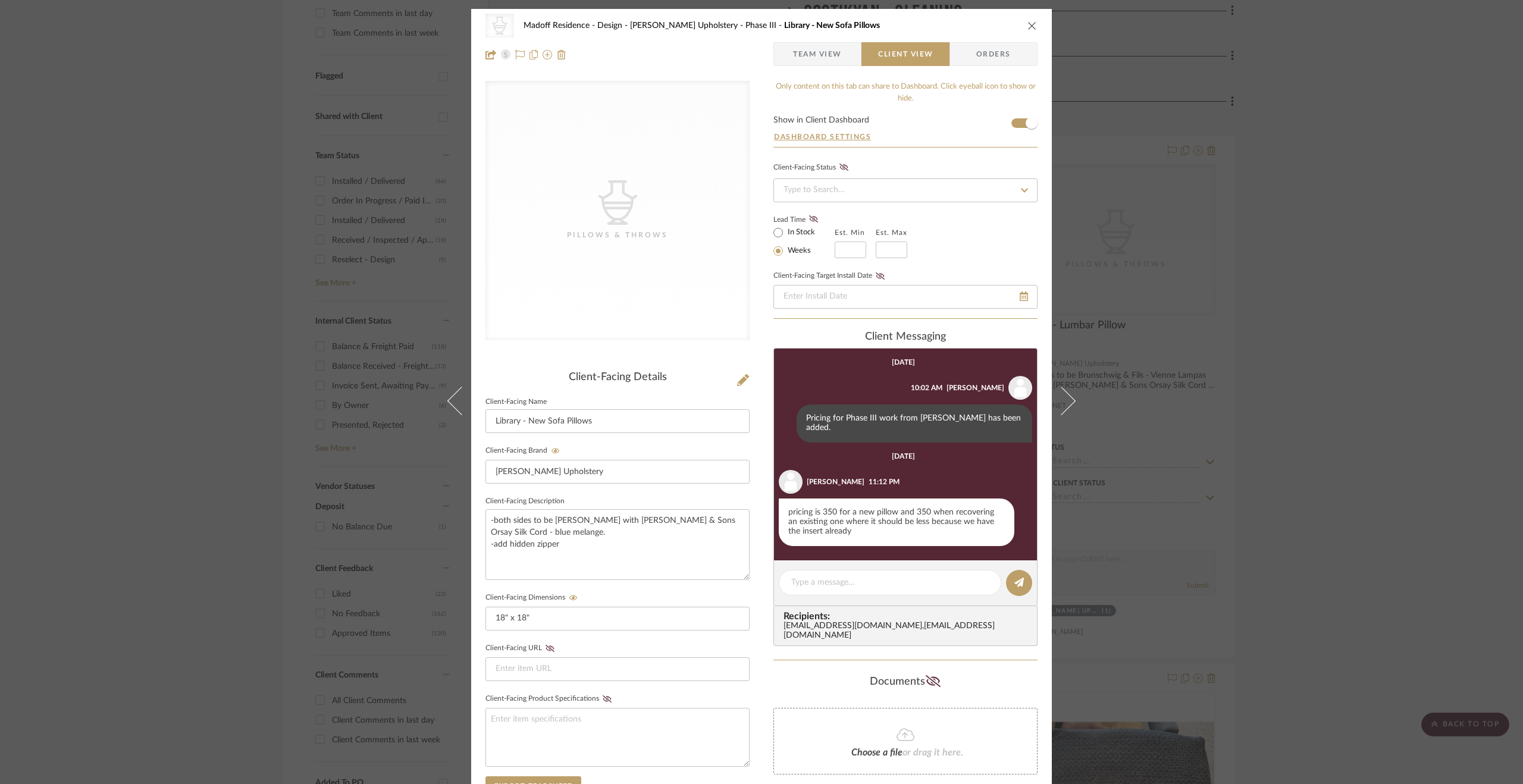
click at [1380, 453] on div "CategoryIconAccessories Created with Sketch. Pillows & Throws Madoff Residence …" at bounding box center [761, 392] width 1523 height 784
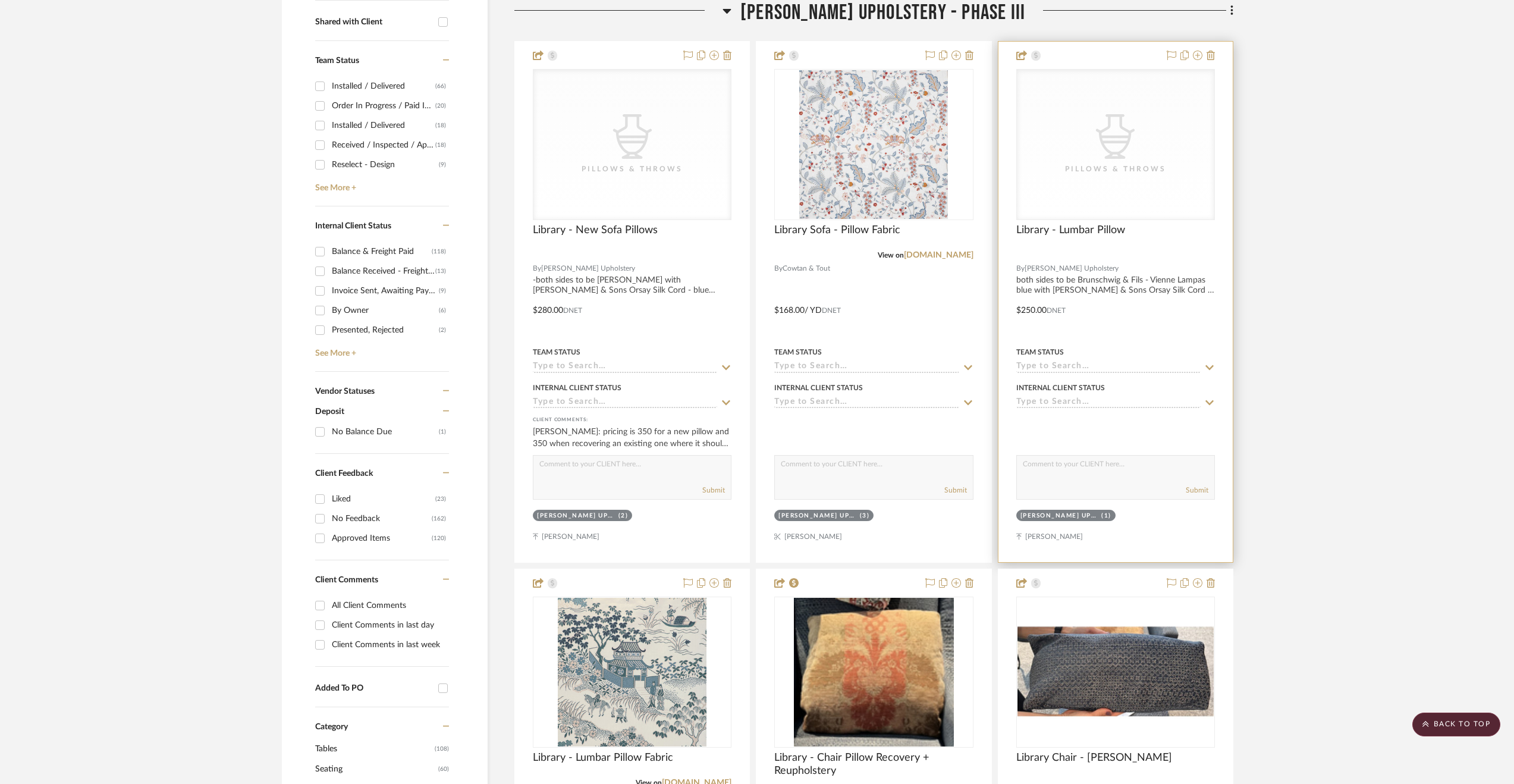
scroll to position [568, 0]
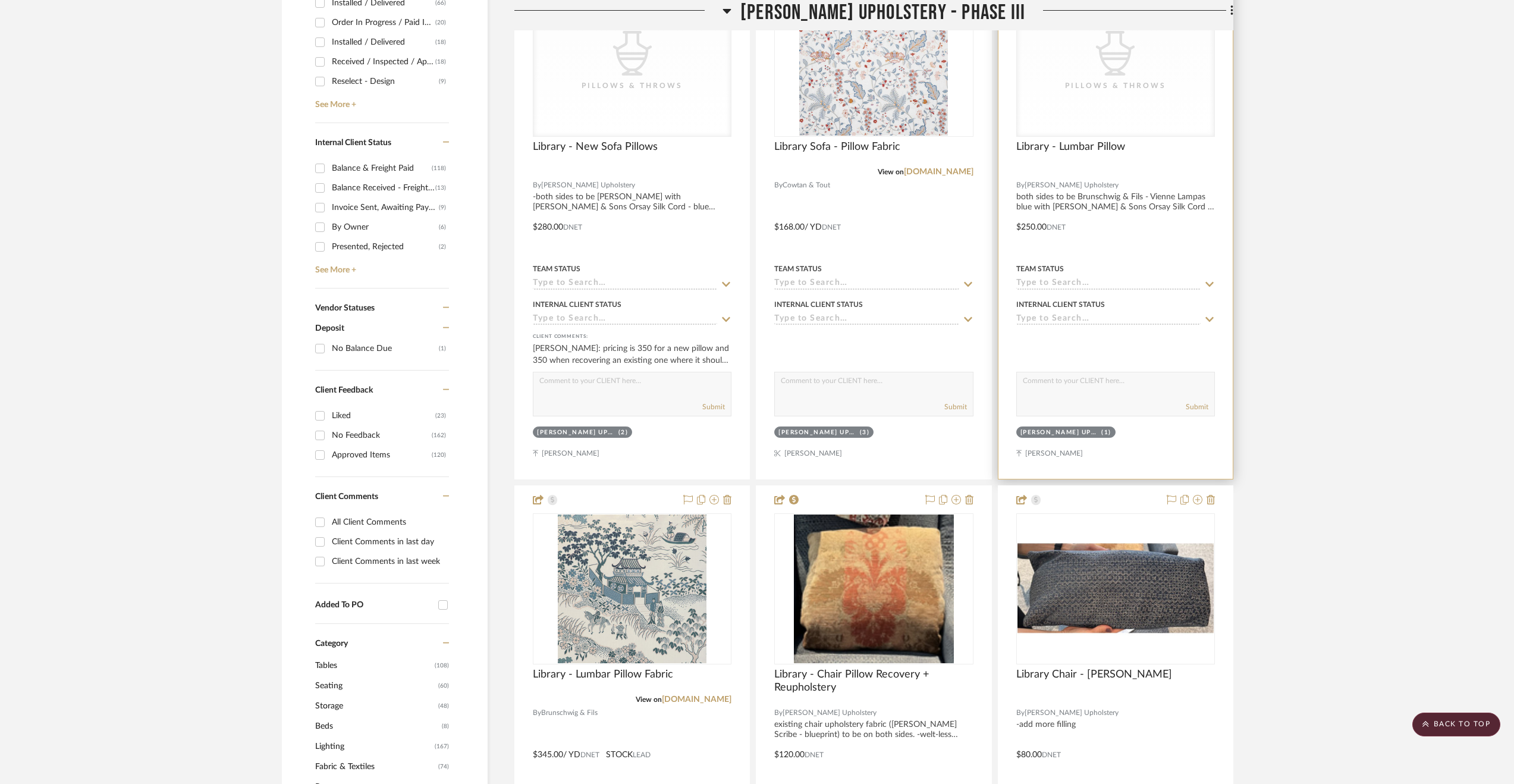
click at [1141, 239] on div at bounding box center [1116, 219] width 235 height 520
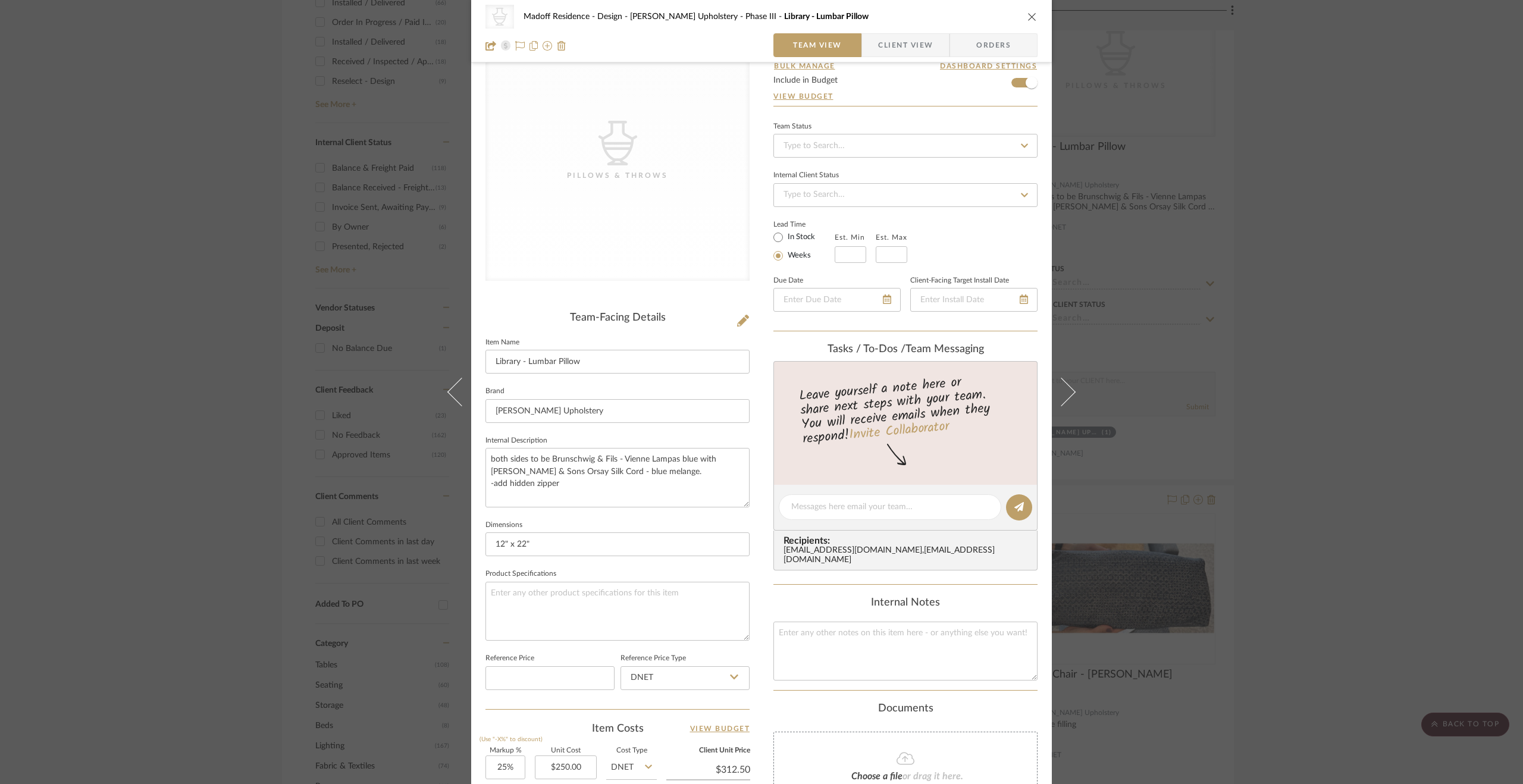
scroll to position [0, 0]
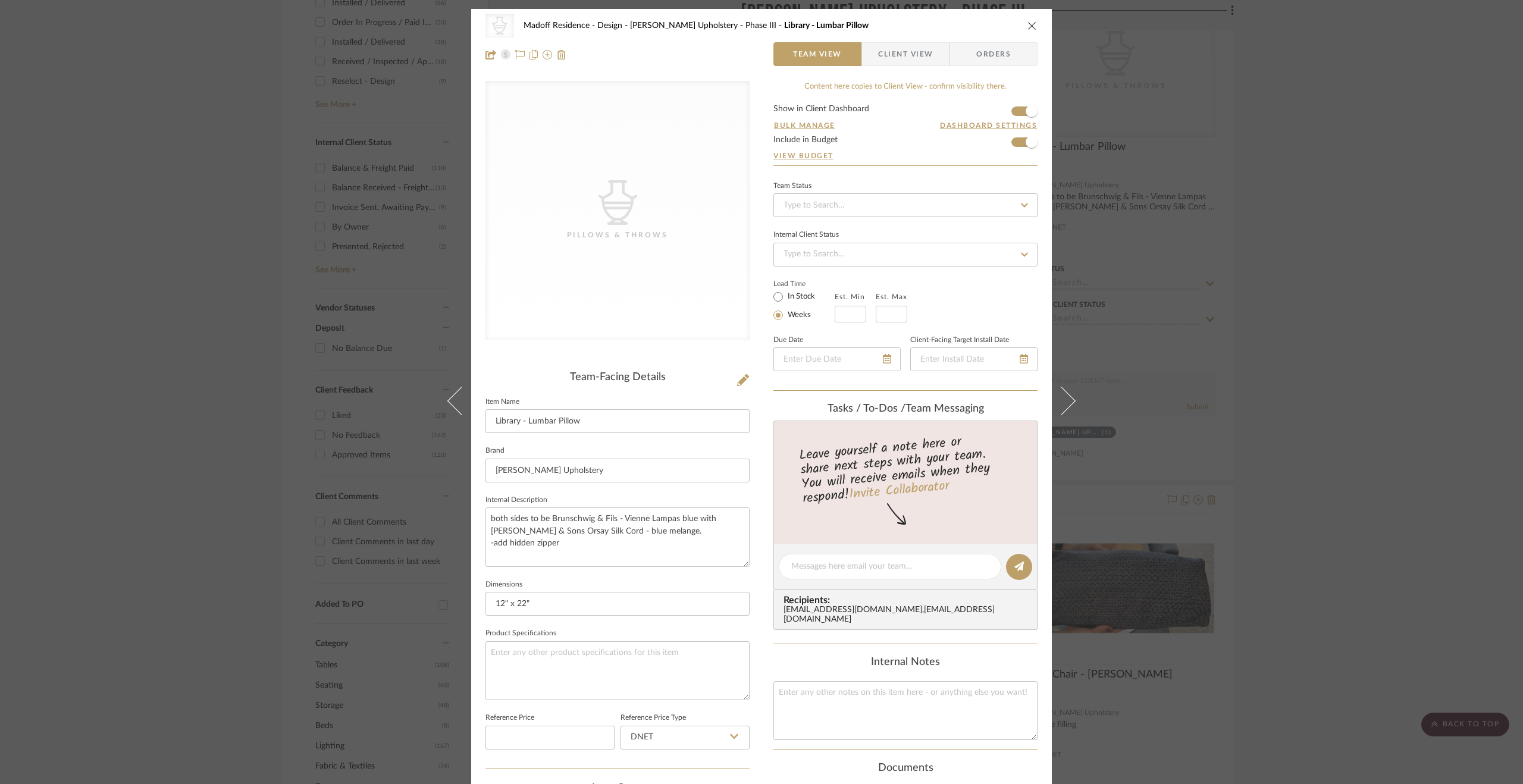
click at [1297, 261] on div "CategoryIconAccessories Created with Sketch. Pillows & Throws Madoff Residence …" at bounding box center [761, 392] width 1523 height 784
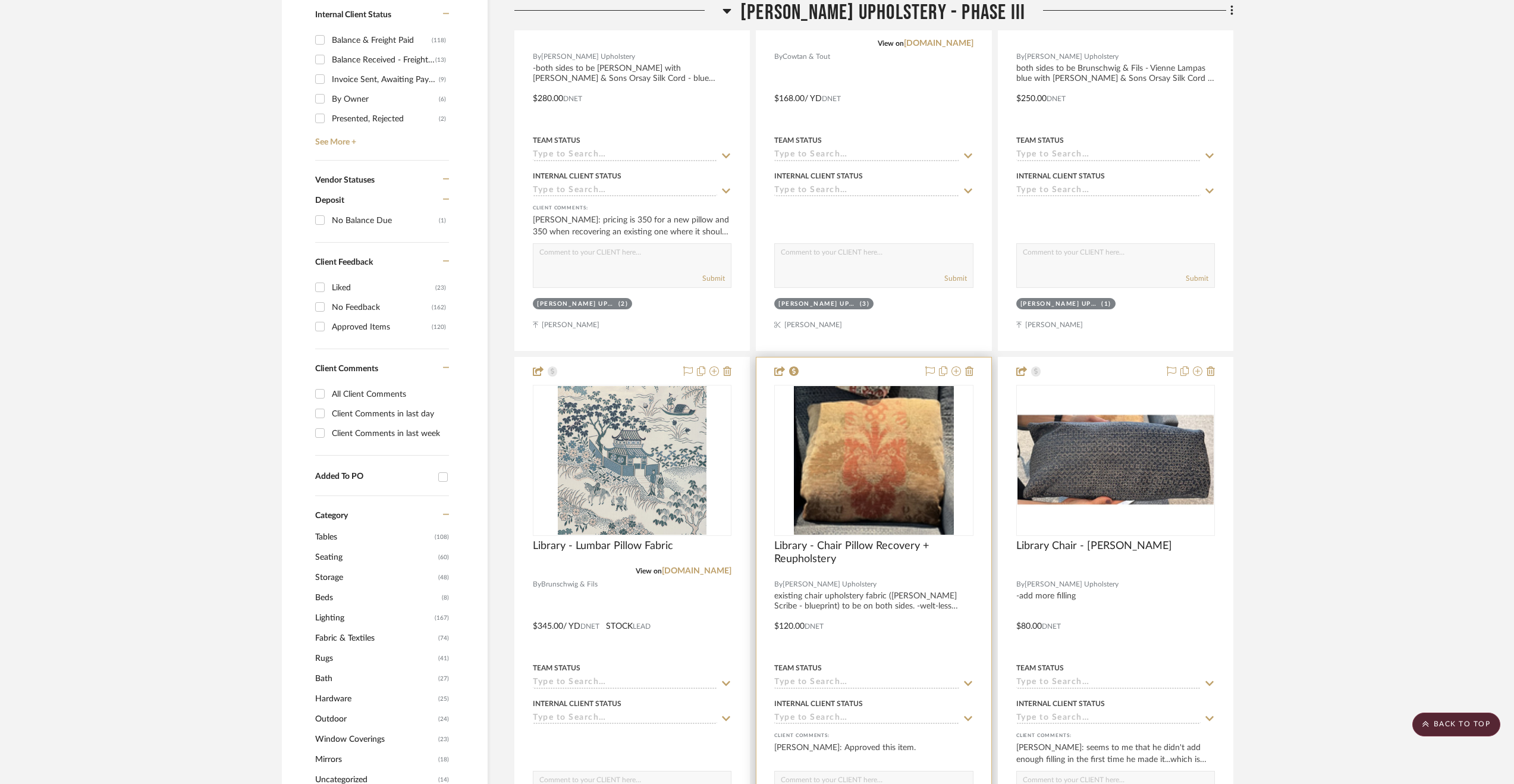
scroll to position [747, 0]
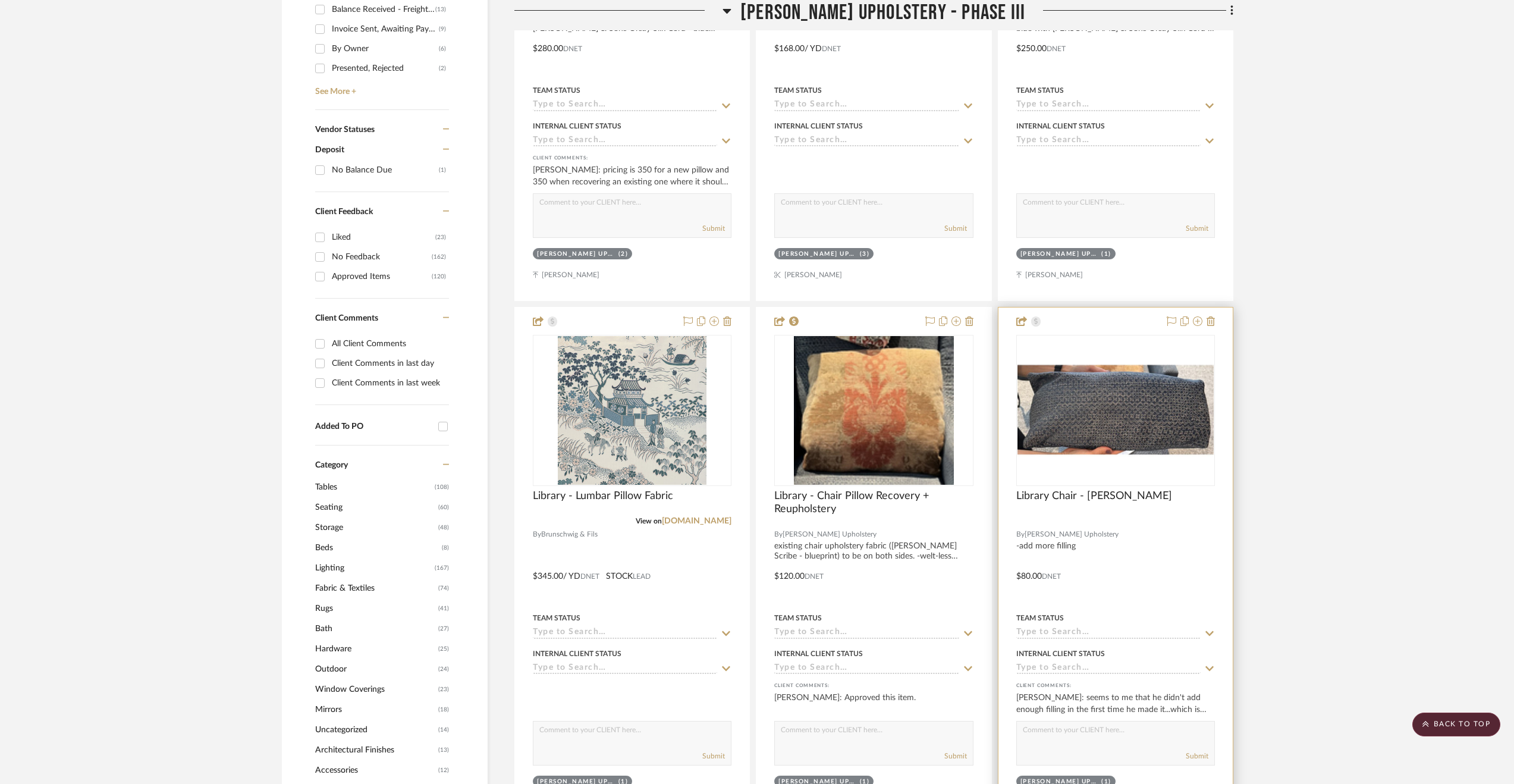
click at [1177, 525] on div at bounding box center [1115, 520] width 199 height 10
click at [1139, 500] on span "Library Chair - Lumbar Pillow" at bounding box center [1094, 496] width 156 height 13
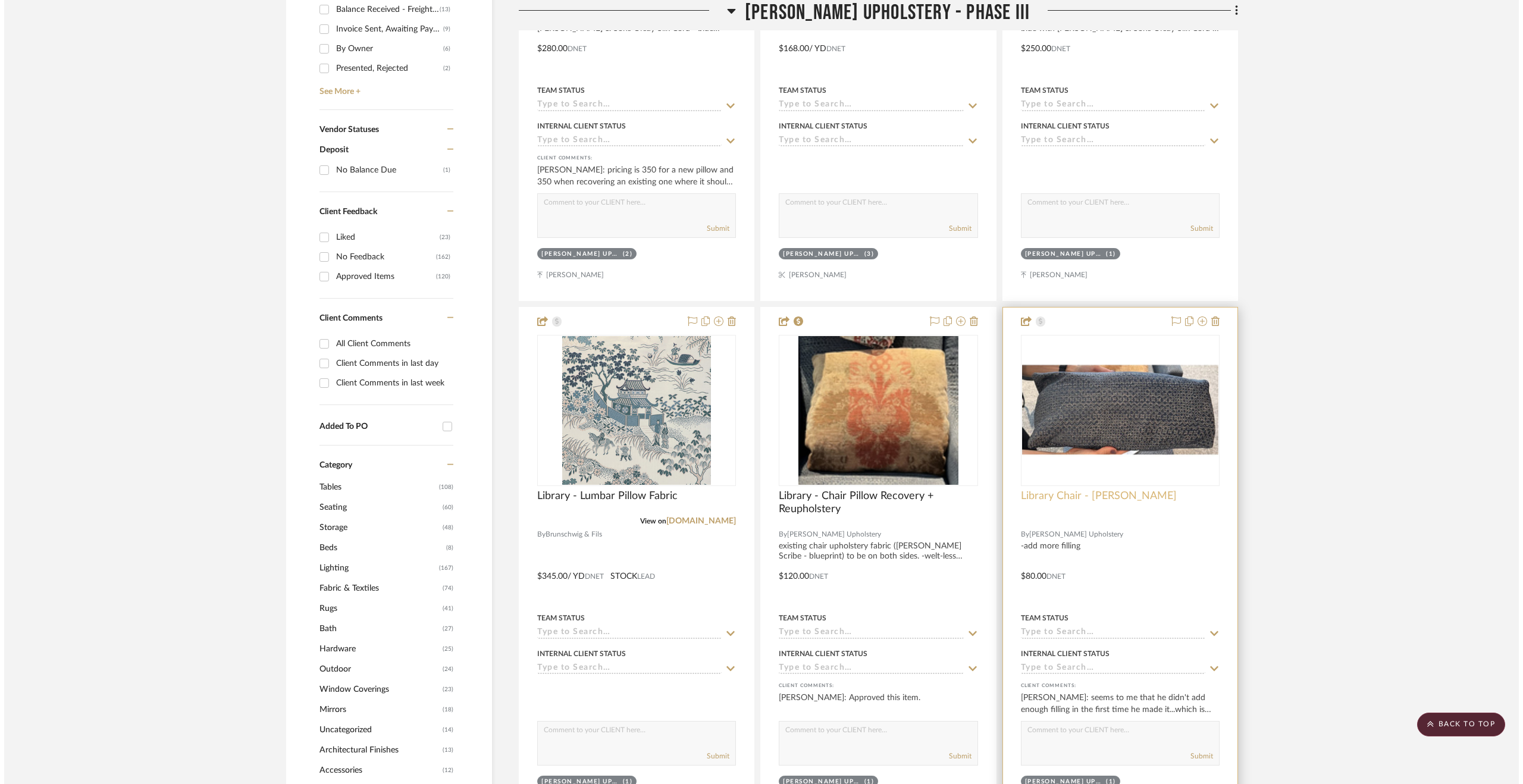
scroll to position [0, 0]
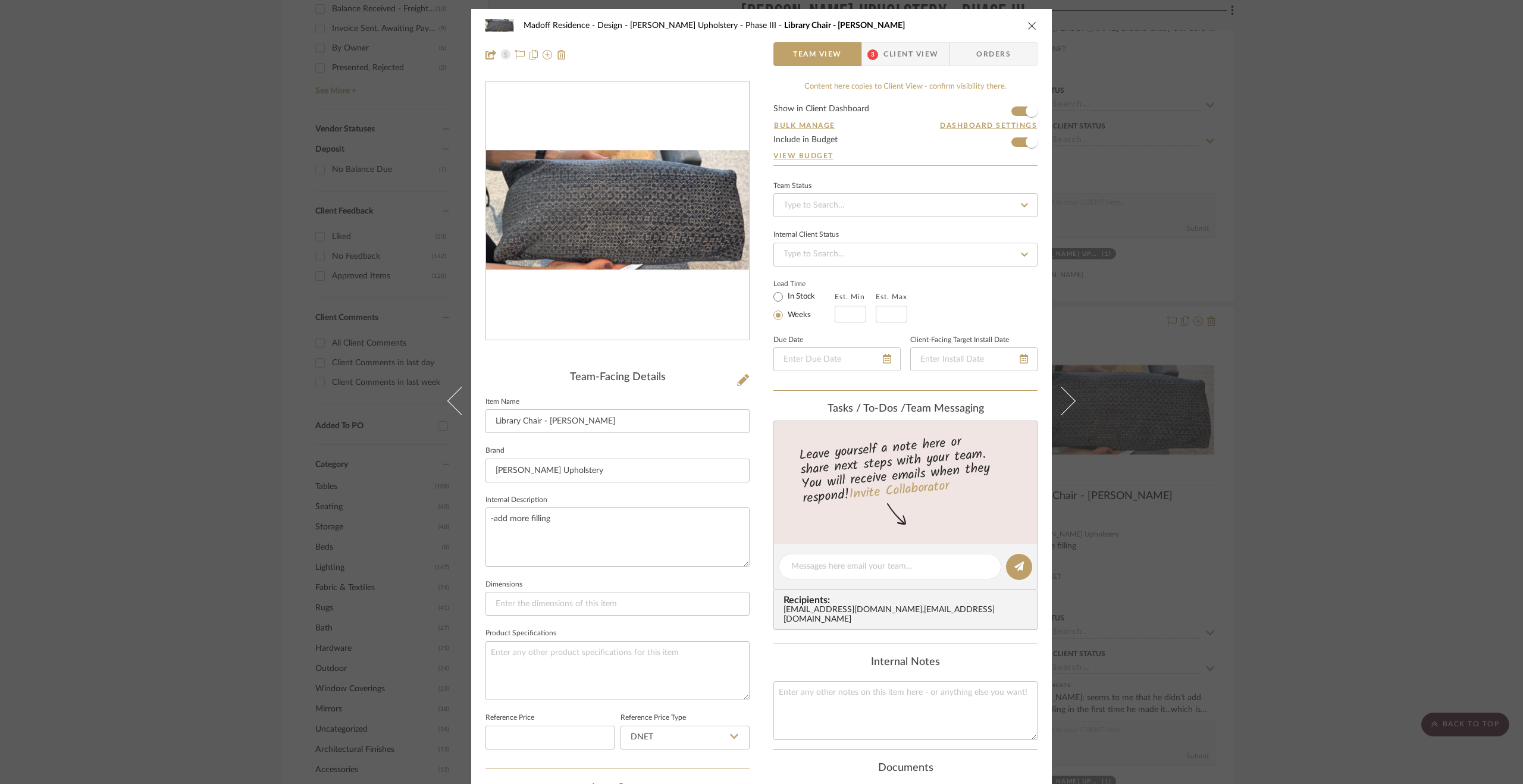
click at [929, 49] on span "Client View" at bounding box center [910, 54] width 55 height 24
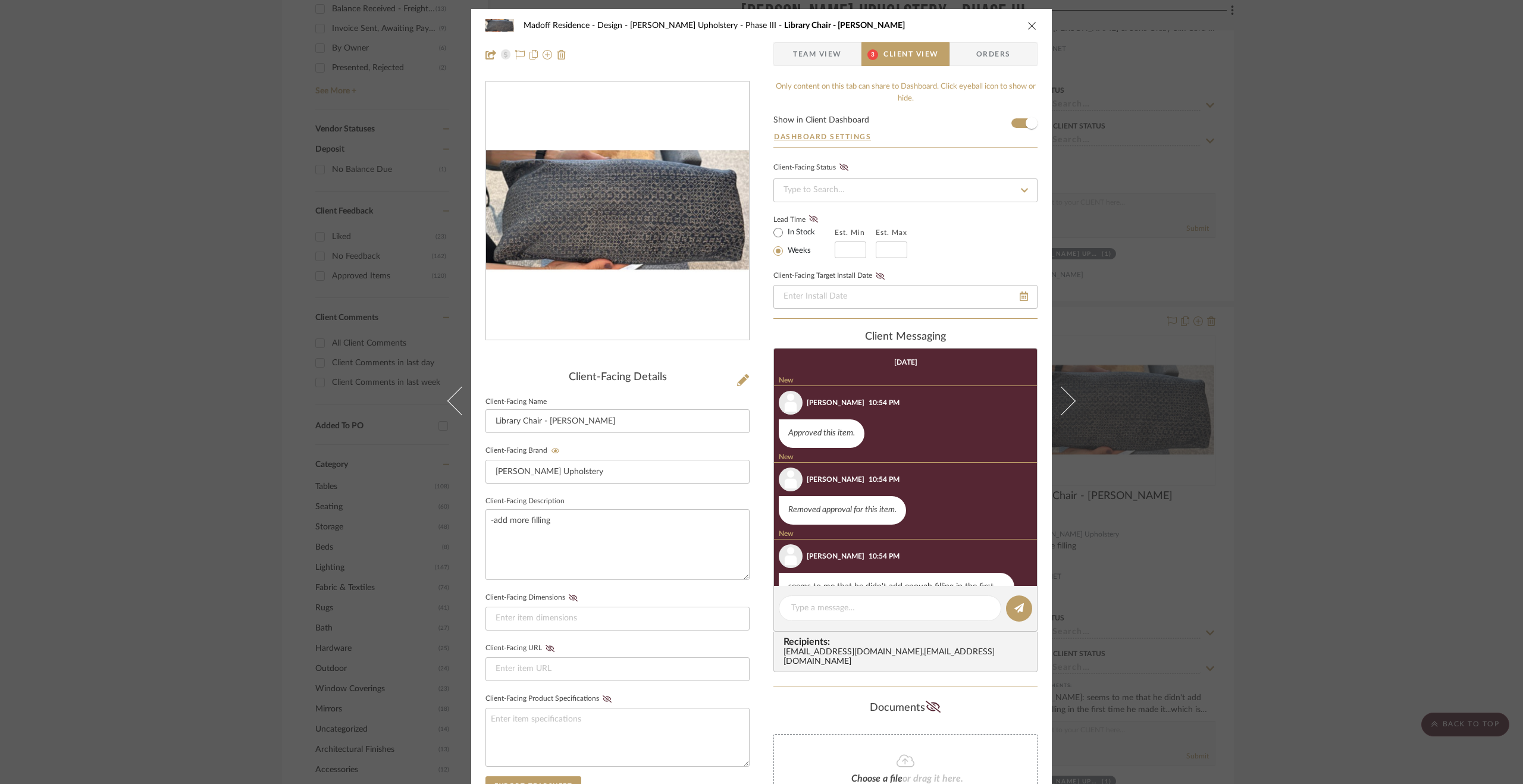
scroll to position [48, 0]
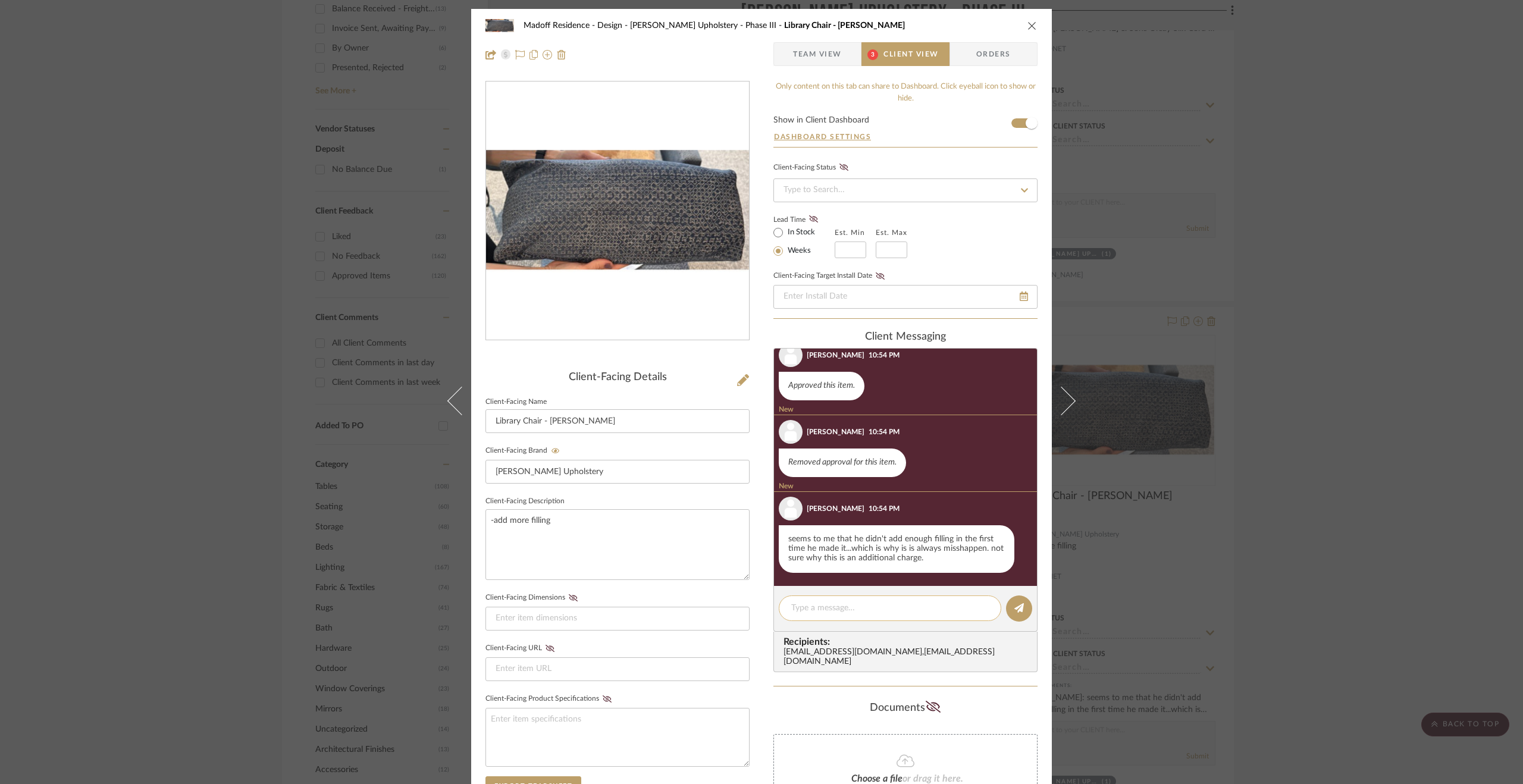
click at [897, 605] on textarea at bounding box center [890, 609] width 198 height 13
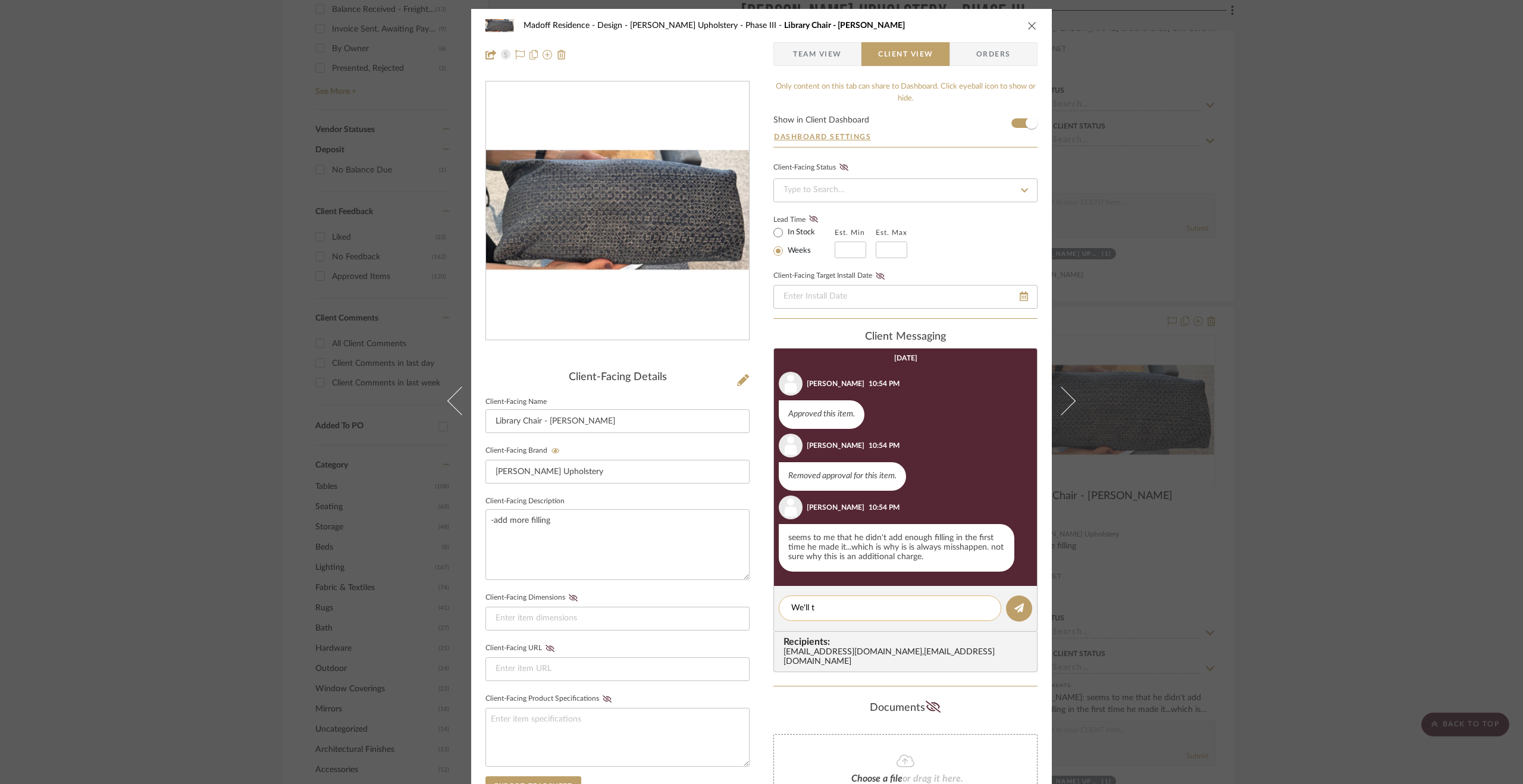
scroll to position [4, 0]
type textarea "We'll talk to Walter about this item."
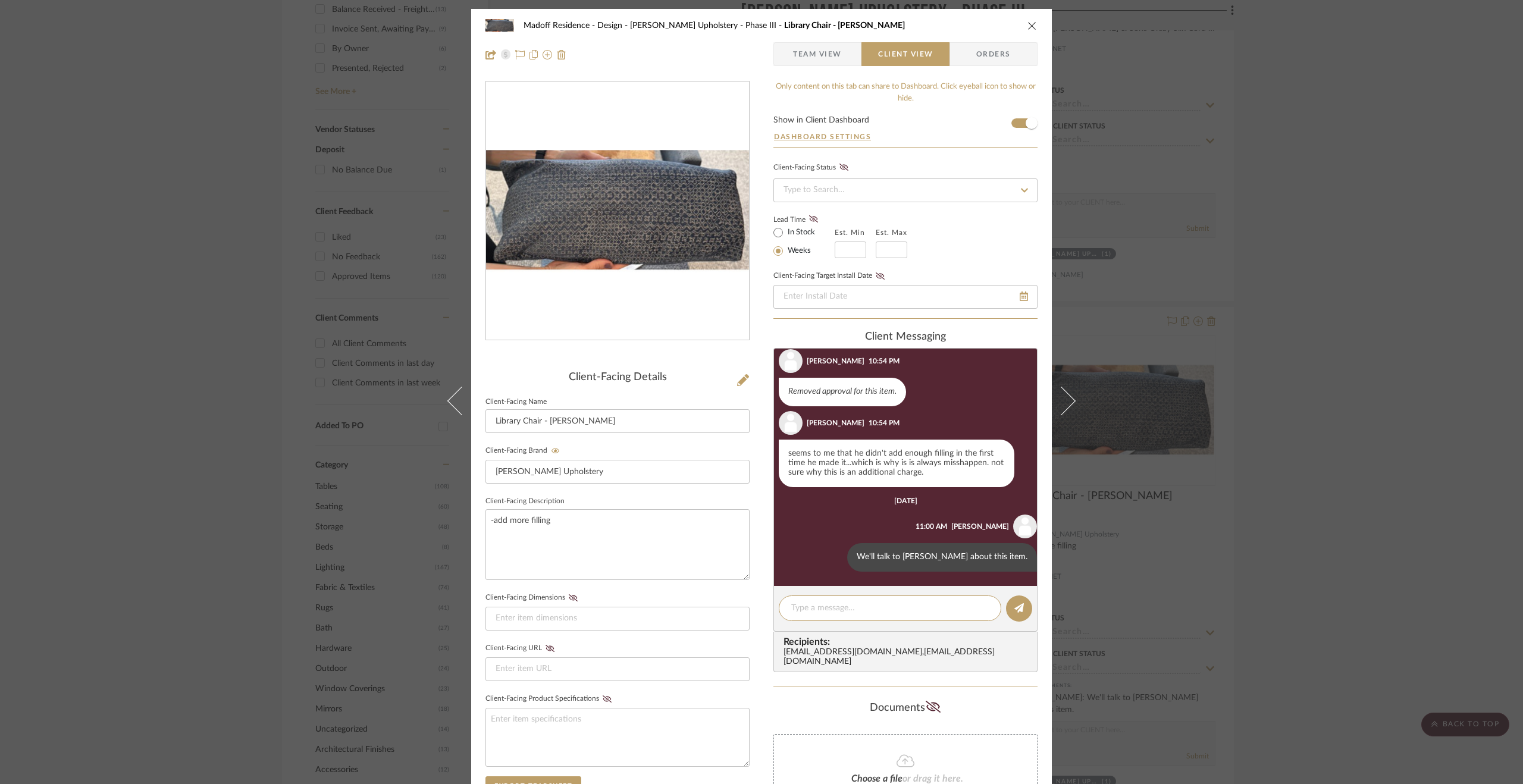
click at [1224, 562] on div "Madoff Residence - Design Walter's Upholstery - Phase III Library Chair - Lumba…" at bounding box center [761, 392] width 1523 height 784
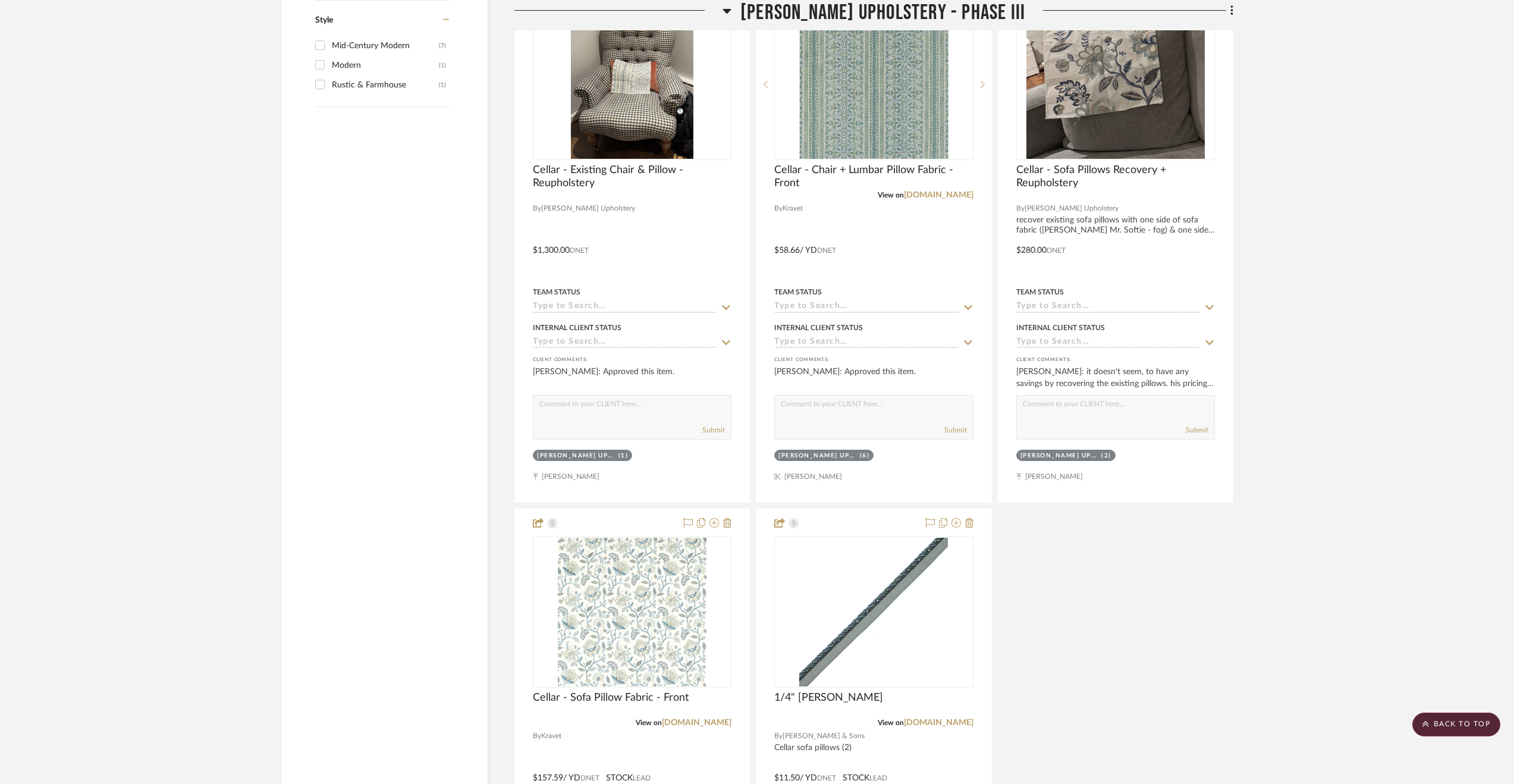
scroll to position [2590, 0]
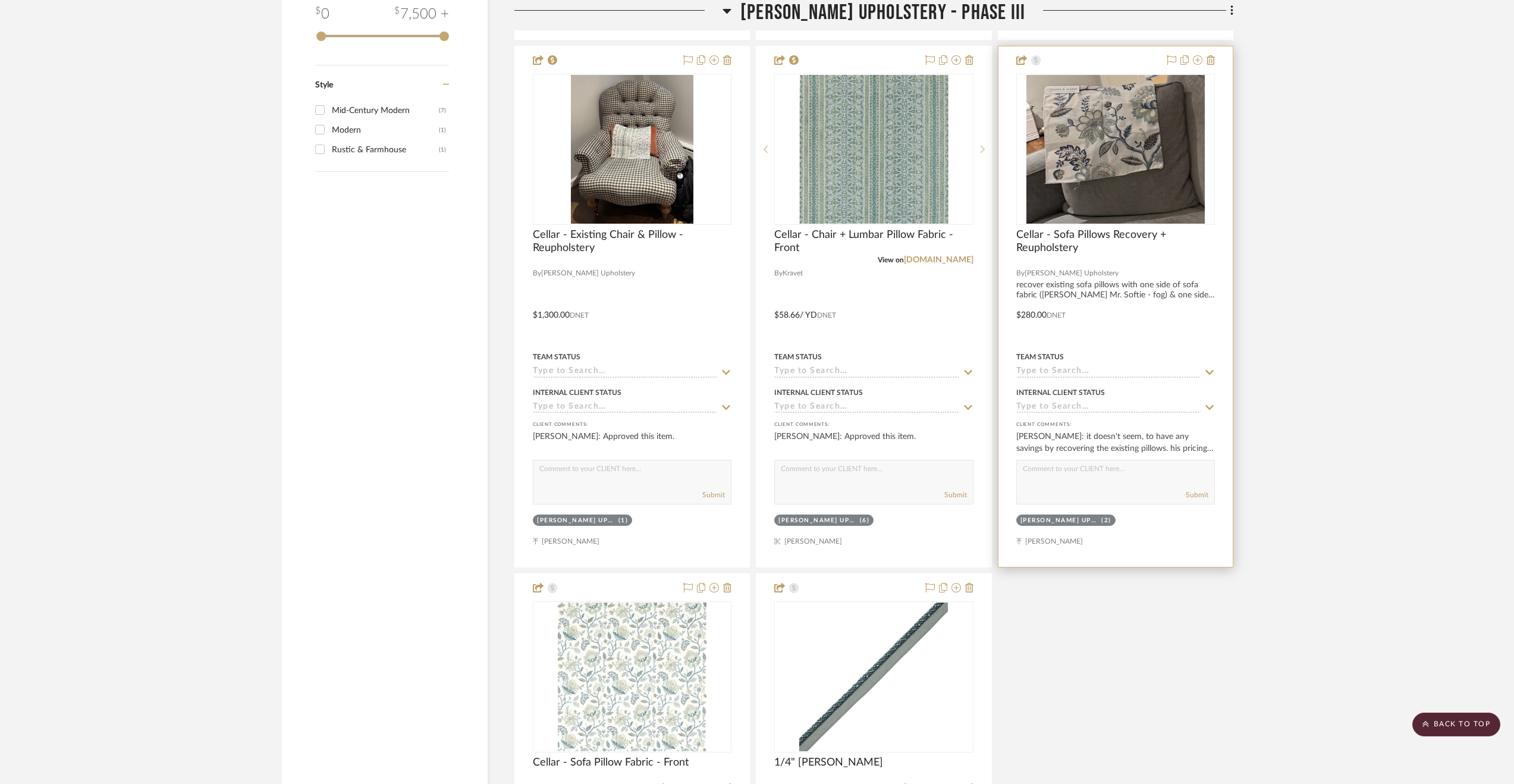
click at [1151, 347] on div at bounding box center [1116, 306] width 235 height 520
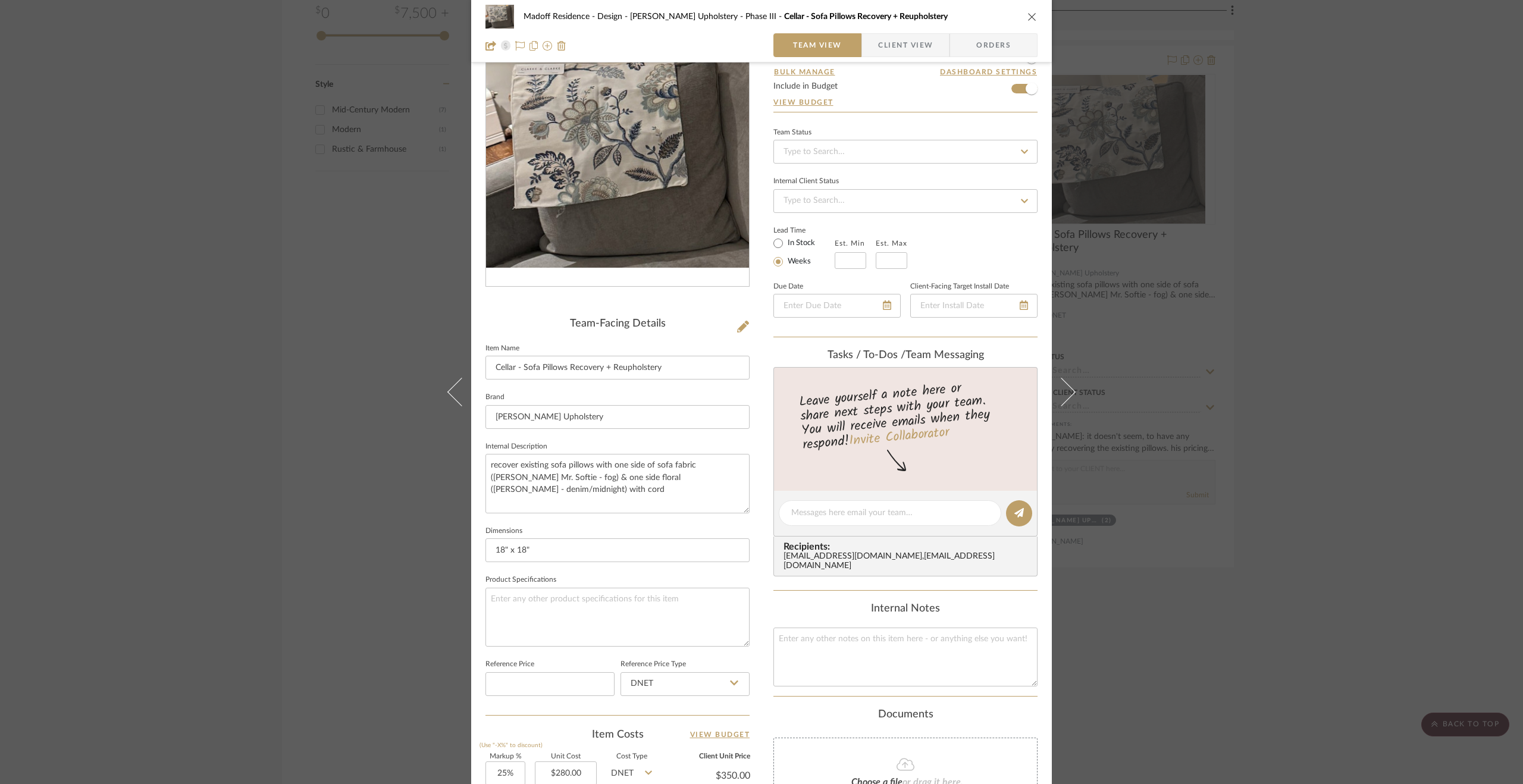
scroll to position [0, 0]
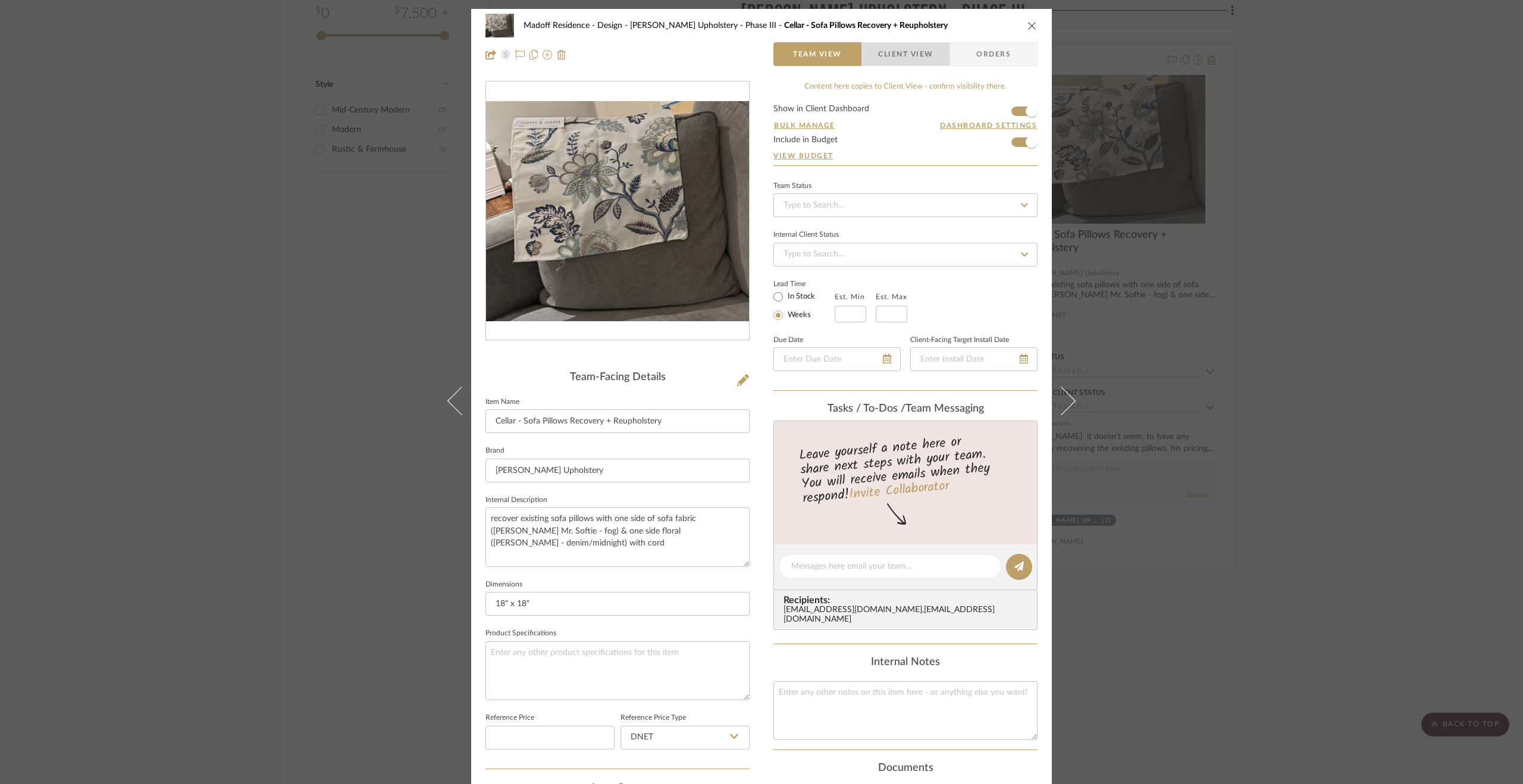
click at [909, 52] on span "Client View" at bounding box center [906, 54] width 55 height 24
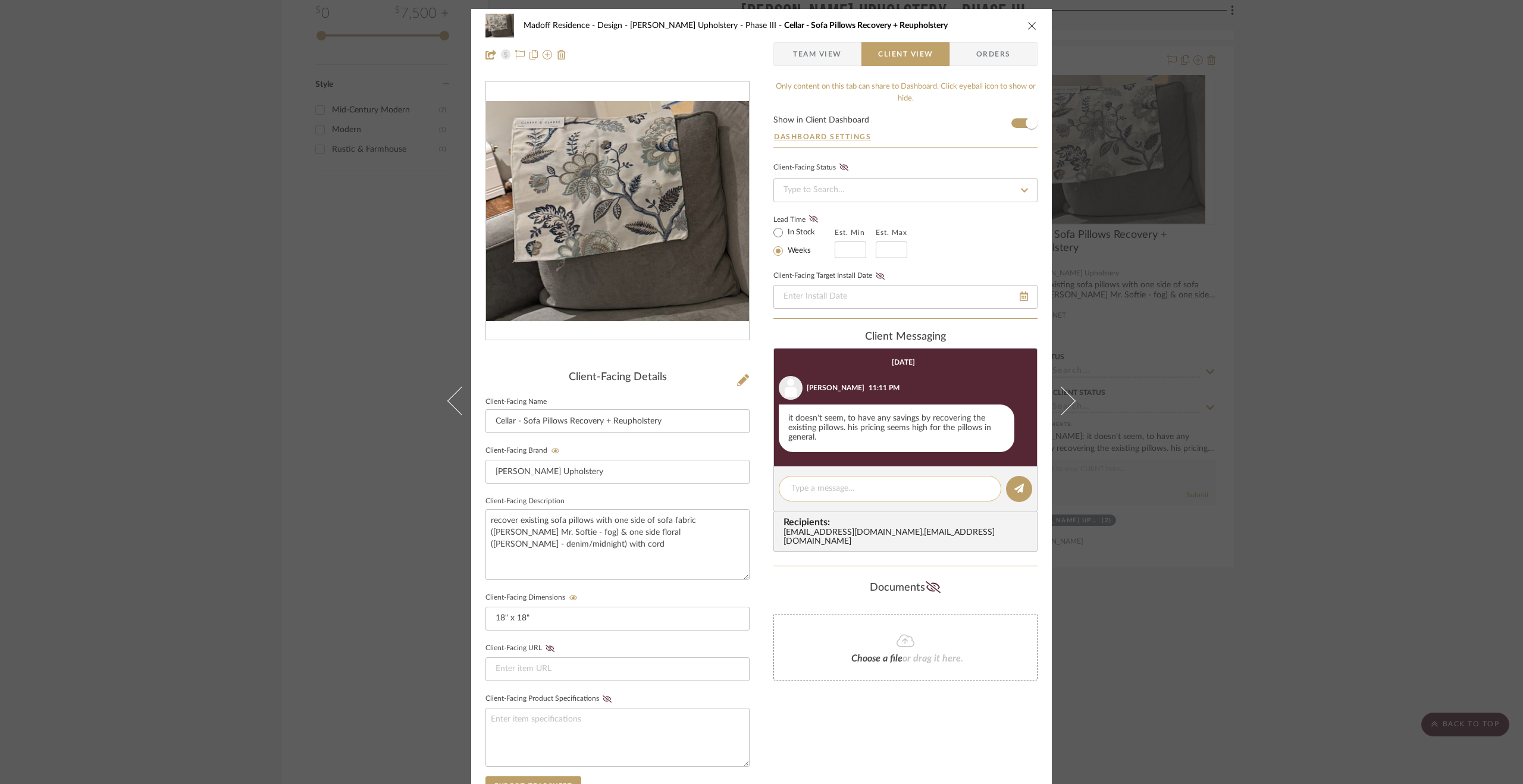
click at [811, 490] on textarea at bounding box center [890, 489] width 198 height 13
type textarea "These pillows are the same cost as new pillows,"
drag, startPoint x: 965, startPoint y: 490, endPoint x: 710, endPoint y: 489, distance: 255.0
click at [710, 489] on div "Madoff Residence - Design Walter's Upholstery - Phase III Cellar - Sofa Pillows…" at bounding box center [762, 503] width 581 height 990
click at [781, 578] on div "Documents" at bounding box center [905, 588] width 264 height 19
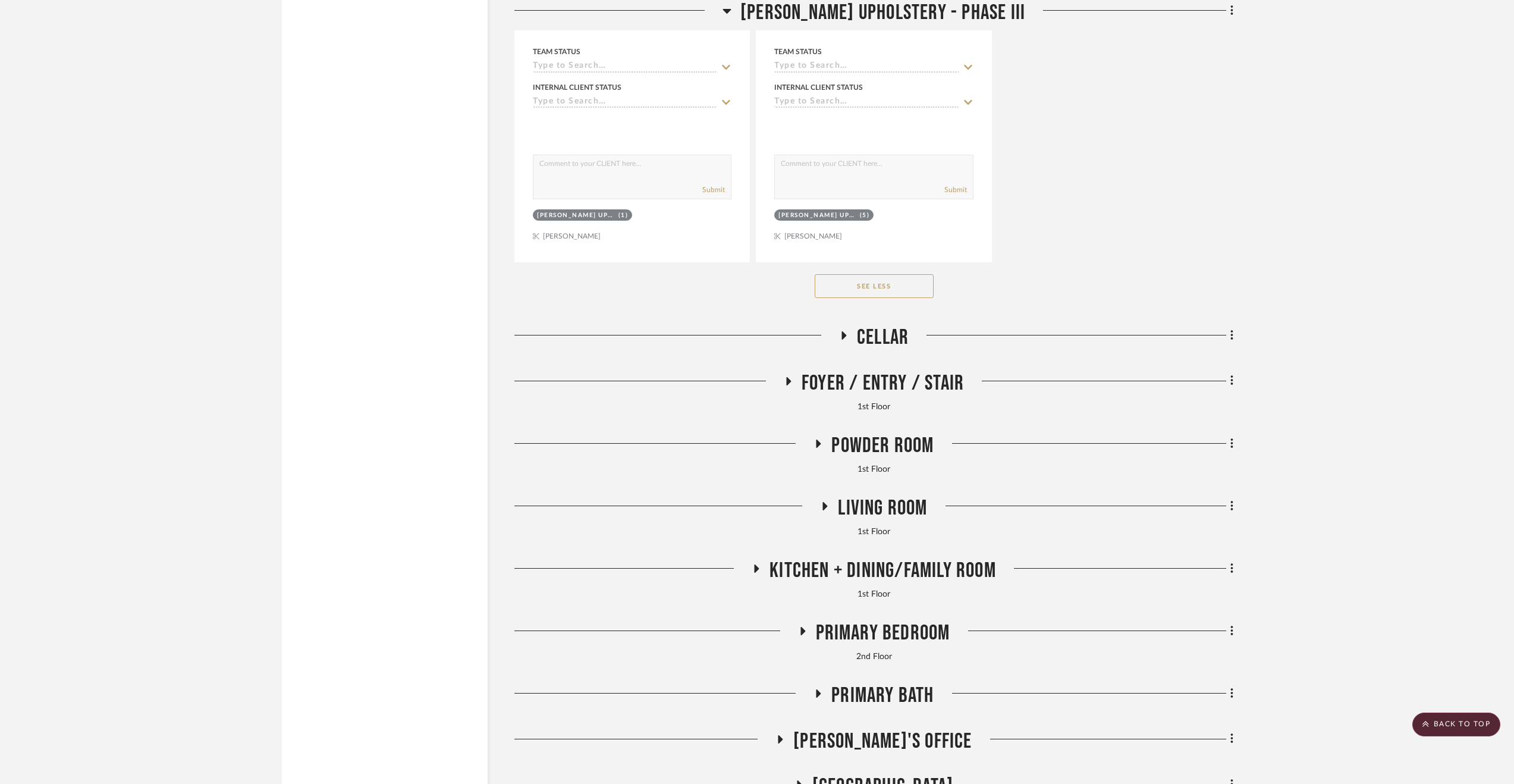
scroll to position [3660, 0]
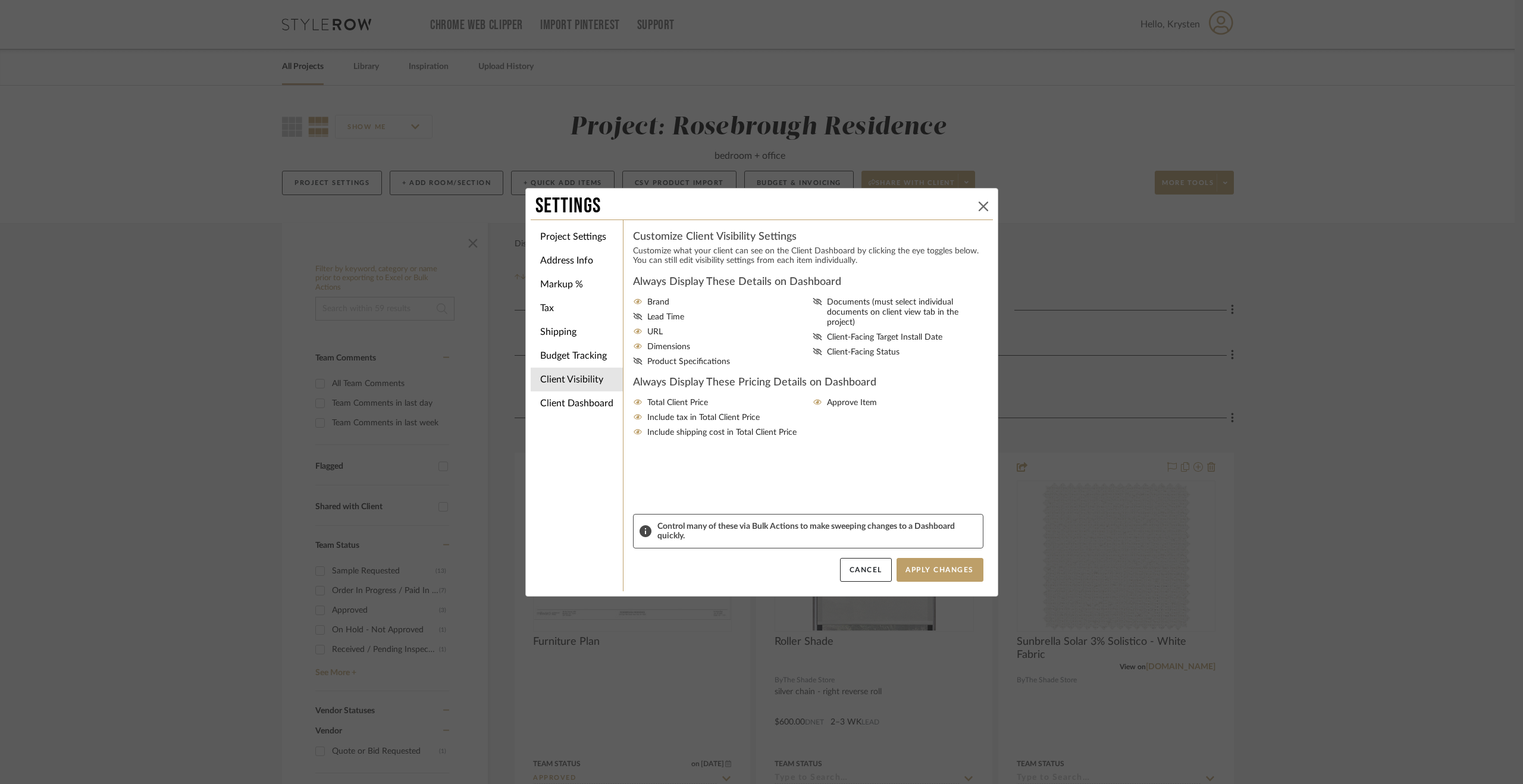
click at [981, 202] on icon at bounding box center [984, 207] width 10 height 10
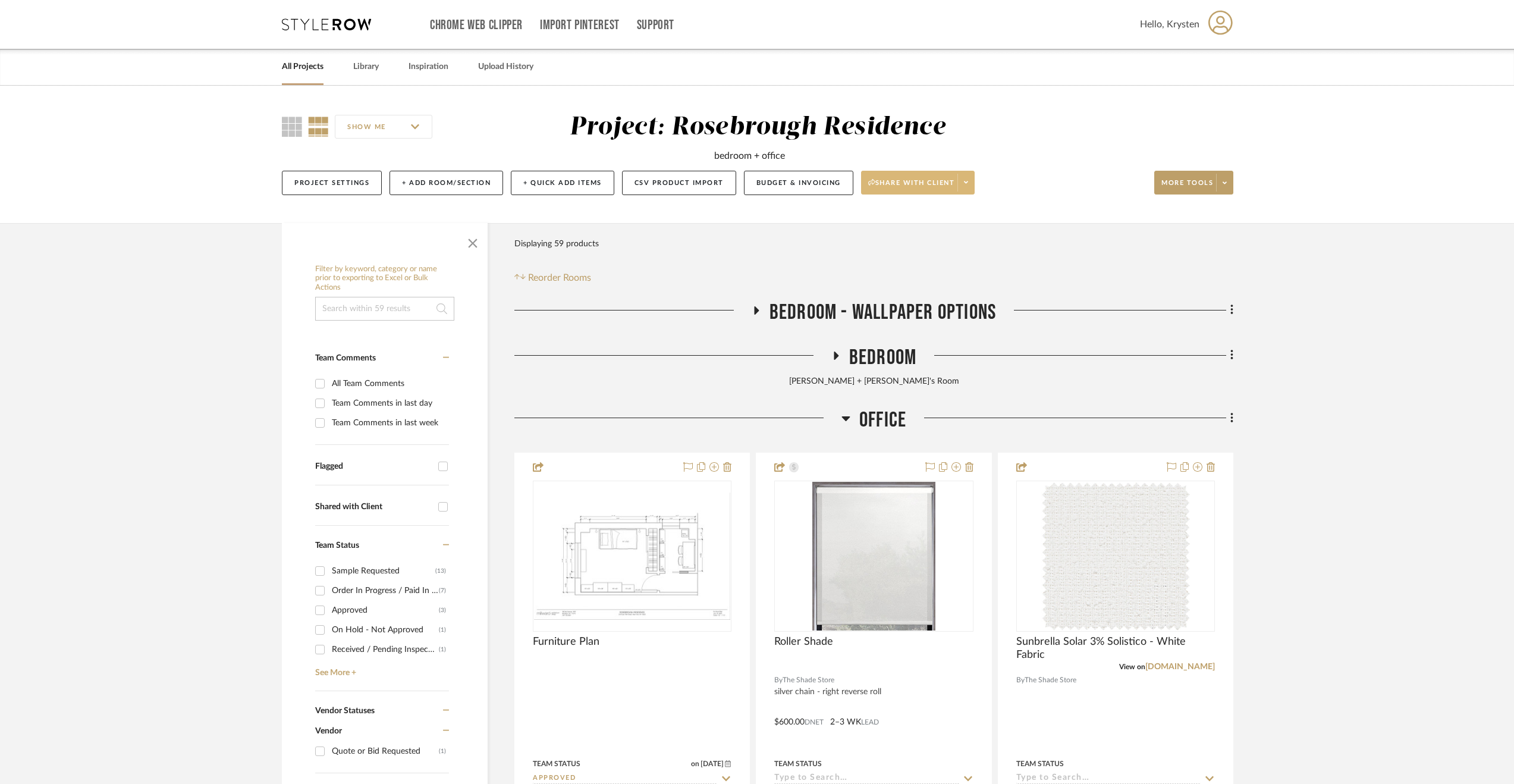
click at [969, 176] on span at bounding box center [965, 183] width 17 height 18
click at [934, 299] on span "View Dashboard Recipients" at bounding box center [921, 302] width 101 height 10
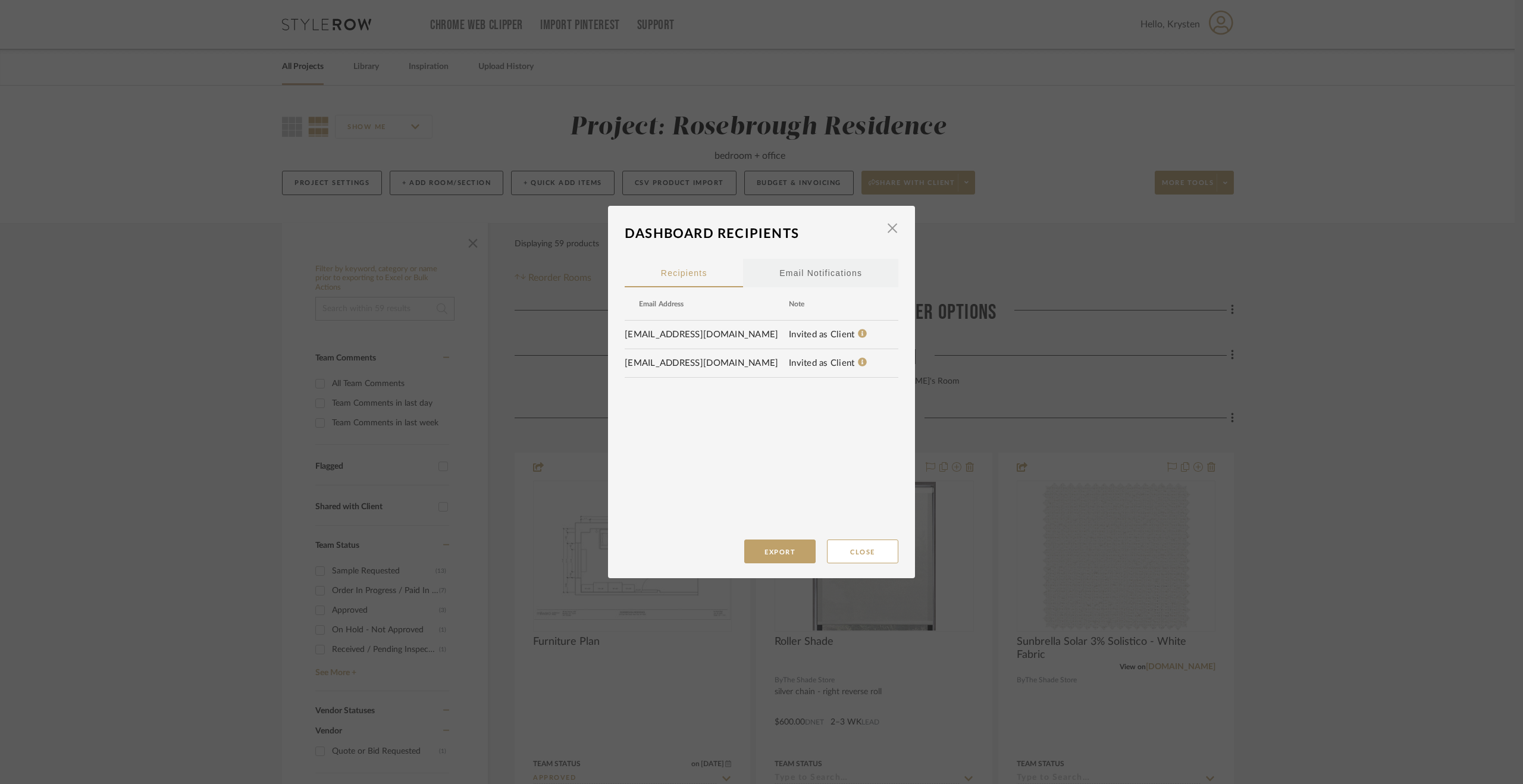
click at [805, 259] on div "Email Notifications" at bounding box center [821, 273] width 83 height 30
click at [846, 557] on button "Close" at bounding box center [862, 551] width 71 height 24
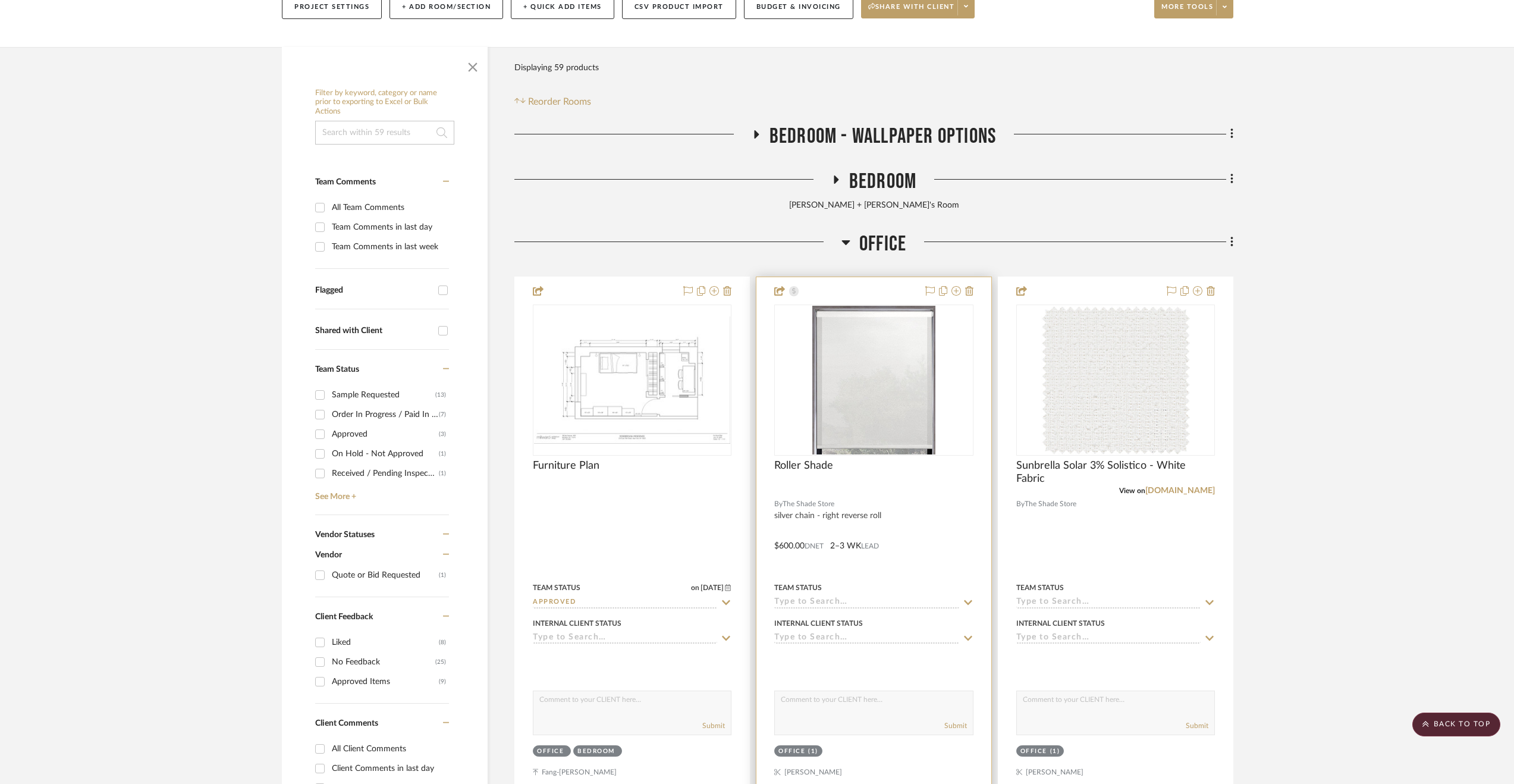
scroll to position [60, 0]
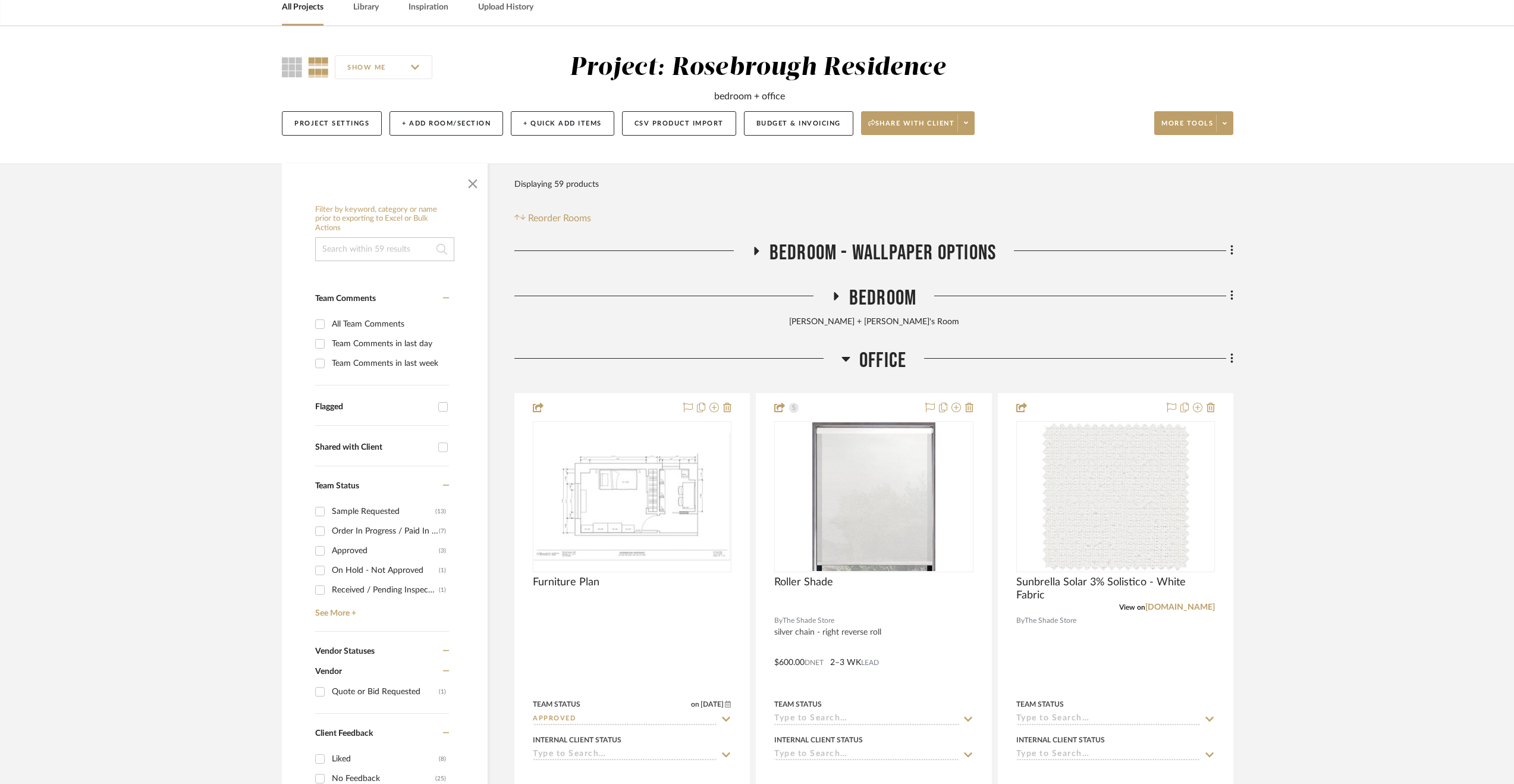
click at [869, 290] on span "Bedroom" at bounding box center [883, 298] width 67 height 26
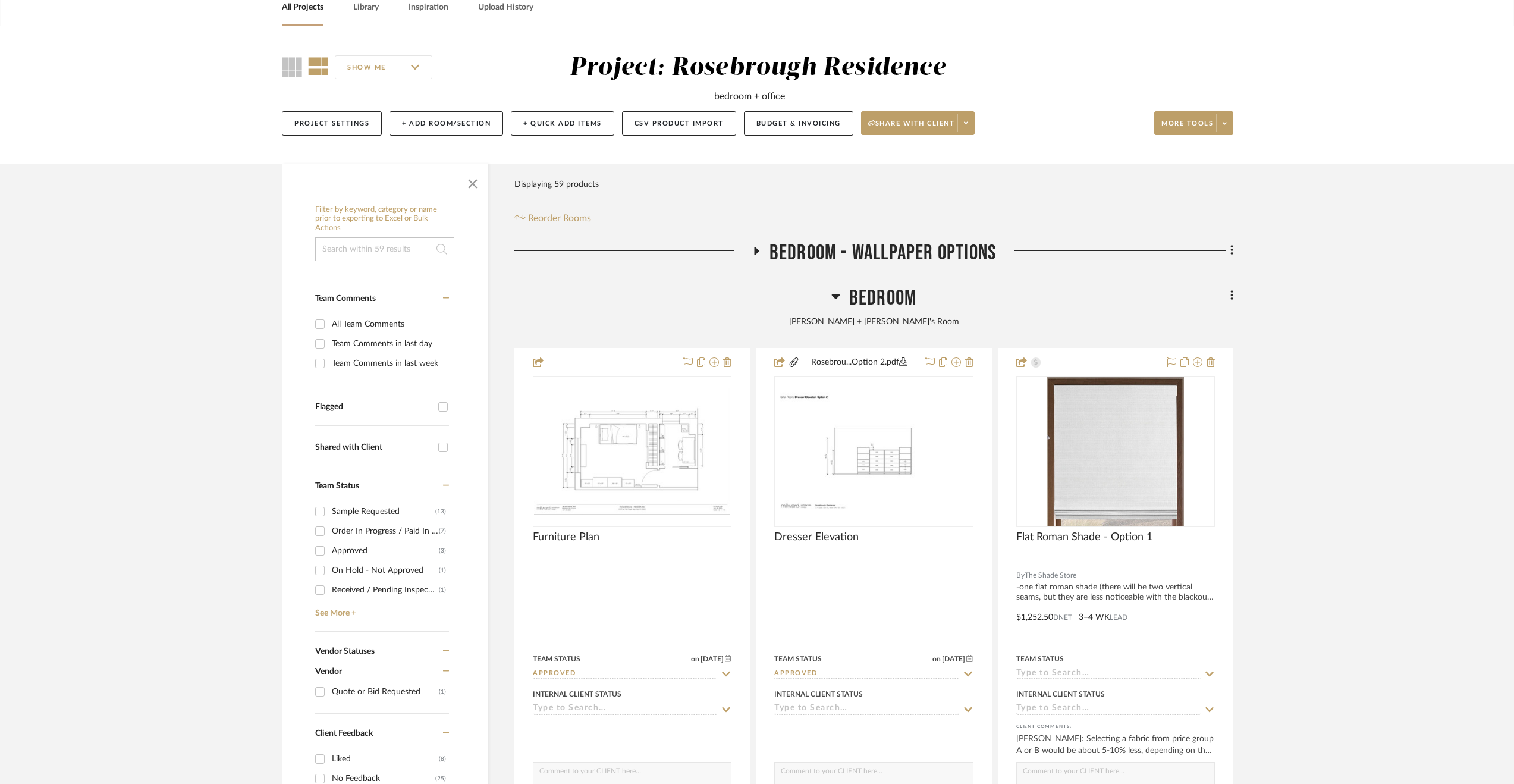
click at [906, 240] on span "Bedroom - Wallpaper Options" at bounding box center [883, 253] width 227 height 26
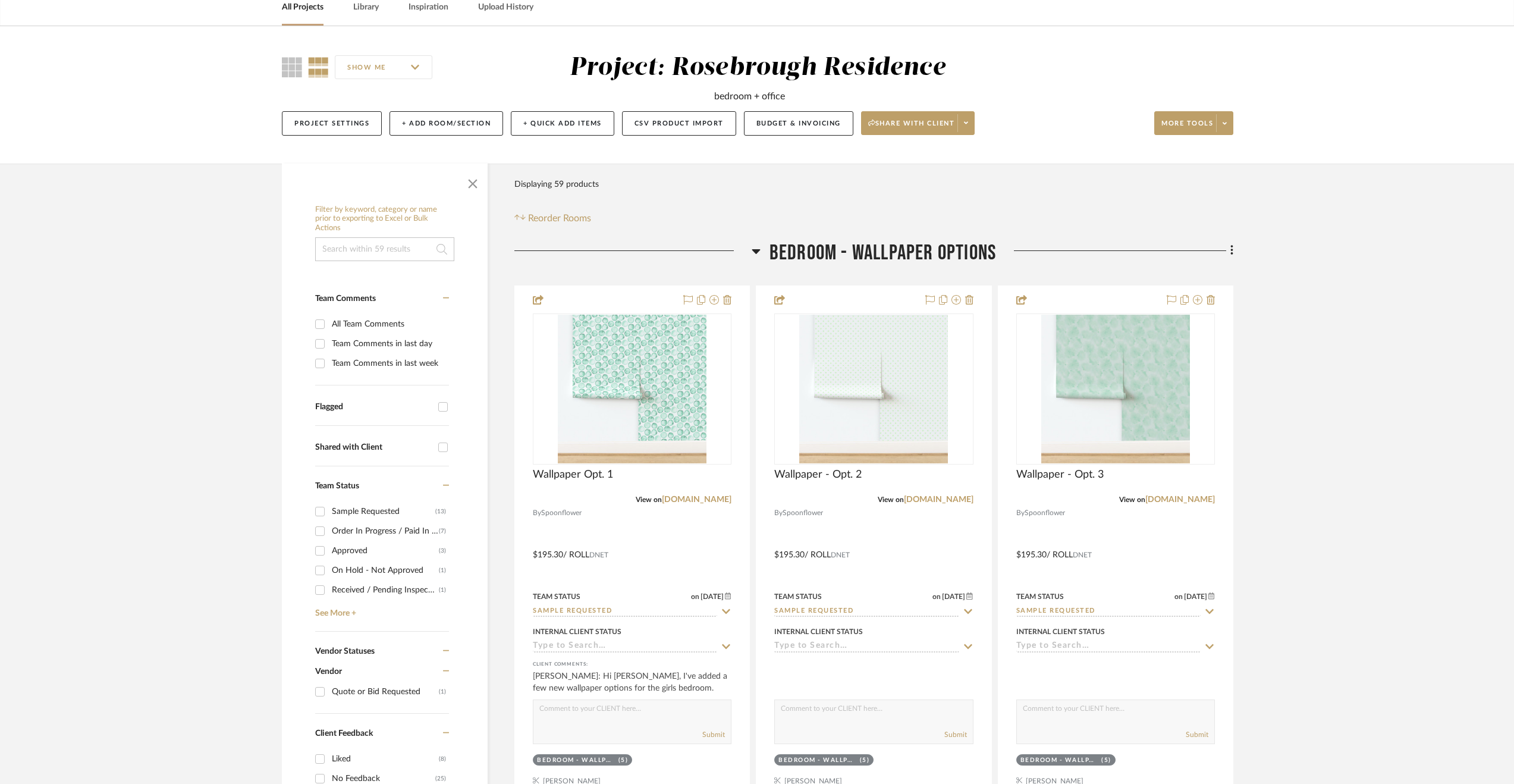
click at [905, 249] on span "Bedroom - Wallpaper Options" at bounding box center [883, 253] width 227 height 26
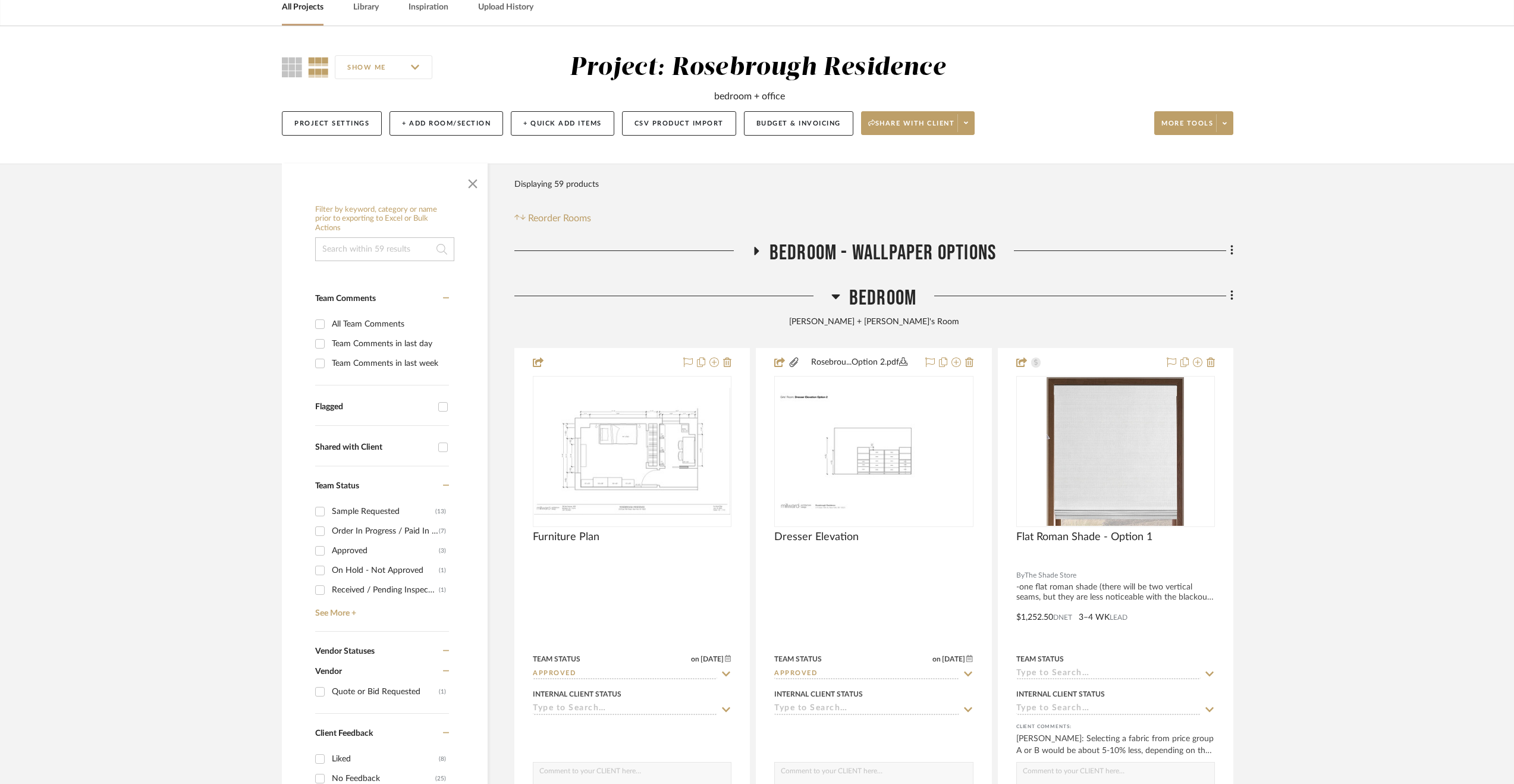
click at [879, 301] on span "Bedroom" at bounding box center [883, 298] width 67 height 26
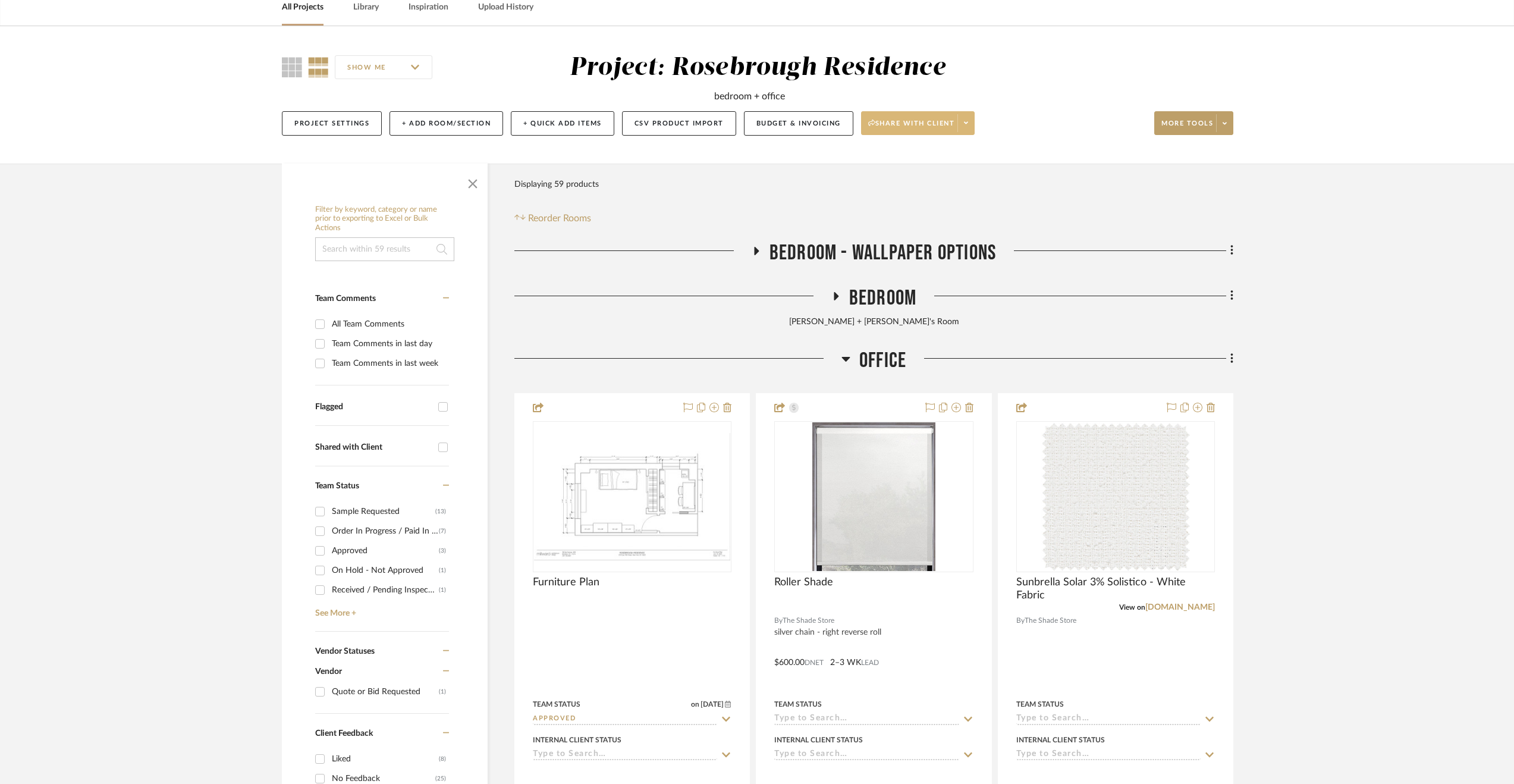
click at [920, 130] on span "Share with client" at bounding box center [912, 128] width 87 height 18
click at [907, 163] on button "Preview Client Dashboard" at bounding box center [921, 157] width 125 height 29
click at [893, 245] on span "Bedroom - Wallpaper Options" at bounding box center [883, 253] width 227 height 26
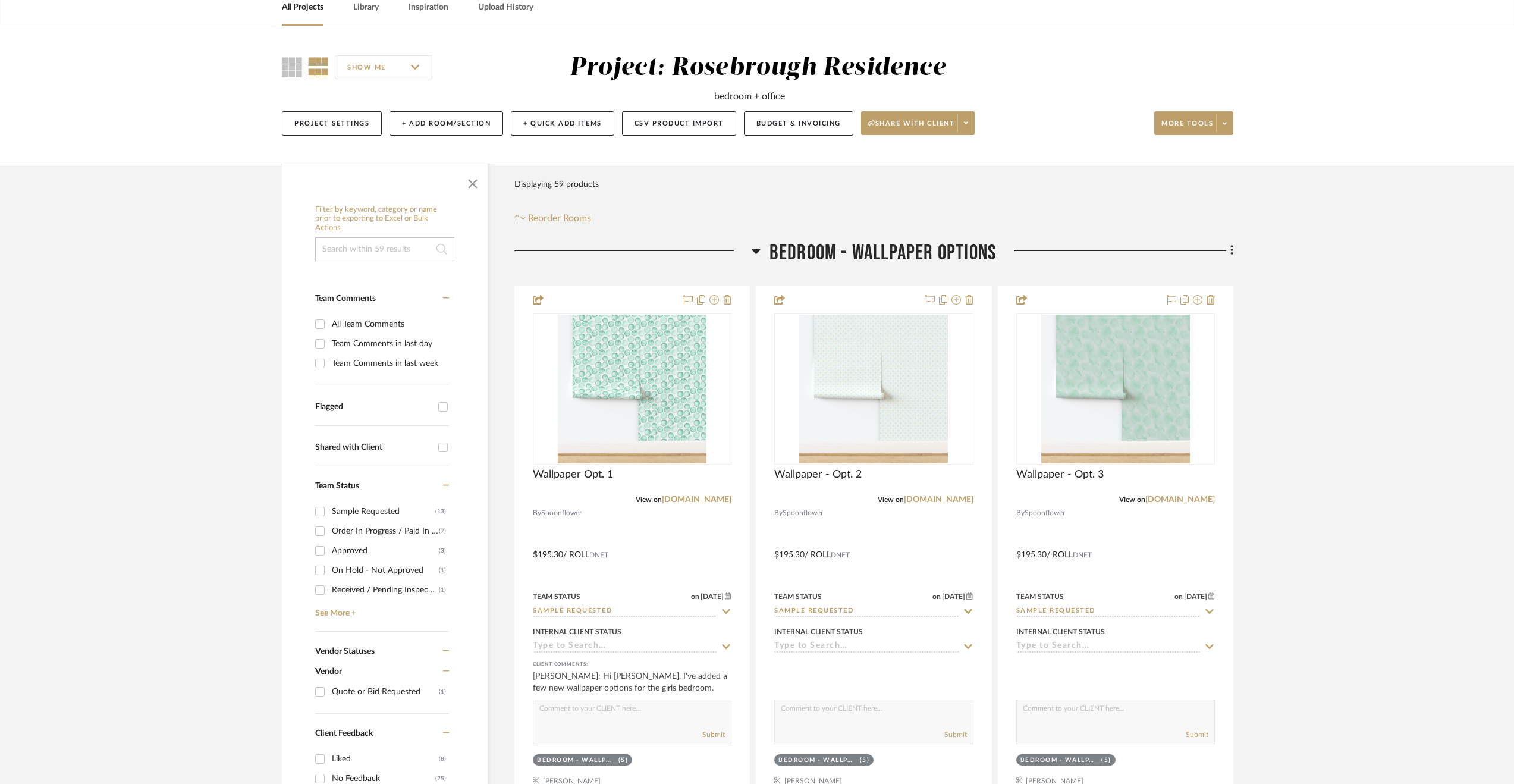
click at [913, 249] on span "Bedroom - Wallpaper Options" at bounding box center [883, 253] width 227 height 26
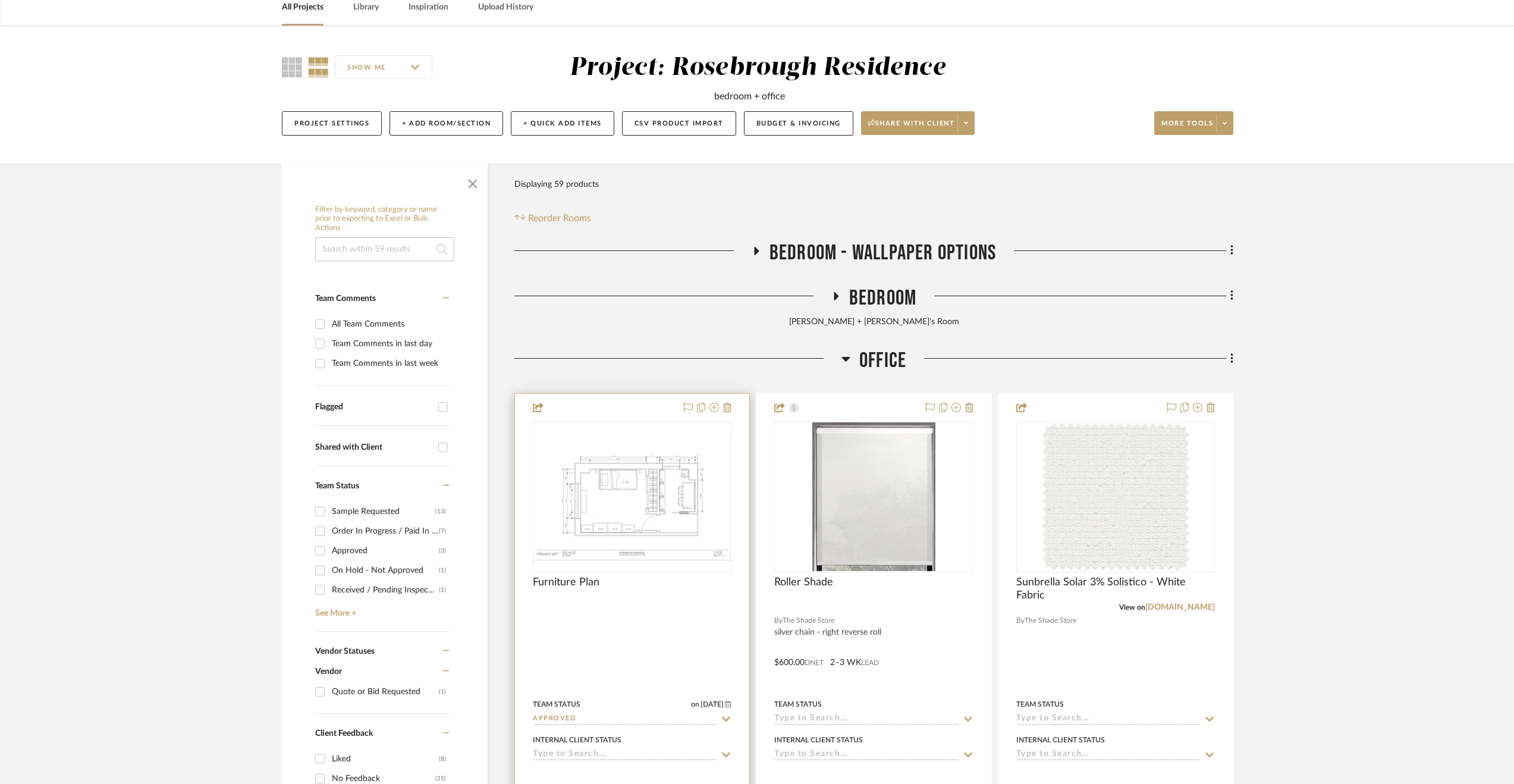
click at [681, 621] on div at bounding box center [633, 654] width 235 height 520
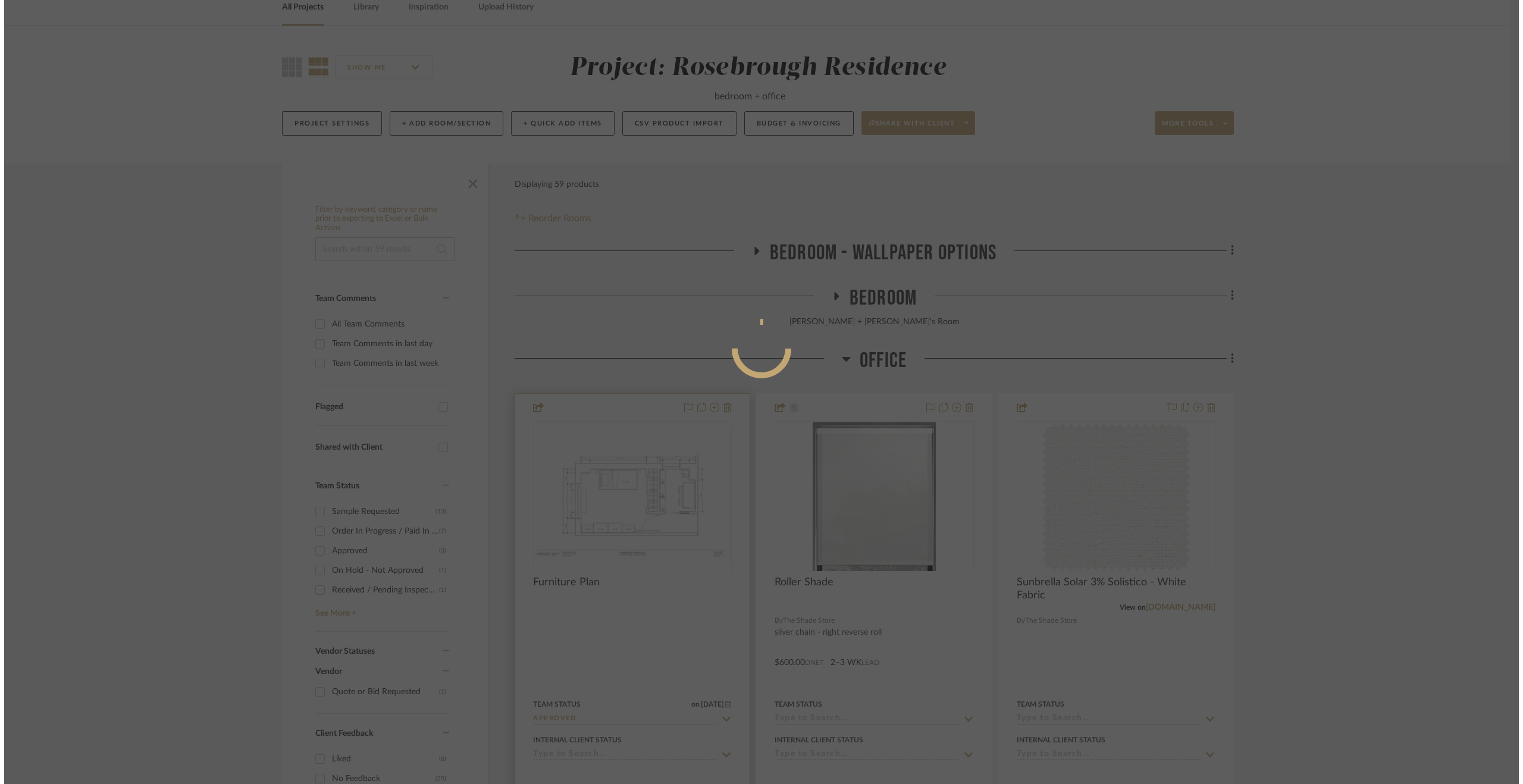
scroll to position [0, 0]
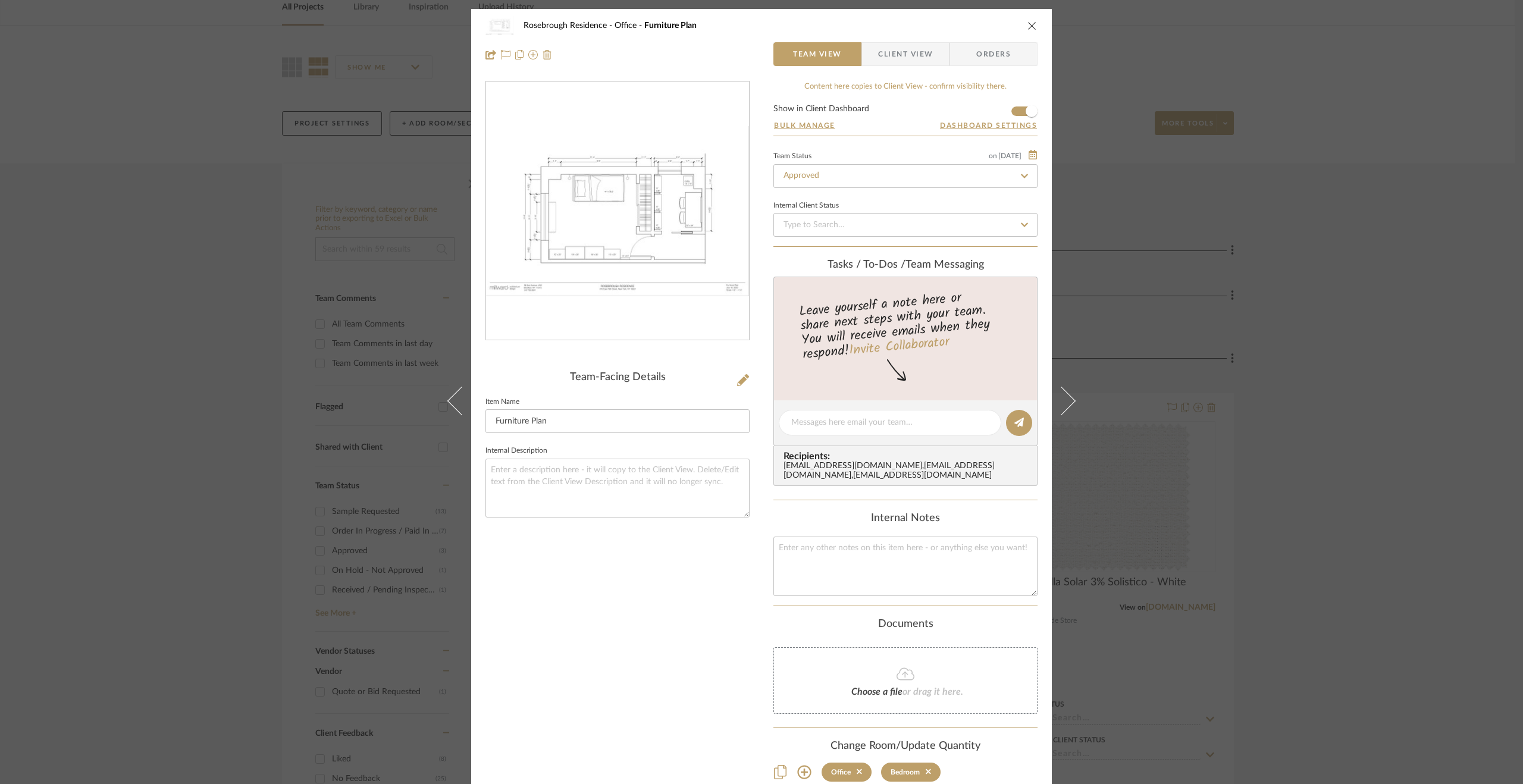
click at [917, 57] on span "Client View" at bounding box center [906, 54] width 55 height 24
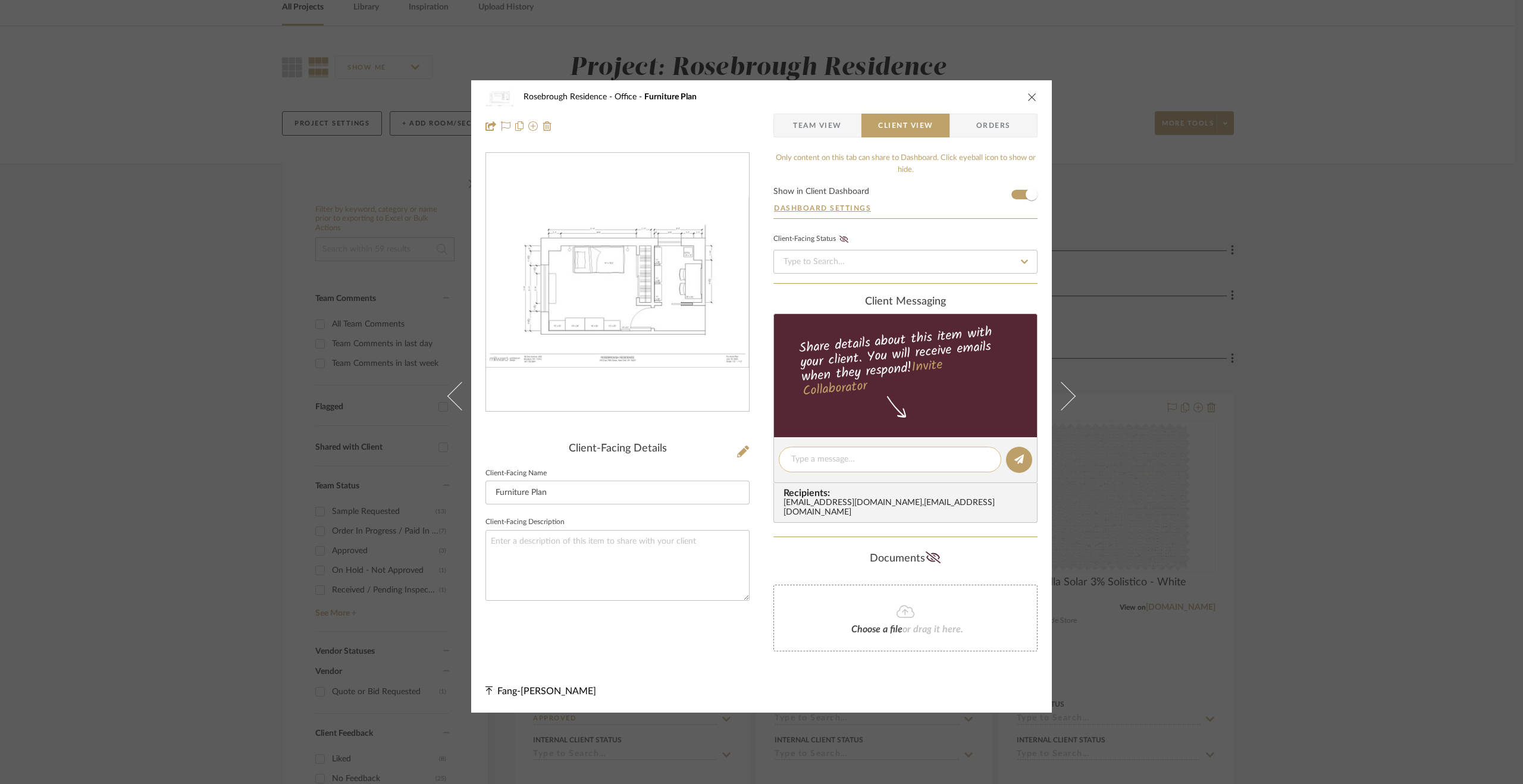
click at [865, 466] on textarea at bounding box center [890, 459] width 198 height 13
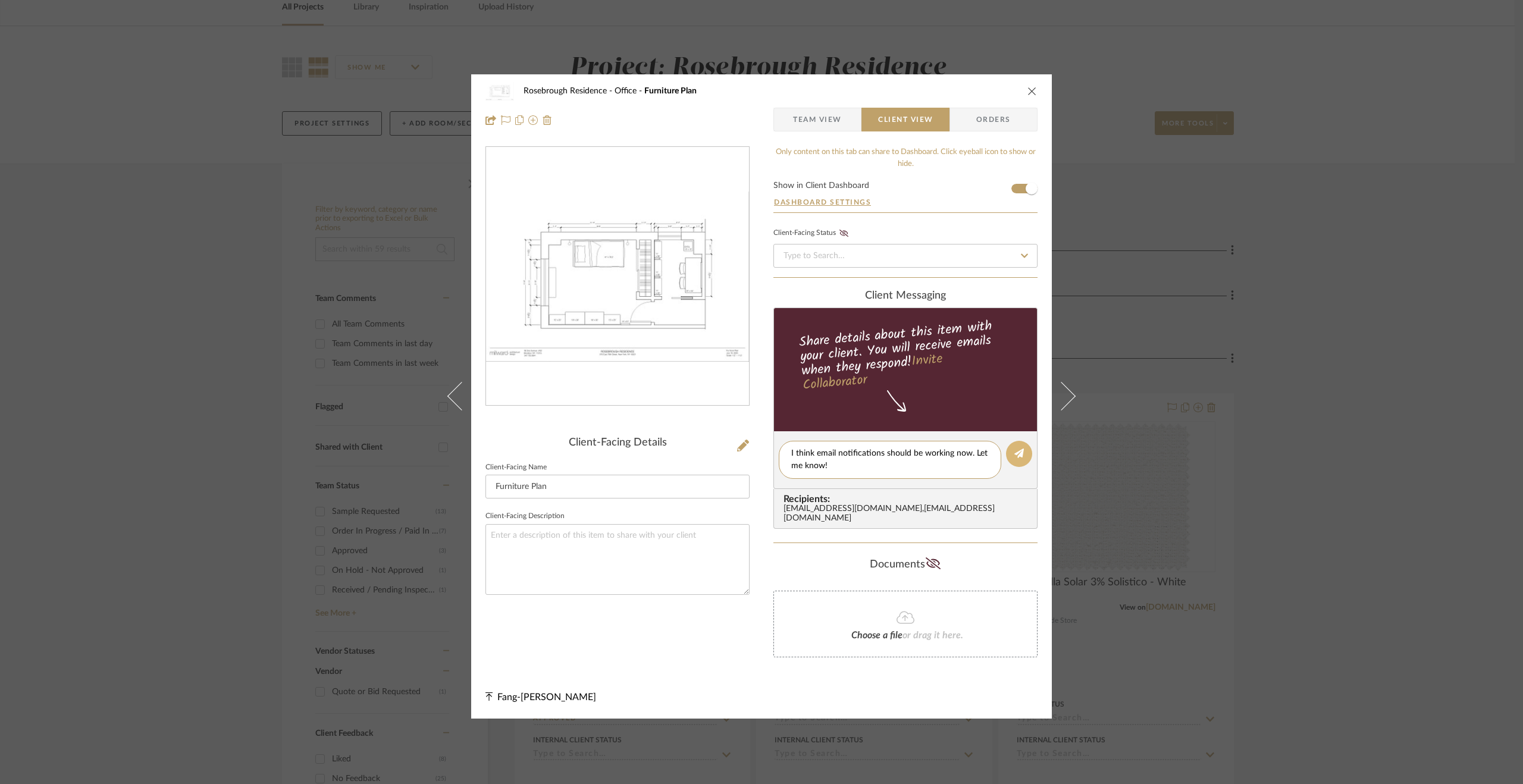
type textarea "I think email notifications should be working now. Let me know!"
click at [1020, 459] on button at bounding box center [1019, 453] width 26 height 26
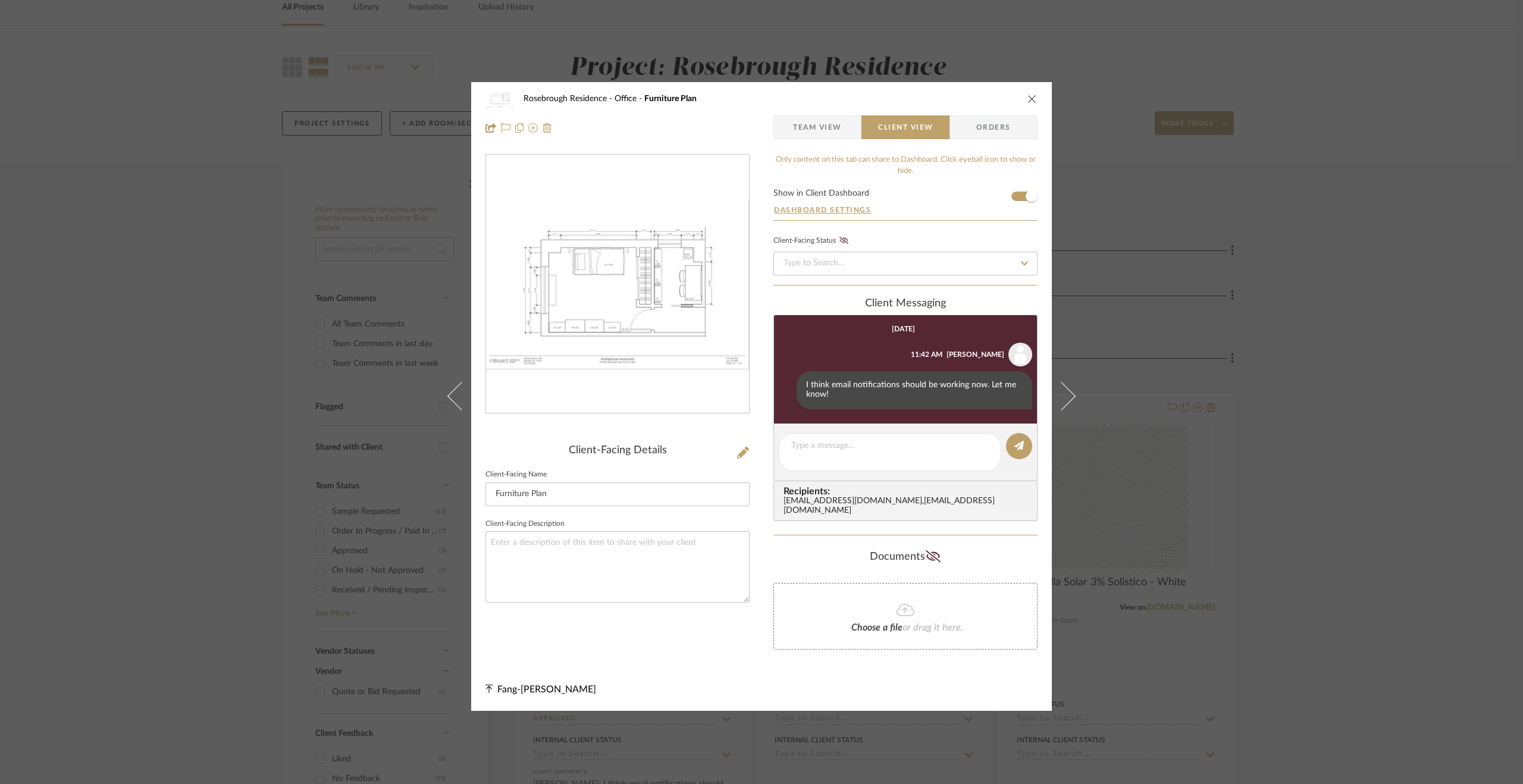
click at [1278, 366] on div "Rosebrough Residence Office Furniture Plan Team View Client View Orders Client-…" at bounding box center [761, 392] width 1523 height 784
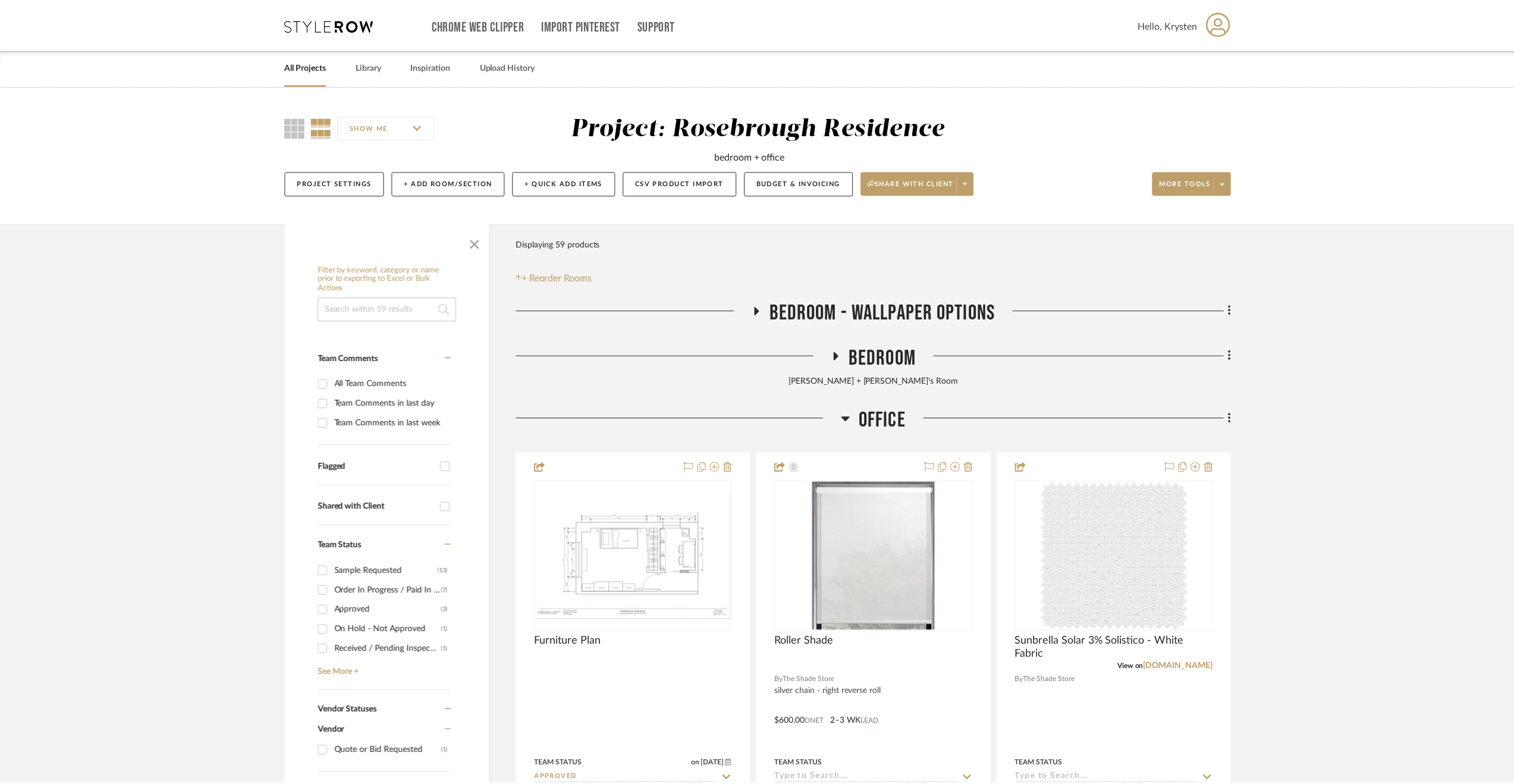
scroll to position [60, 0]
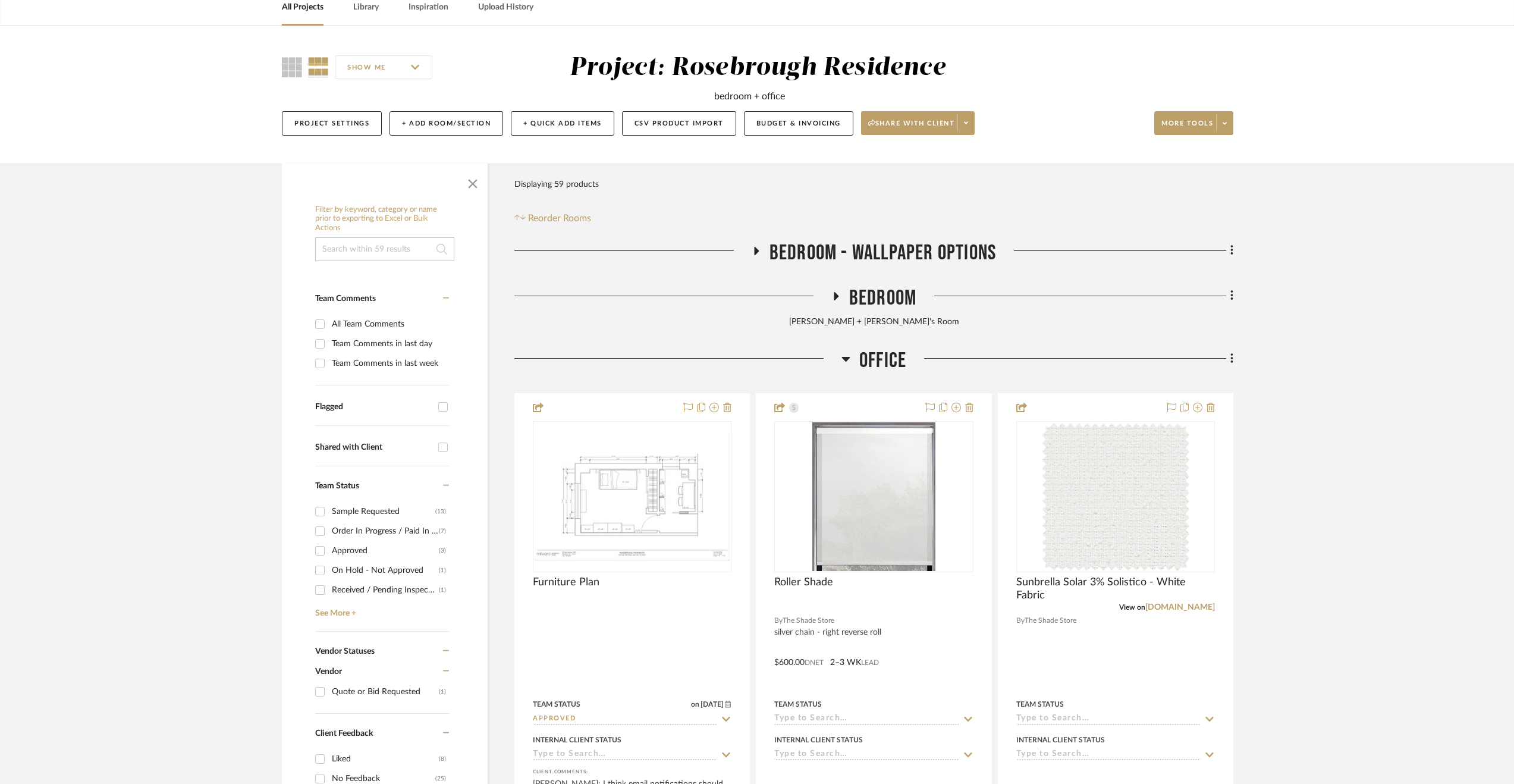
click at [892, 359] on span "Office" at bounding box center [882, 360] width 47 height 26
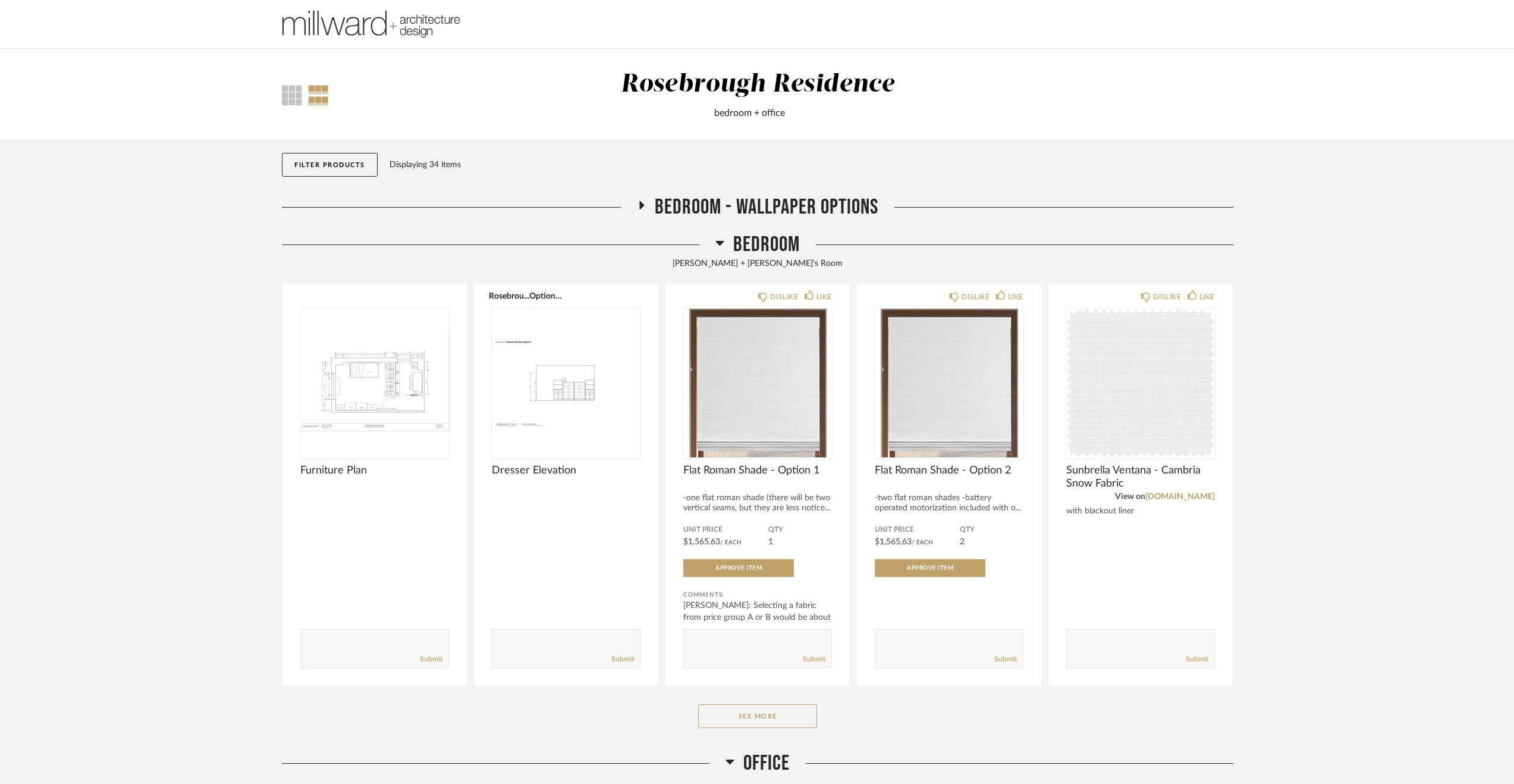
click at [756, 242] on span "Bedroom" at bounding box center [767, 245] width 67 height 26
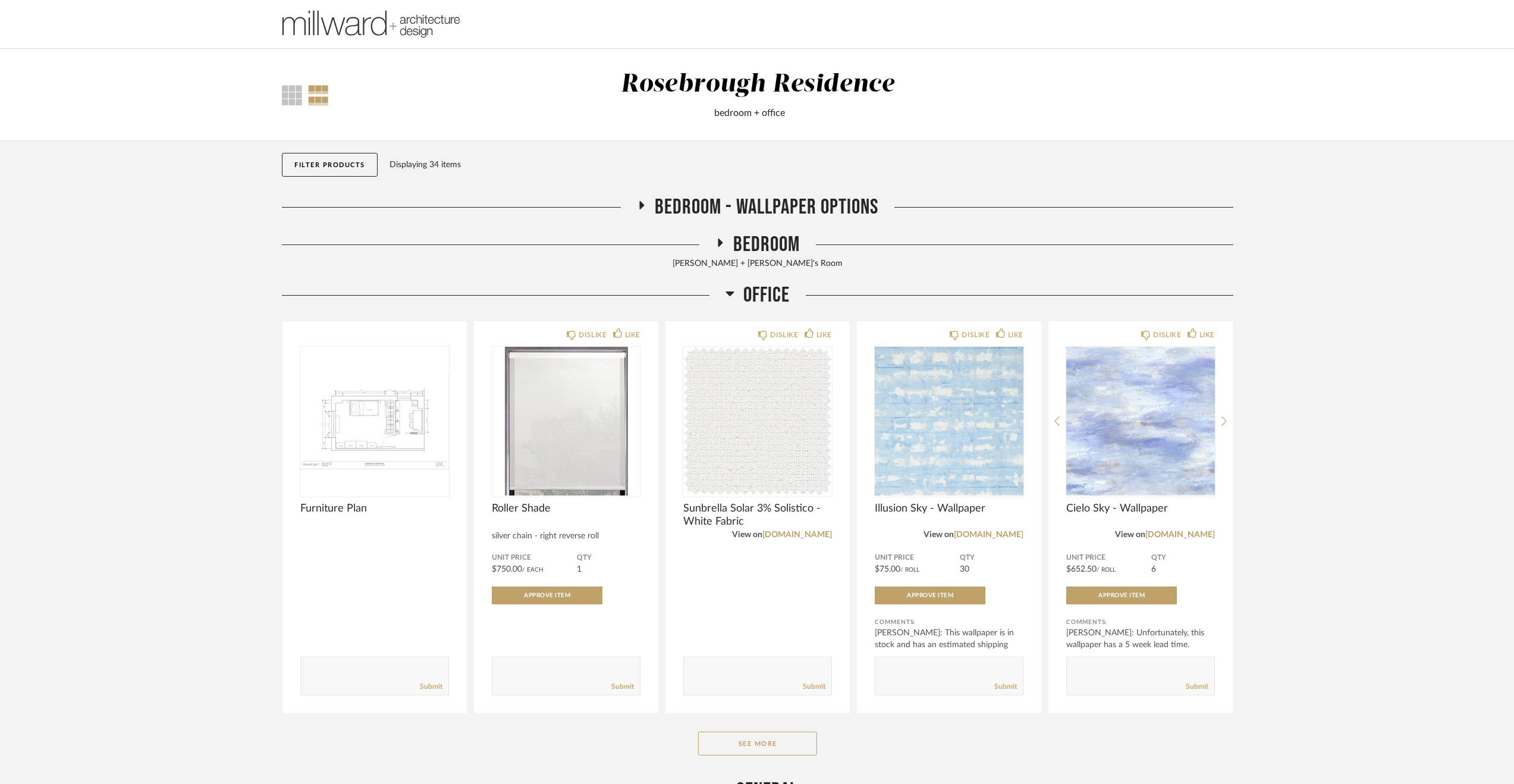
click at [759, 306] on span "Office" at bounding box center [767, 295] width 46 height 26
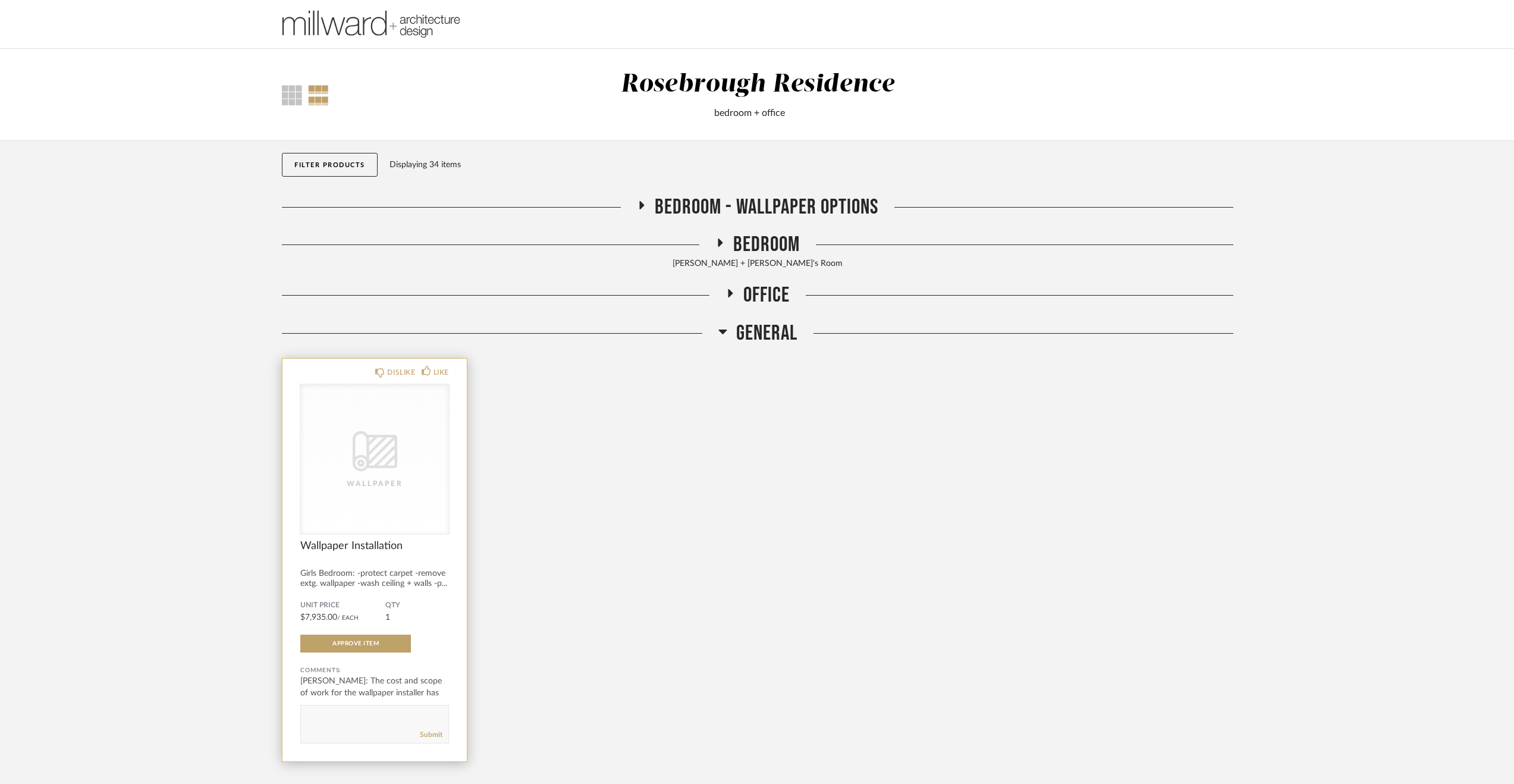
click at [420, 548] on span "Wallpaper Installation" at bounding box center [375, 546] width 148 height 13
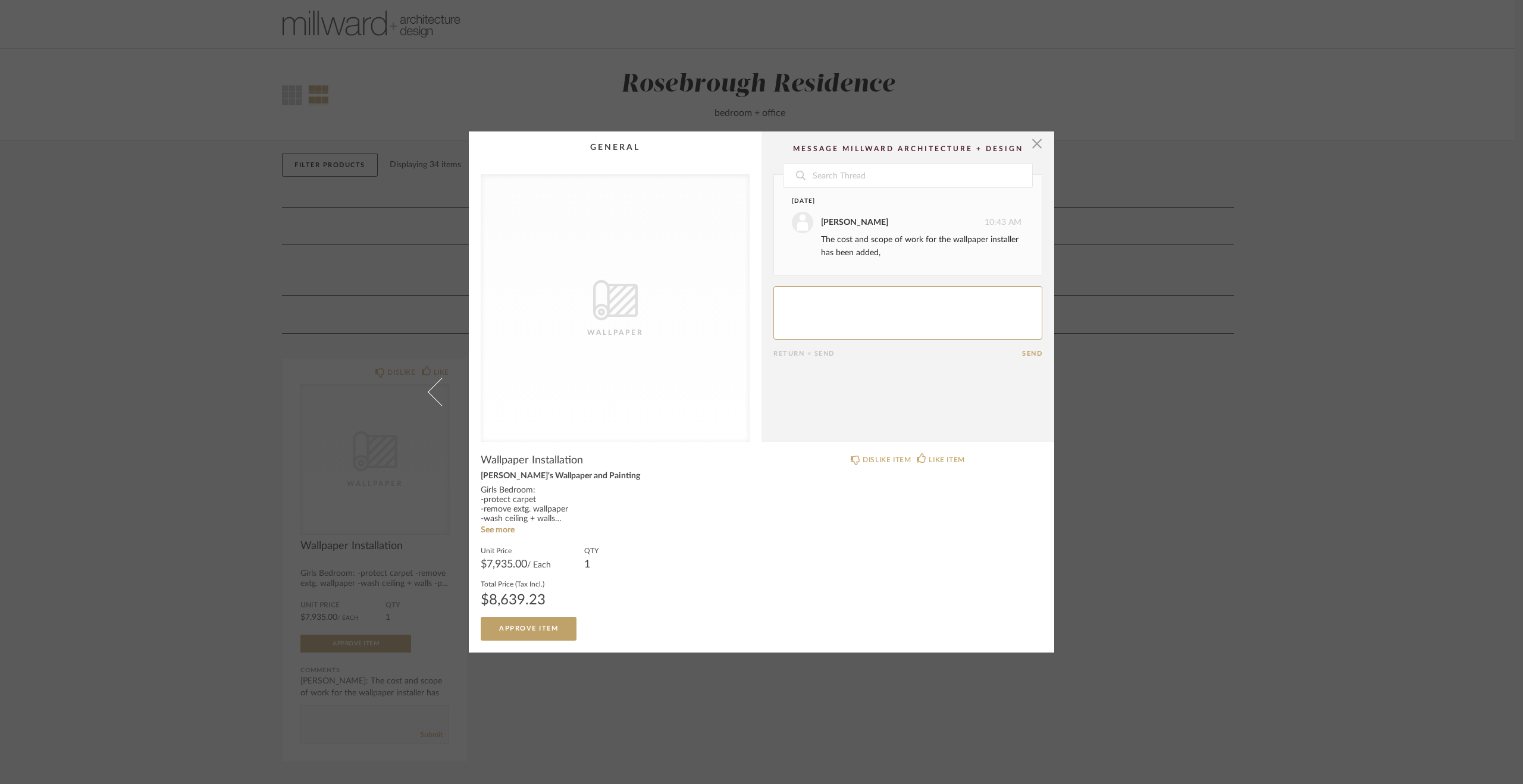
click at [1324, 461] on div "× CategoryIconWallcovering Created with Sketch. Wallpaper Date Today Krysten Sm…" at bounding box center [761, 392] width 1523 height 784
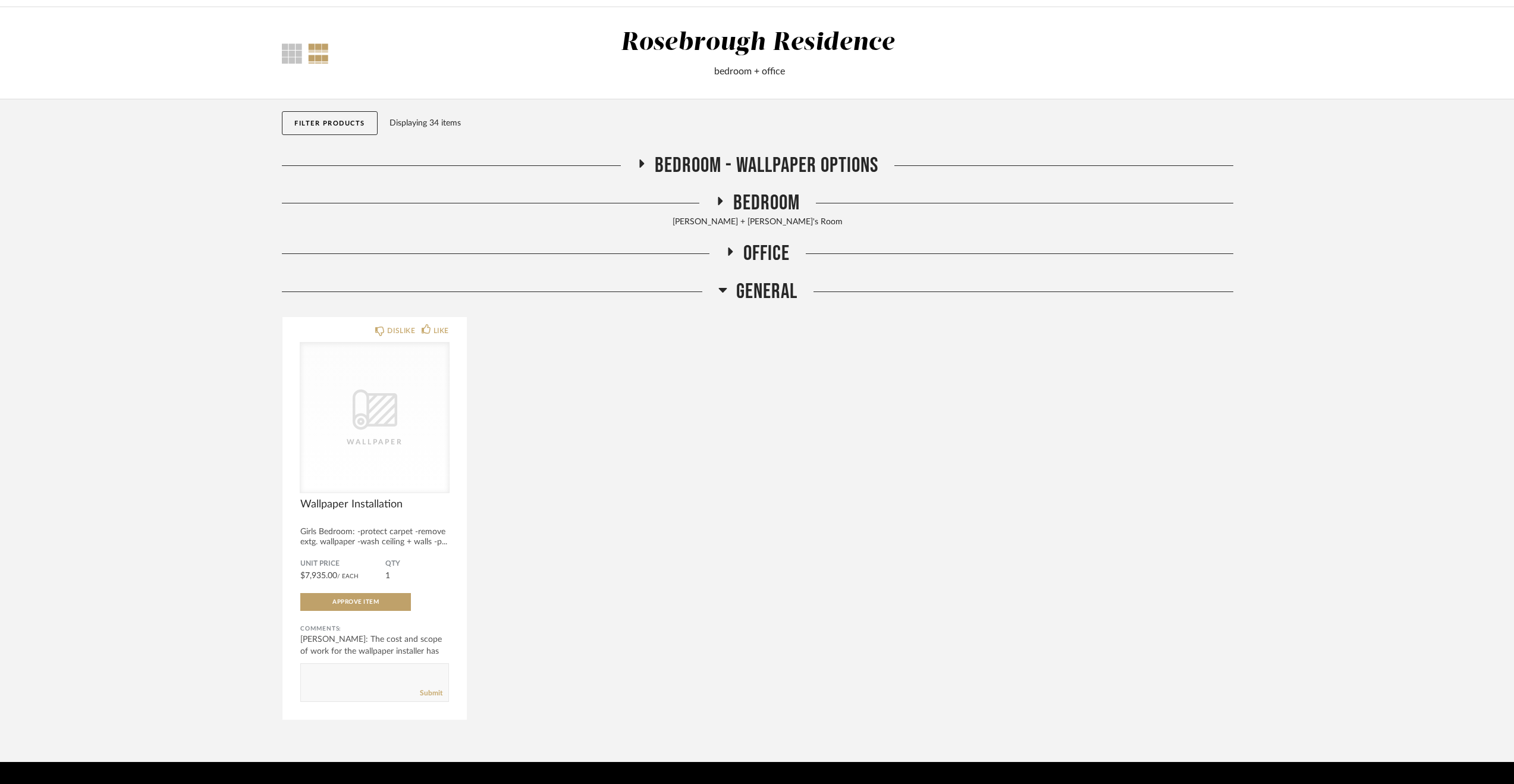
scroll to position [73, 0]
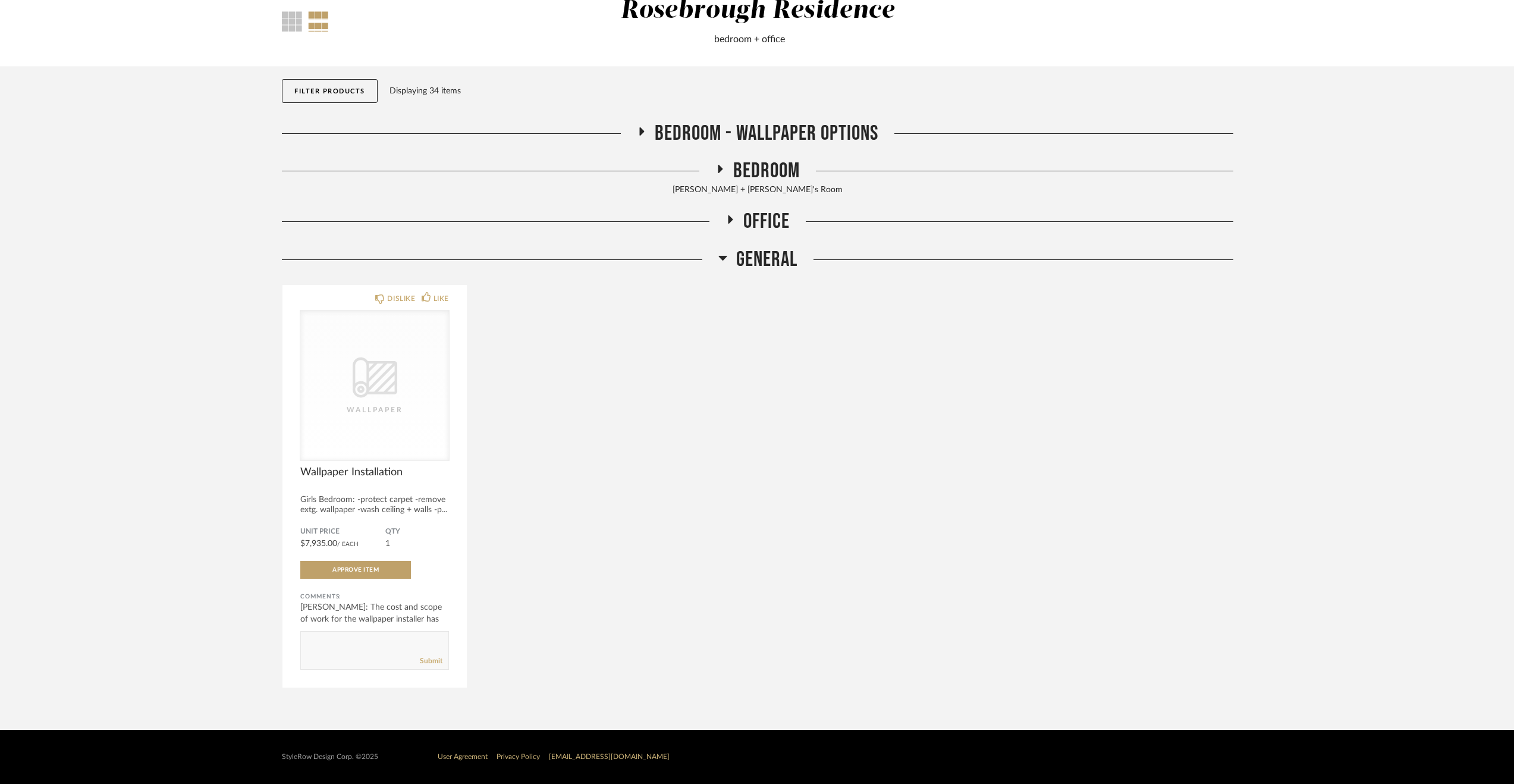
click at [771, 226] on span "Office" at bounding box center [767, 222] width 46 height 26
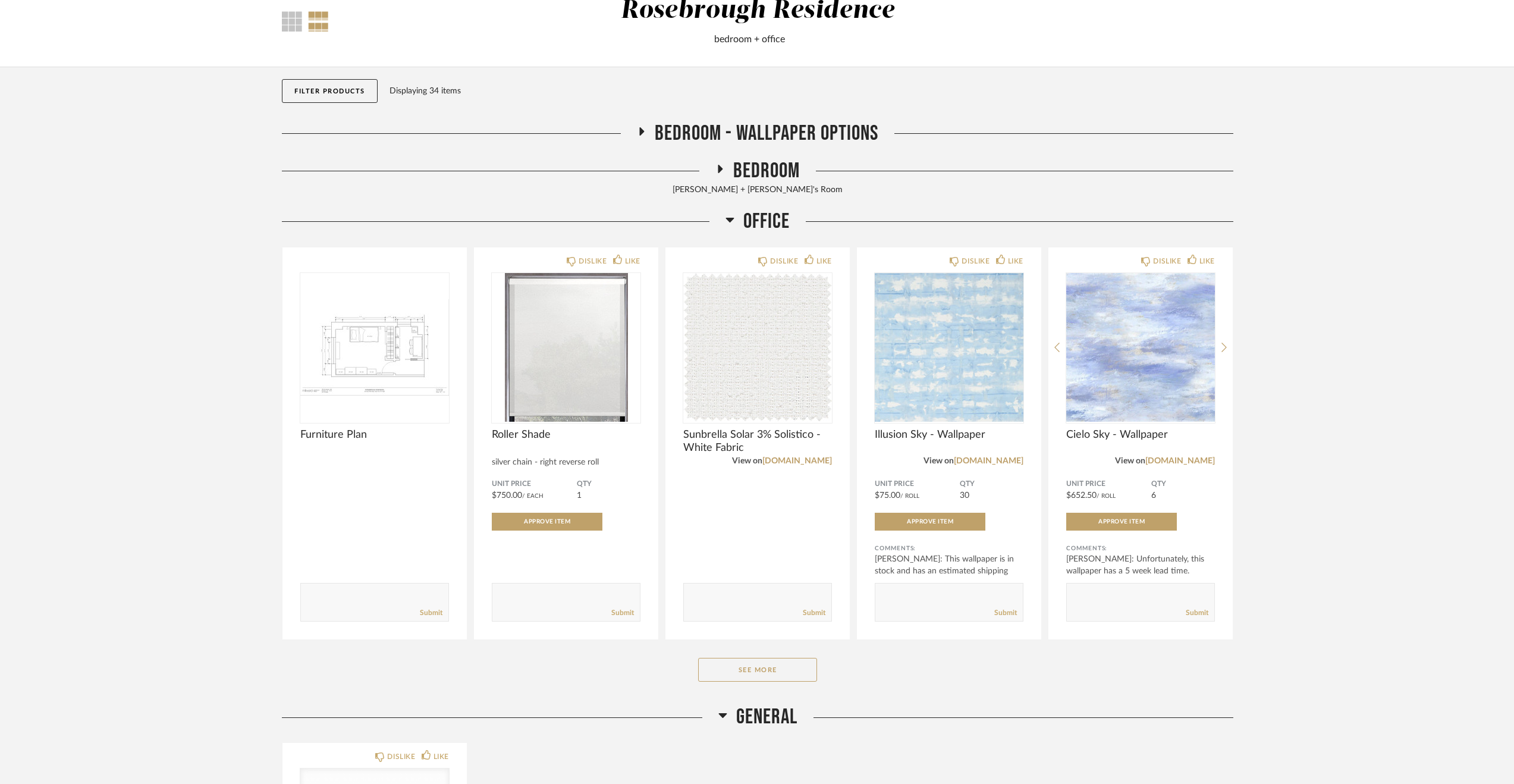
click at [762, 171] on span "Bedroom" at bounding box center [767, 171] width 67 height 26
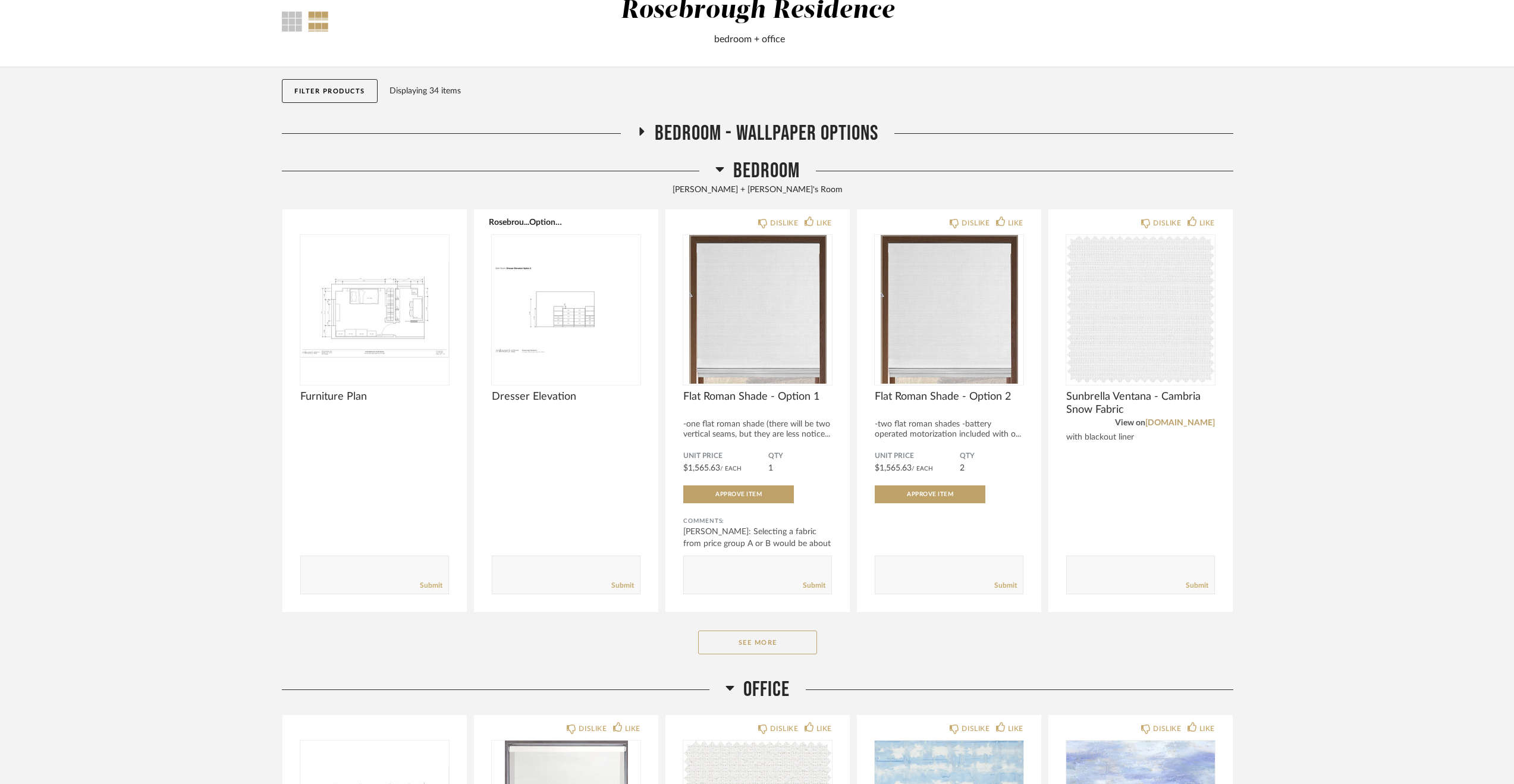
click at [746, 132] on span "Bedroom - Wallpaper Options" at bounding box center [767, 133] width 223 height 26
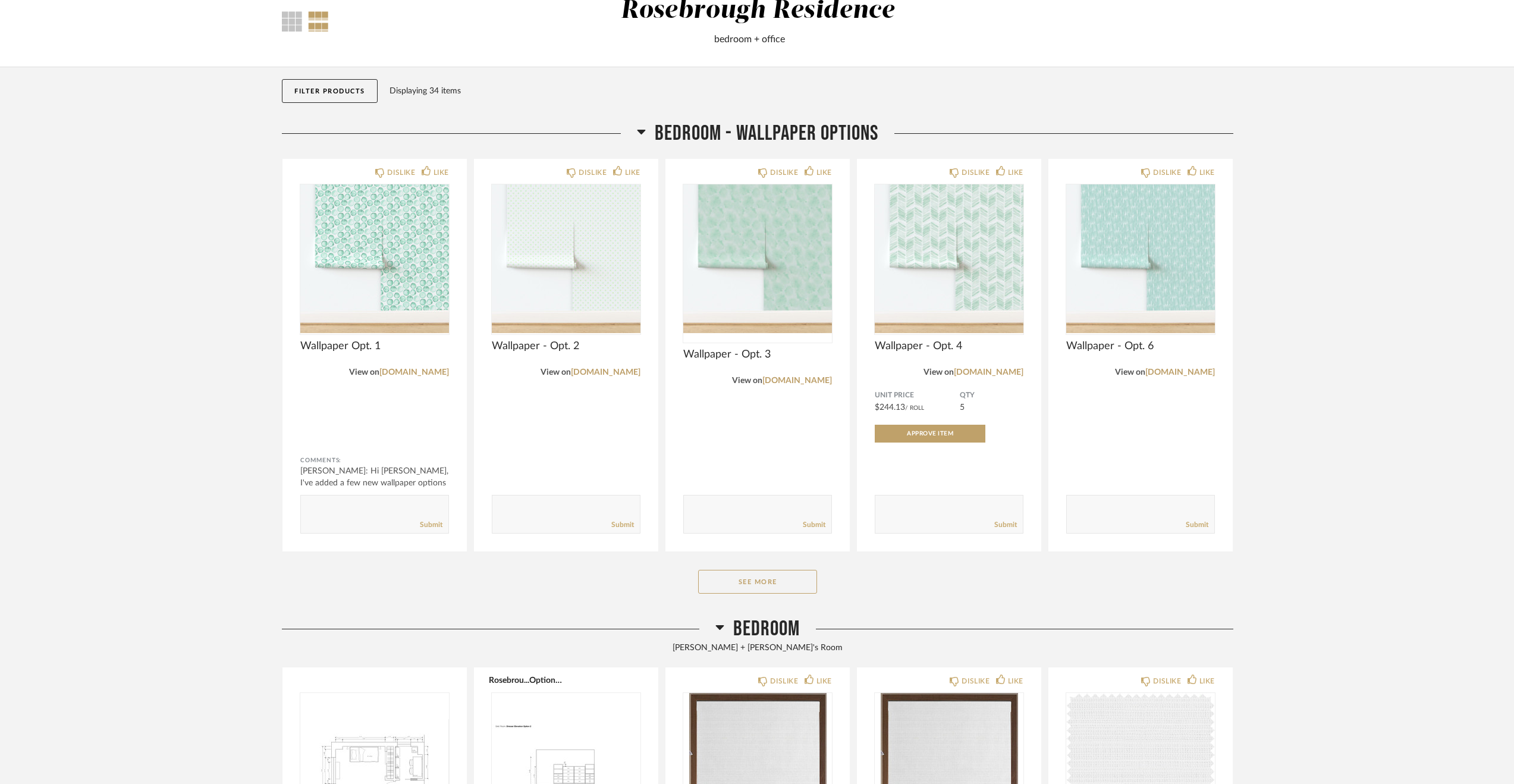
click at [702, 132] on span "Bedroom - Wallpaper Options" at bounding box center [767, 133] width 223 height 26
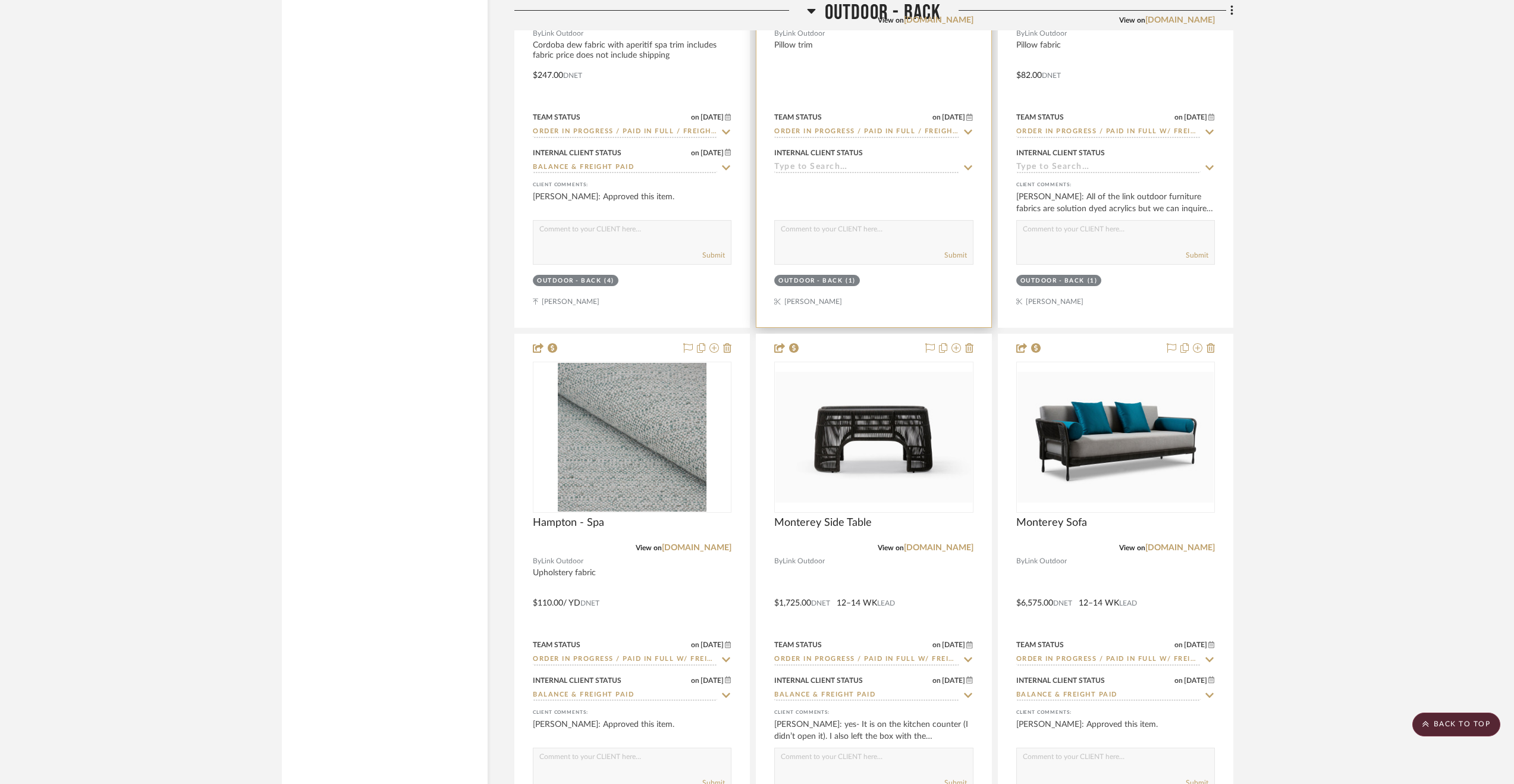
scroll to position [7109, 0]
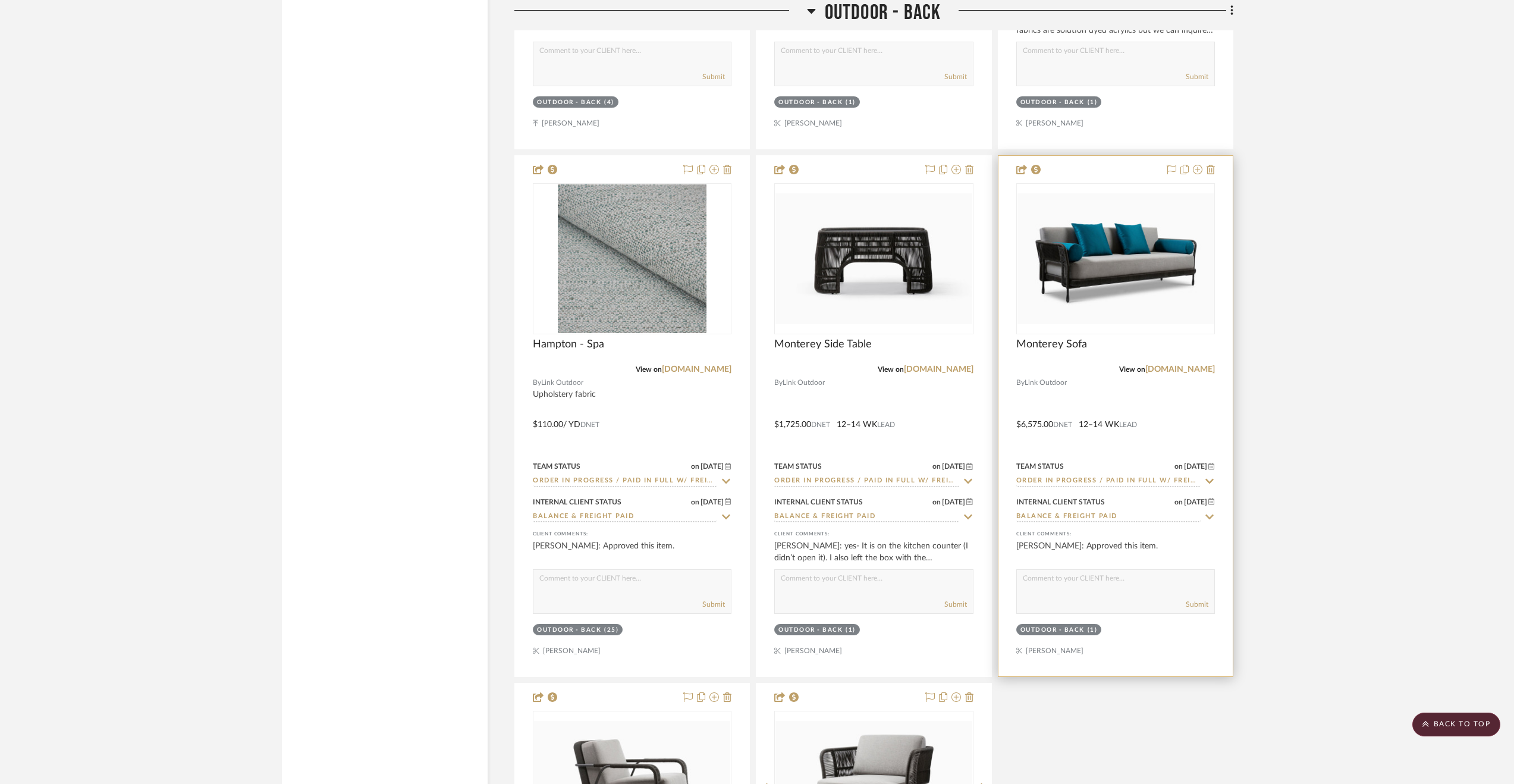
click at [1193, 406] on div at bounding box center [1116, 416] width 235 height 520
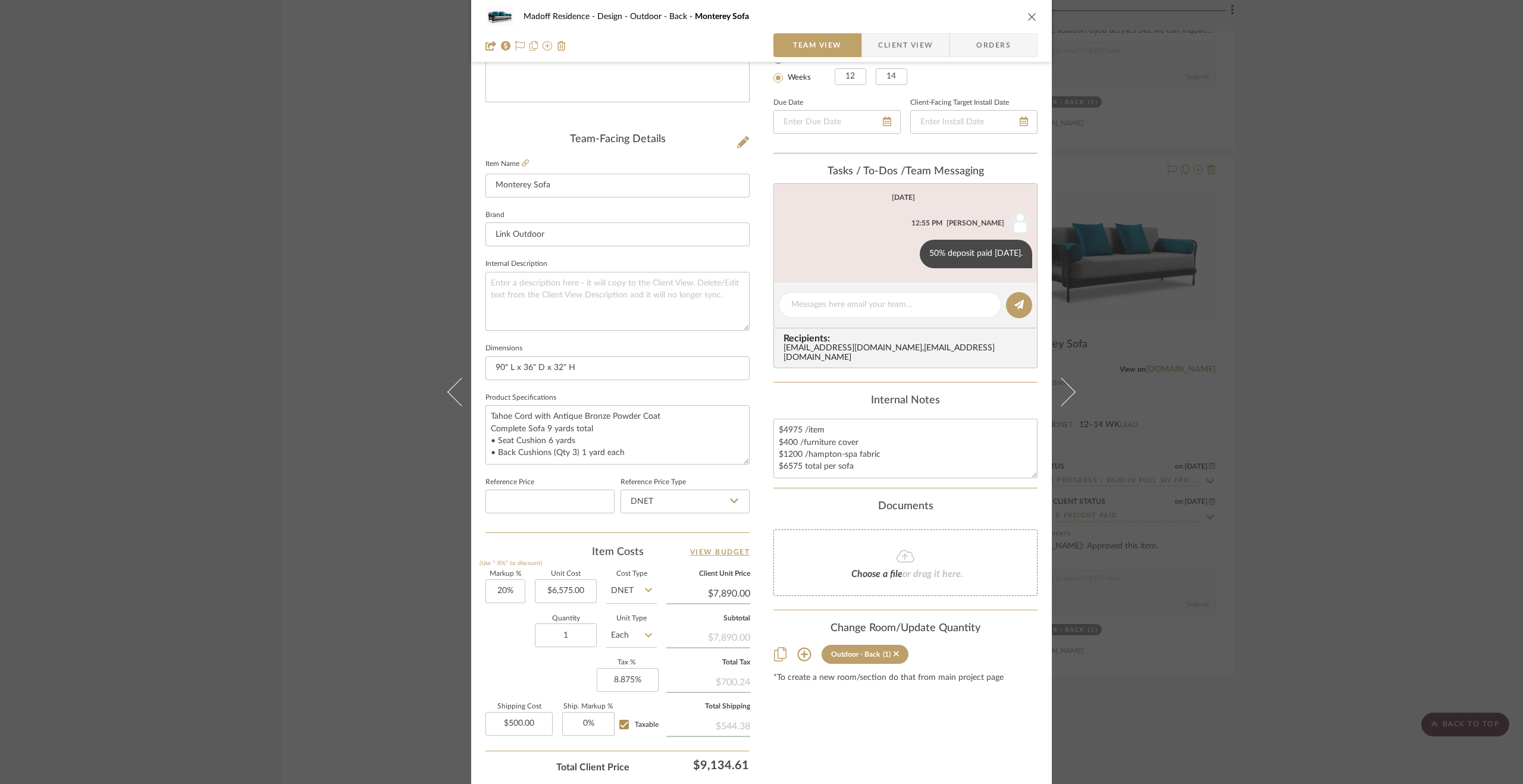
scroll to position [0, 0]
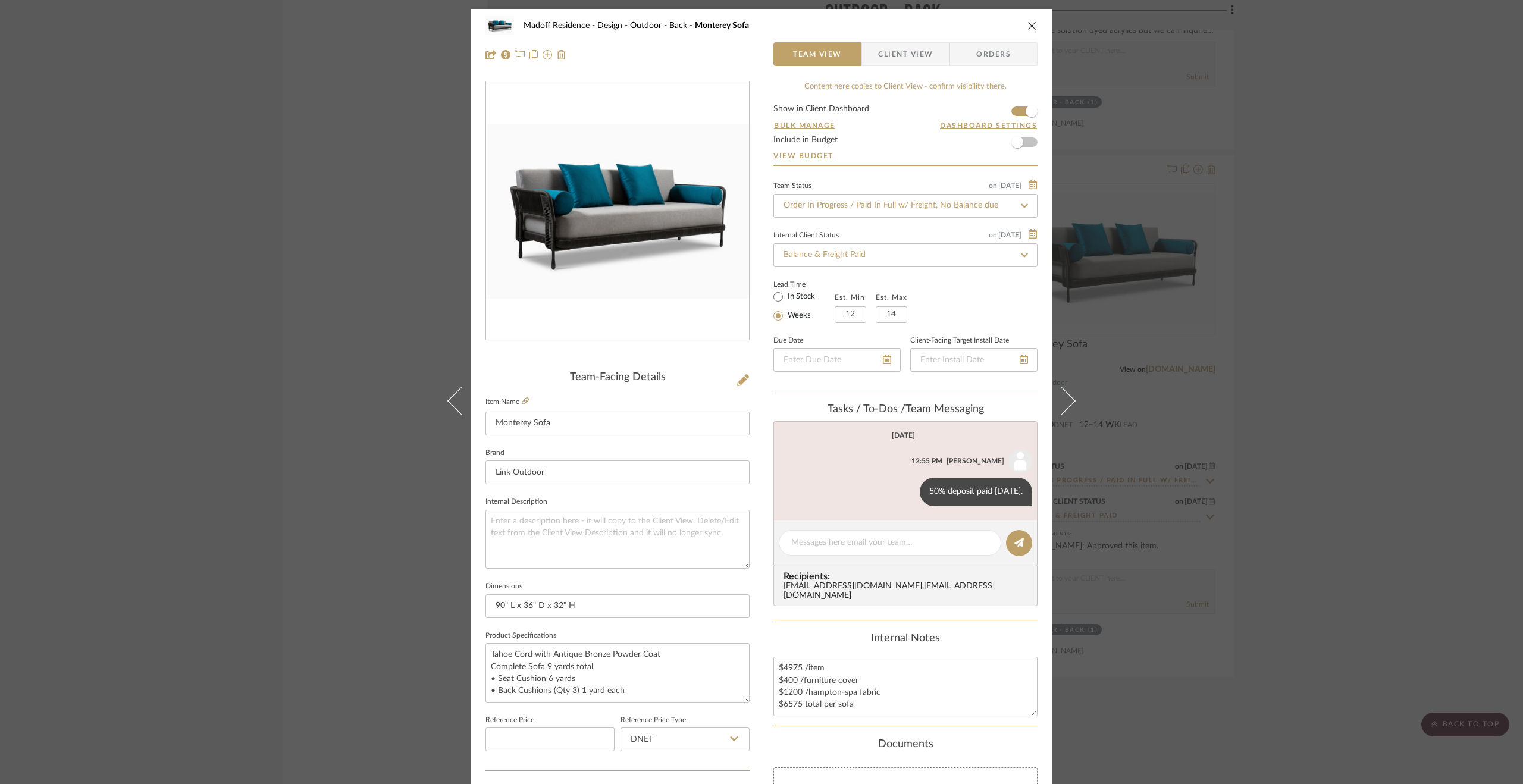
click at [1366, 556] on div "Madoff Residence - Design Outdoor - Back Monterey Sofa Team View Client View Or…" at bounding box center [761, 392] width 1523 height 784
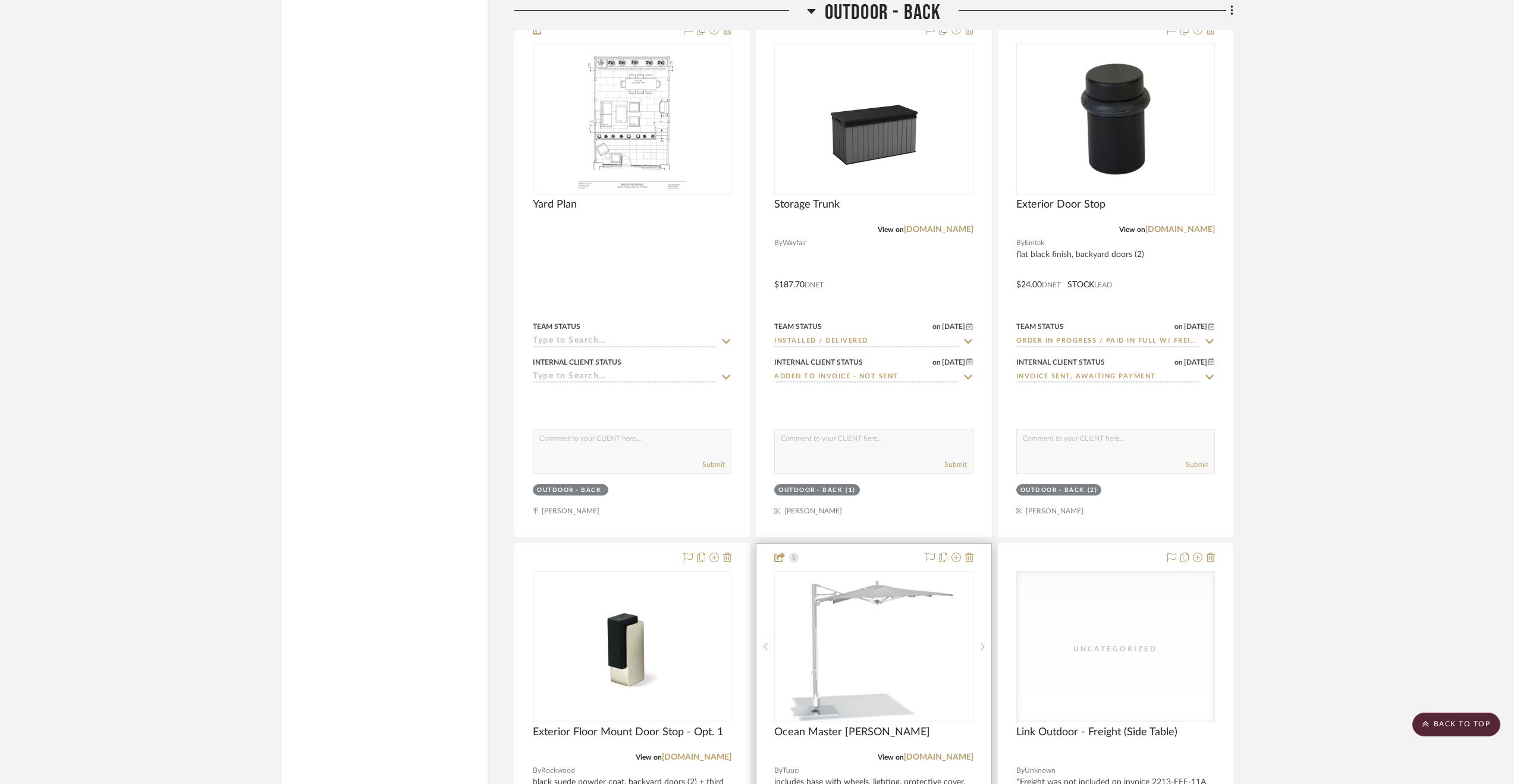
scroll to position [4374, 0]
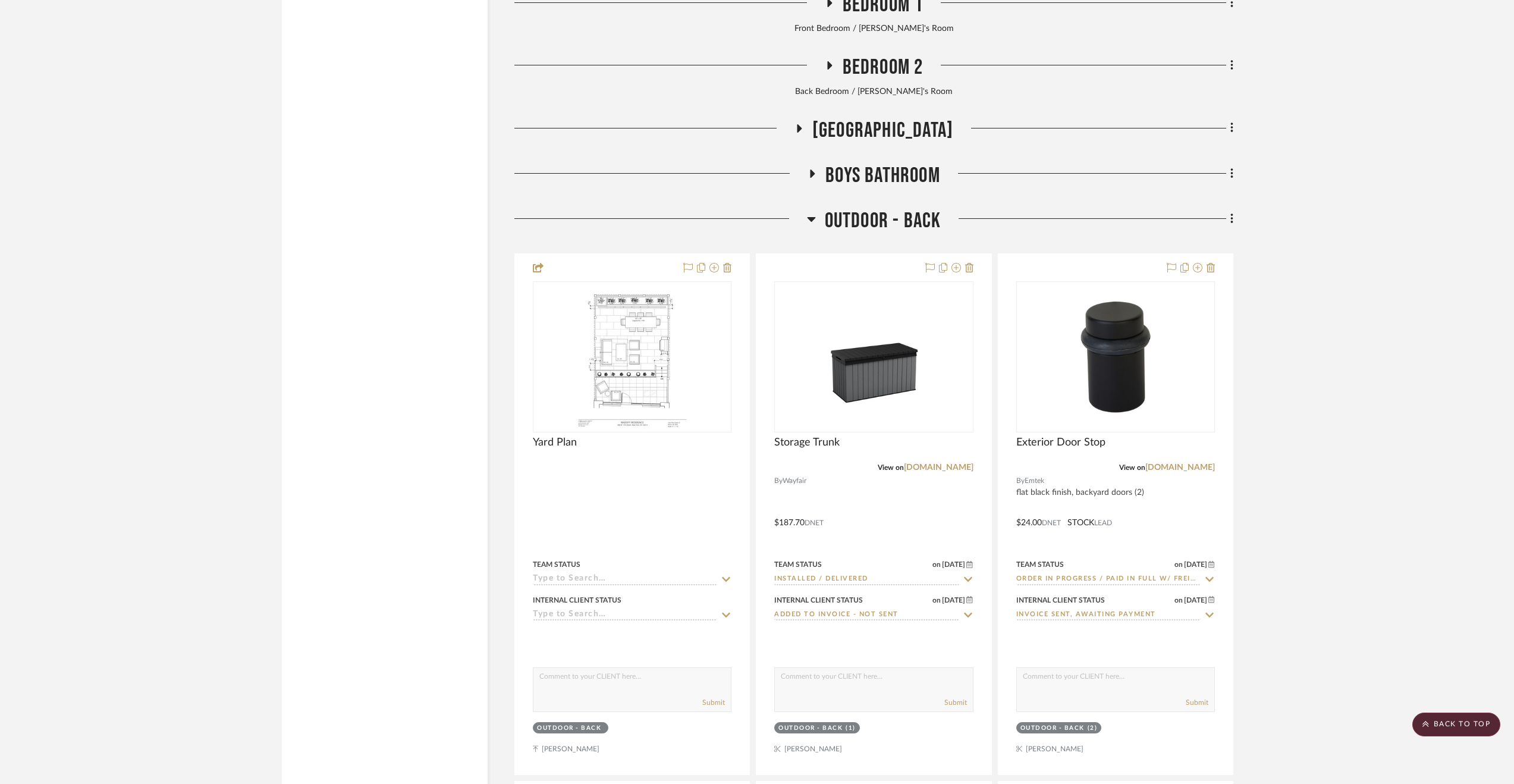
click at [899, 221] on span "Outdoor - Back" at bounding box center [883, 221] width 116 height 26
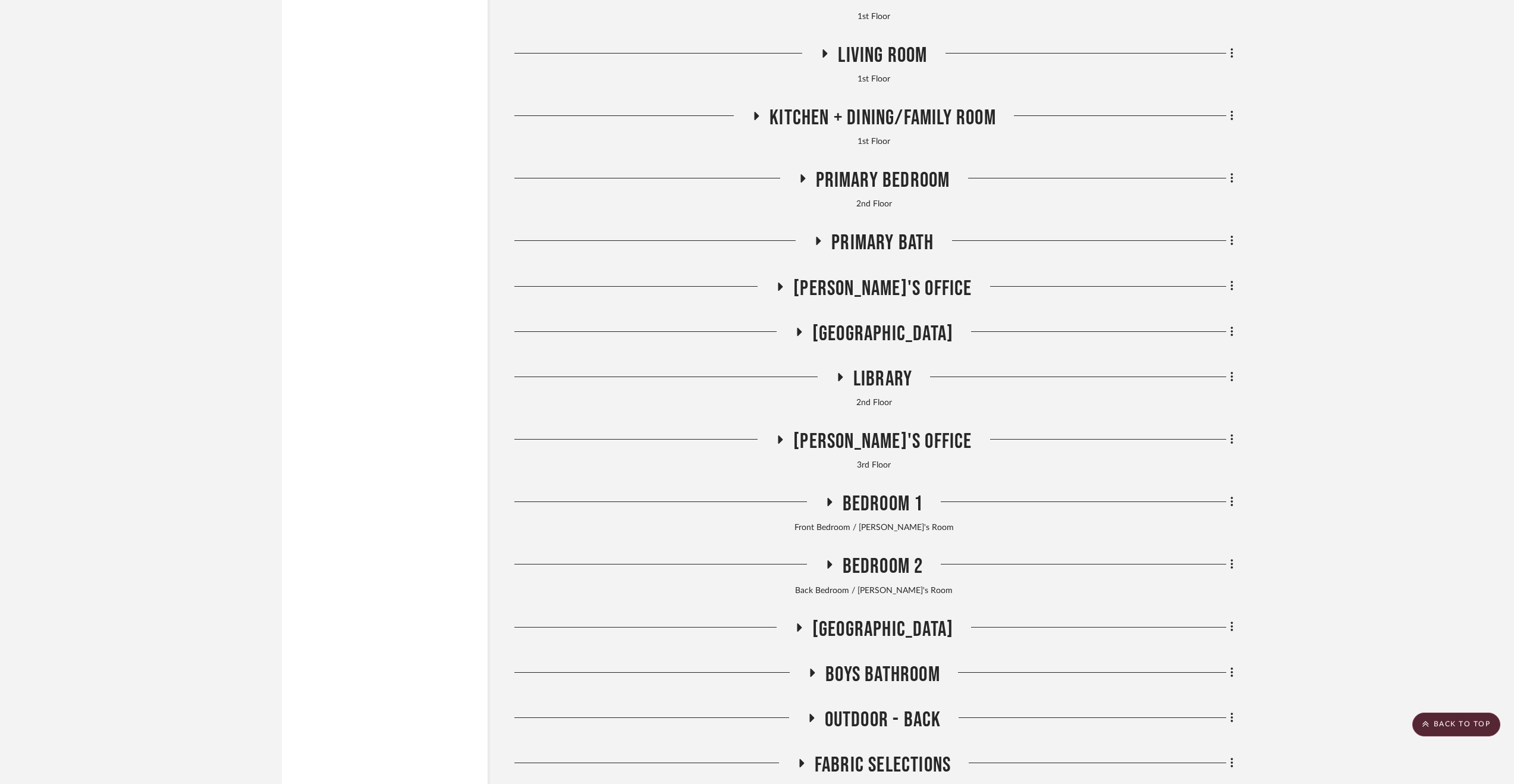
scroll to position [3678, 0]
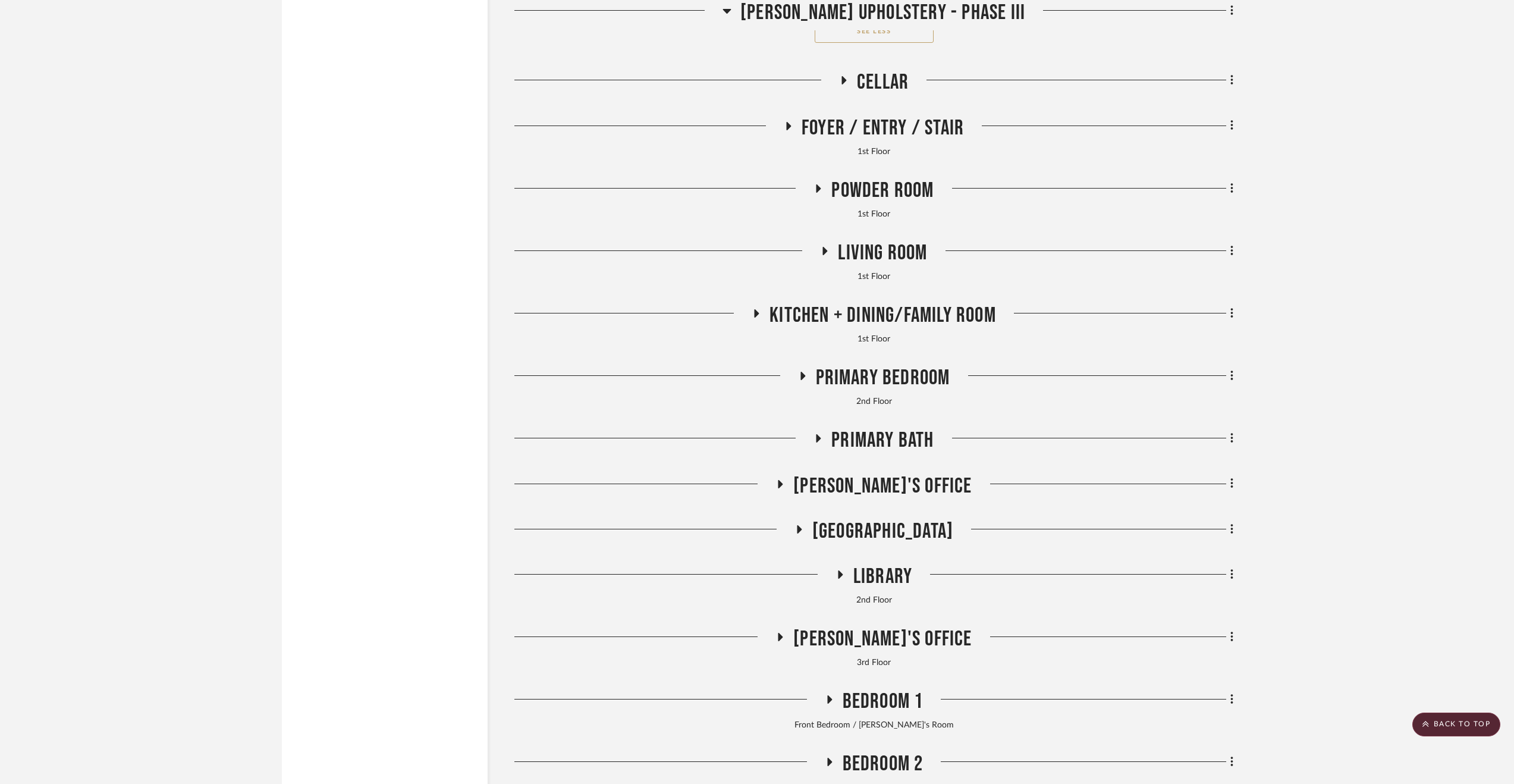
click at [882, 372] on span "Primary Bedroom" at bounding box center [883, 378] width 135 height 26
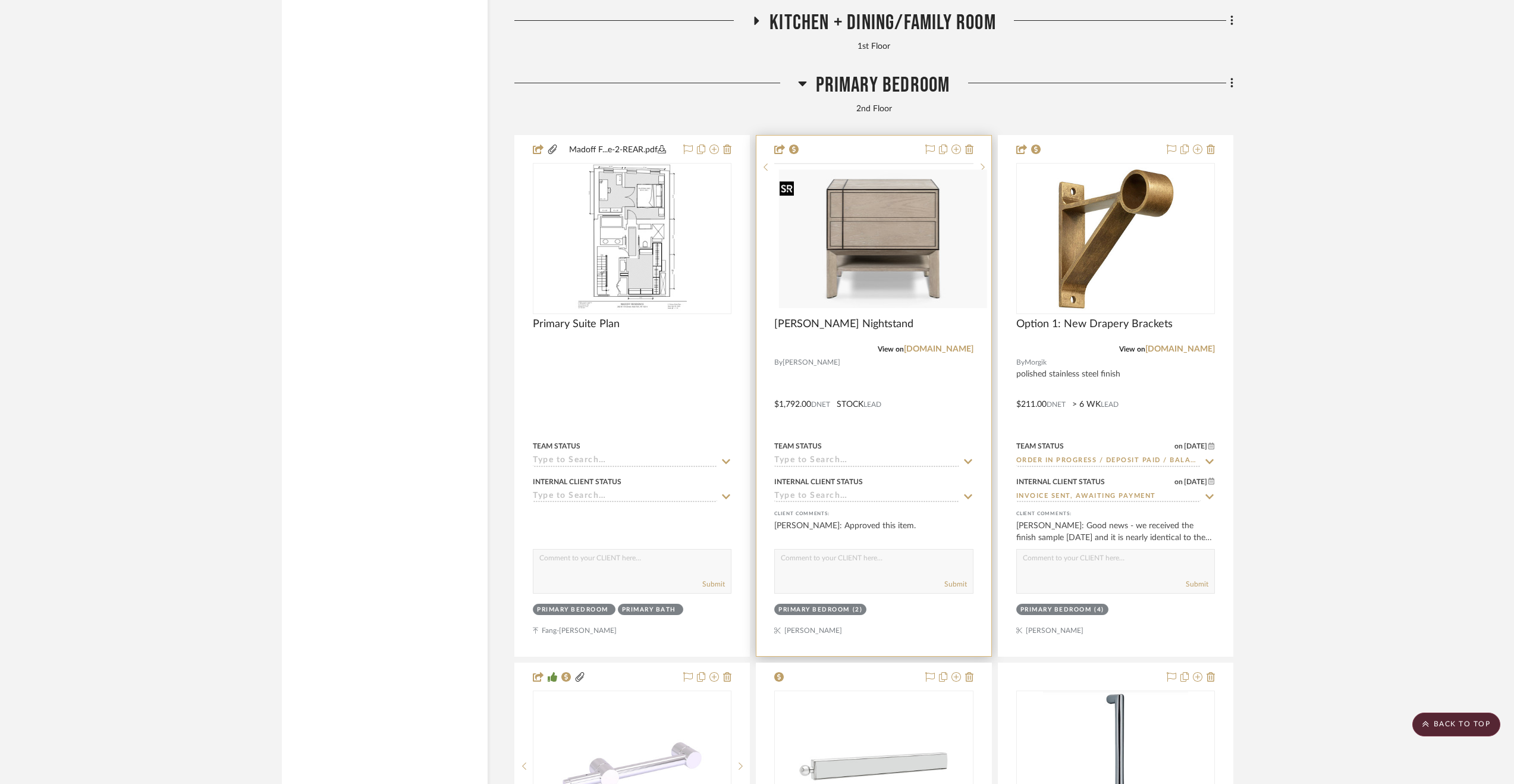
scroll to position [3975, 0]
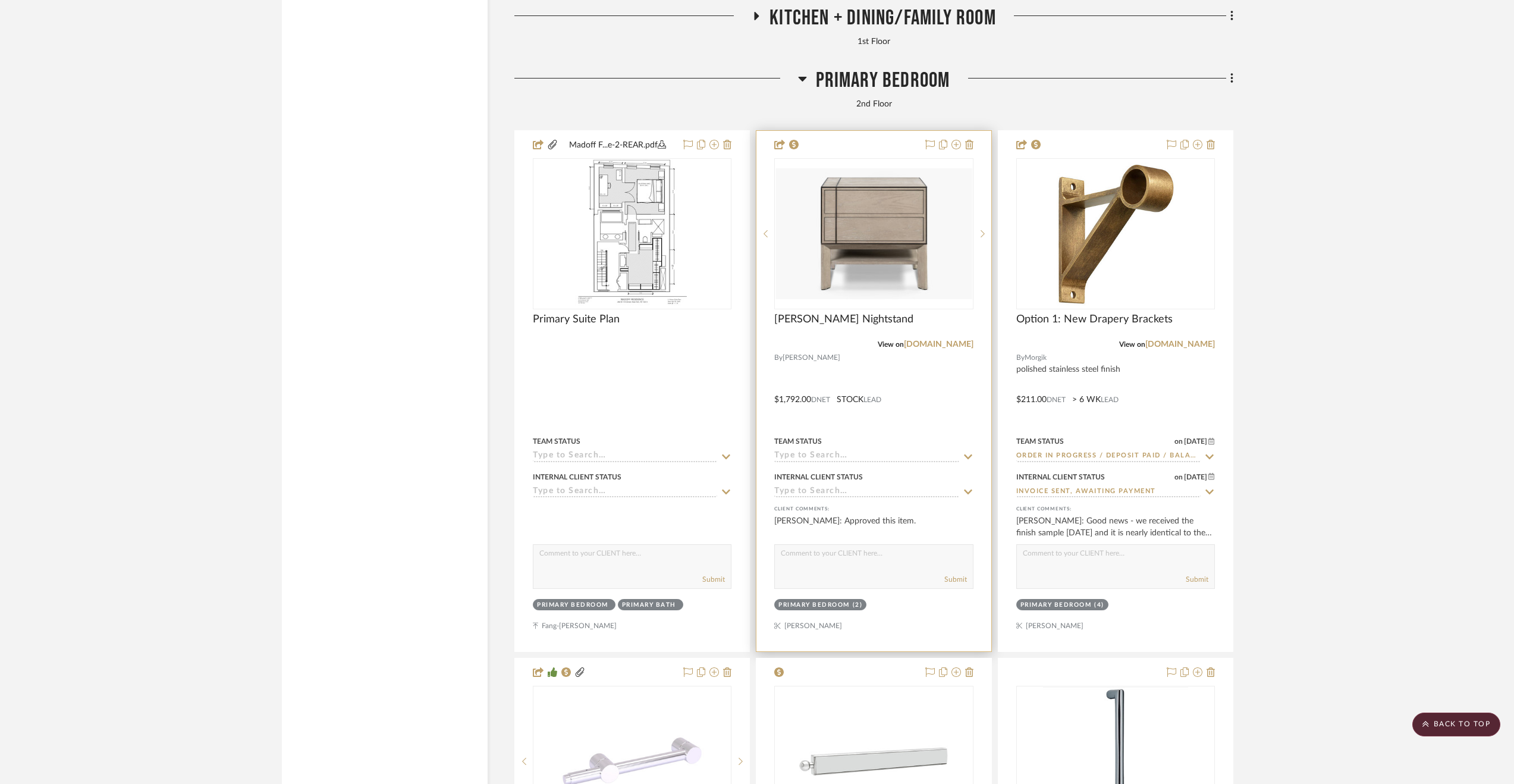
click at [929, 404] on div at bounding box center [873, 391] width 235 height 520
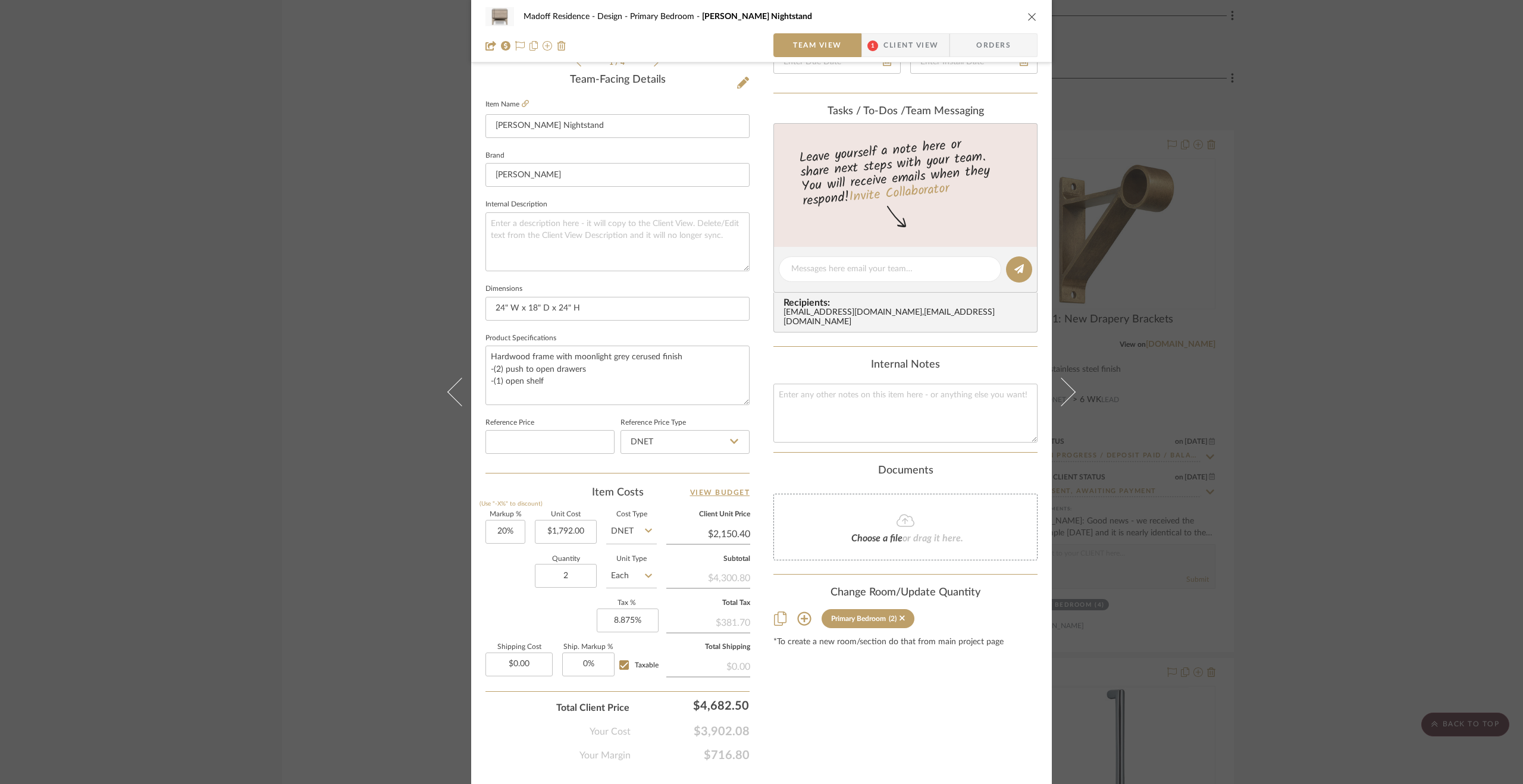
scroll to position [321, 0]
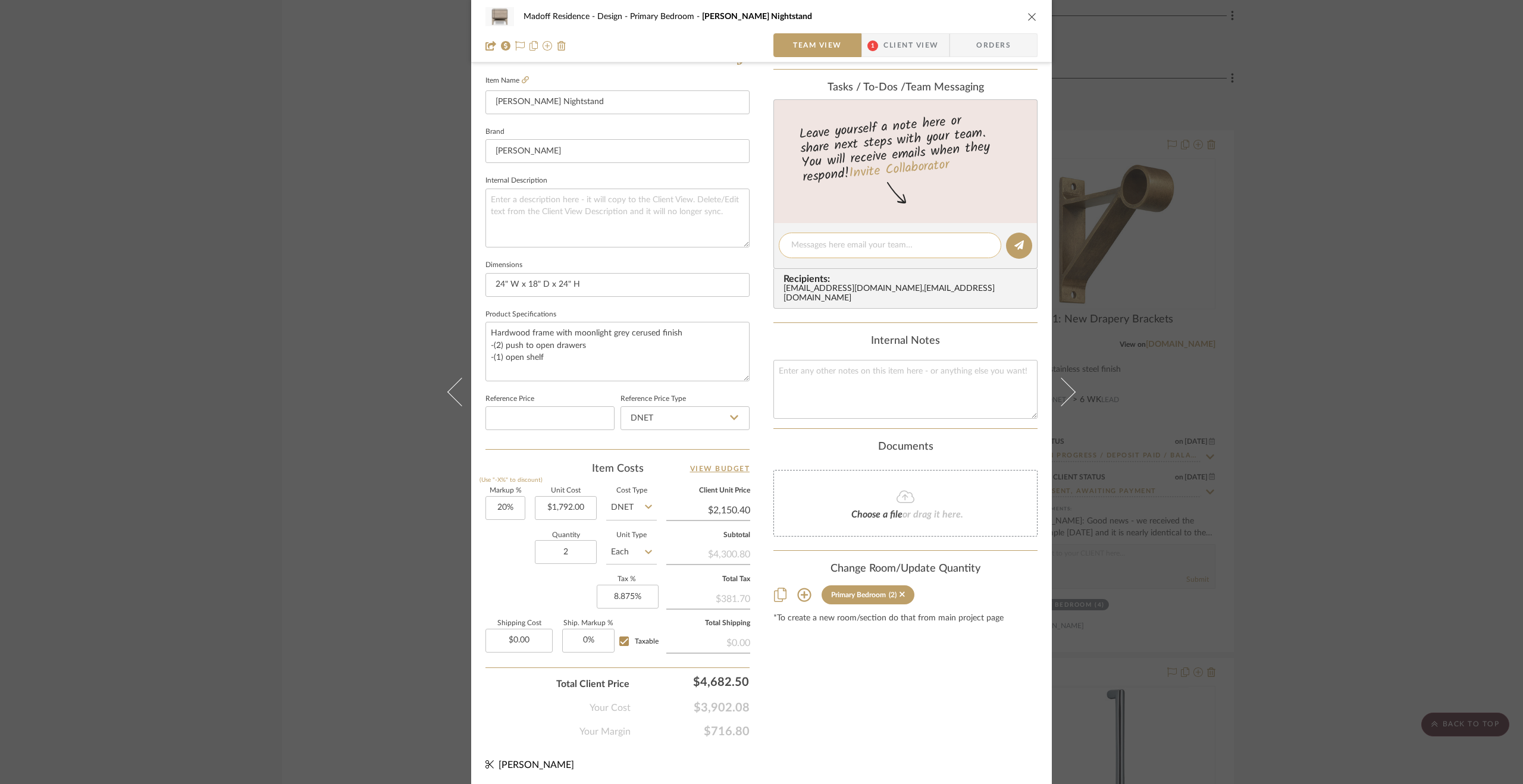
click at [848, 248] on textarea at bounding box center [890, 246] width 198 height 13
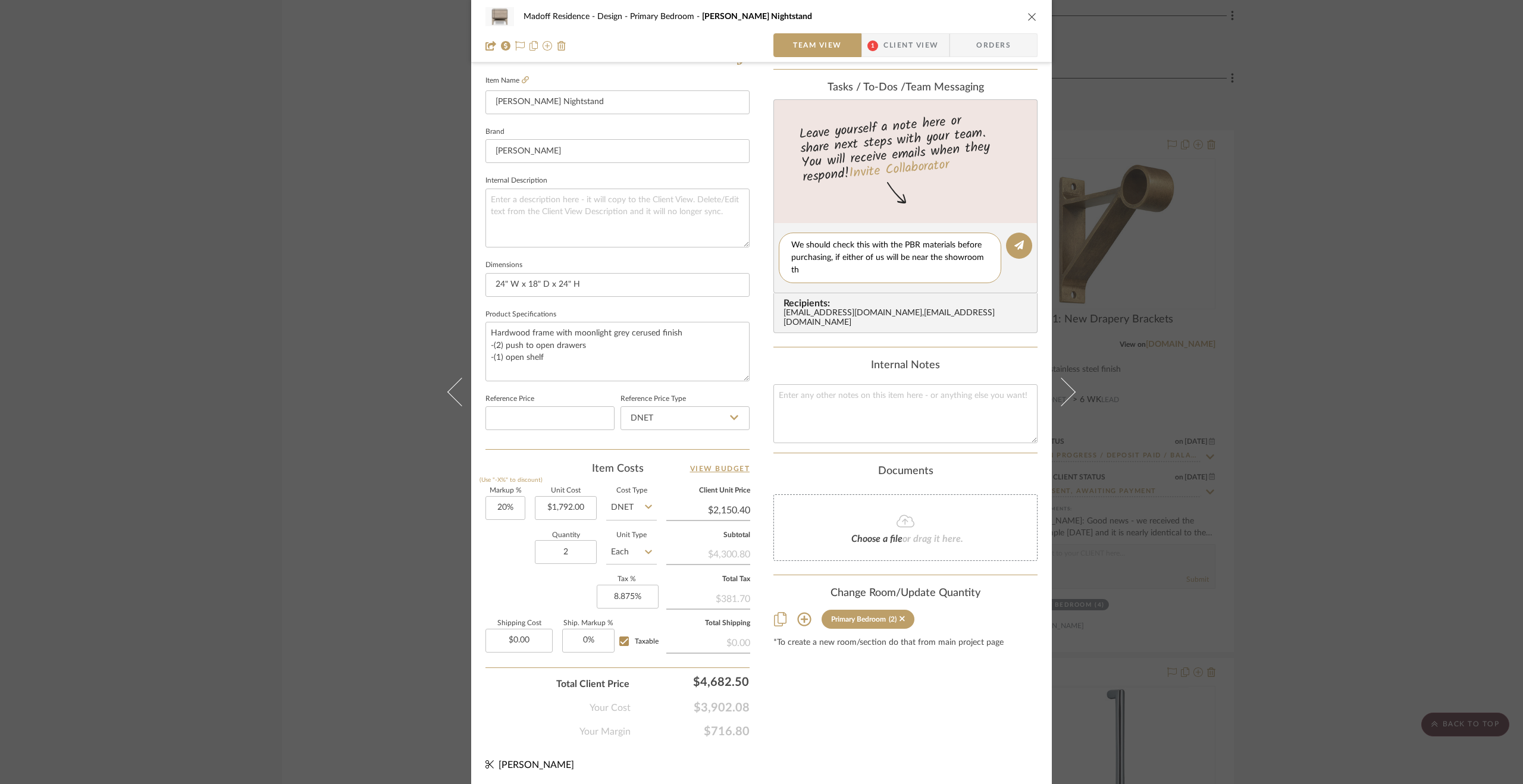
scroll to position [0, 0]
click at [791, 244] on textarea "We should check this with the PBR materials before purchasing, if either of us …" at bounding box center [890, 258] width 198 height 37
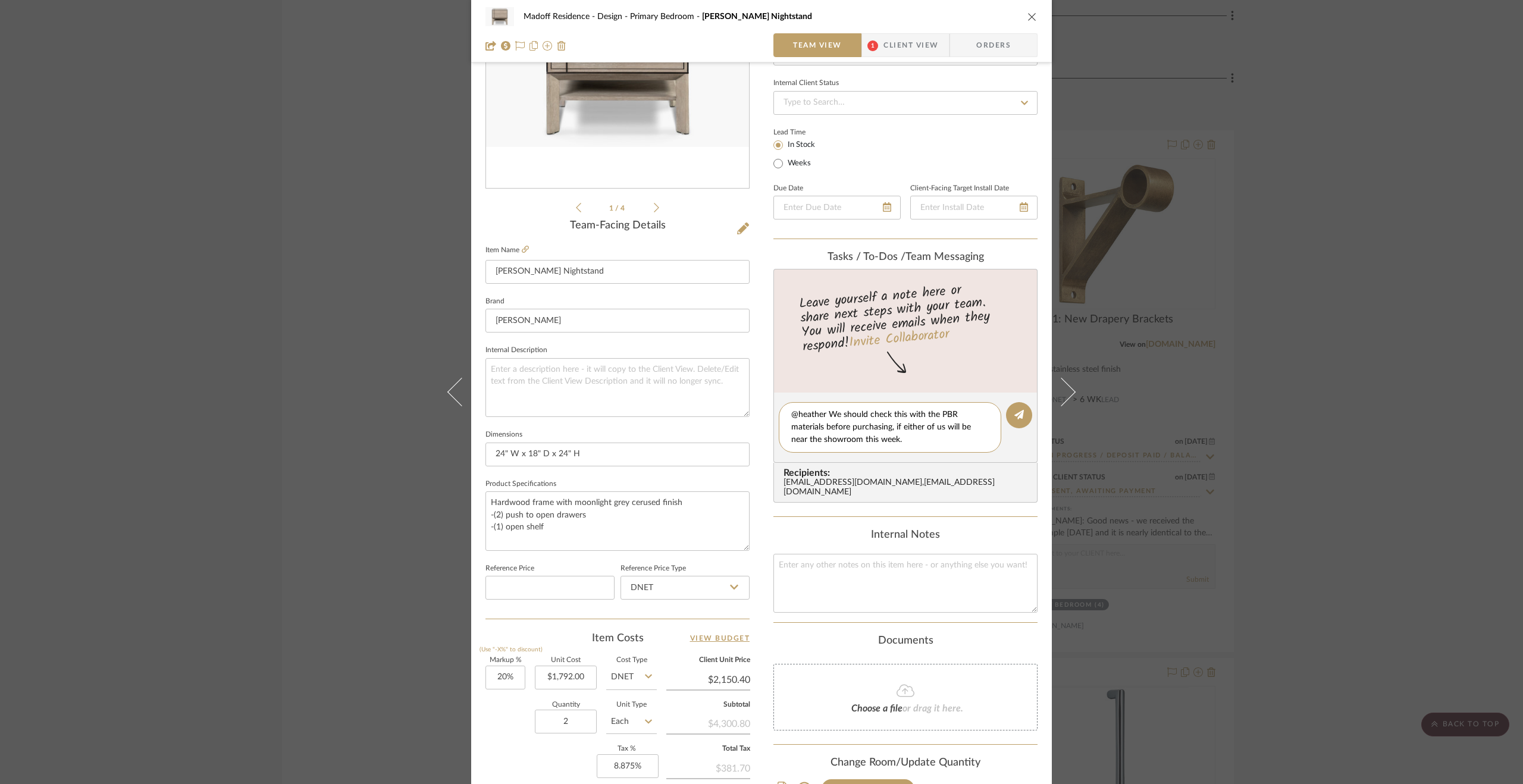
scroll to position [24, 0]
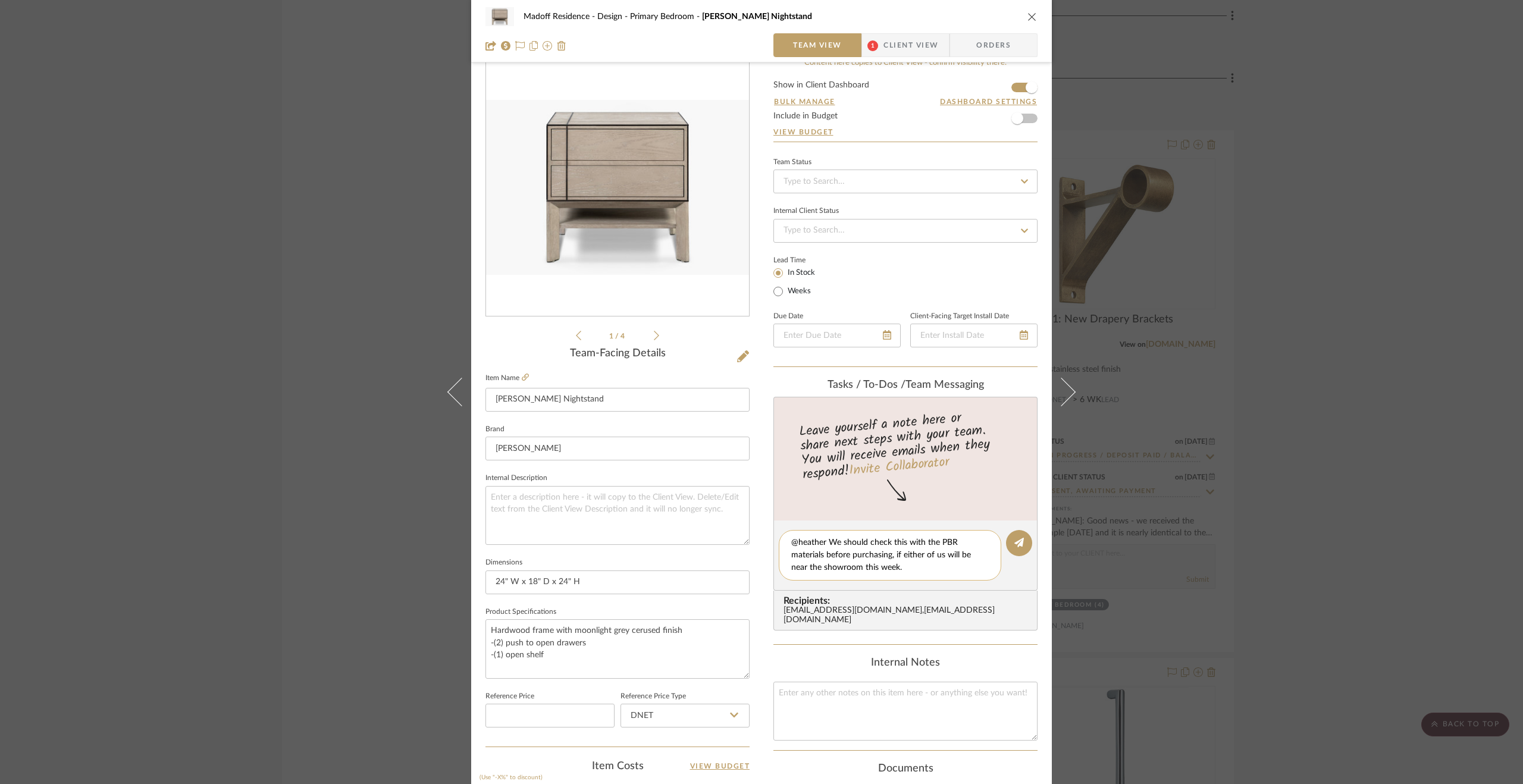
click at [906, 568] on textarea "@heather We should check this with the PBR materials before purchasing, if eith…" at bounding box center [890, 555] width 198 height 37
type textarea "@heather We should check this with the PBR materials before purchasing, if eith…"
click at [1014, 542] on icon at bounding box center [1019, 542] width 10 height 10
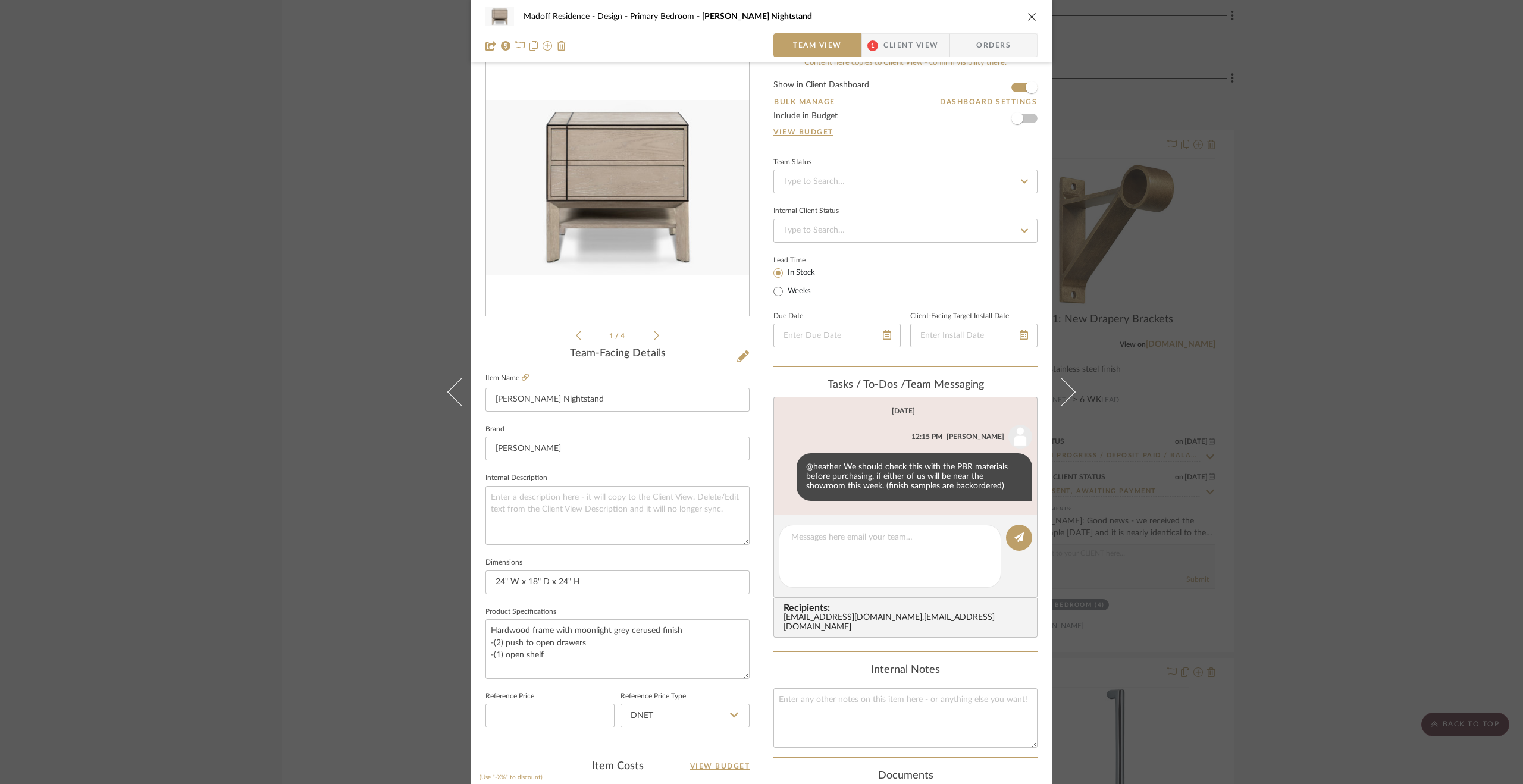
click at [653, 335] on icon at bounding box center [656, 335] width 6 height 10
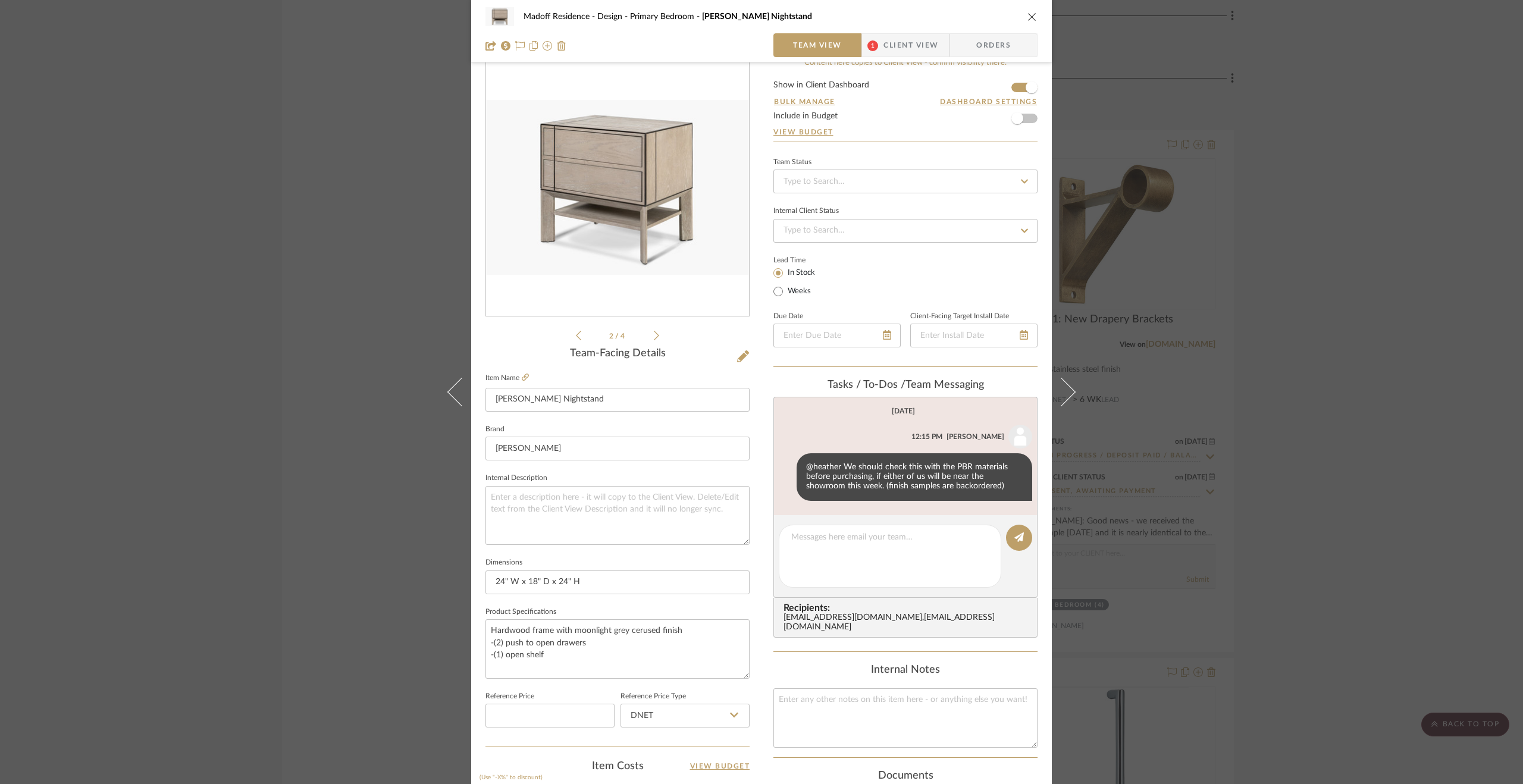
click at [653, 335] on icon at bounding box center [656, 335] width 6 height 10
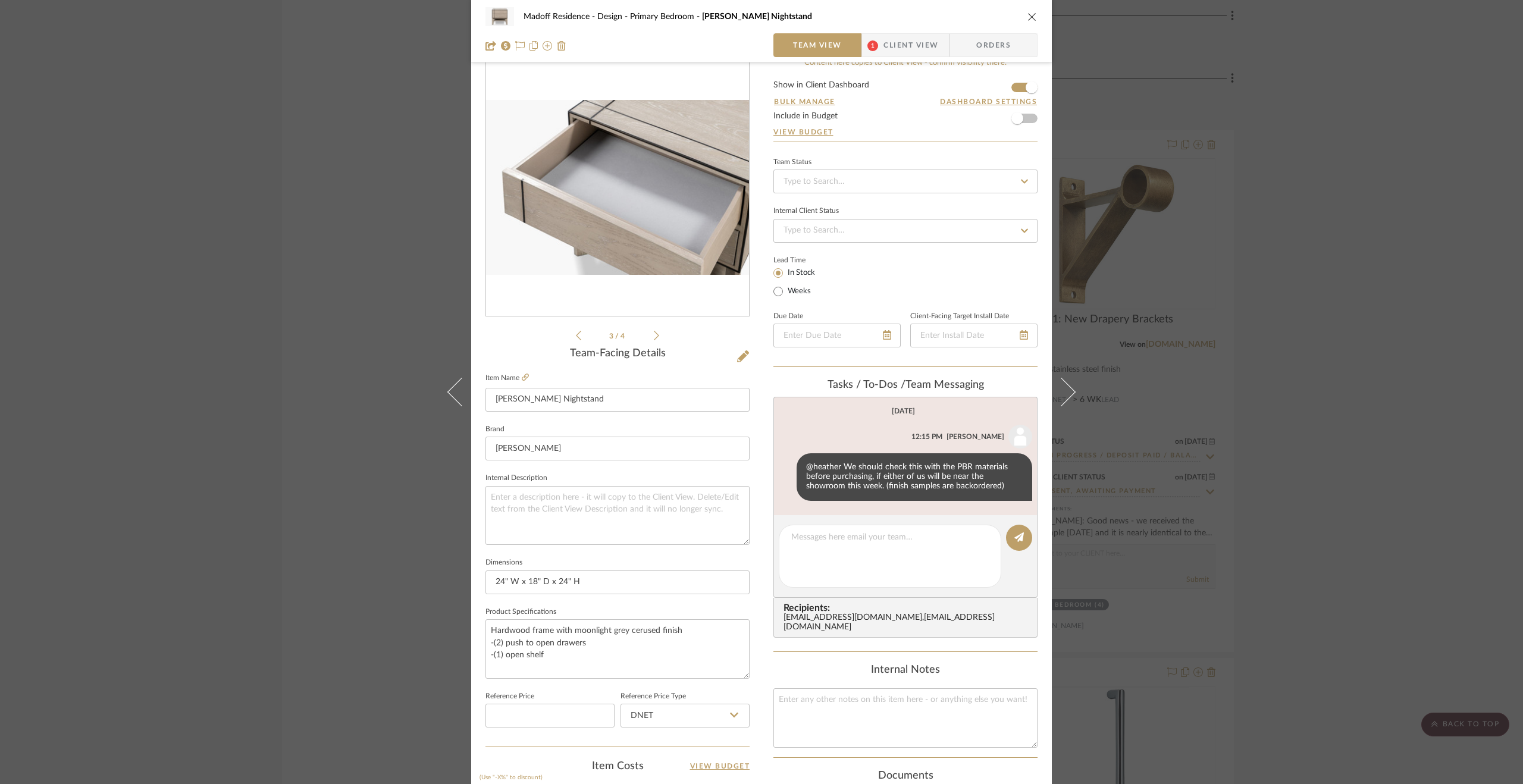
click at [653, 335] on icon at bounding box center [656, 335] width 6 height 10
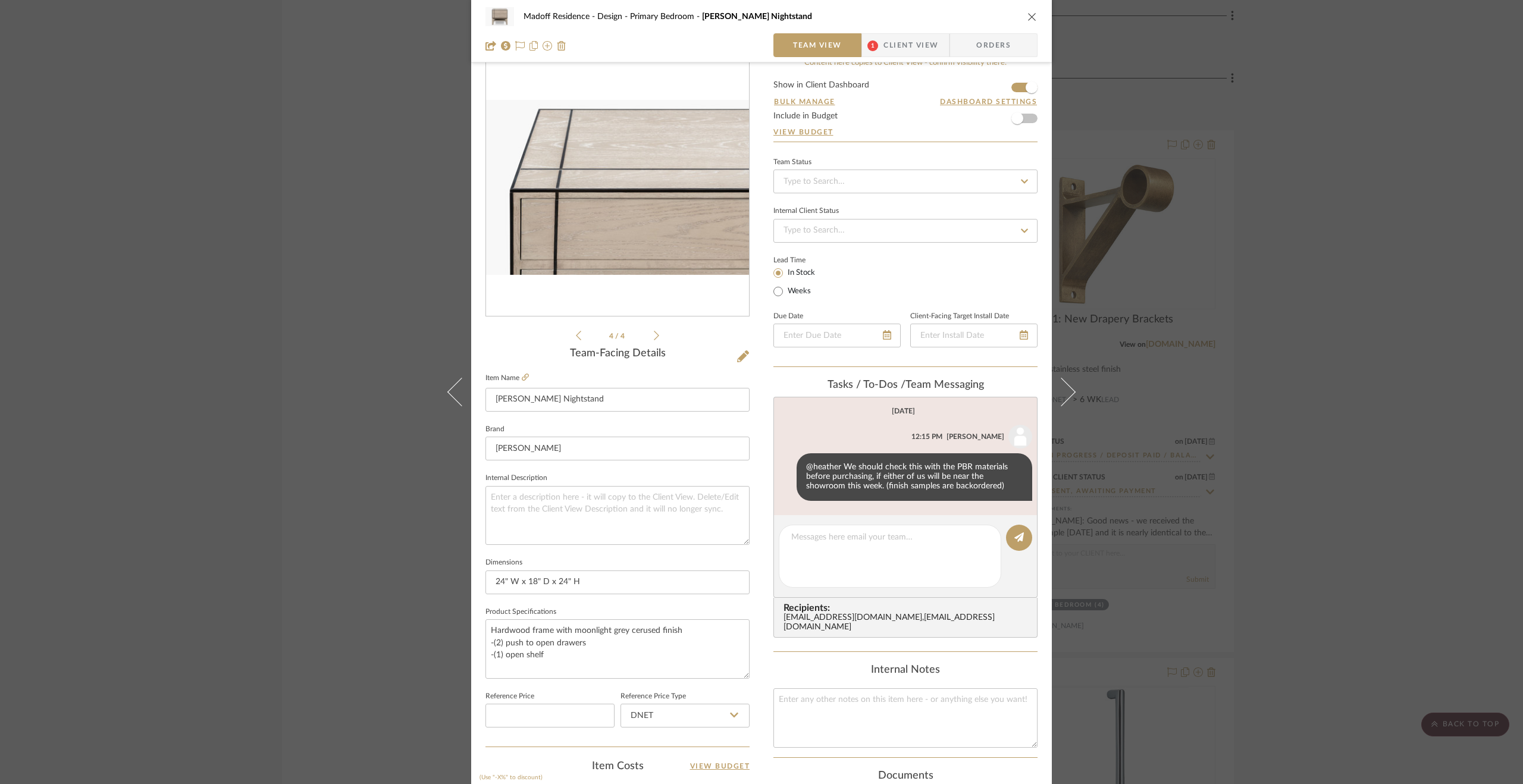
click at [653, 335] on icon at bounding box center [656, 335] width 6 height 10
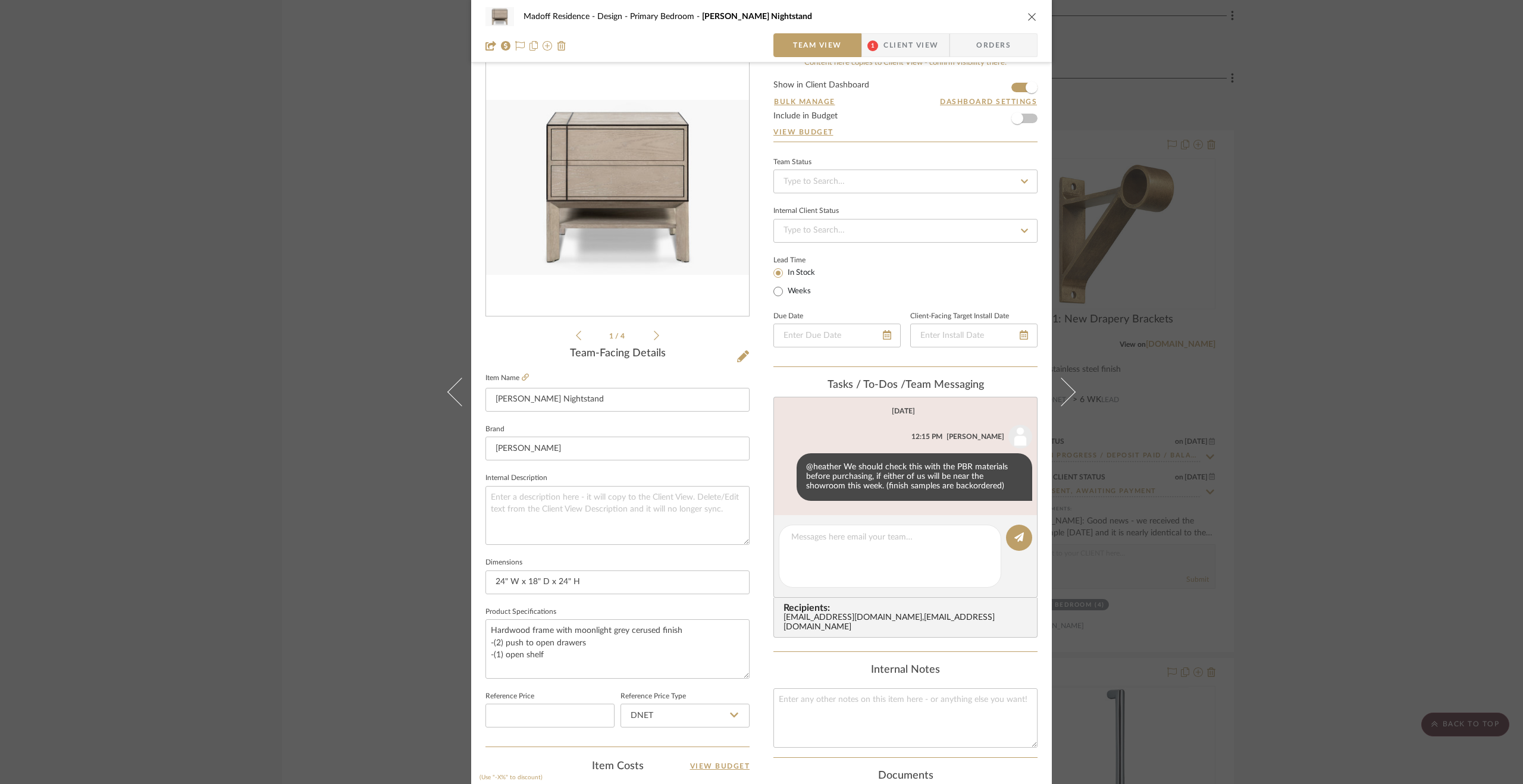
click at [653, 335] on icon at bounding box center [656, 335] width 6 height 10
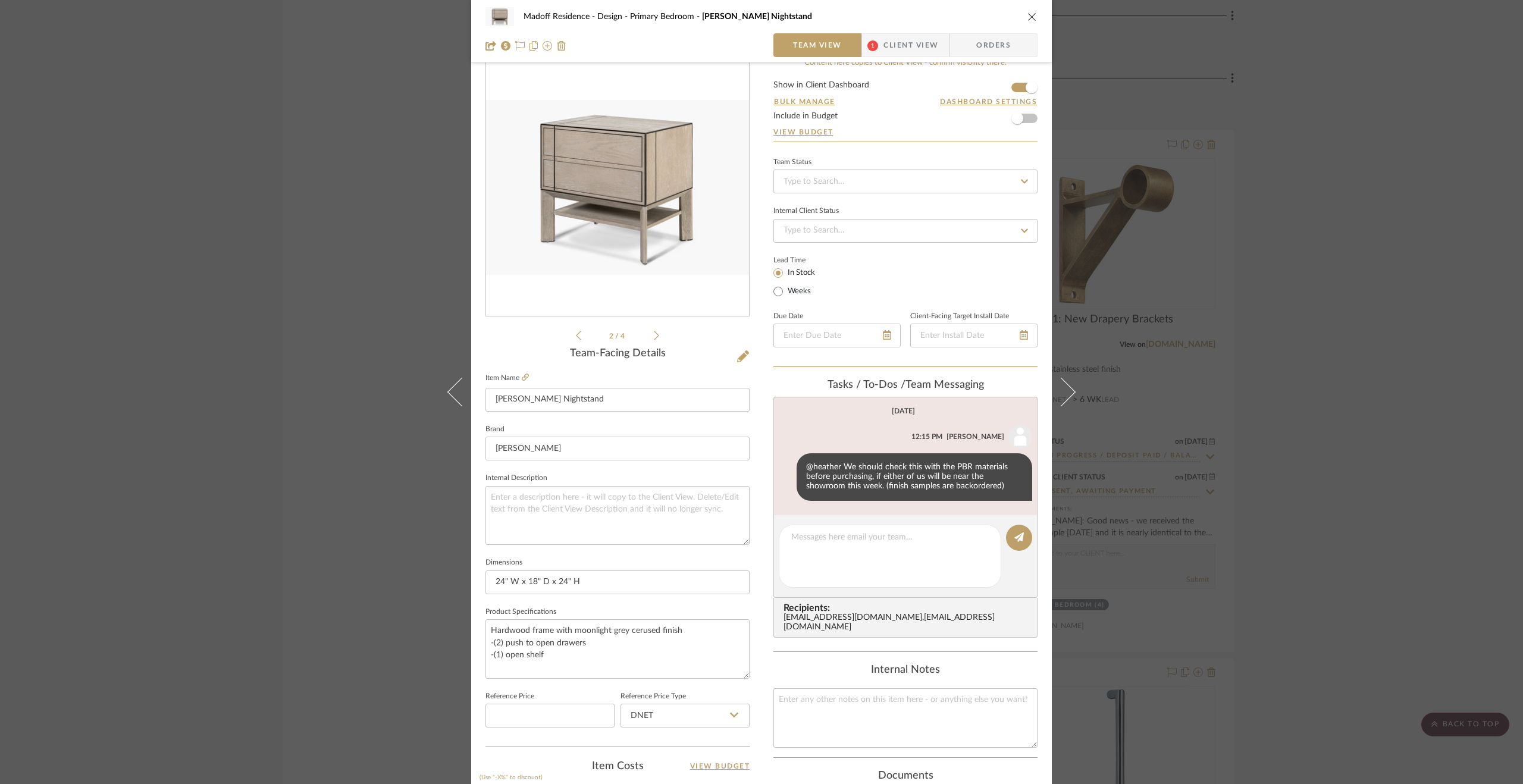
click at [653, 334] on icon at bounding box center [656, 335] width 6 height 10
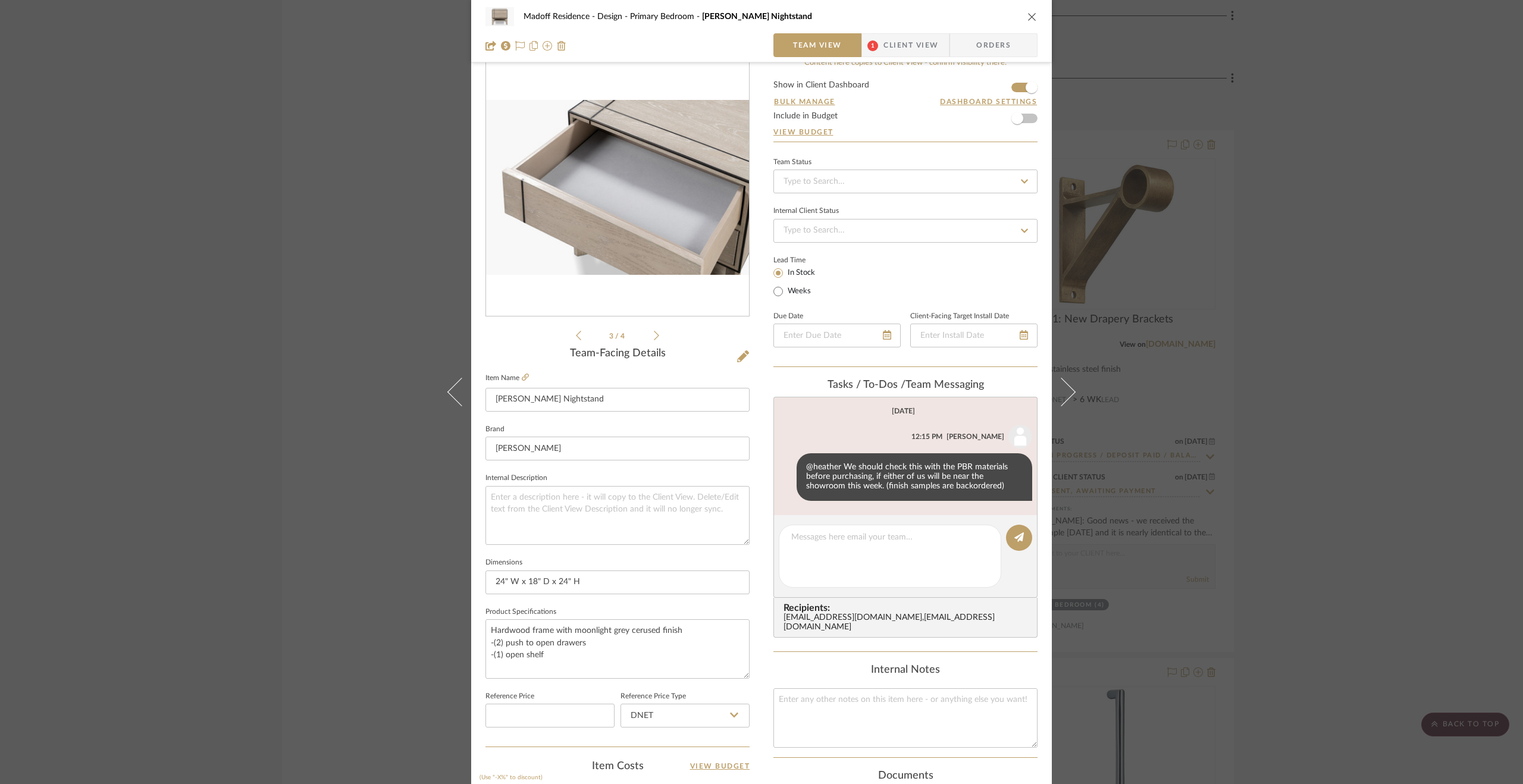
click at [653, 334] on icon at bounding box center [656, 335] width 6 height 10
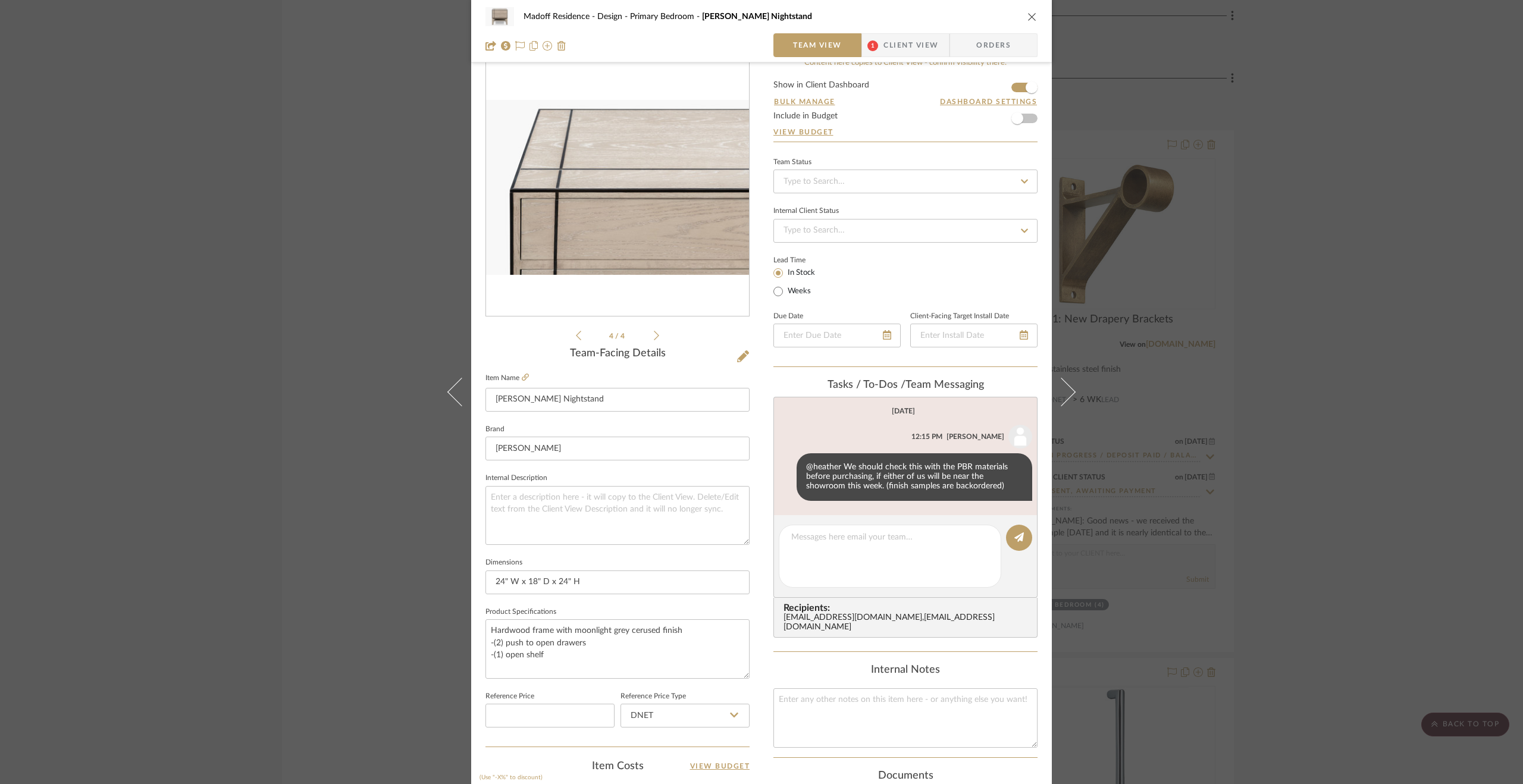
drag, startPoint x: 1293, startPoint y: 325, endPoint x: 1294, endPoint y: 341, distance: 16.0
click at [1294, 336] on div "Madoff Residence - Design Primary Bedroom Burke Nightstand Team View 1 Client V…" at bounding box center [761, 392] width 1523 height 784
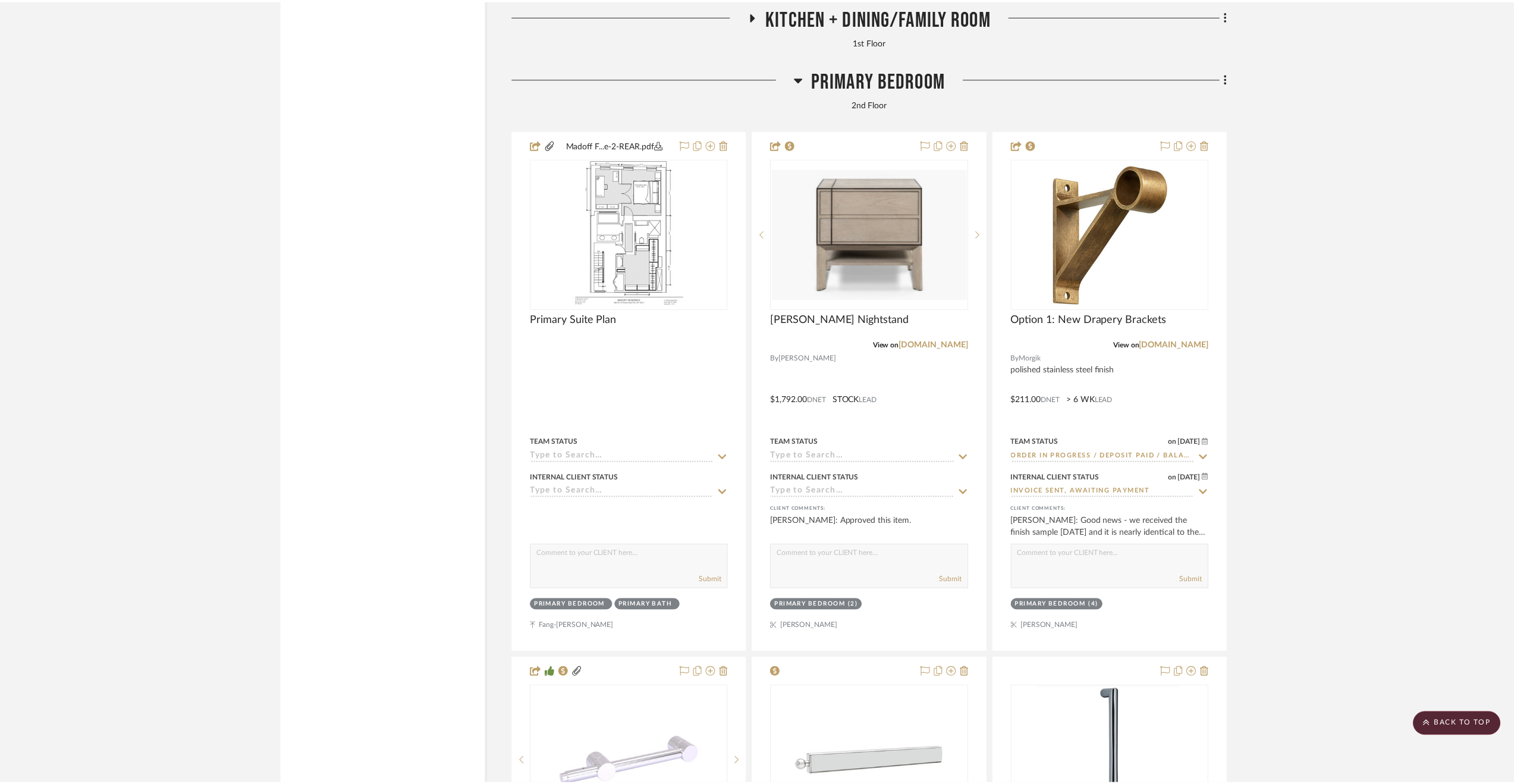
scroll to position [3975, 0]
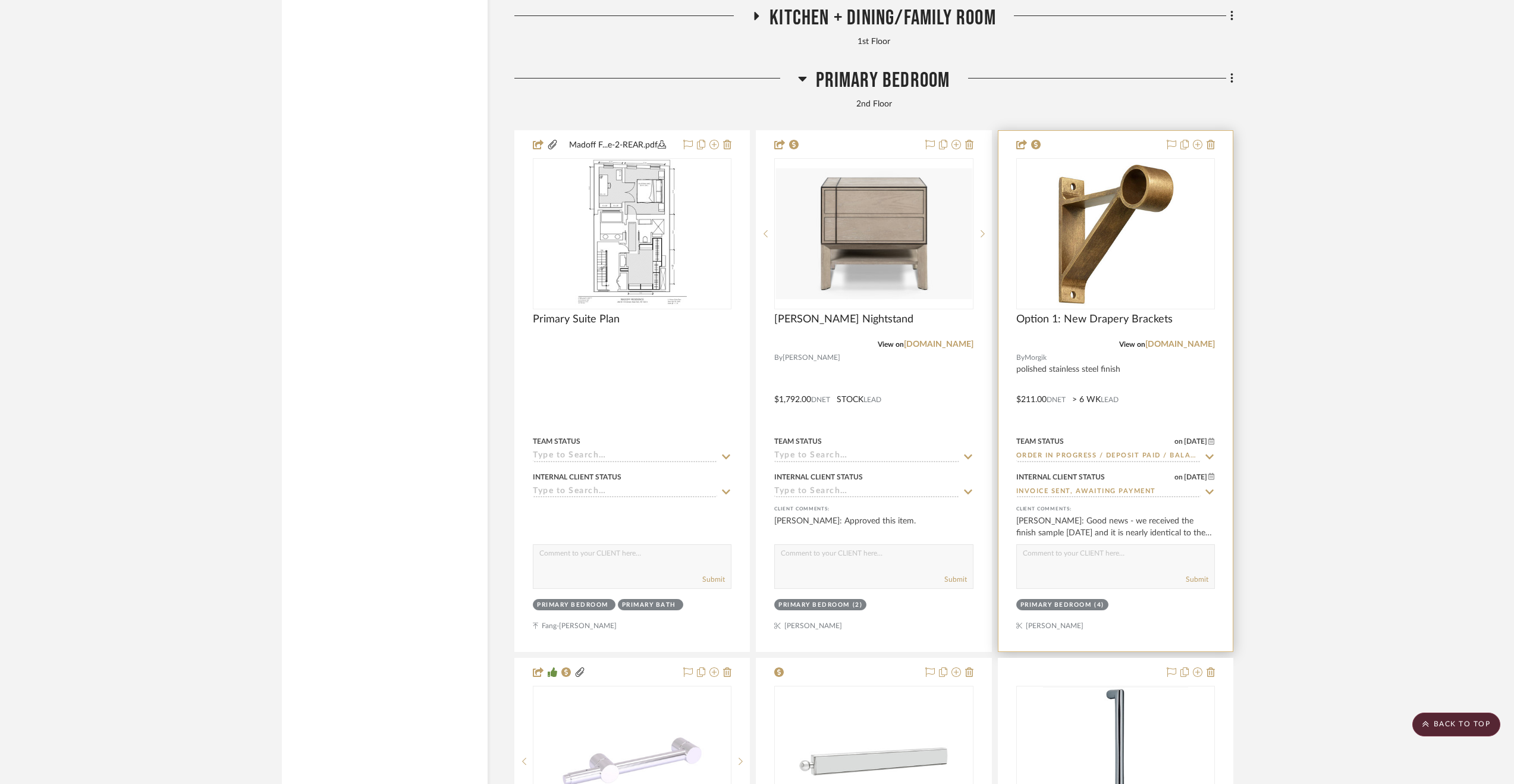
click at [1170, 393] on div at bounding box center [1116, 391] width 235 height 520
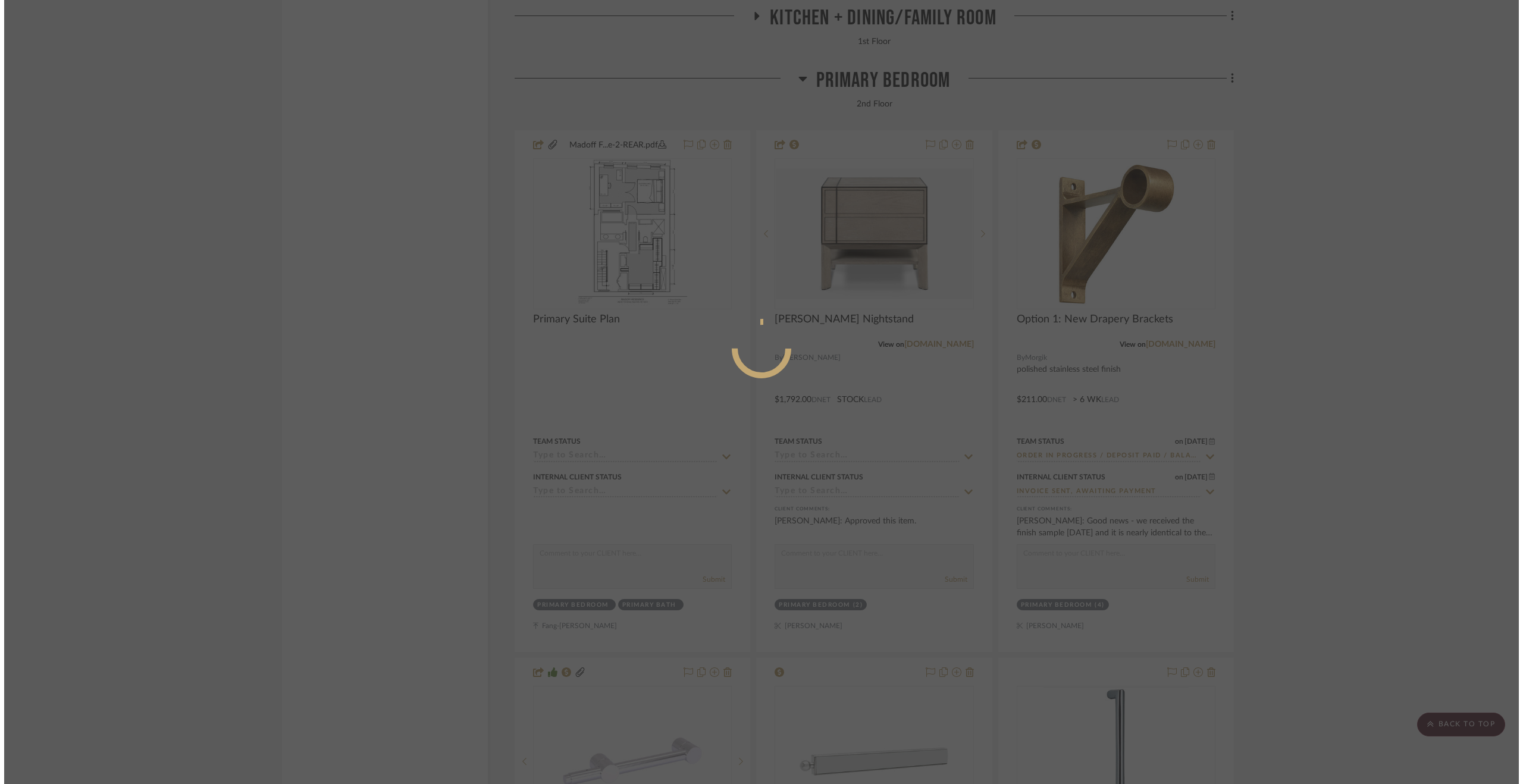
scroll to position [0, 0]
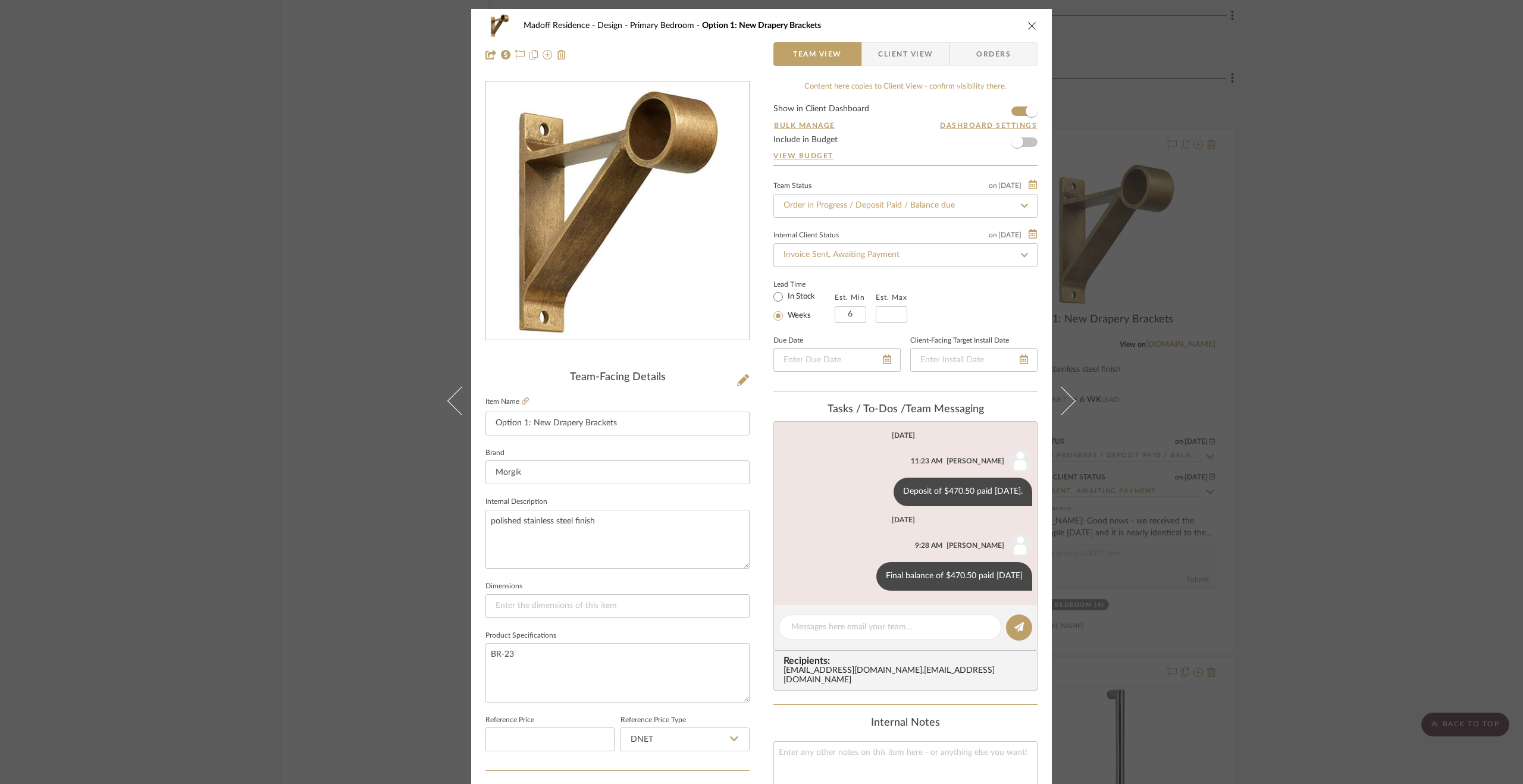
click at [1229, 364] on div "Madoff Residence - Design Primary Bedroom Option 1: New Drapery Brackets Team V…" at bounding box center [761, 392] width 1523 height 784
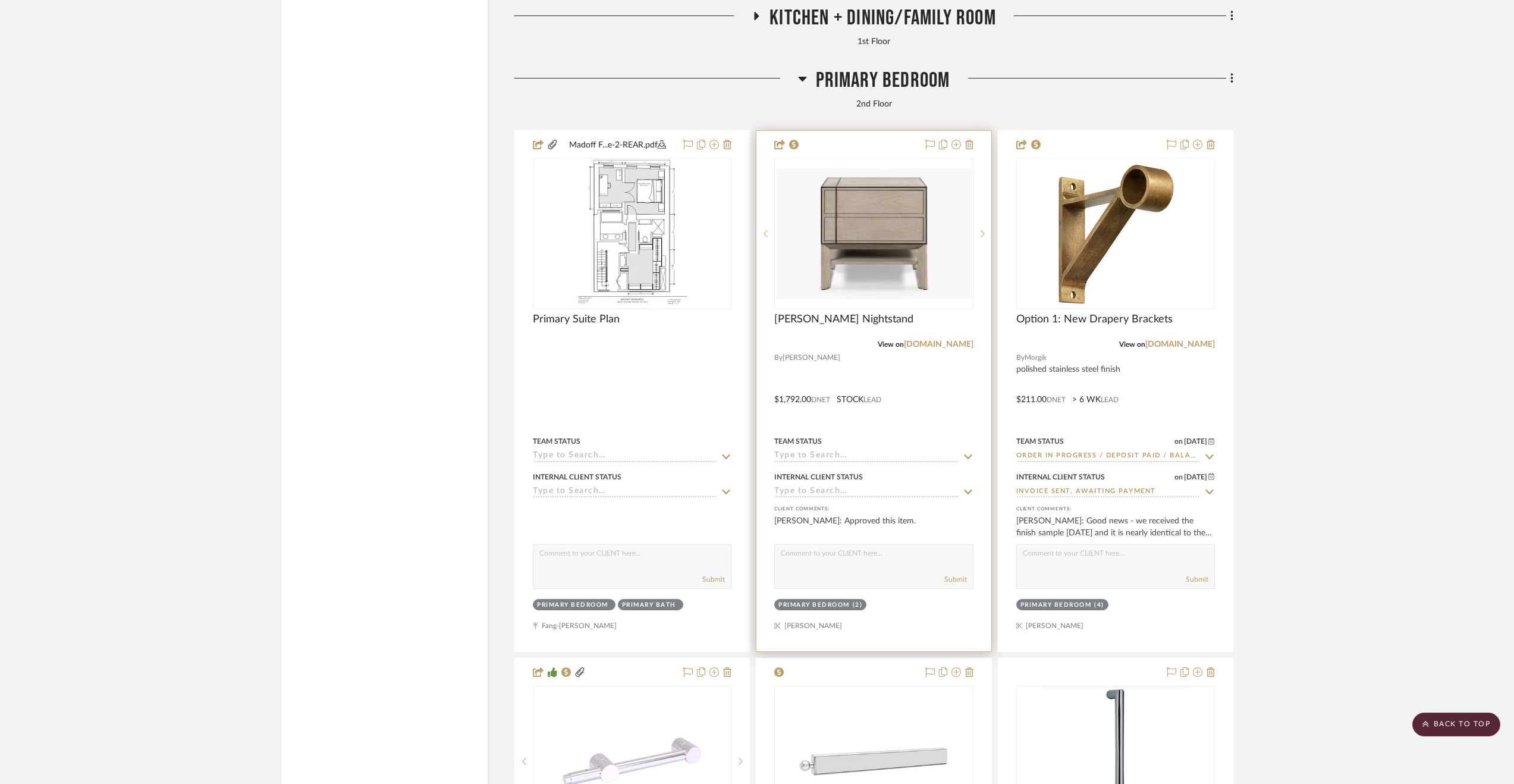
scroll to position [3678, 0]
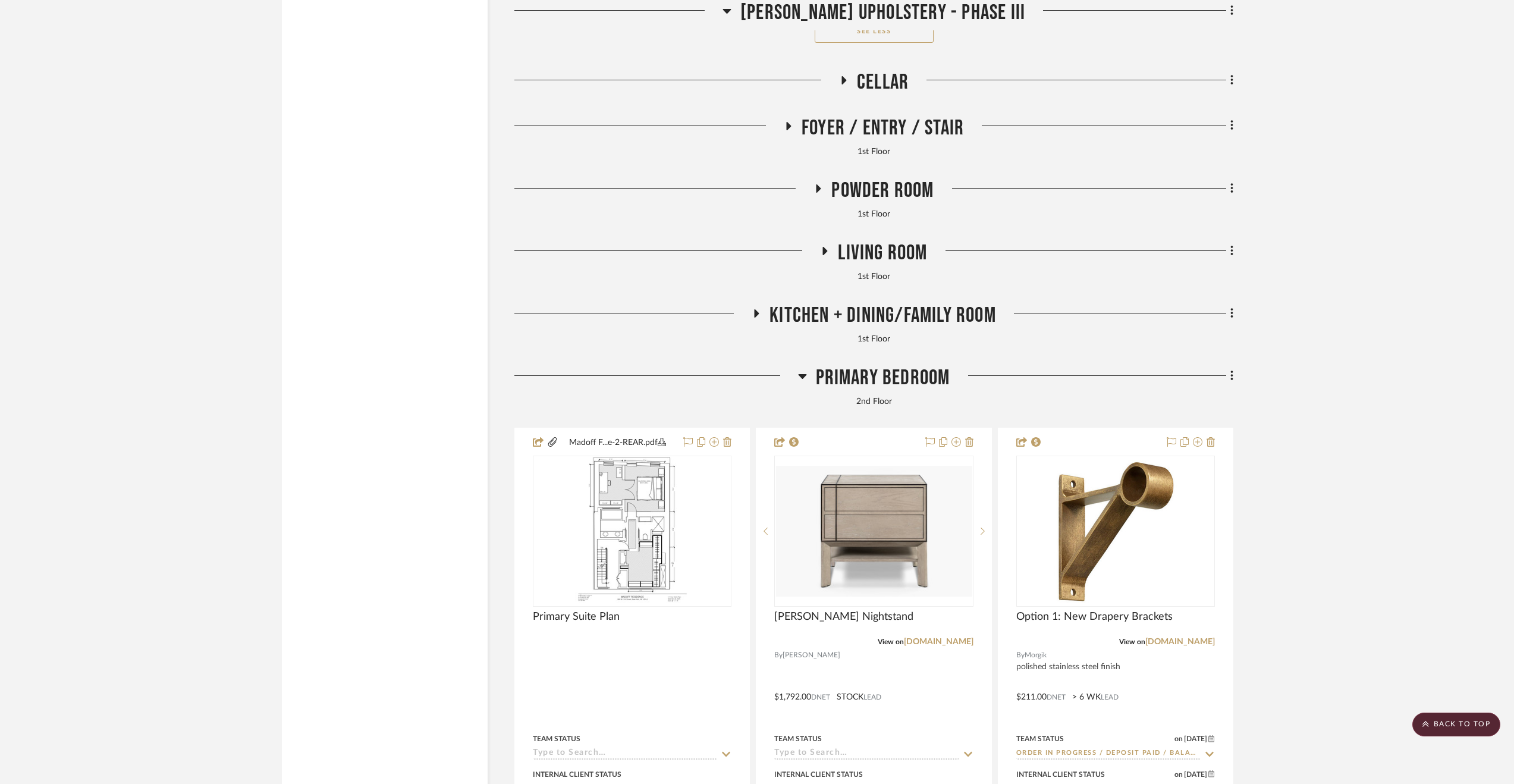
click at [903, 385] on span "Primary Bedroom" at bounding box center [883, 378] width 135 height 26
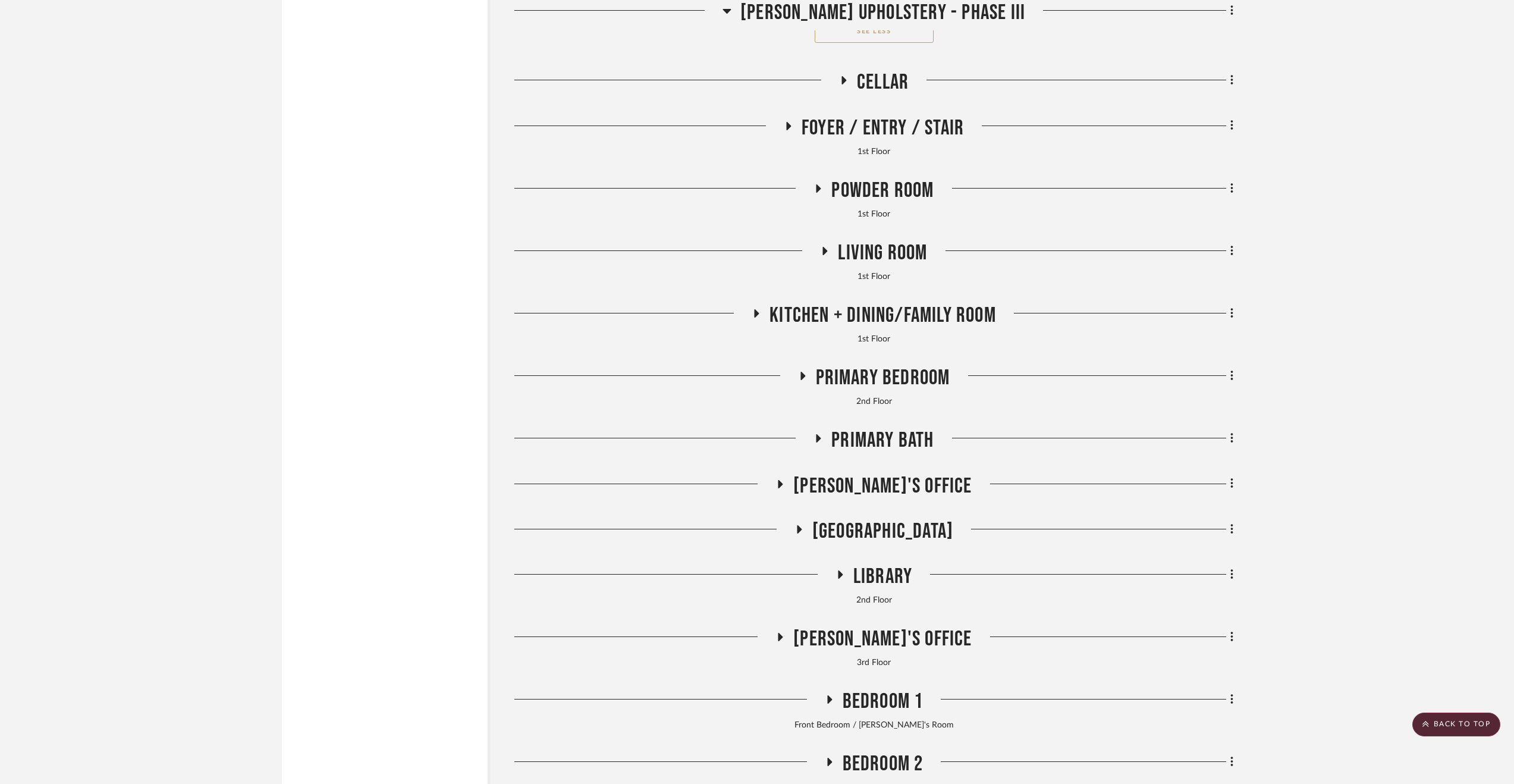
click at [852, 258] on span "Living Room" at bounding box center [883, 253] width 89 height 26
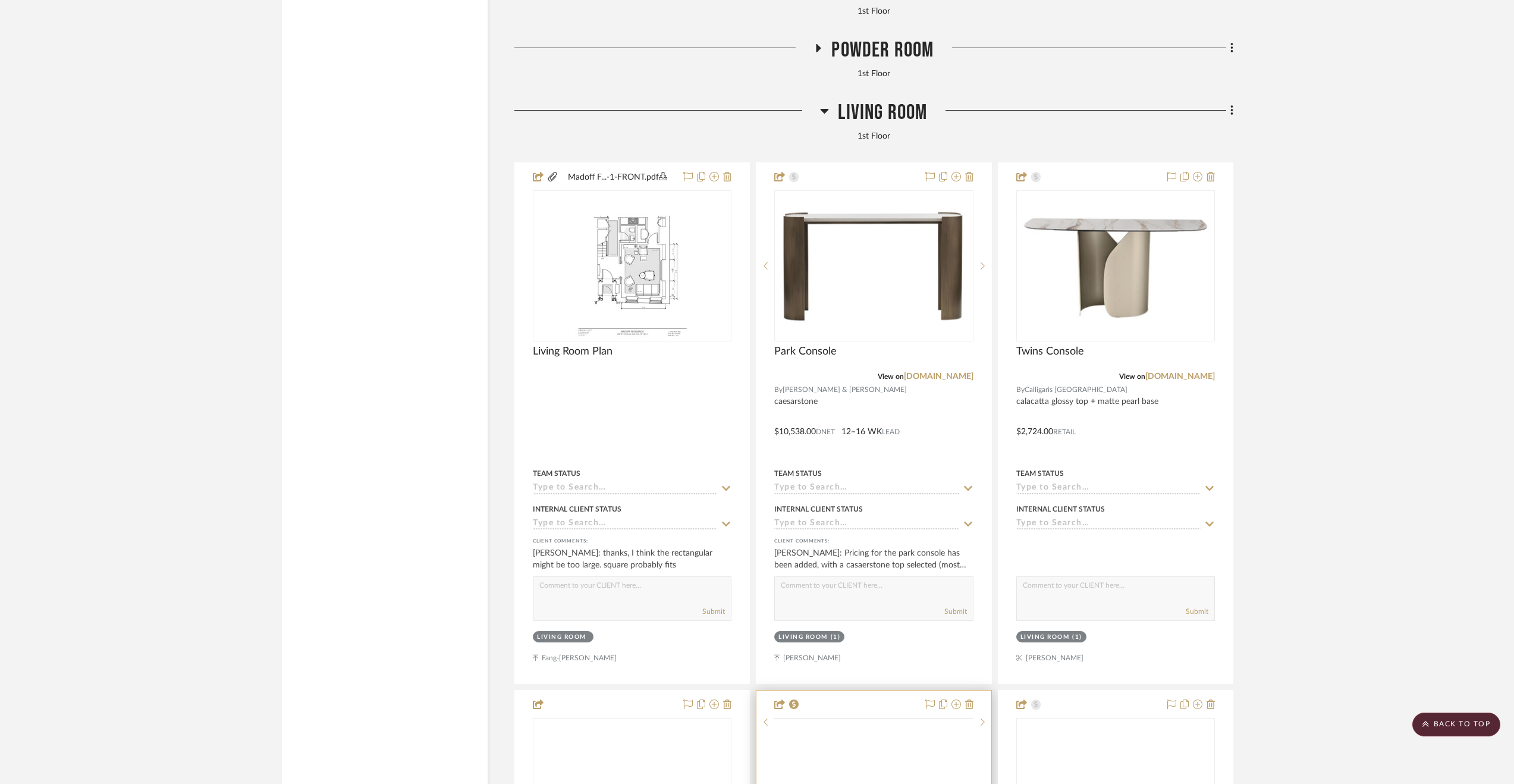
scroll to position [3856, 0]
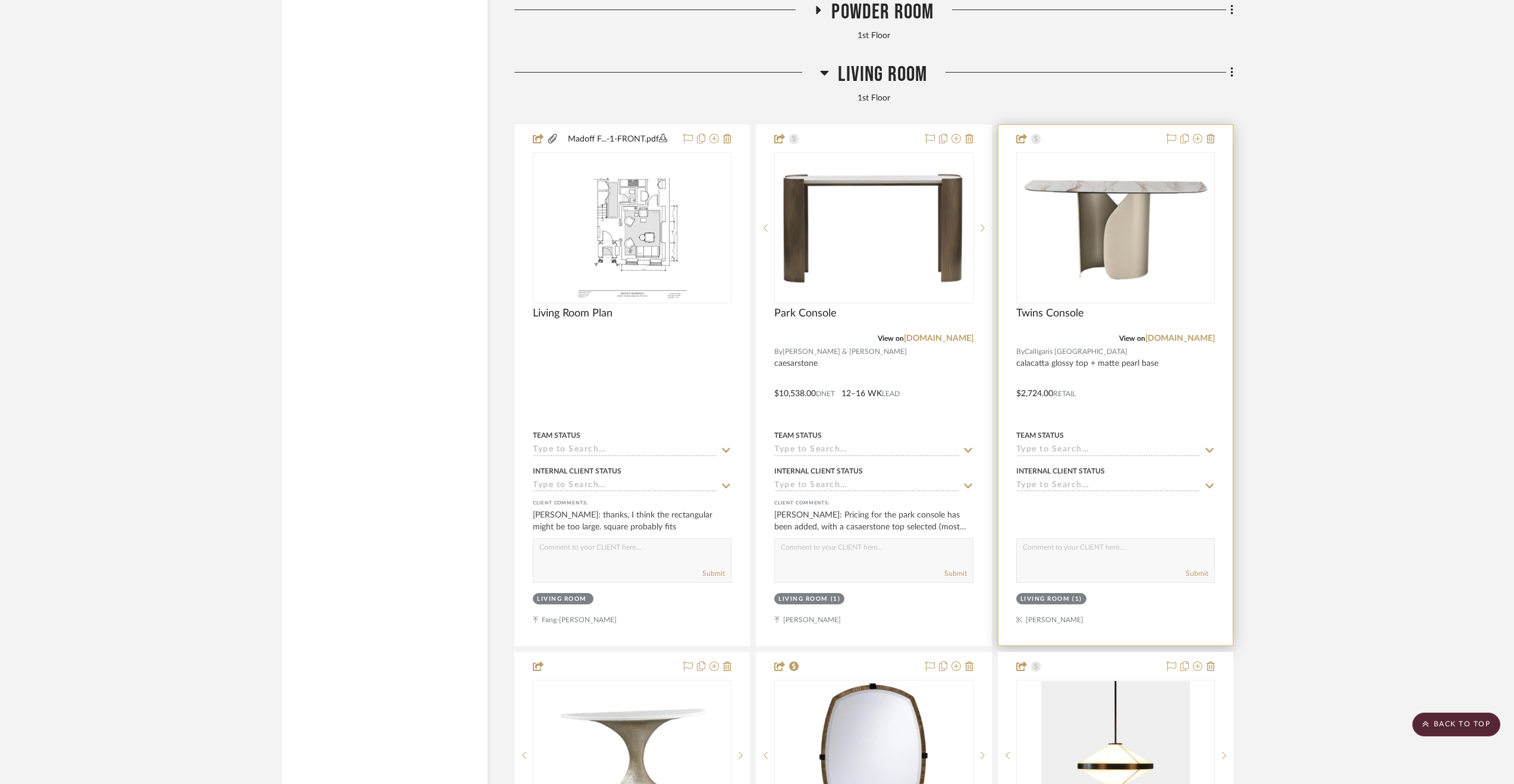
click at [1110, 418] on div at bounding box center [1116, 385] width 235 height 520
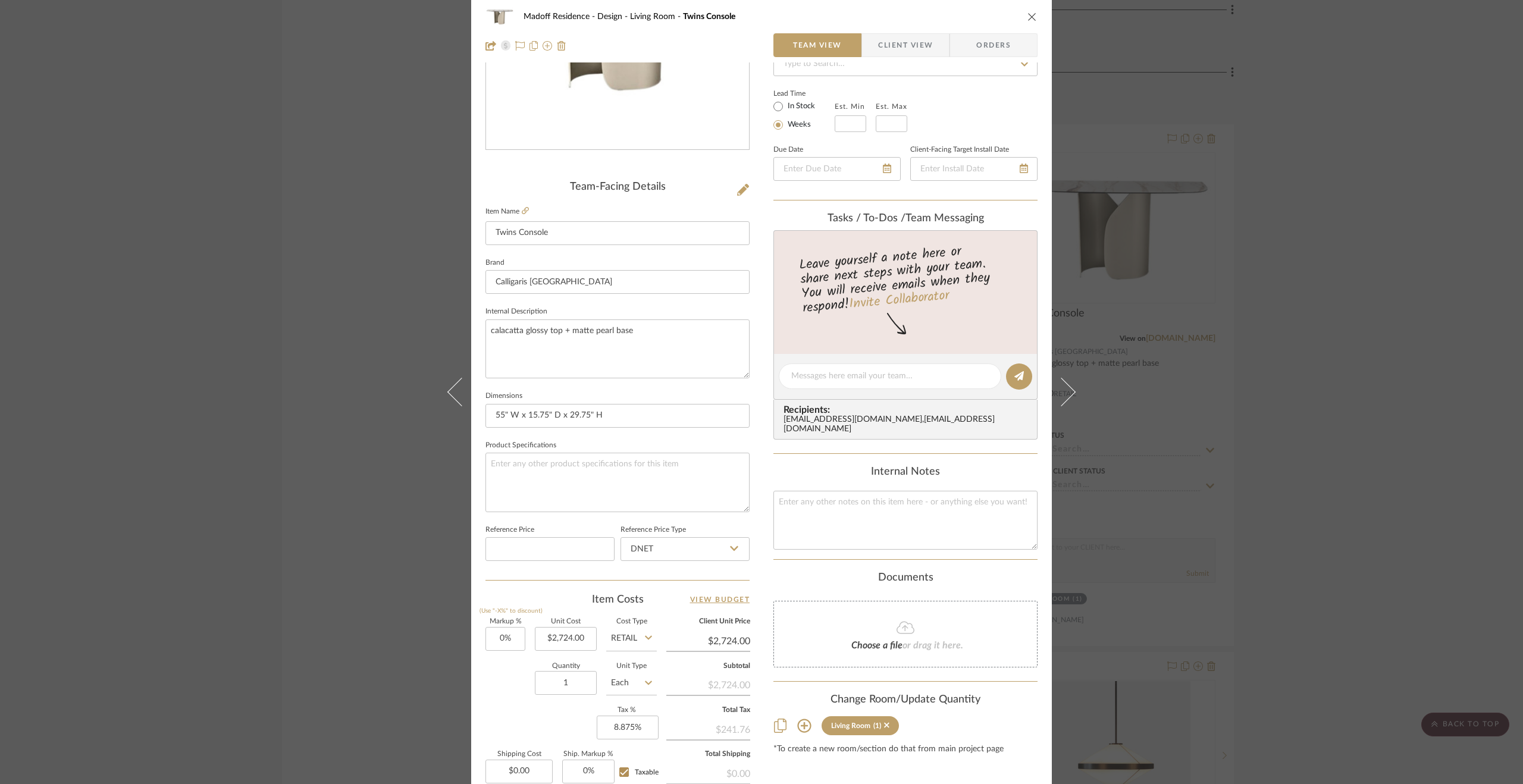
scroll to position [238, 0]
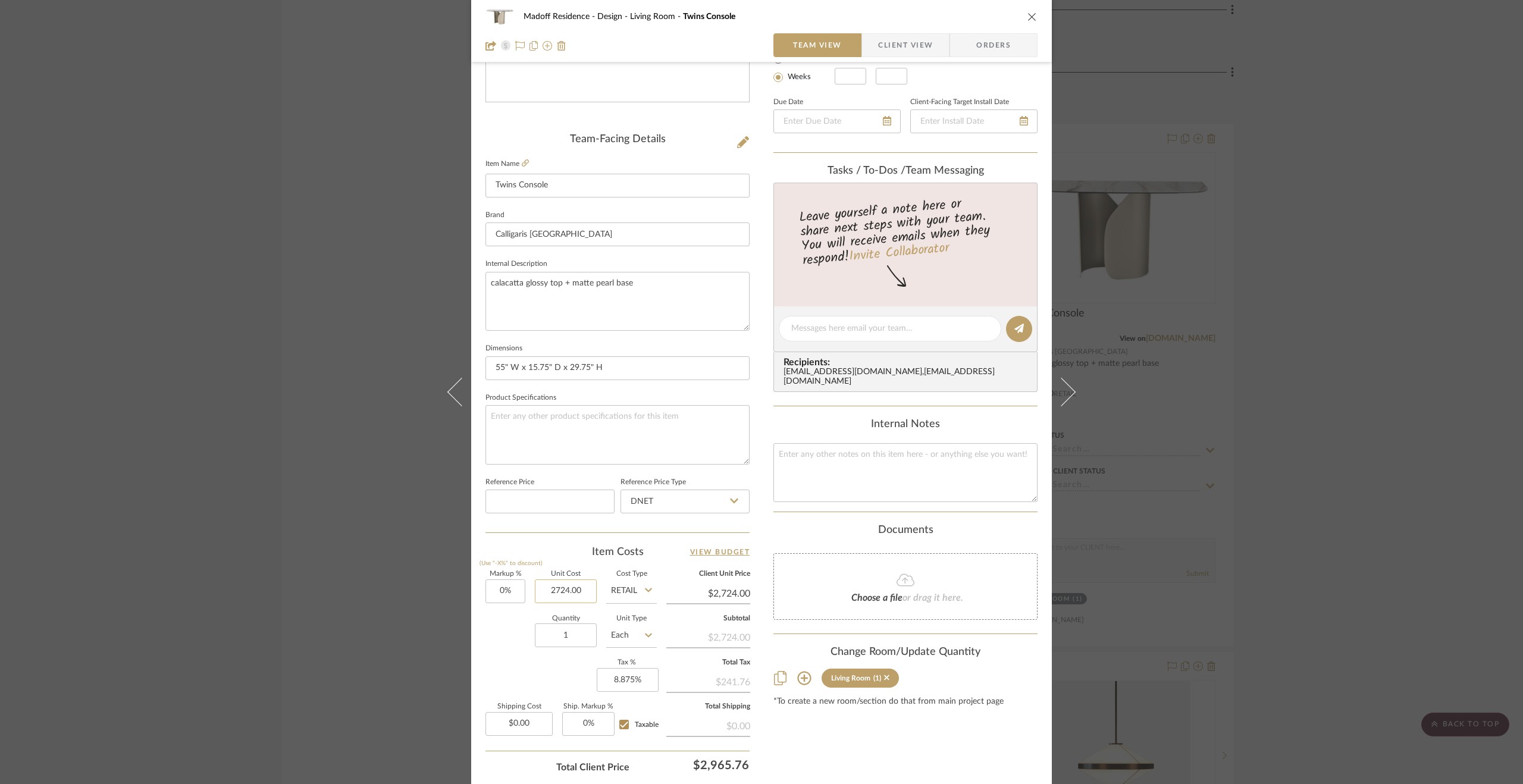
click at [570, 594] on input "2724.00" at bounding box center [566, 591] width 62 height 24
type input "2179.20"
type input "0"
type input "$2,179.20"
click at [509, 588] on input "0" at bounding box center [505, 591] width 40 height 24
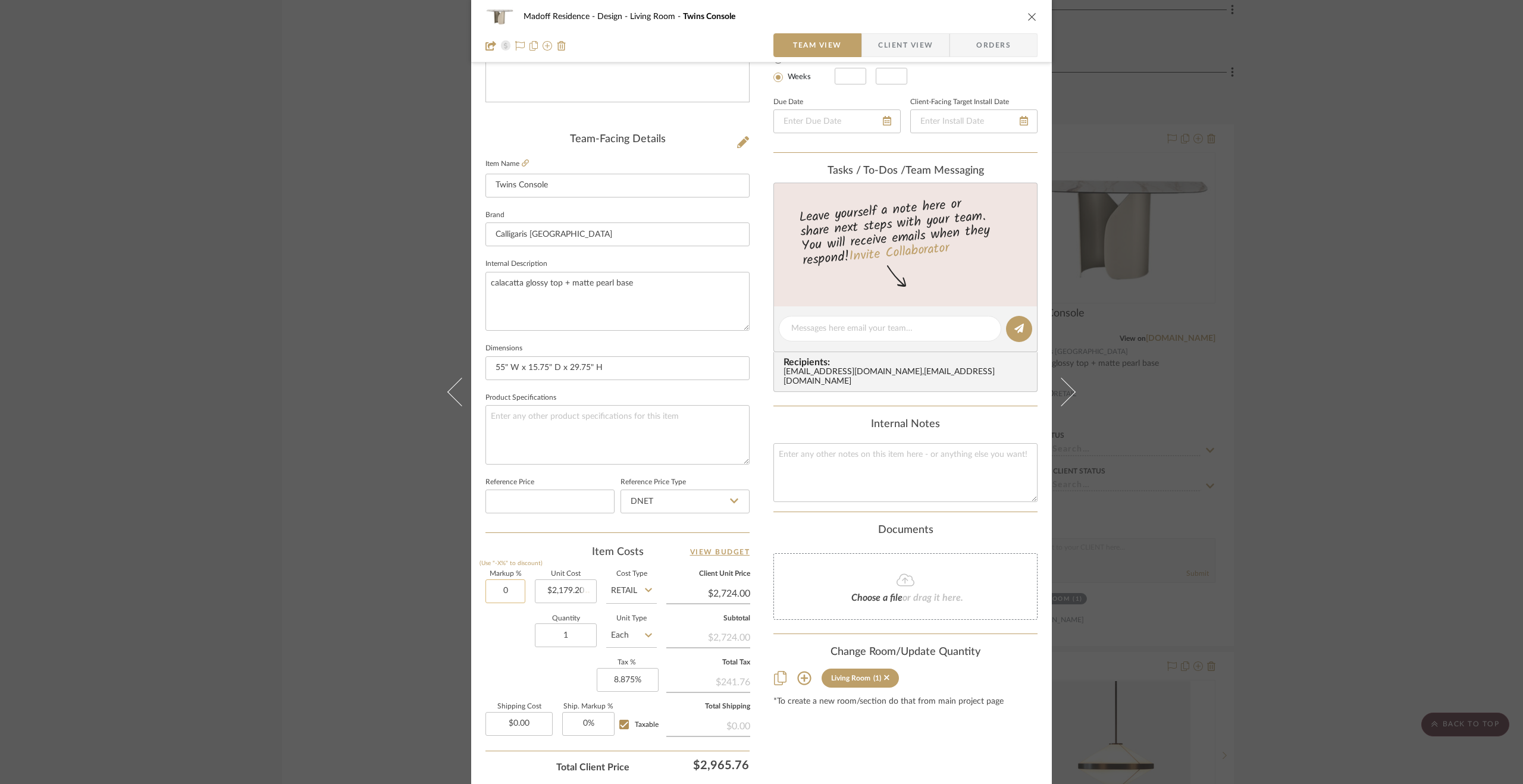
type input "2"
type input "$2,179.20"
type input "20%"
click at [623, 589] on input "Retail" at bounding box center [631, 591] width 50 height 24
type input "$2,615.04"
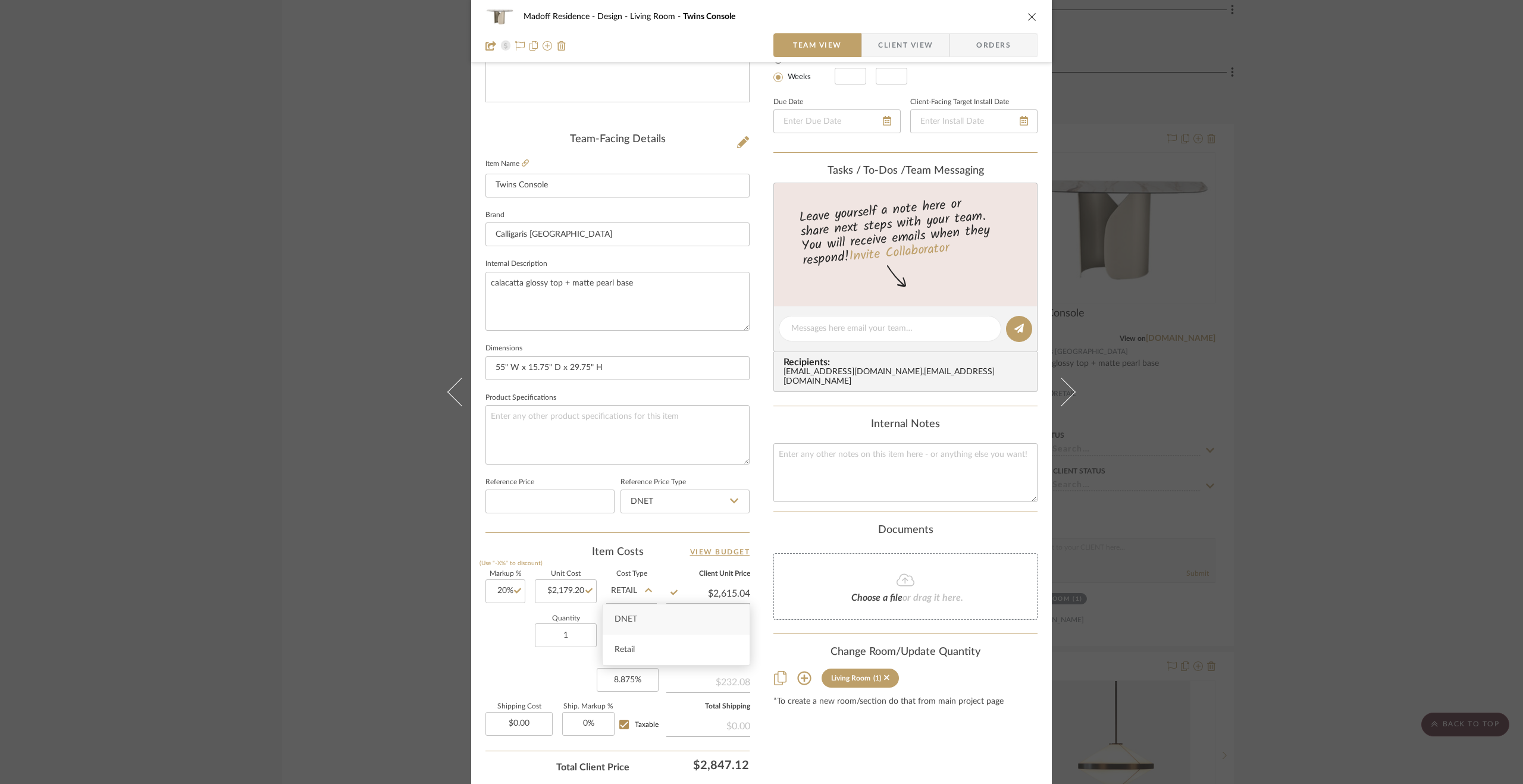
click at [623, 615] on span "DNET" at bounding box center [625, 619] width 22 height 8
type input "DNET"
click at [509, 644] on div "Quantity 1 Unit Type Each" at bounding box center [570, 636] width 172 height 42
click at [499, 590] on input "20" at bounding box center [505, 591] width 40 height 24
type input "25%"
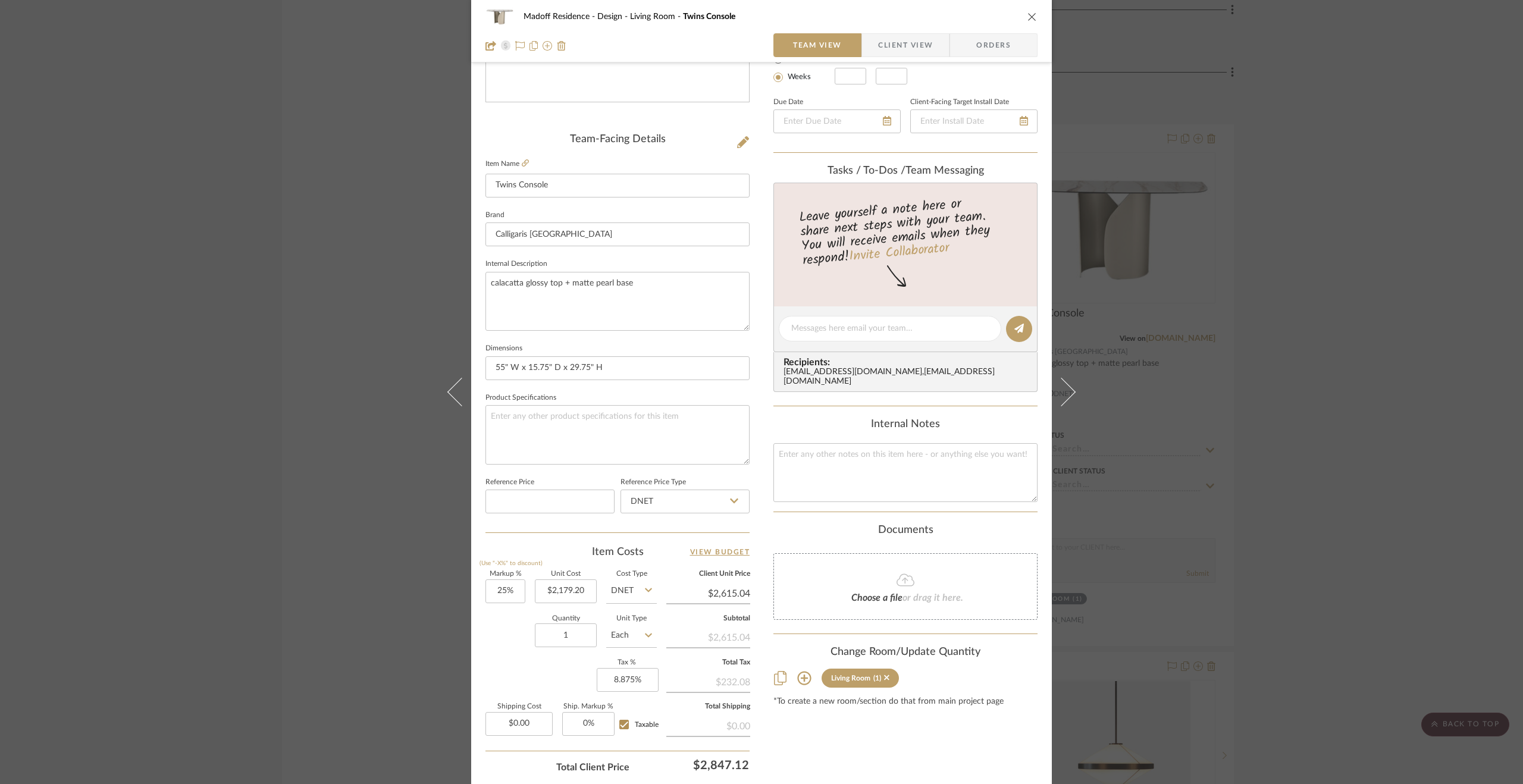
click at [500, 616] on div "Quantity 1 Unit Type Each" at bounding box center [570, 636] width 172 height 42
type input "$2,724.00"
click at [512, 715] on input "0.00" at bounding box center [519, 723] width 67 height 24
type input "$299.00"
click at [517, 675] on div "Markup % (Use "-X%" to discount) 25% Unit Cost $2,179.20 Cost Type DNET Client …" at bounding box center [617, 658] width 264 height 174
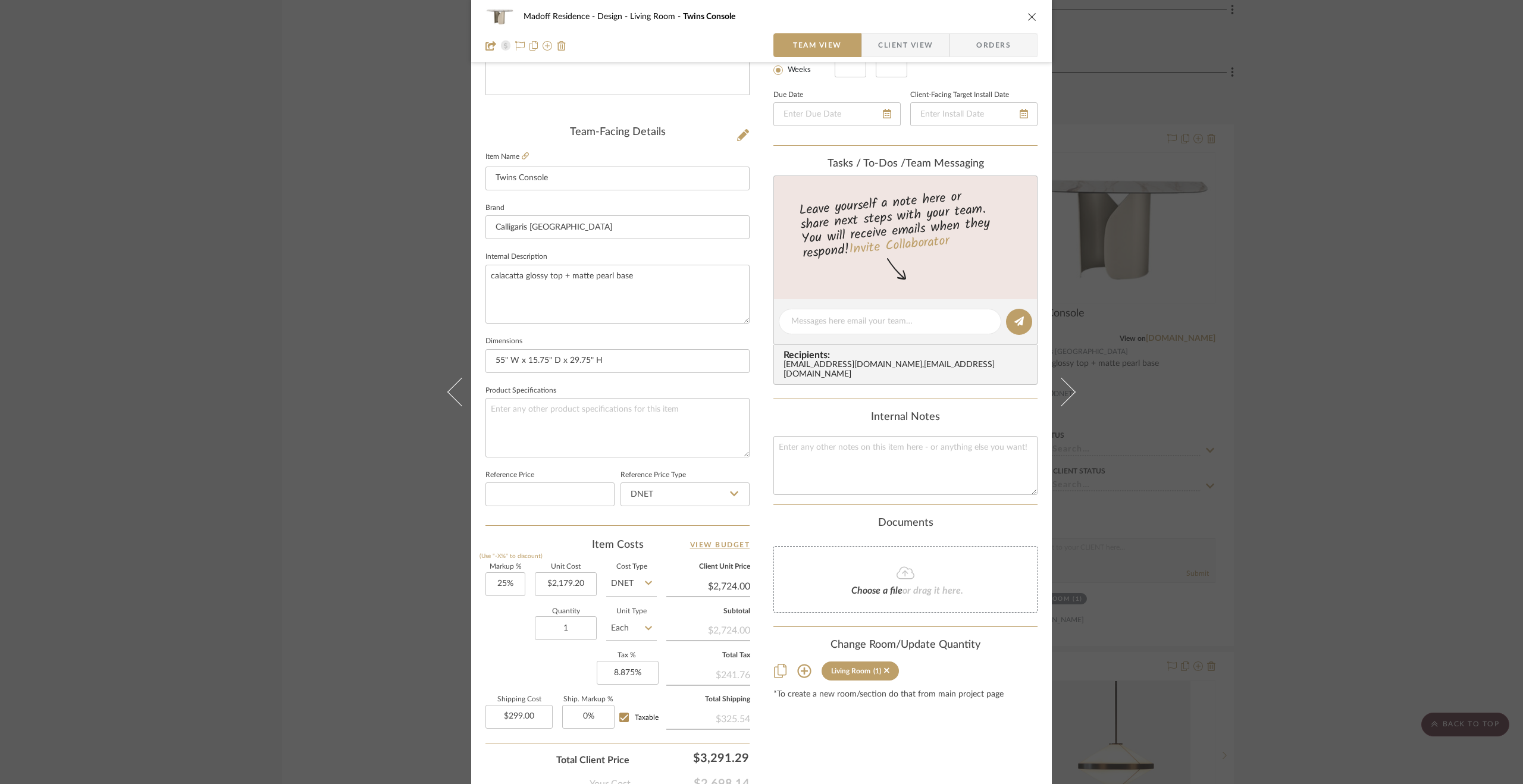
scroll to position [321, 0]
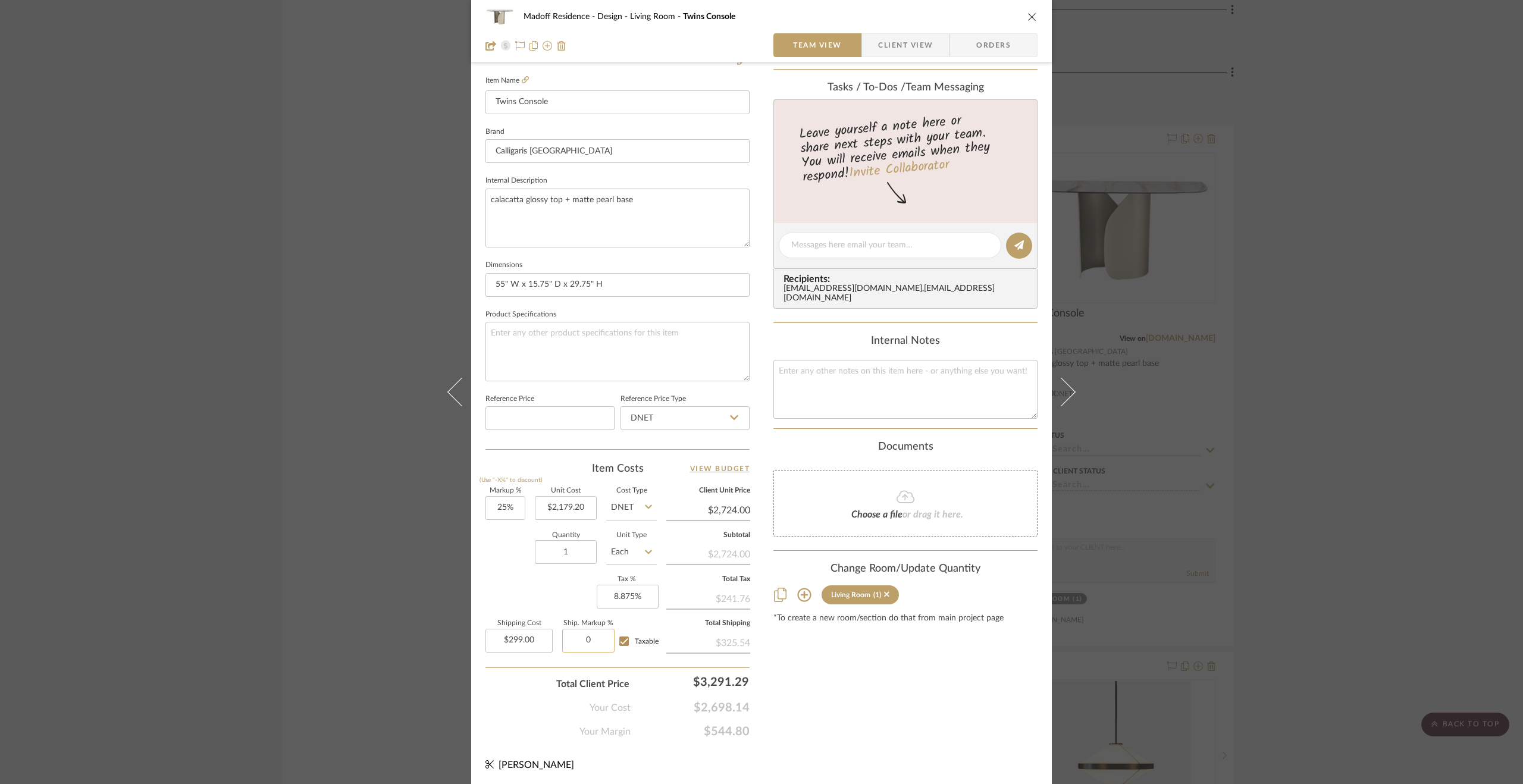
click at [570, 637] on input "0" at bounding box center [589, 640] width 53 height 24
type input "10%"
click at [550, 586] on div "Markup % (Use "-X%" to discount) 25% Unit Cost $2,179.20 Cost Type DNET Client …" at bounding box center [617, 574] width 264 height 174
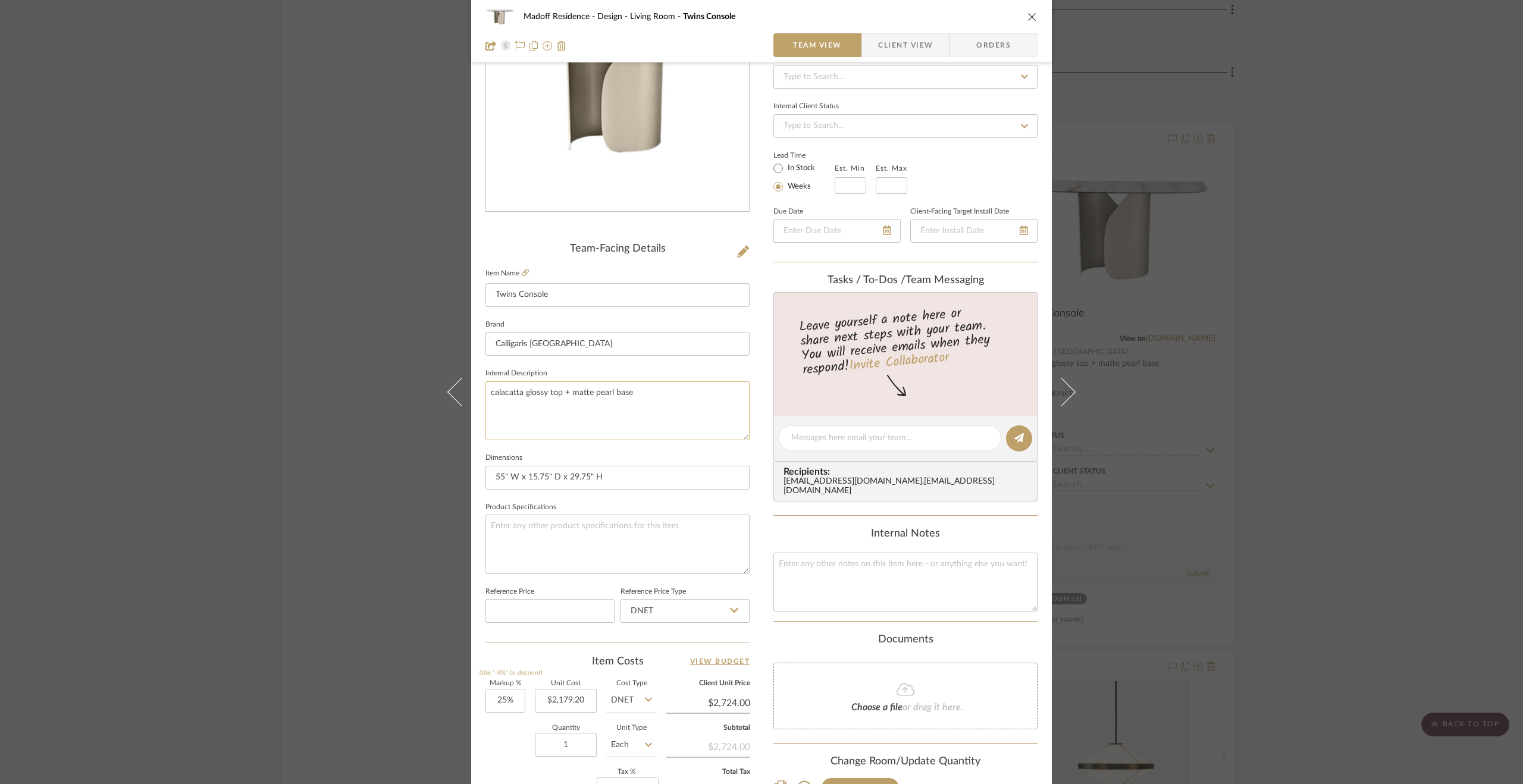
scroll to position [0, 0]
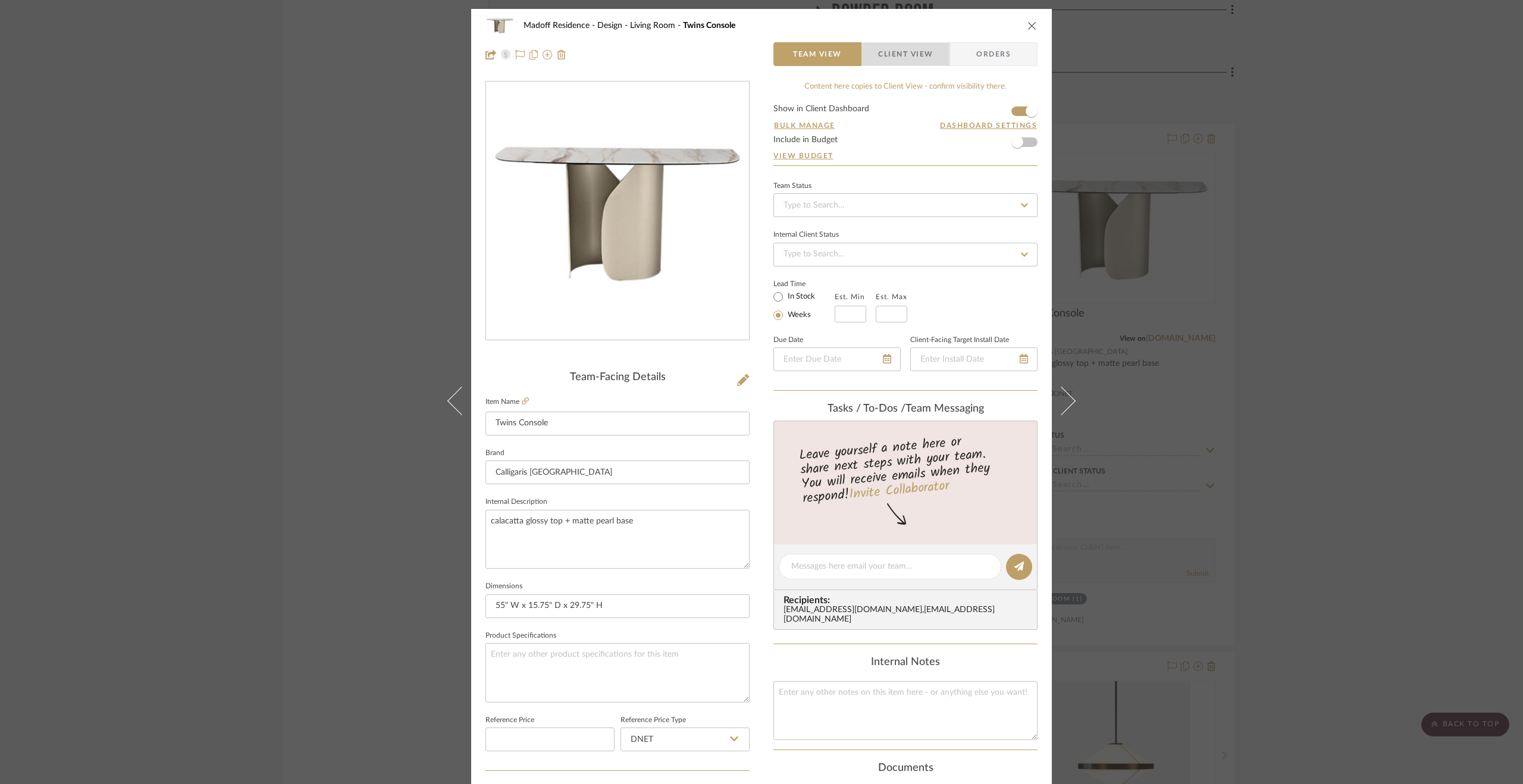
click at [887, 50] on span "Client View" at bounding box center [906, 54] width 55 height 24
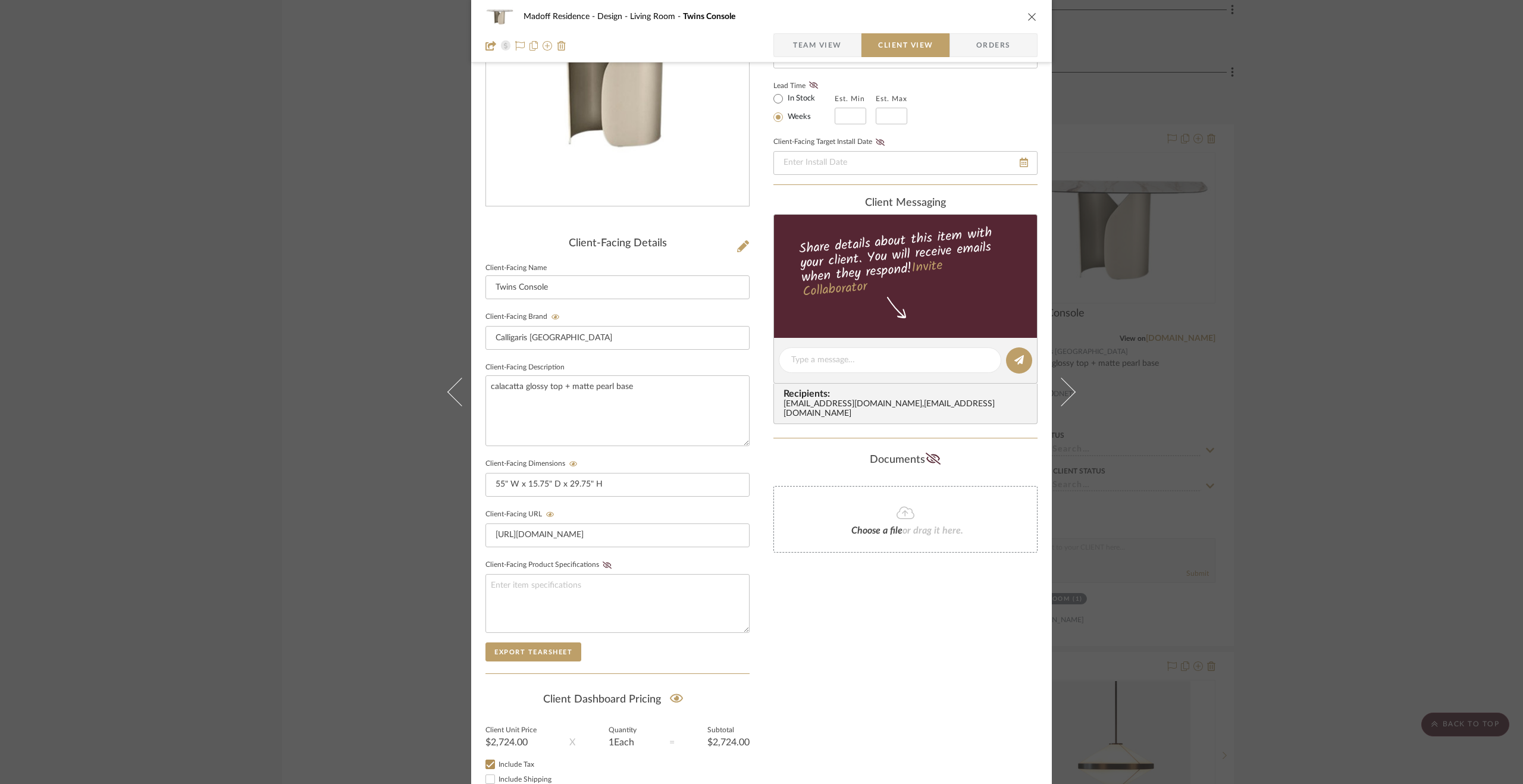
scroll to position [211, 0]
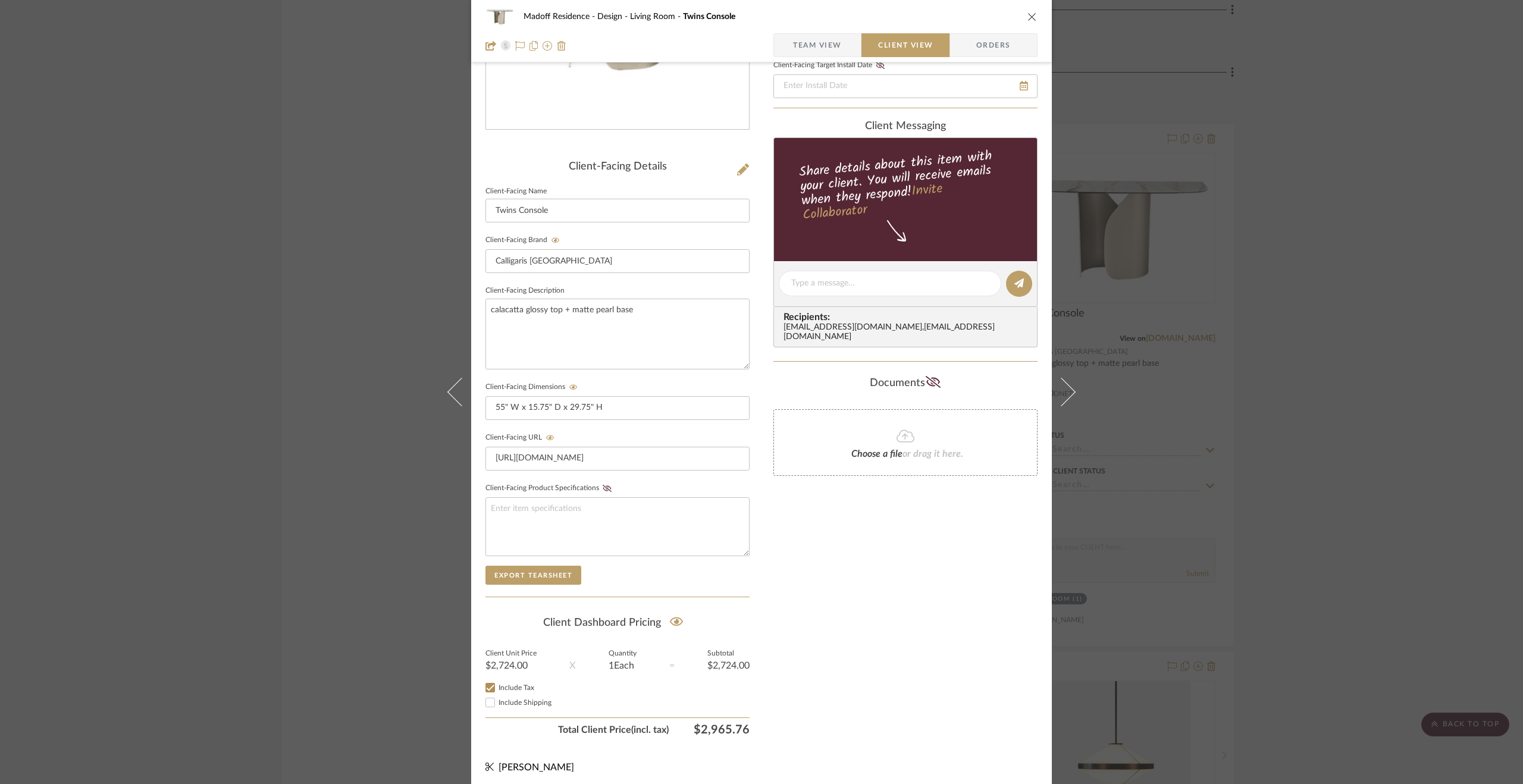
click at [507, 701] on span "Include Shipping" at bounding box center [525, 702] width 53 height 7
click at [497, 701] on input "Include Shipping" at bounding box center [490, 703] width 14 height 14
checkbox input "true"
click at [1336, 587] on div "Madoff Residence - Design Living Room Twins Console Team View Client View Order…" at bounding box center [761, 392] width 1523 height 784
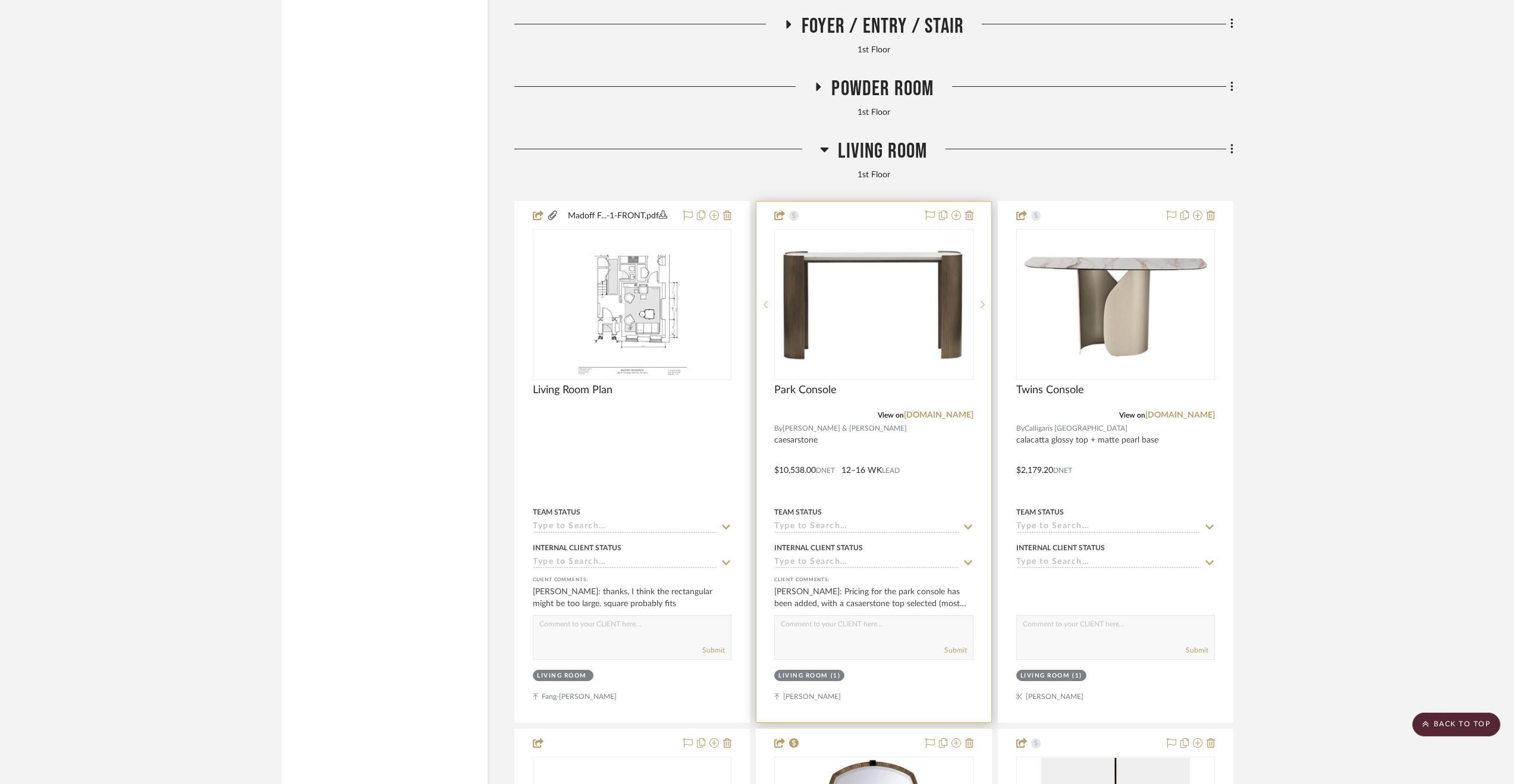
scroll to position [3737, 0]
